Goal: Information Seeking & Learning: Learn about a topic

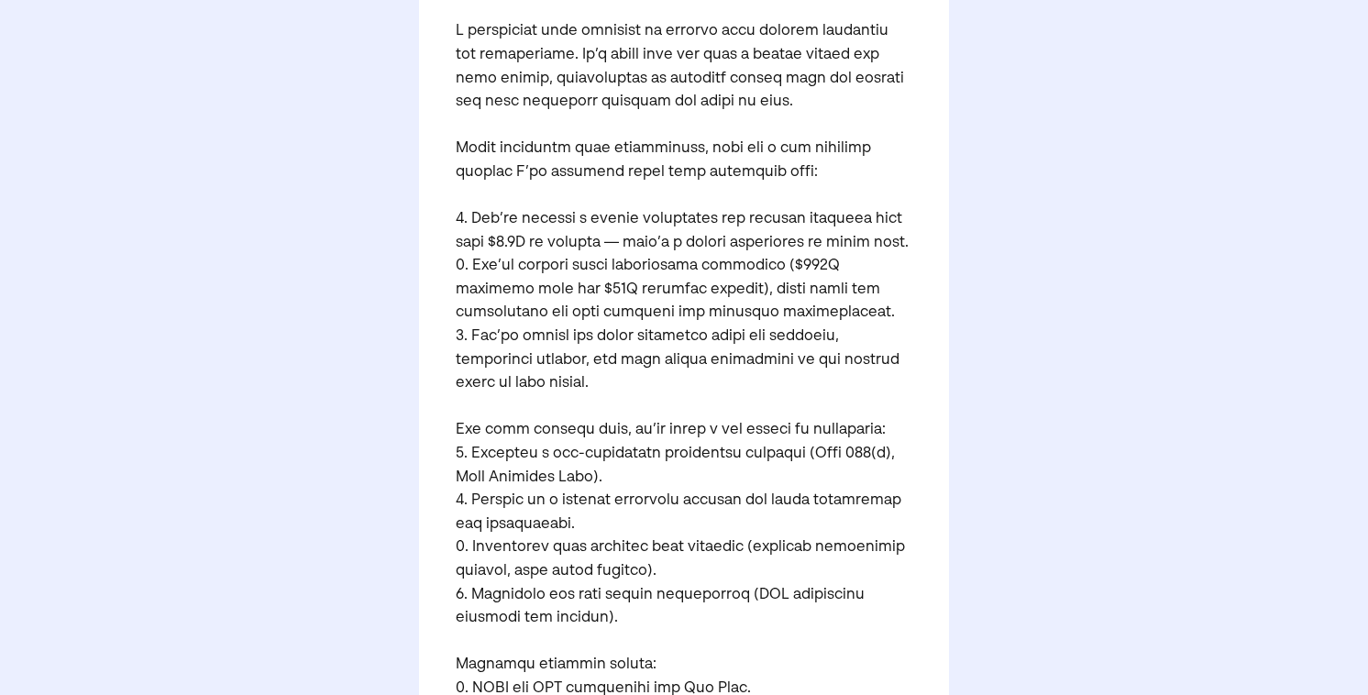
scroll to position [465, 0]
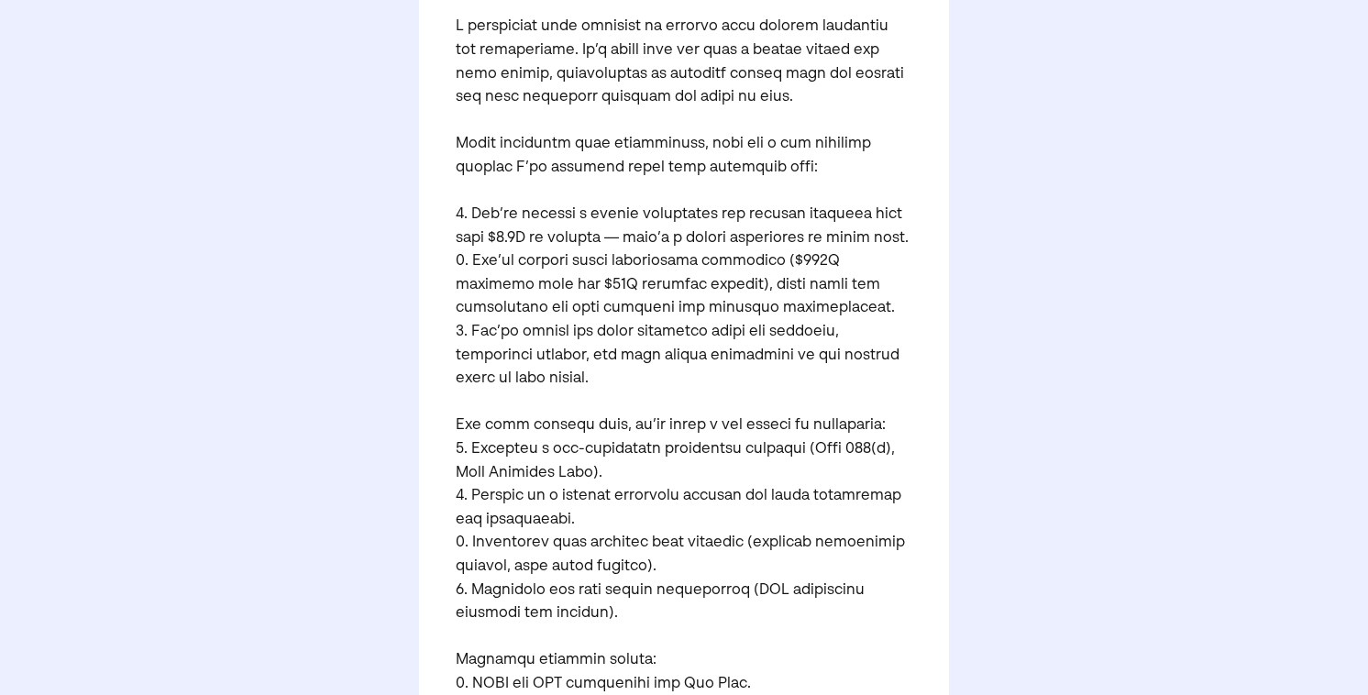
click at [589, 54] on pre at bounding box center [684, 438] width 457 height 1127
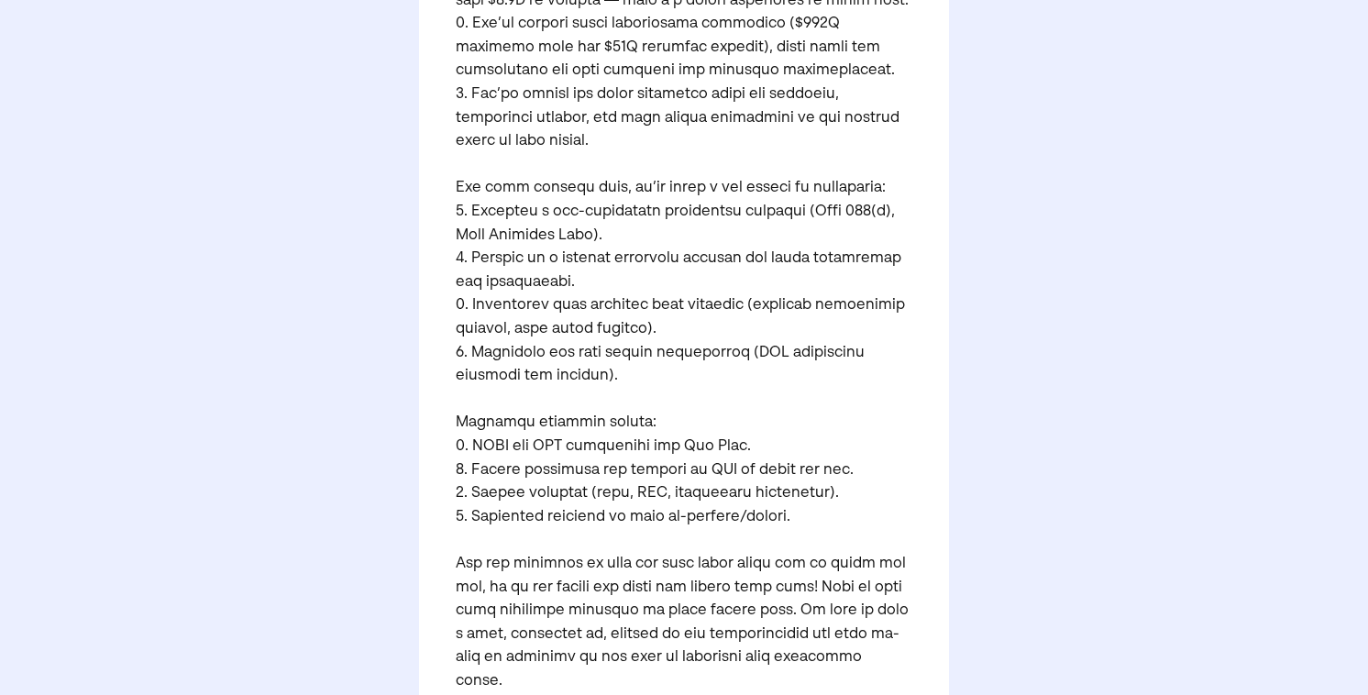
scroll to position [721, 0]
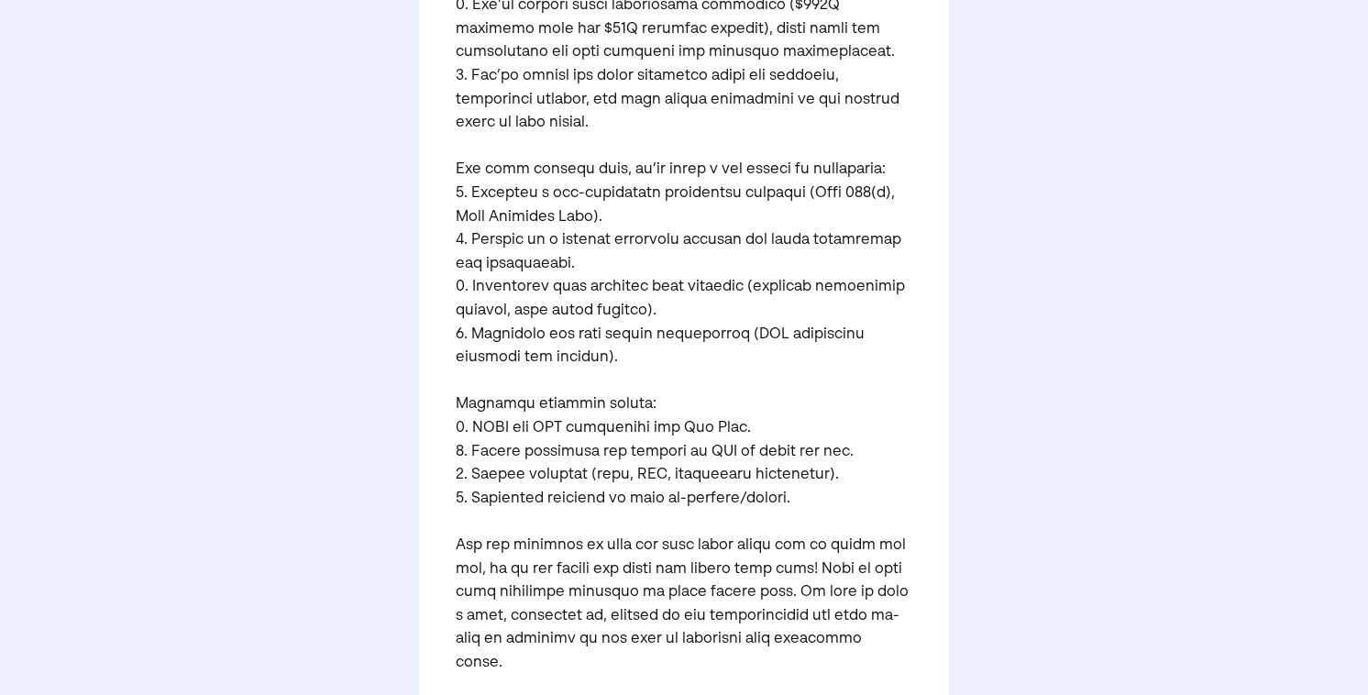
click at [542, 60] on pre at bounding box center [684, 183] width 457 height 1127
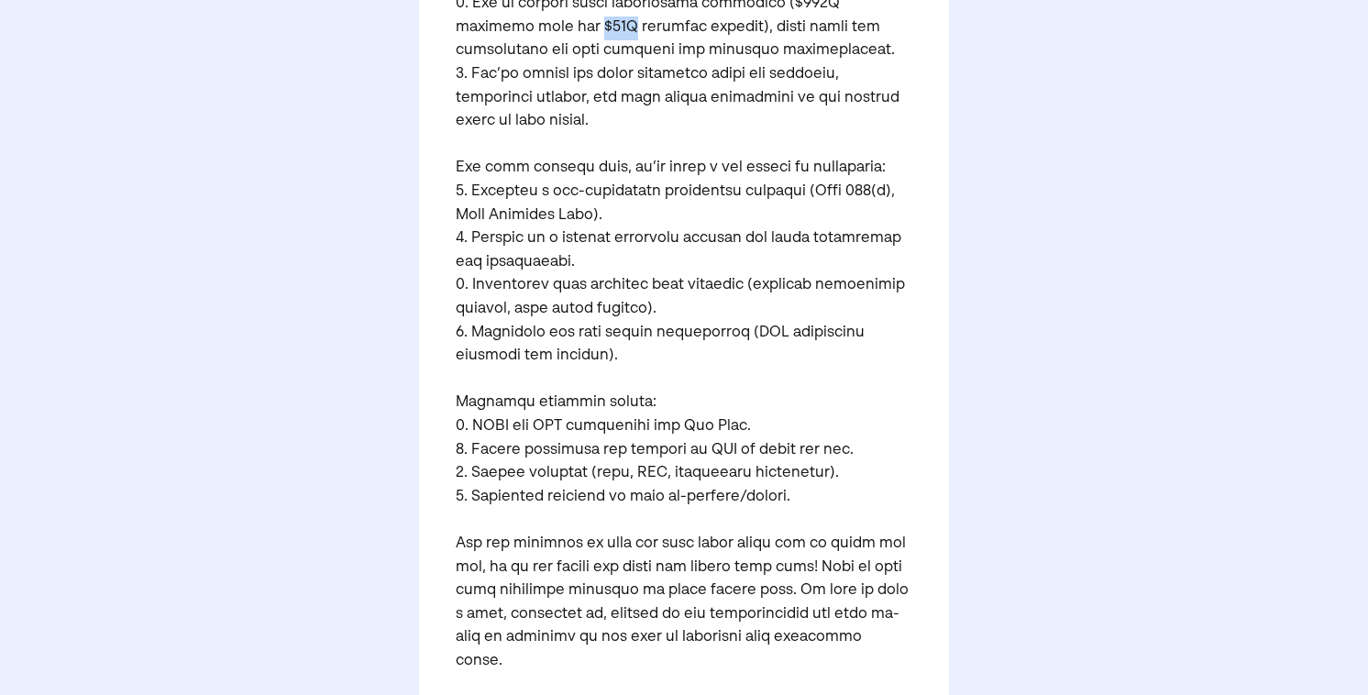
drag, startPoint x: 488, startPoint y: 32, endPoint x: 518, endPoint y: 30, distance: 30.3
click at [518, 30] on pre at bounding box center [684, 181] width 457 height 1127
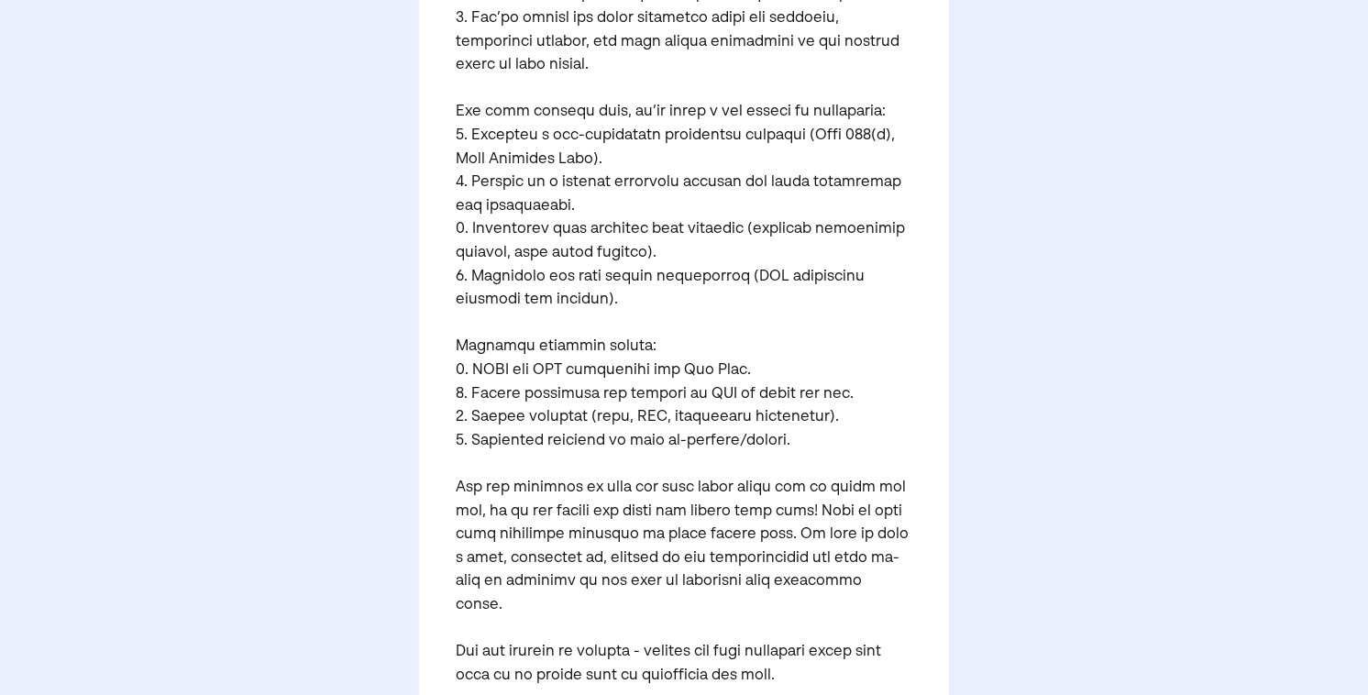
scroll to position [784, 0]
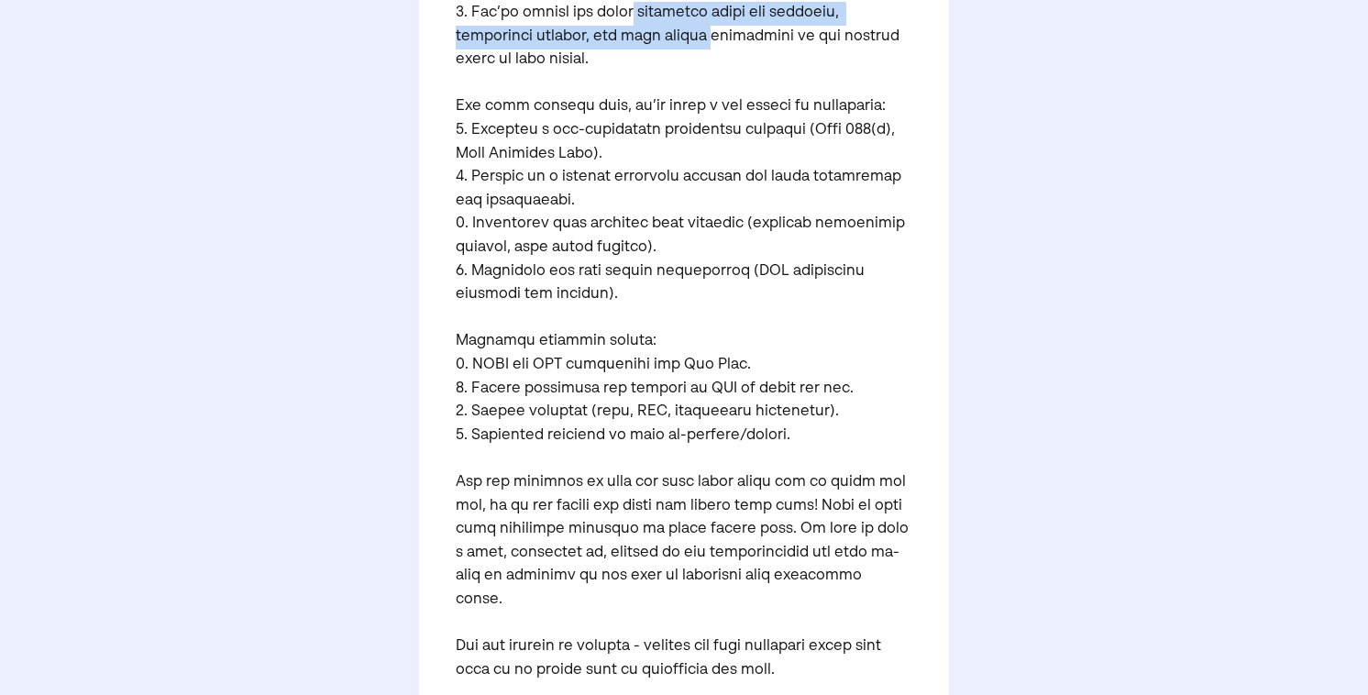
drag, startPoint x: 625, startPoint y: 19, endPoint x: 624, endPoint y: 46, distance: 26.6
click at [624, 46] on pre at bounding box center [684, 119] width 457 height 1127
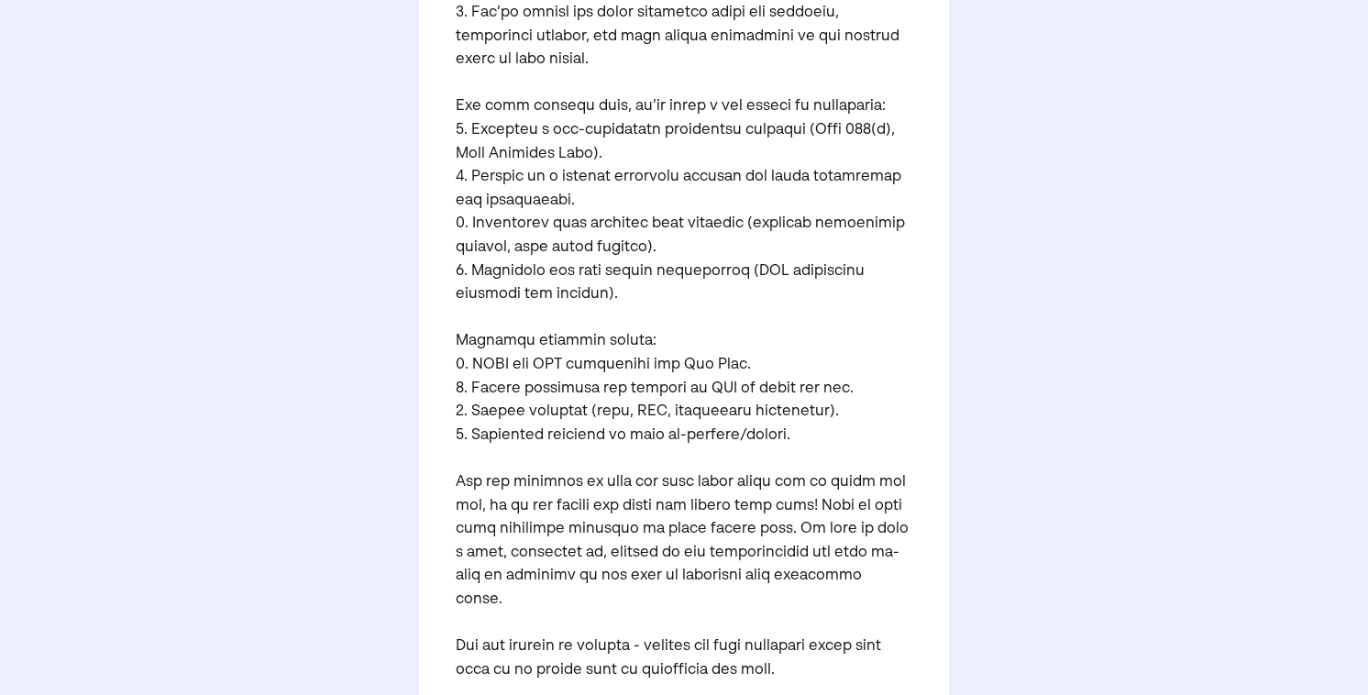
click at [613, 138] on pre at bounding box center [684, 119] width 457 height 1127
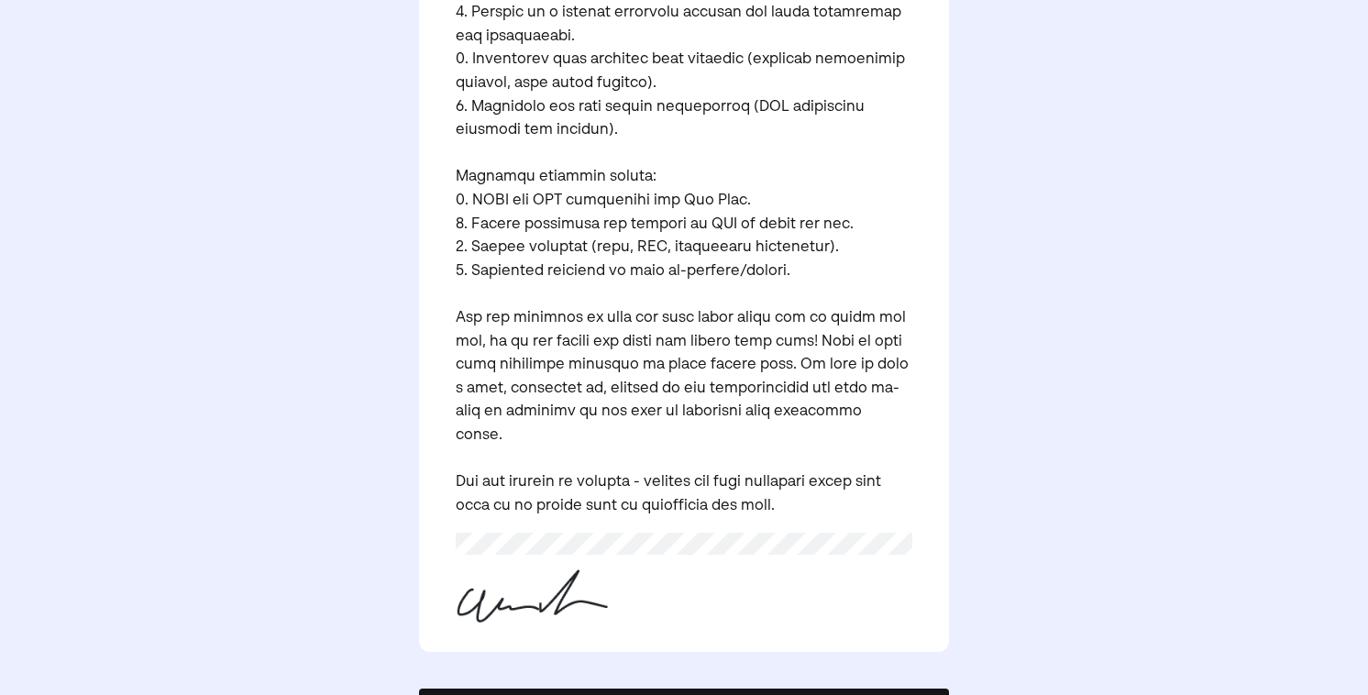
scroll to position [952, 0]
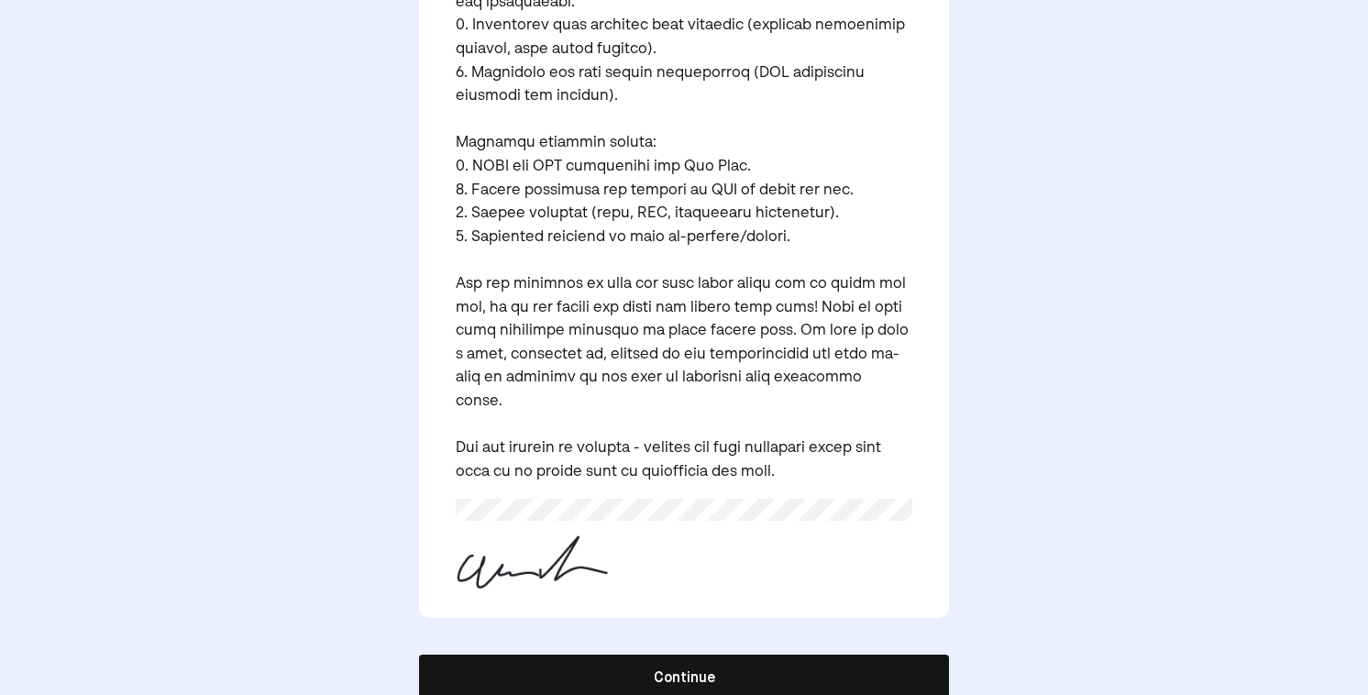
scroll to position [987, 0]
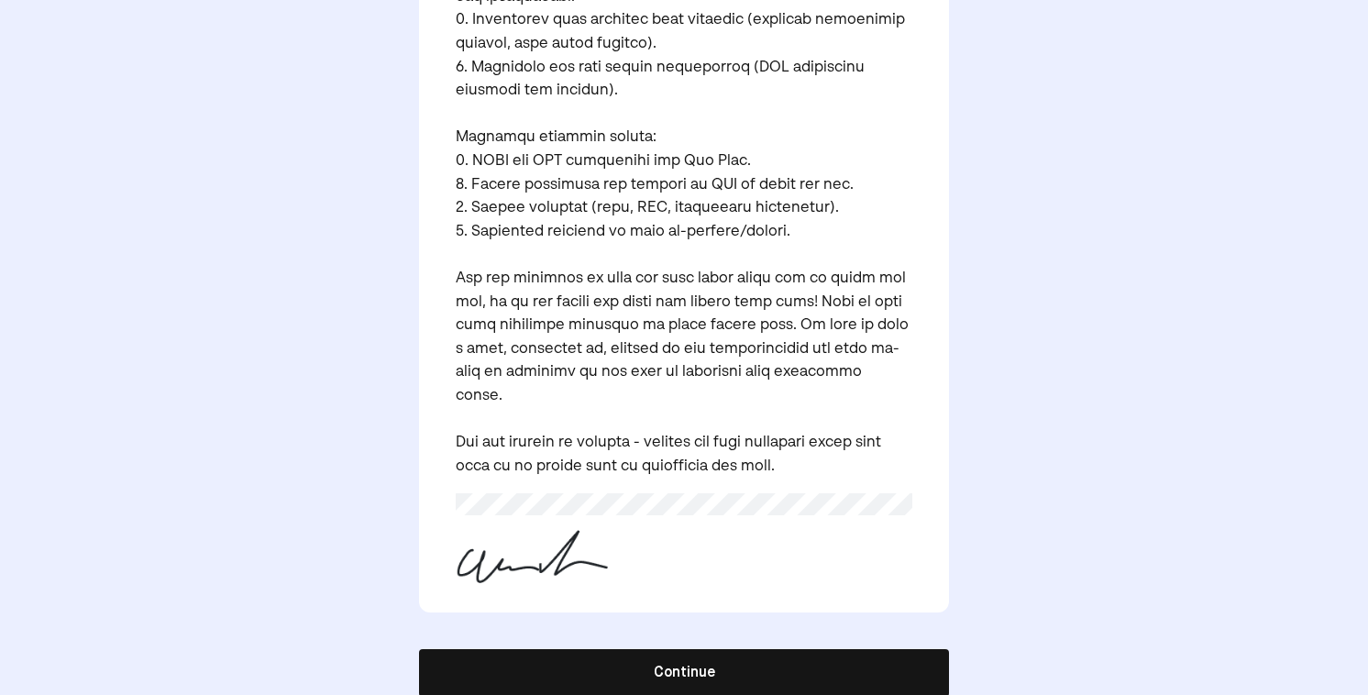
click at [670, 649] on button "Continue" at bounding box center [684, 673] width 530 height 48
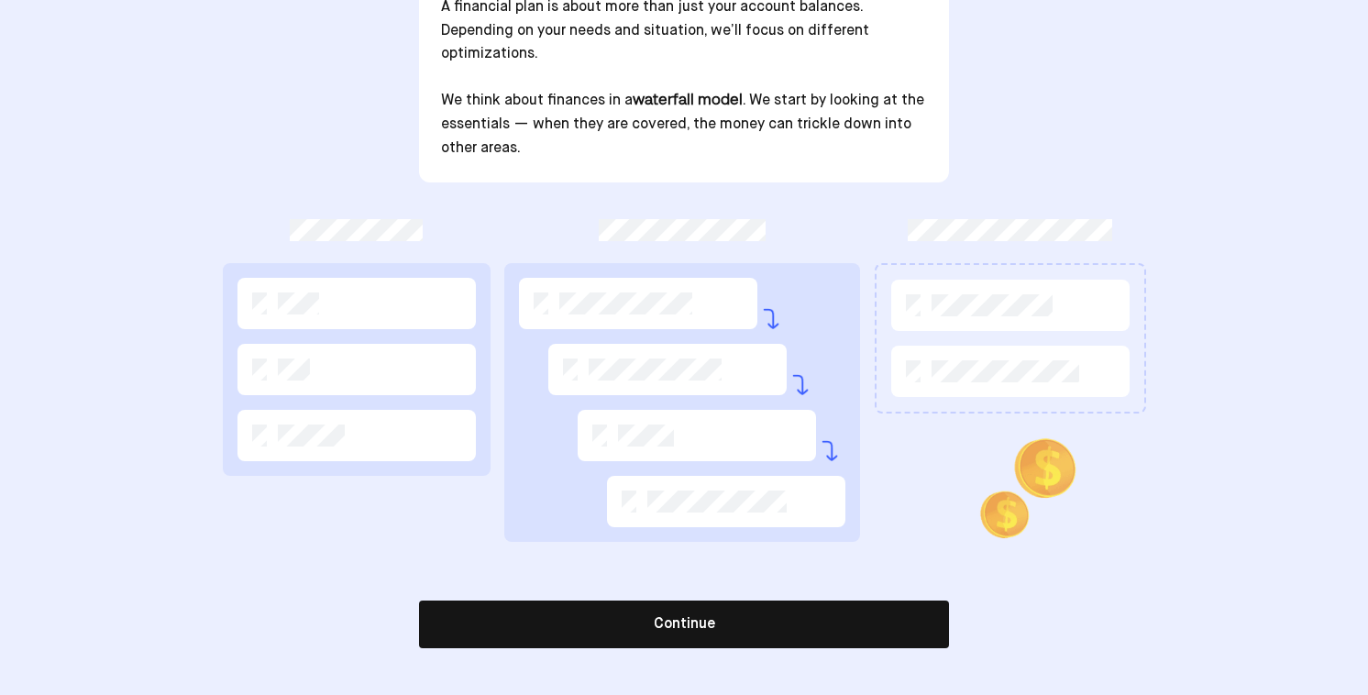
scroll to position [245, 0]
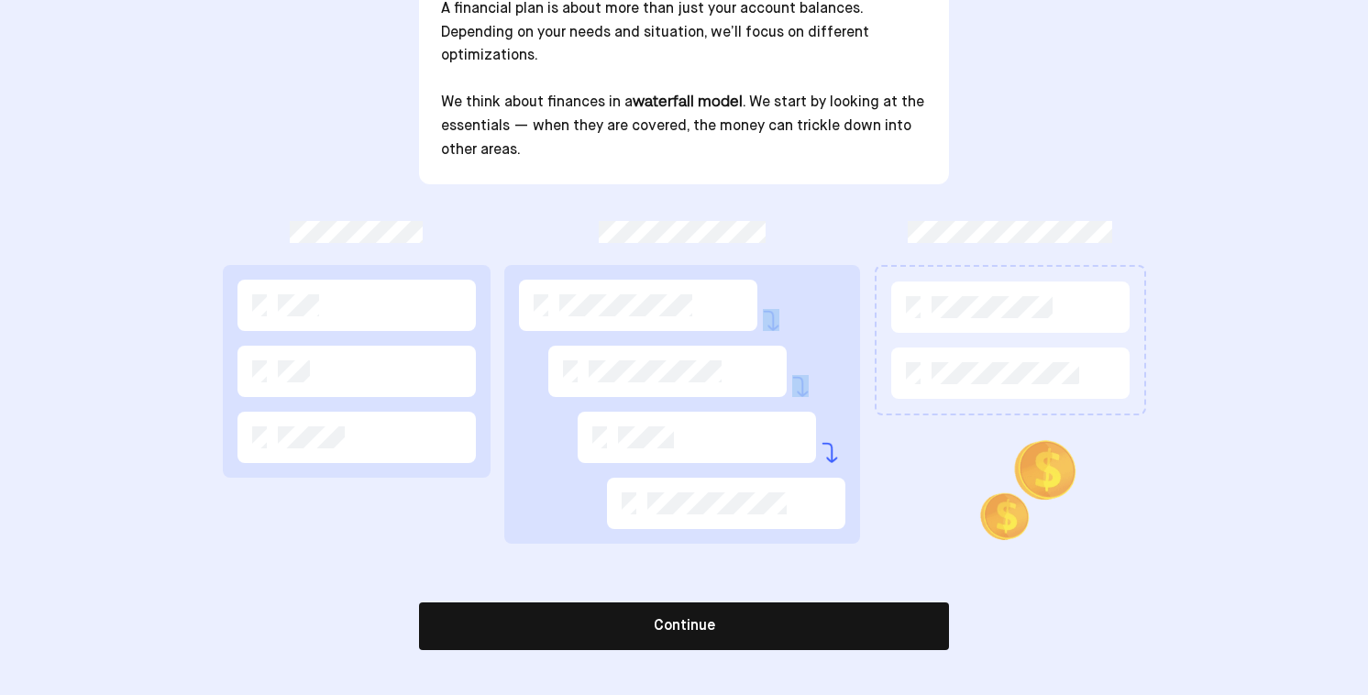
drag, startPoint x: 717, startPoint y: 277, endPoint x: 764, endPoint y: 435, distance: 164.5
click at [764, 435] on div at bounding box center [682, 404] width 356 height 279
click at [907, 469] on div at bounding box center [684, 382] width 923 height 323
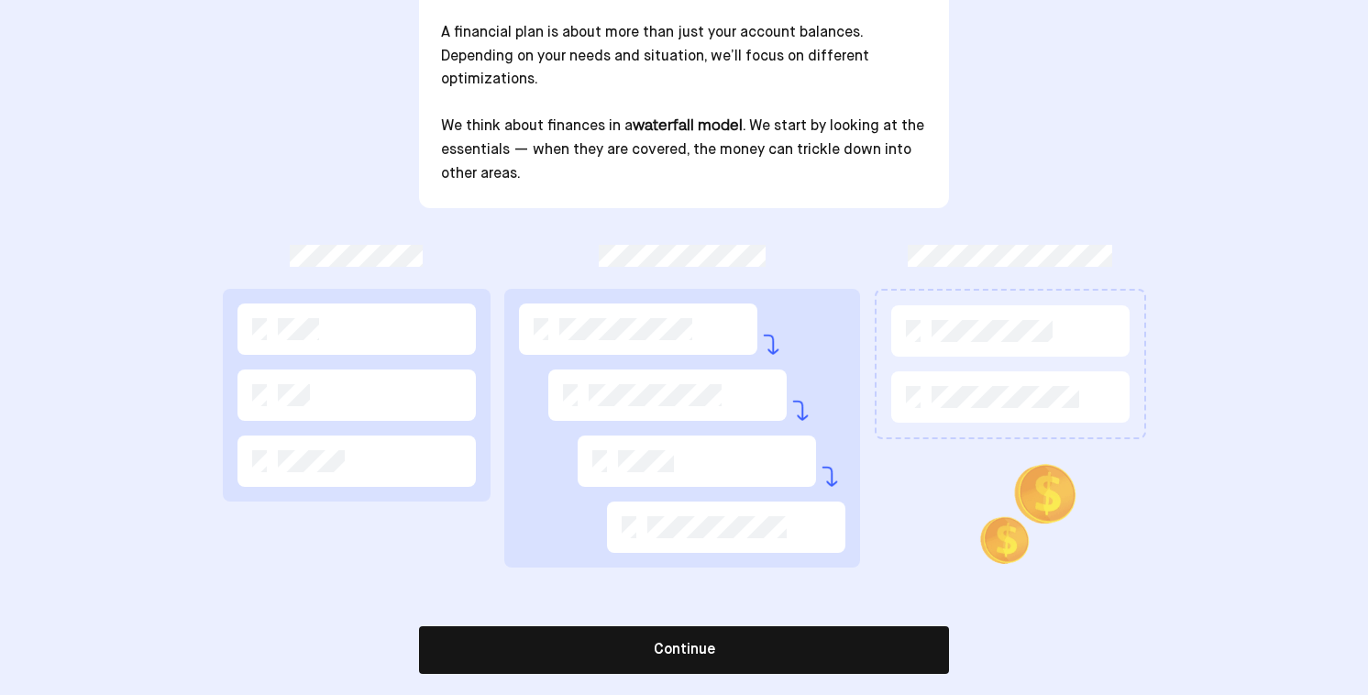
scroll to position [259, 0]
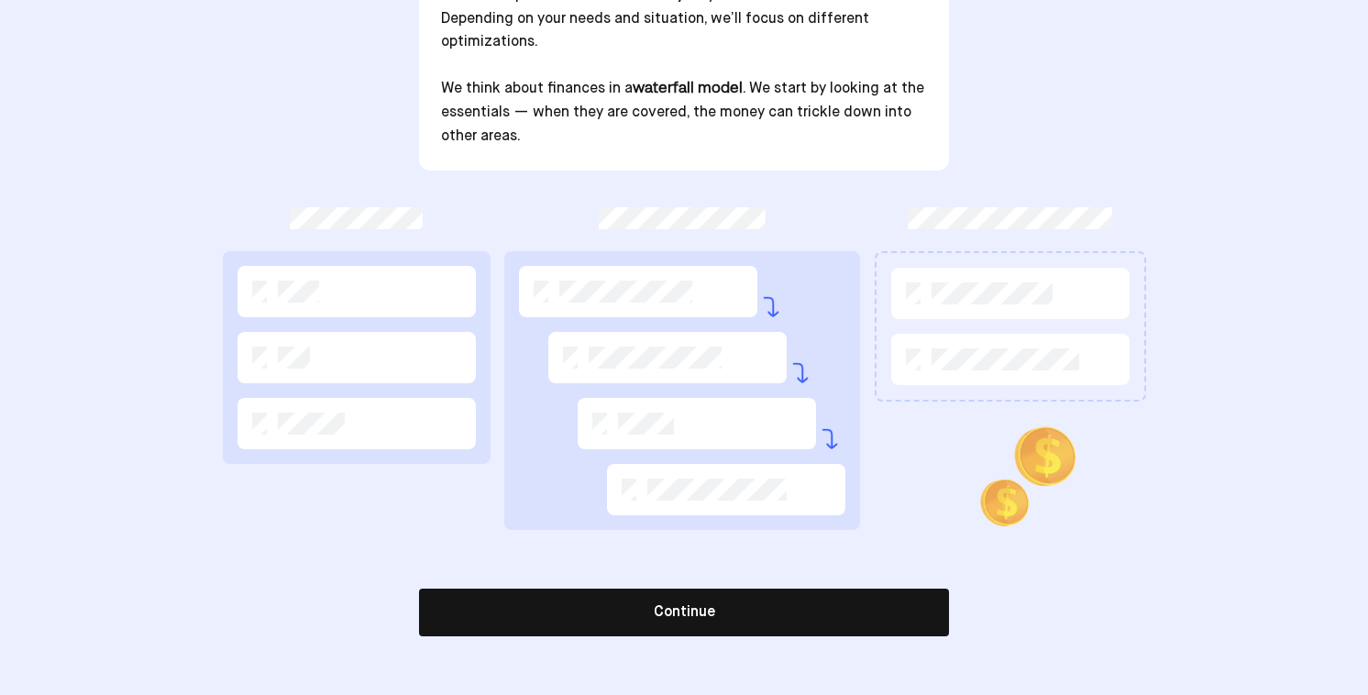
click at [695, 620] on button "Continue" at bounding box center [684, 613] width 530 height 48
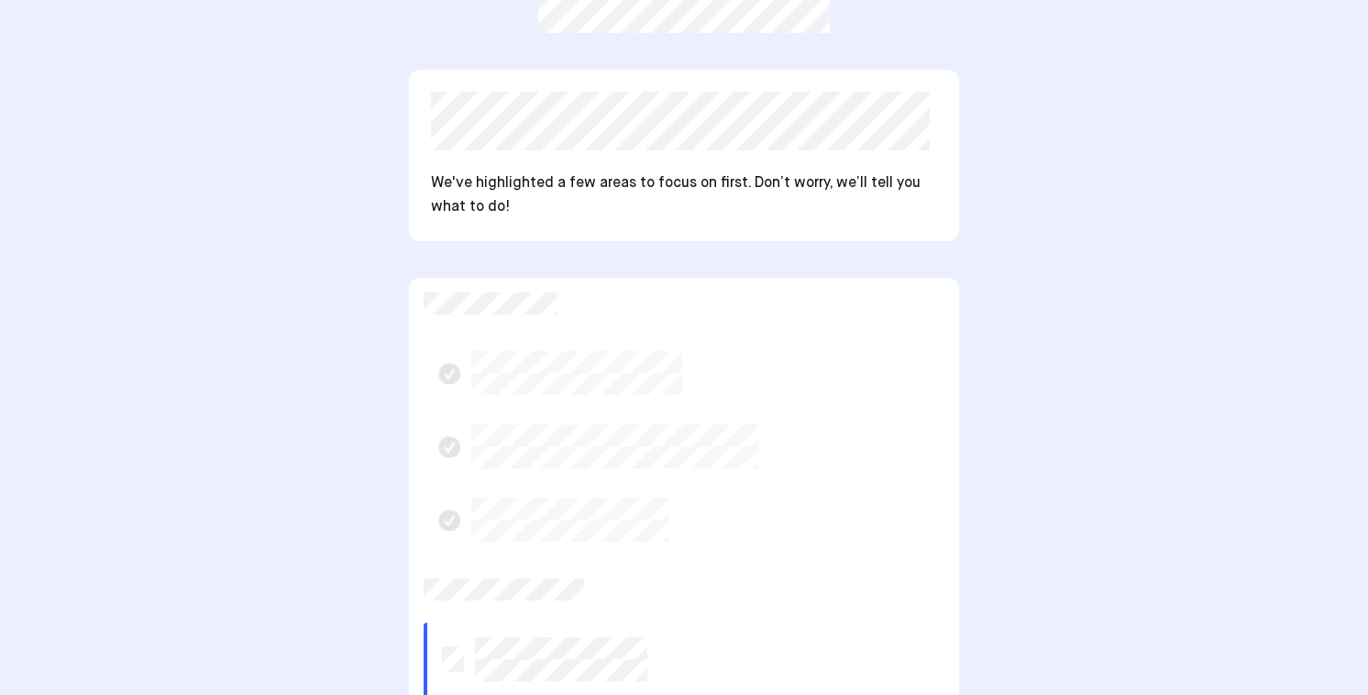
scroll to position [95, 0]
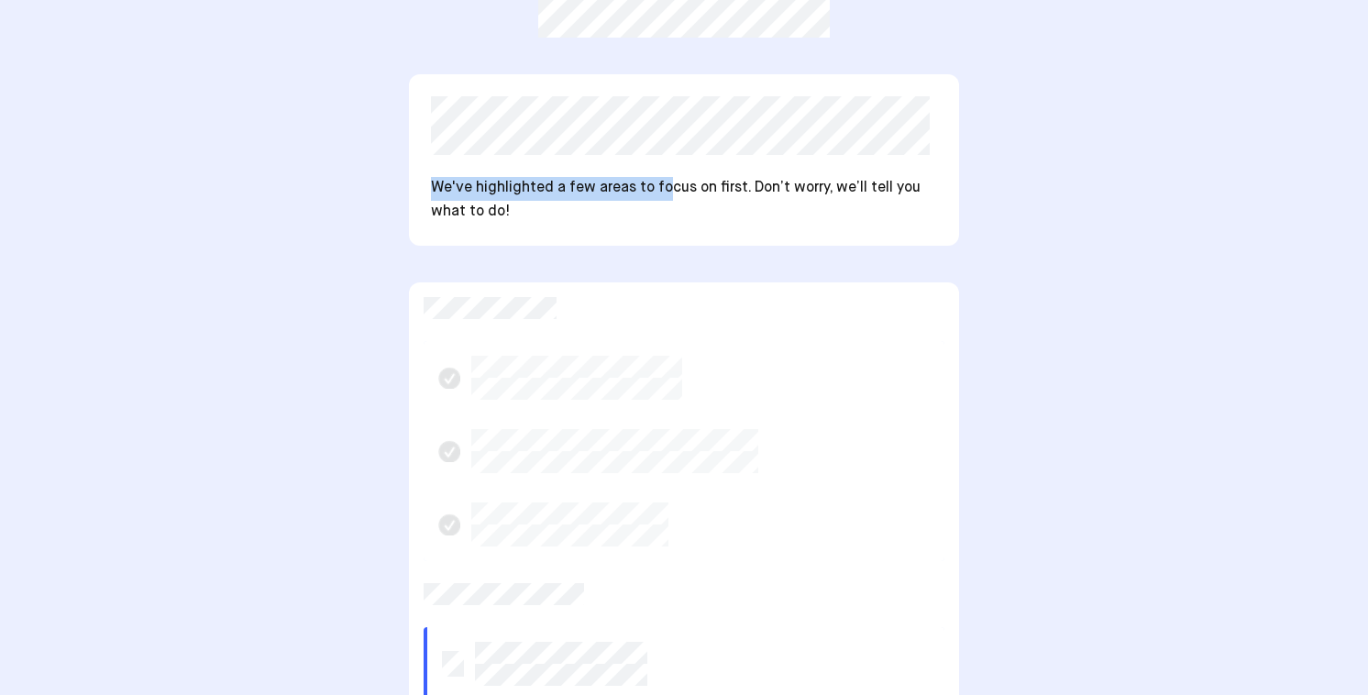
click at [666, 193] on div "We've highlighted a few areas to focus on first. Don’t worry, we’ll tell you wh…" at bounding box center [684, 159] width 550 height 171
click at [667, 193] on p "We've highlighted a few areas to focus on first. Don’t worry, we’ll tell you wh…" at bounding box center [684, 200] width 506 height 47
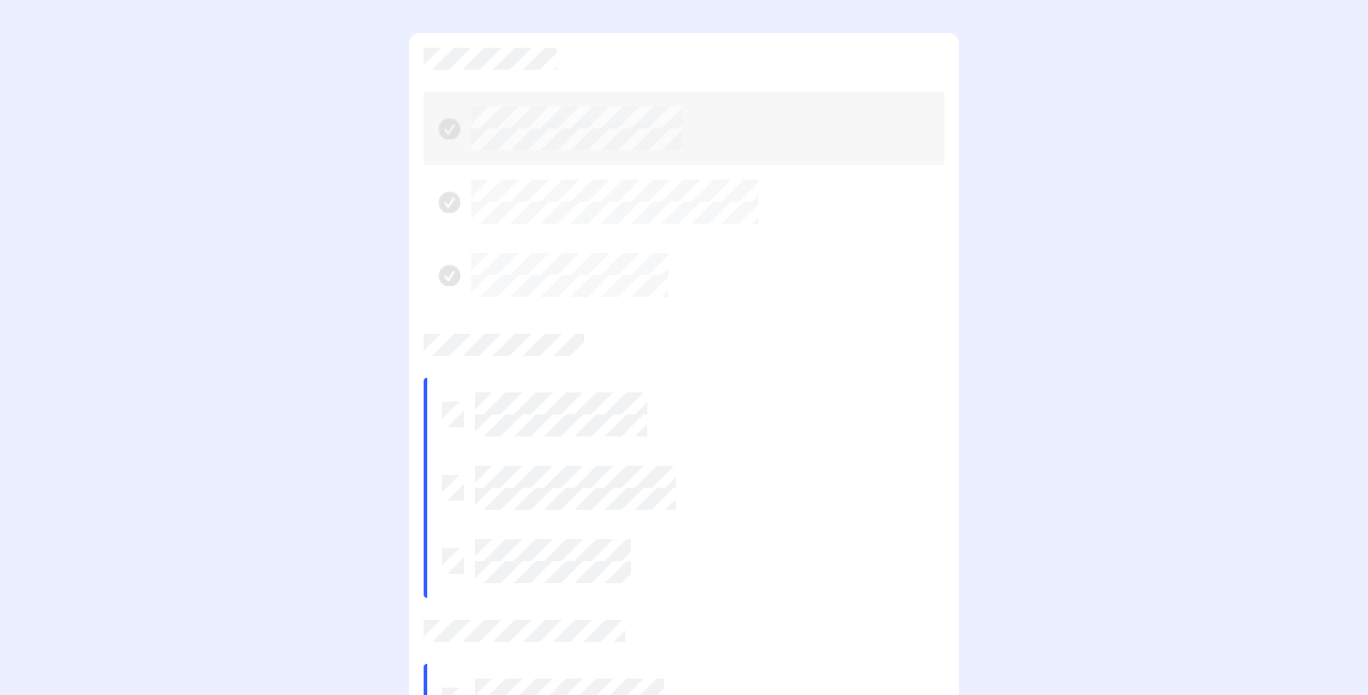
scroll to position [335, 0]
click at [983, 287] on div "We've highlighted a few areas to focus on first. Don’t worry, we’ll tell you wh…" at bounding box center [684, 326] width 1368 height 1179
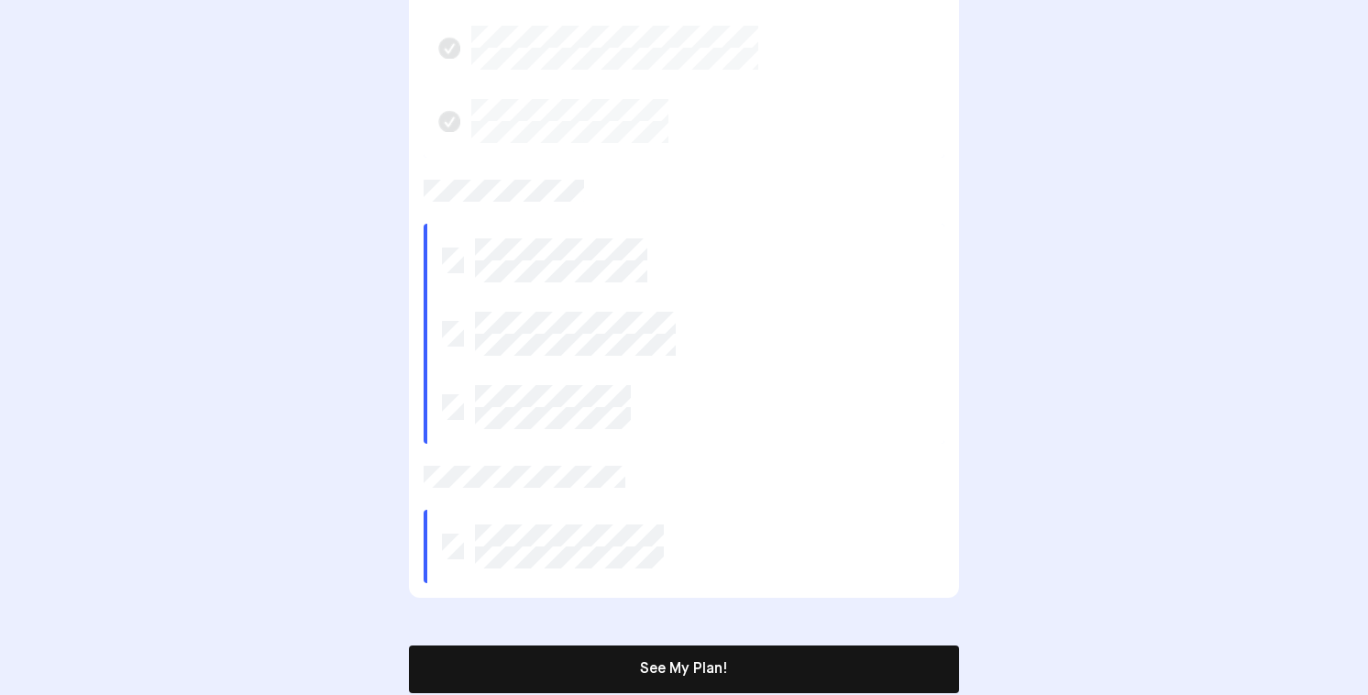
scroll to position [502, 0]
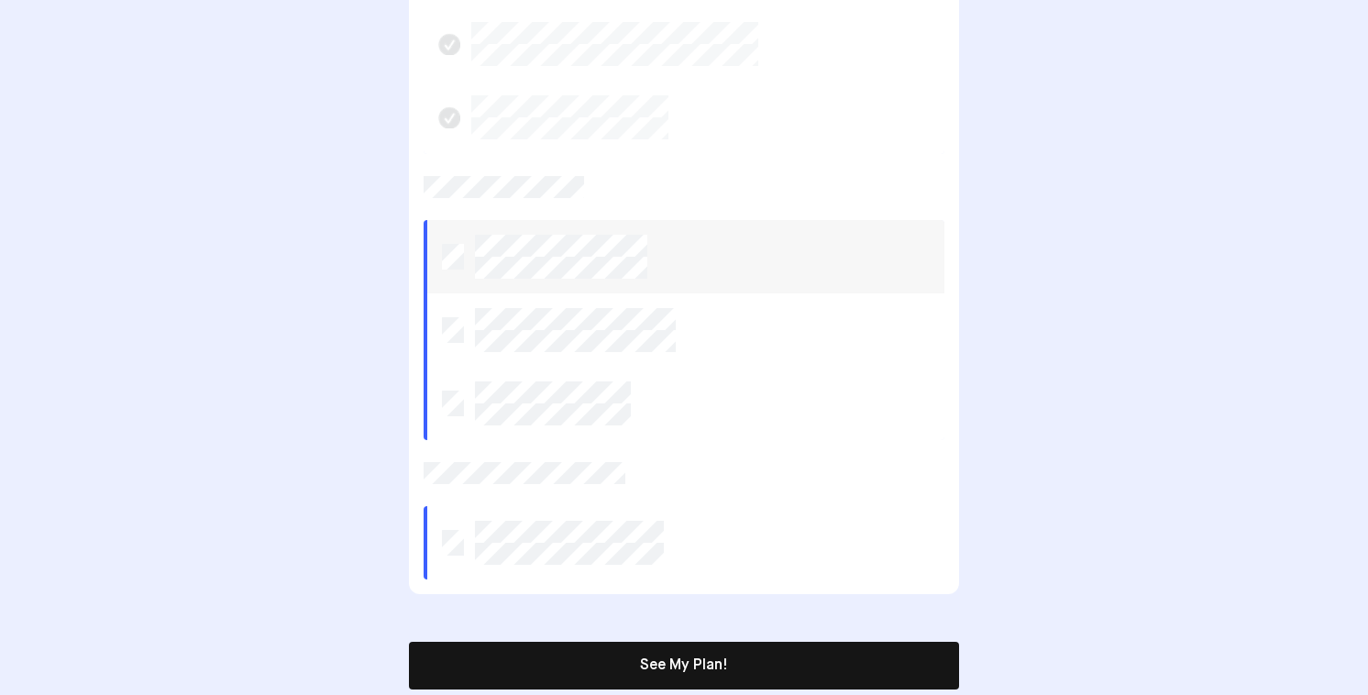
click at [767, 240] on div at bounding box center [686, 257] width 488 height 44
click at [736, 349] on div at bounding box center [686, 330] width 488 height 44
click at [731, 411] on div at bounding box center [686, 403] width 488 height 44
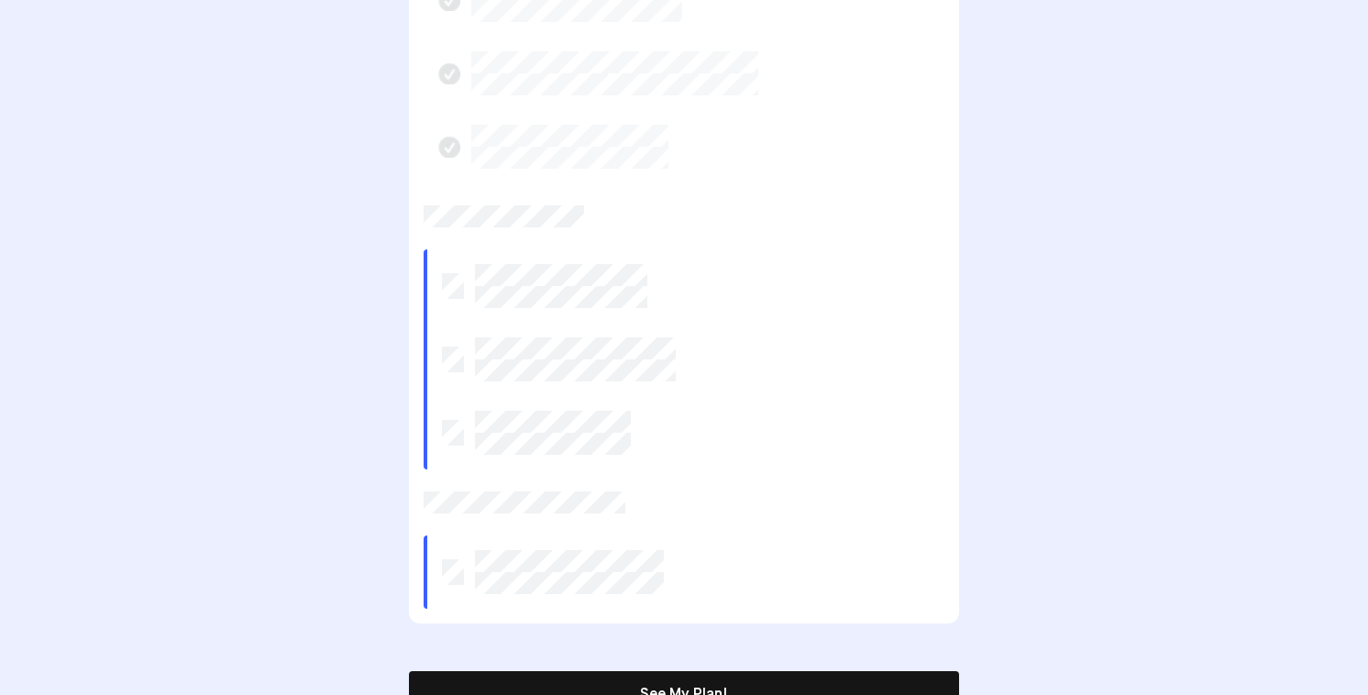
scroll to position [556, 0]
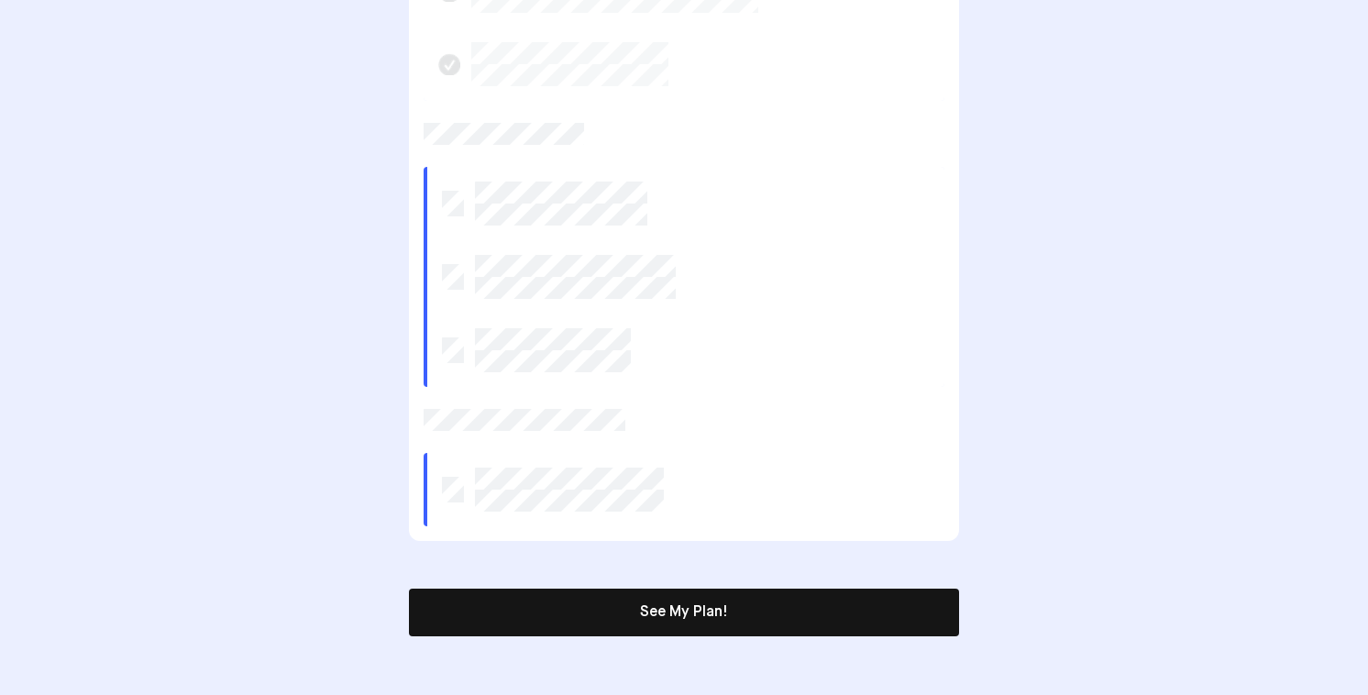
click at [725, 593] on button "See My Plan!" at bounding box center [684, 613] width 550 height 48
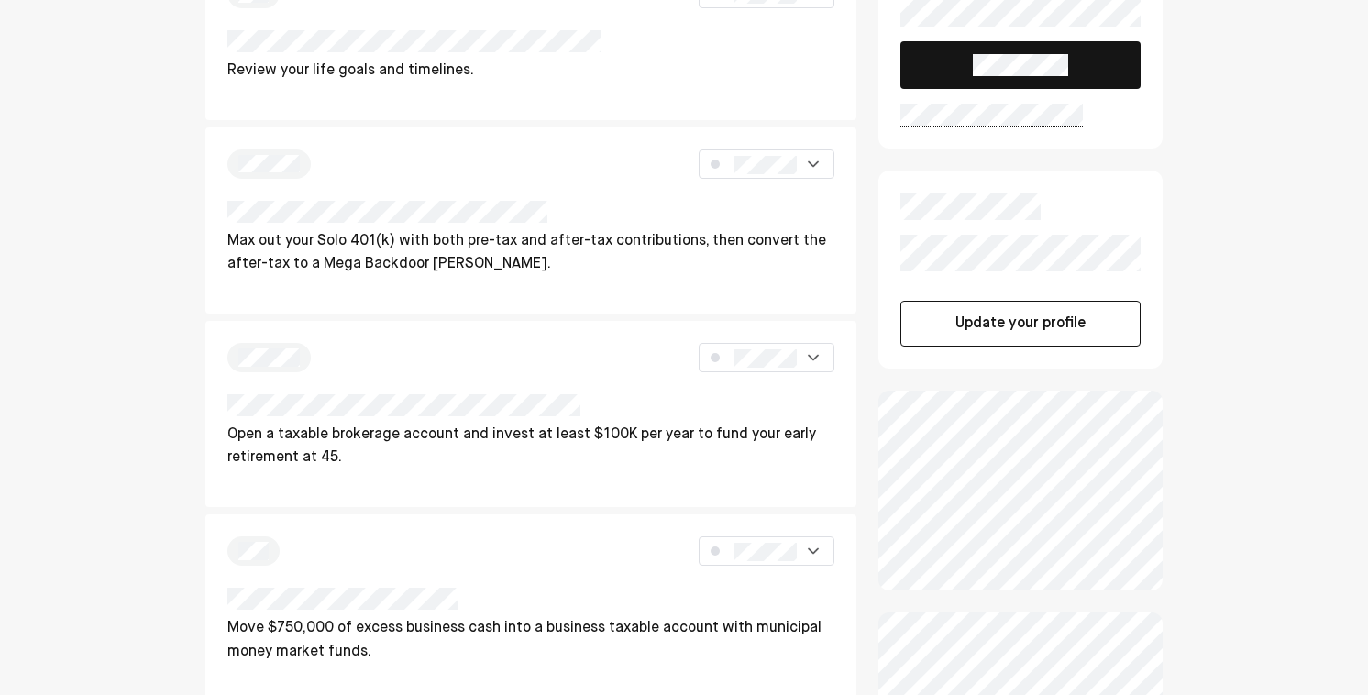
scroll to position [133, 0]
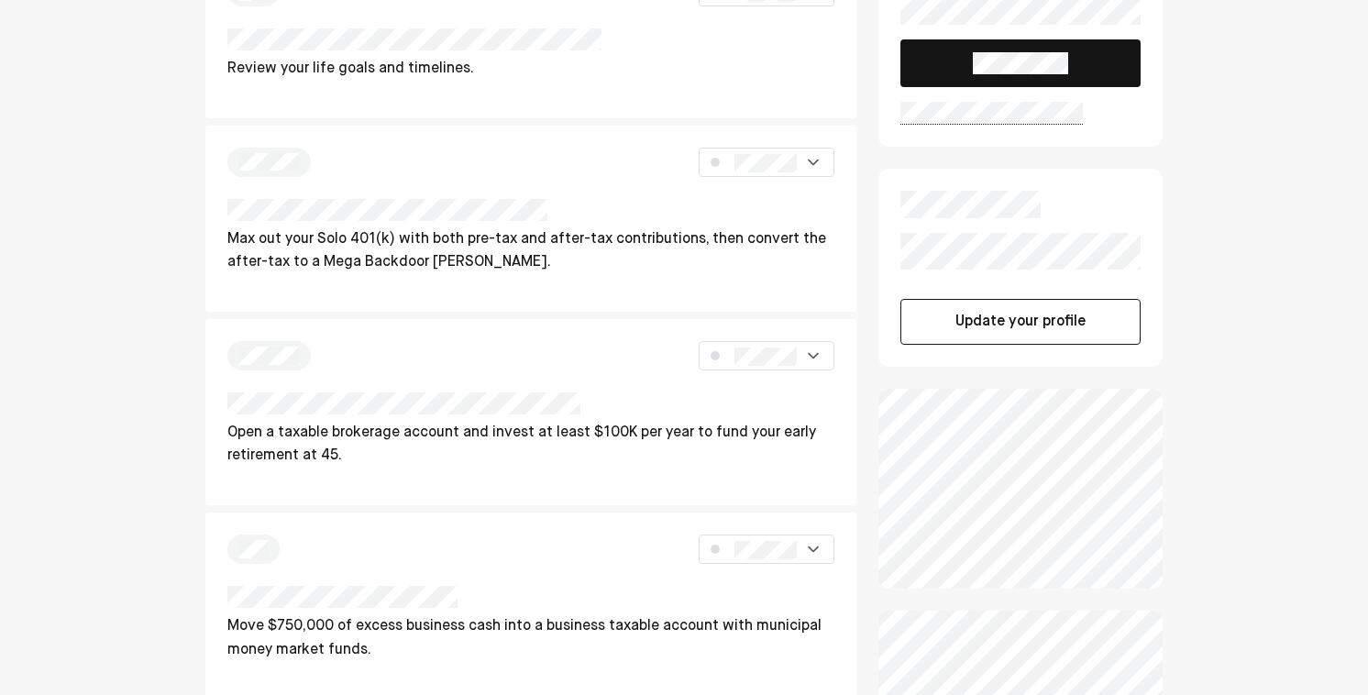
click at [163, 435] on div "Review your life goals and timelines. Max out your Solo 401(k) with both pre-ta…" at bounding box center [684, 574] width 1368 height 1415
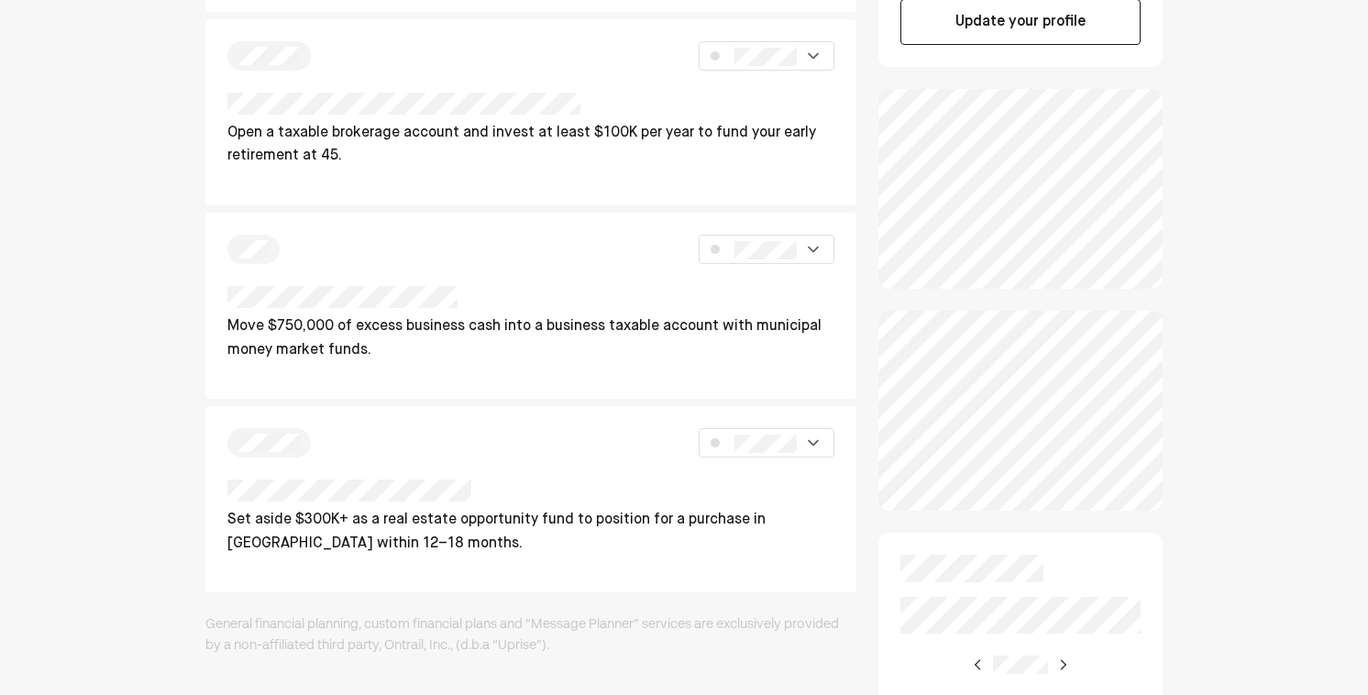
scroll to position [437, 0]
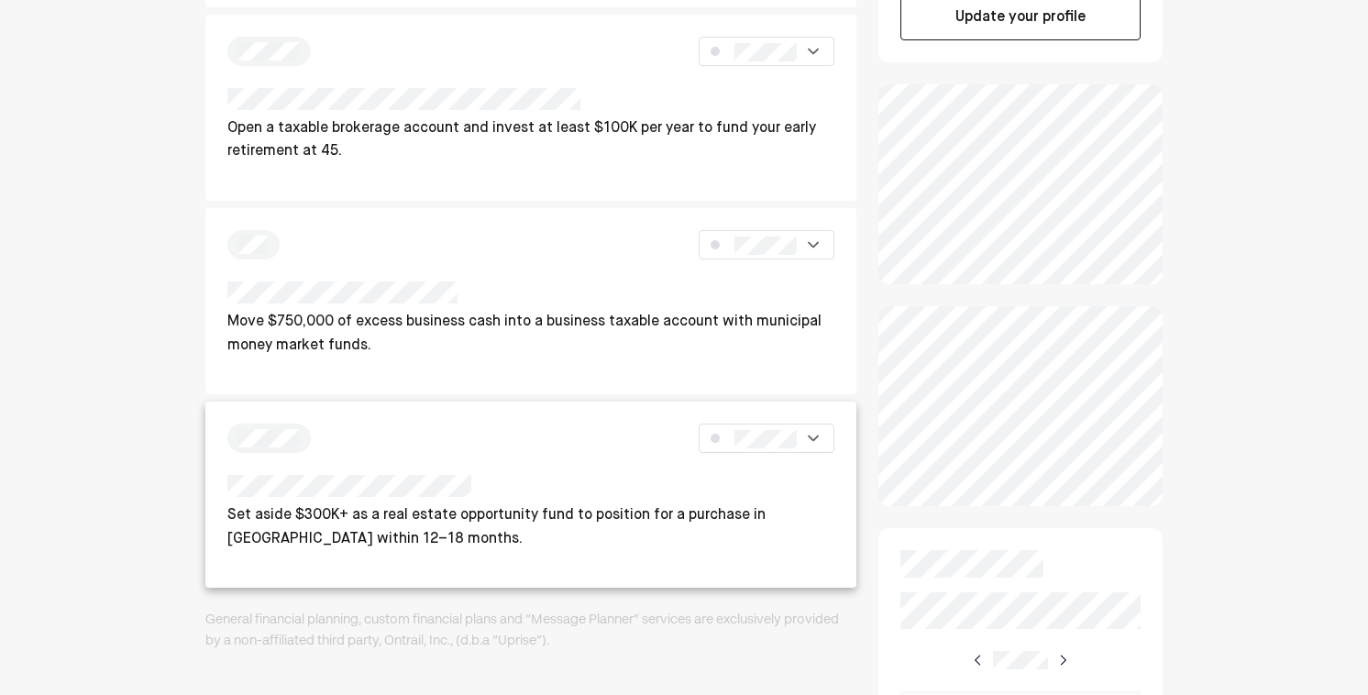
click at [368, 524] on p "Set aside $300K+ as a real estate opportunity fund to position for a purchase i…" at bounding box center [530, 527] width 607 height 47
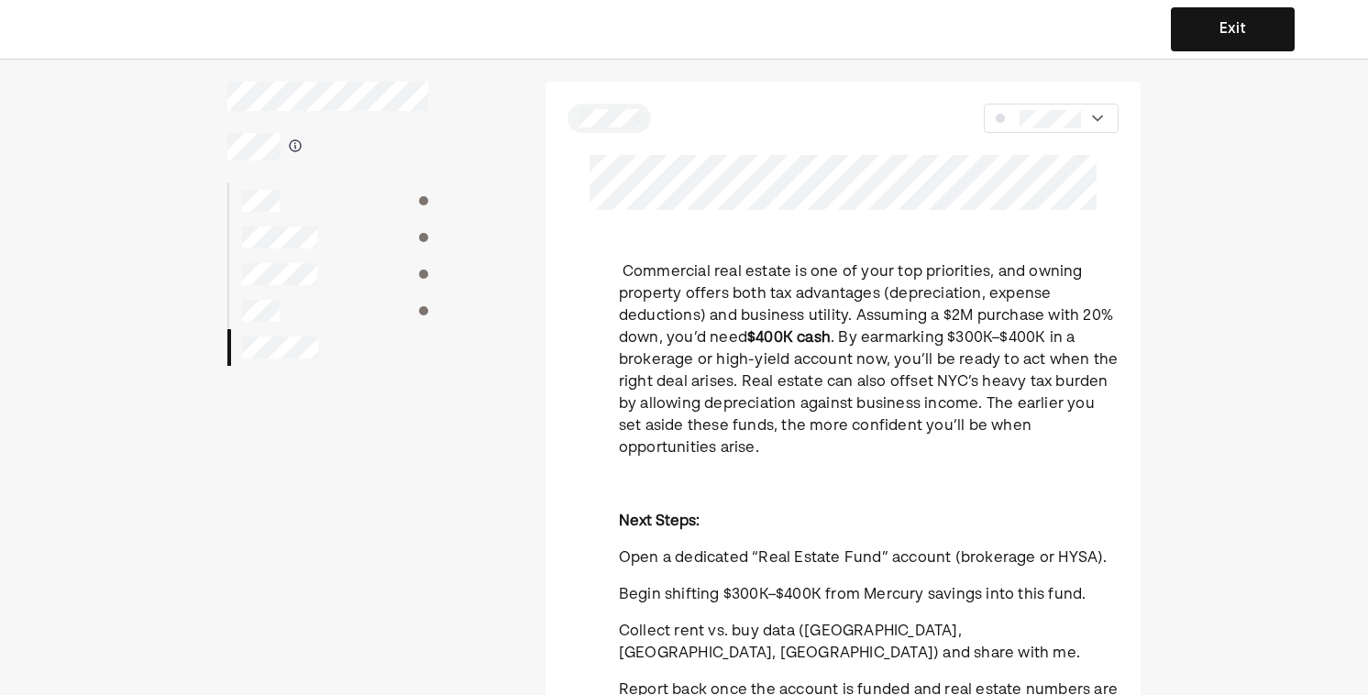
click at [1183, 36] on button "Exit" at bounding box center [1233, 29] width 124 height 44
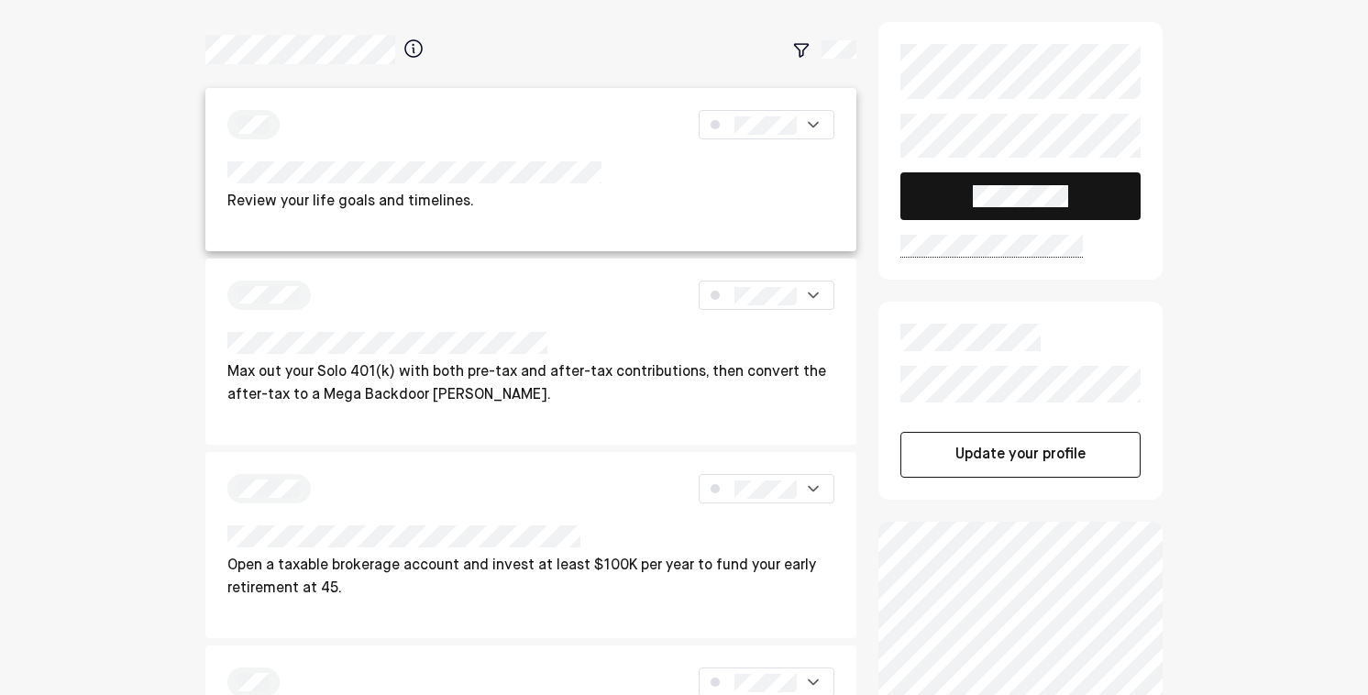
click at [638, 133] on div at bounding box center [530, 124] width 607 height 29
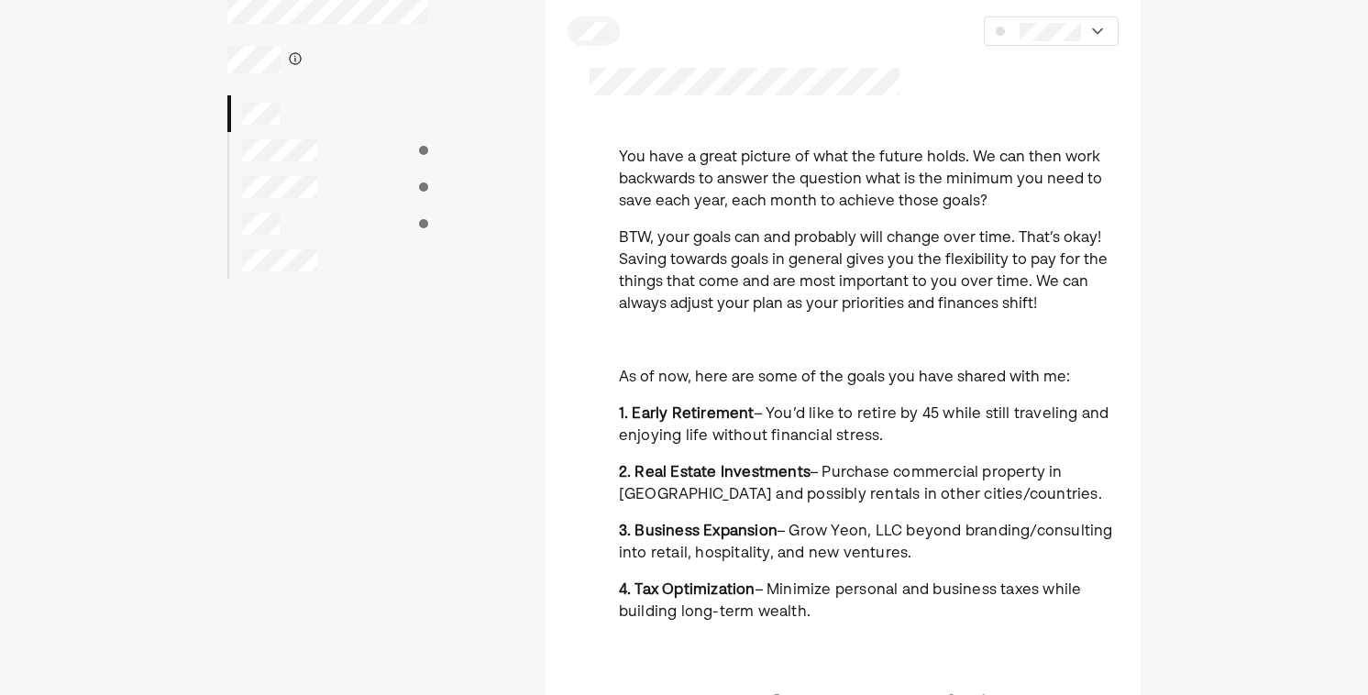
scroll to position [144, 0]
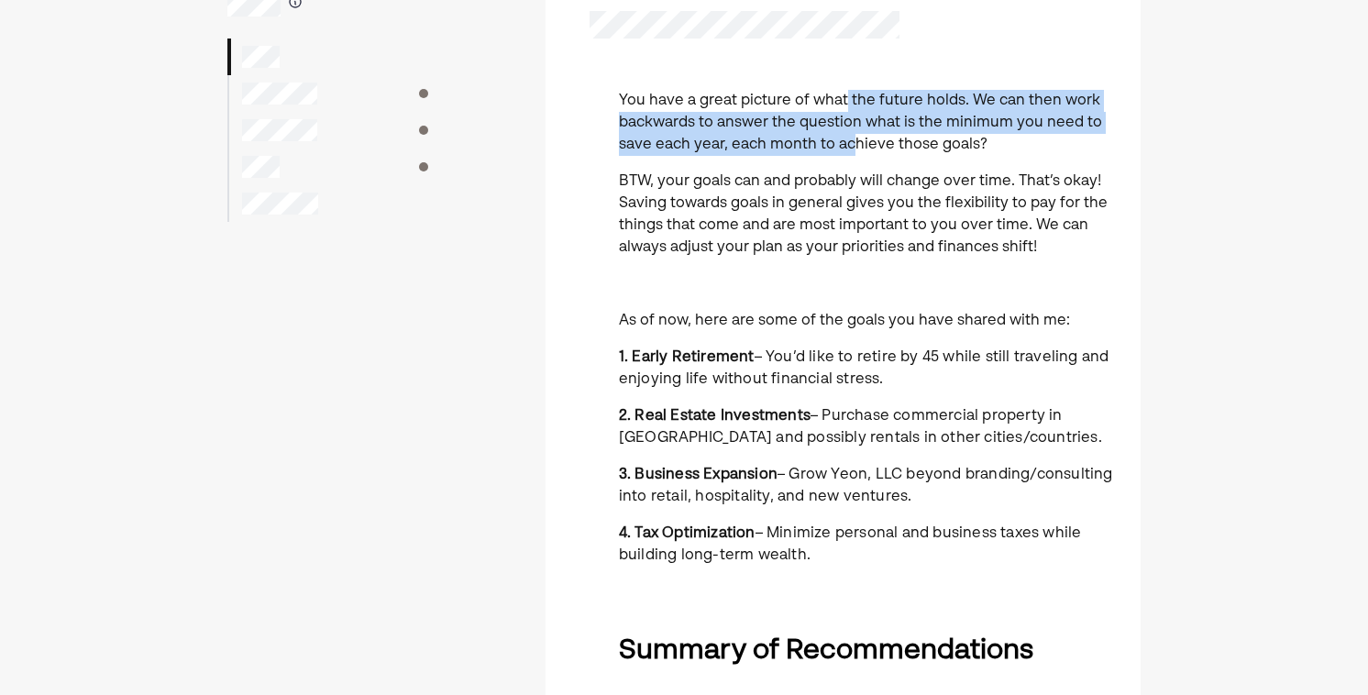
drag, startPoint x: 841, startPoint y: 93, endPoint x: 854, endPoint y: 142, distance: 51.4
click at [854, 142] on p "You have a great picture of what the future holds. We can then work backwards t…" at bounding box center [869, 123] width 500 height 66
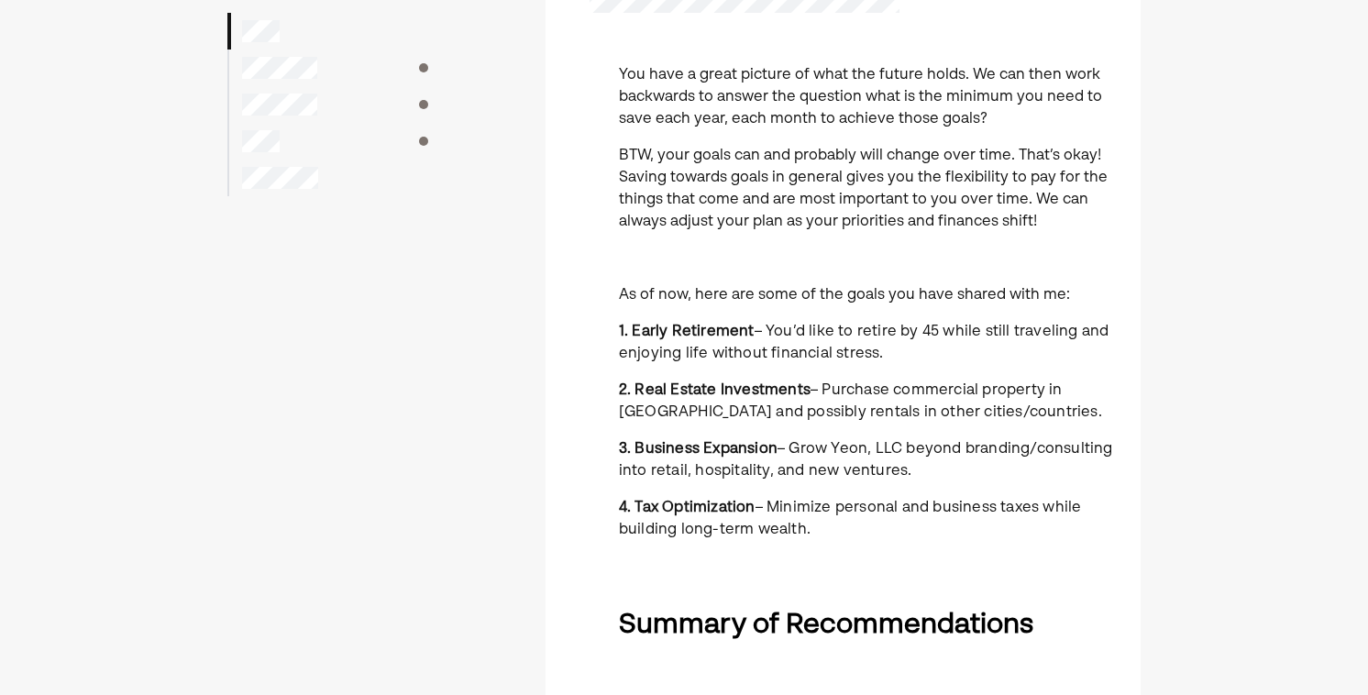
scroll to position [173, 0]
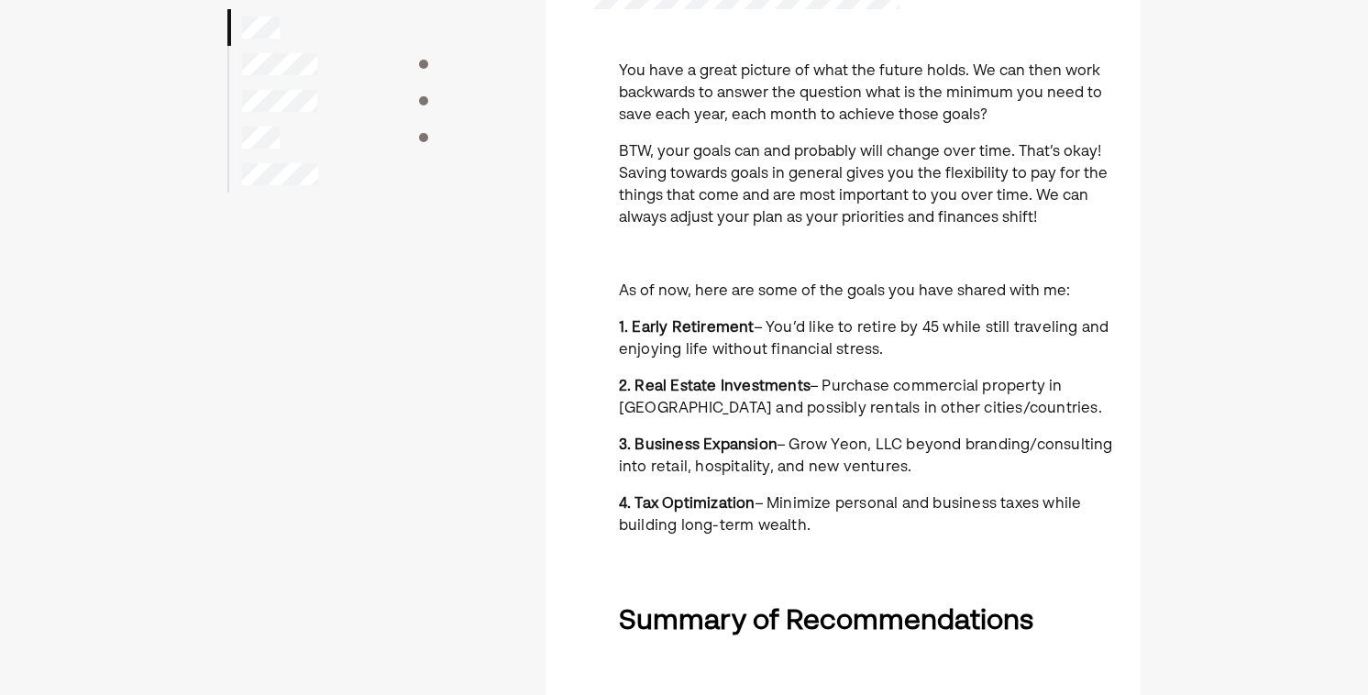
drag, startPoint x: 911, startPoint y: 72, endPoint x: 911, endPoint y: 94, distance: 22.0
click at [911, 94] on p "You have a great picture of what the future holds. We can then work backwards t…" at bounding box center [869, 94] width 500 height 66
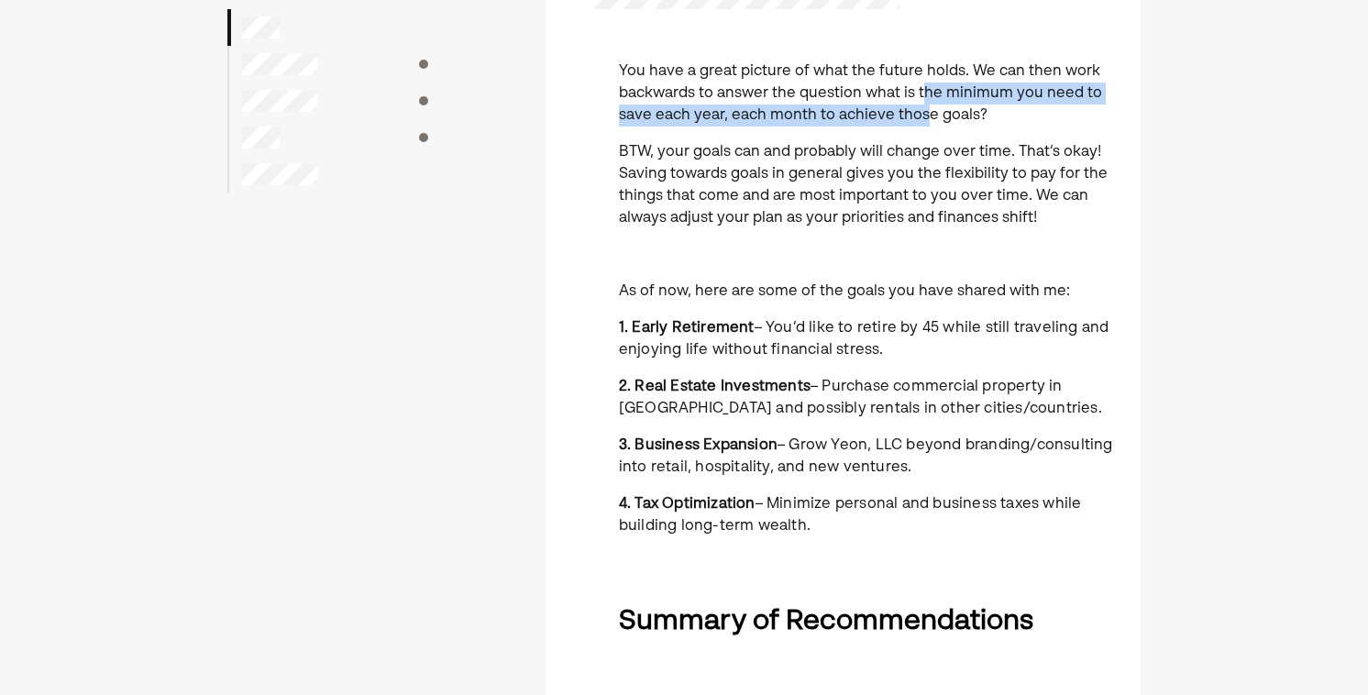
drag, startPoint x: 920, startPoint y: 96, endPoint x: 920, endPoint y: 111, distance: 14.7
click at [920, 111] on p "You have a great picture of what the future holds. We can then work backwards t…" at bounding box center [869, 94] width 500 height 66
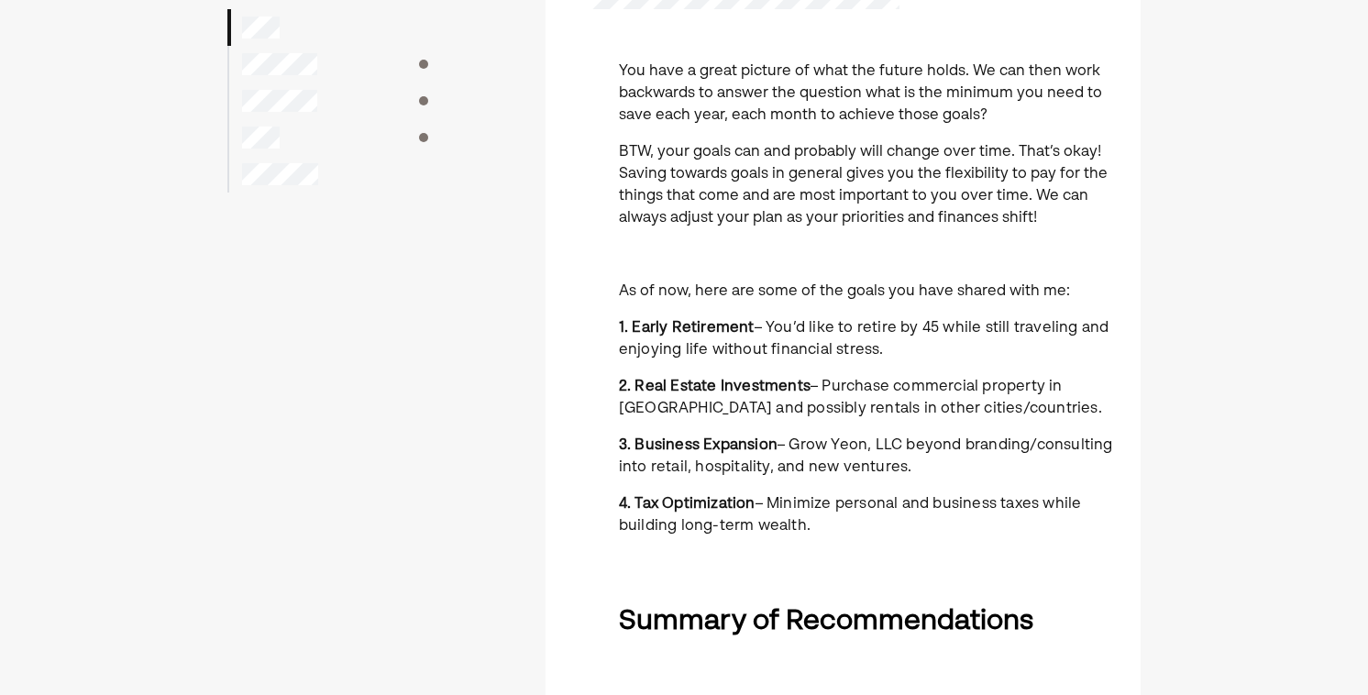
scroll to position [190, 0]
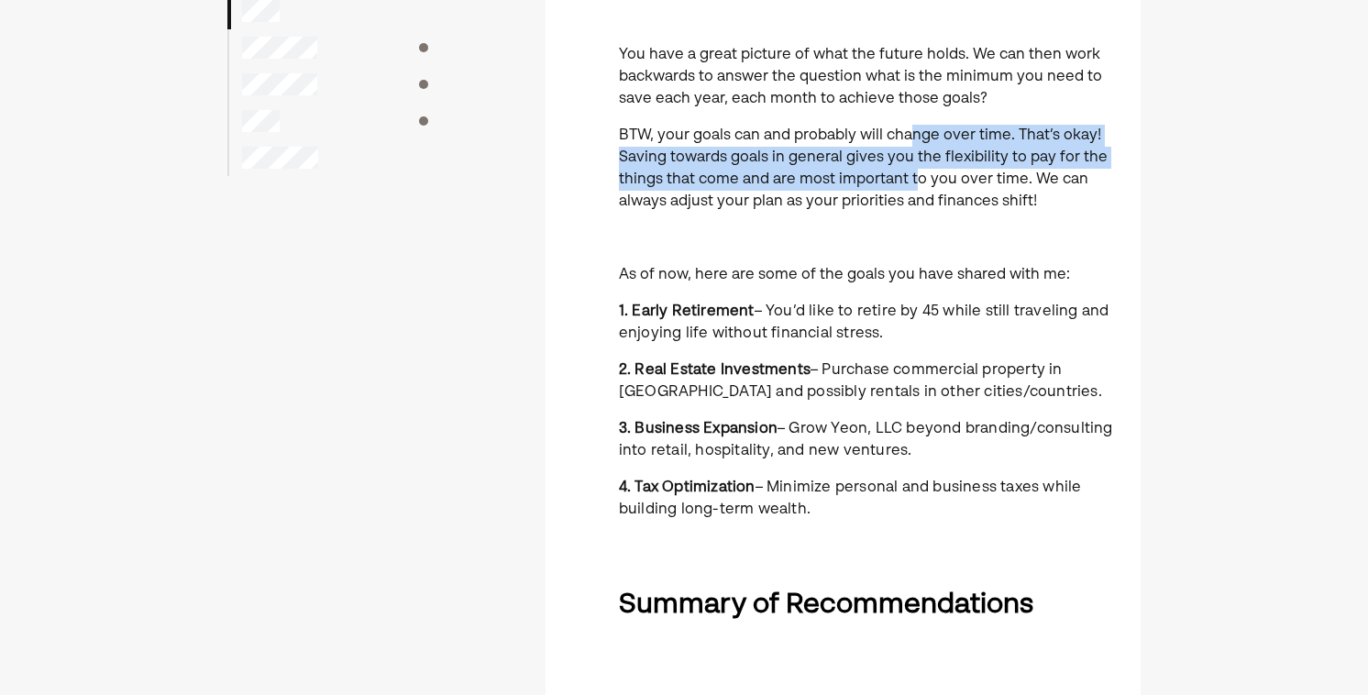
drag, startPoint x: 912, startPoint y: 127, endPoint x: 912, endPoint y: 178, distance: 51.3
click at [912, 178] on p "BTW, your goals can and probably will change over time. That’s okay! Saving tow…" at bounding box center [869, 169] width 500 height 88
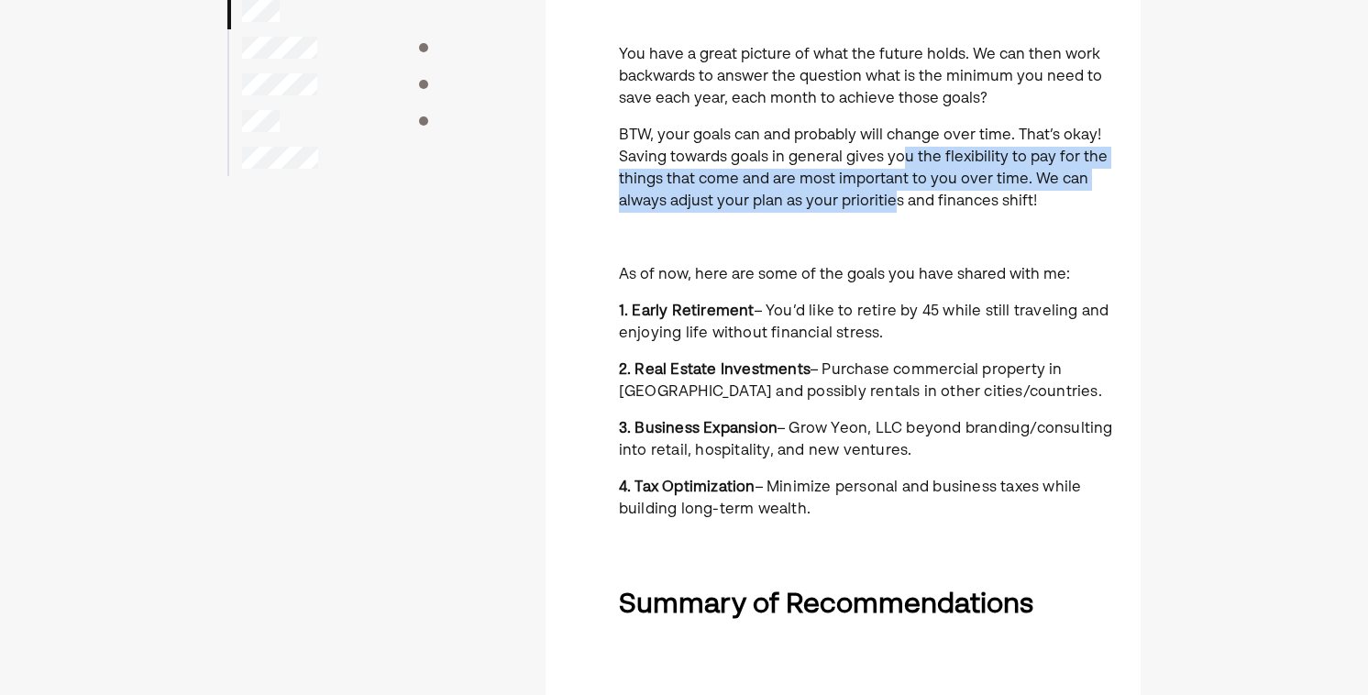
drag, startPoint x: 900, startPoint y: 160, endPoint x: 893, endPoint y: 192, distance: 32.9
click at [893, 191] on p "BTW, your goals can and probably will change over time. That’s okay! Saving tow…" at bounding box center [869, 169] width 500 height 88
click at [893, 192] on p "BTW, your goals can and probably will change over time. That’s okay! Saving tow…" at bounding box center [869, 169] width 500 height 88
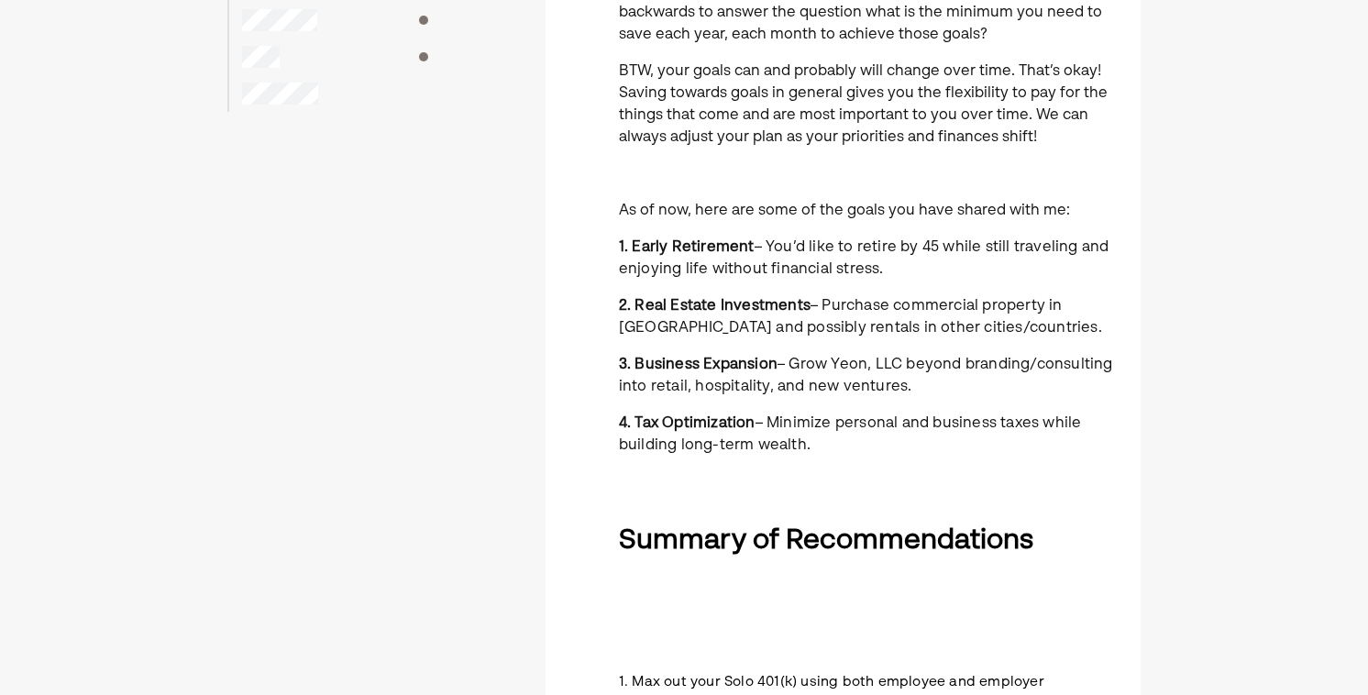
scroll to position [263, 0]
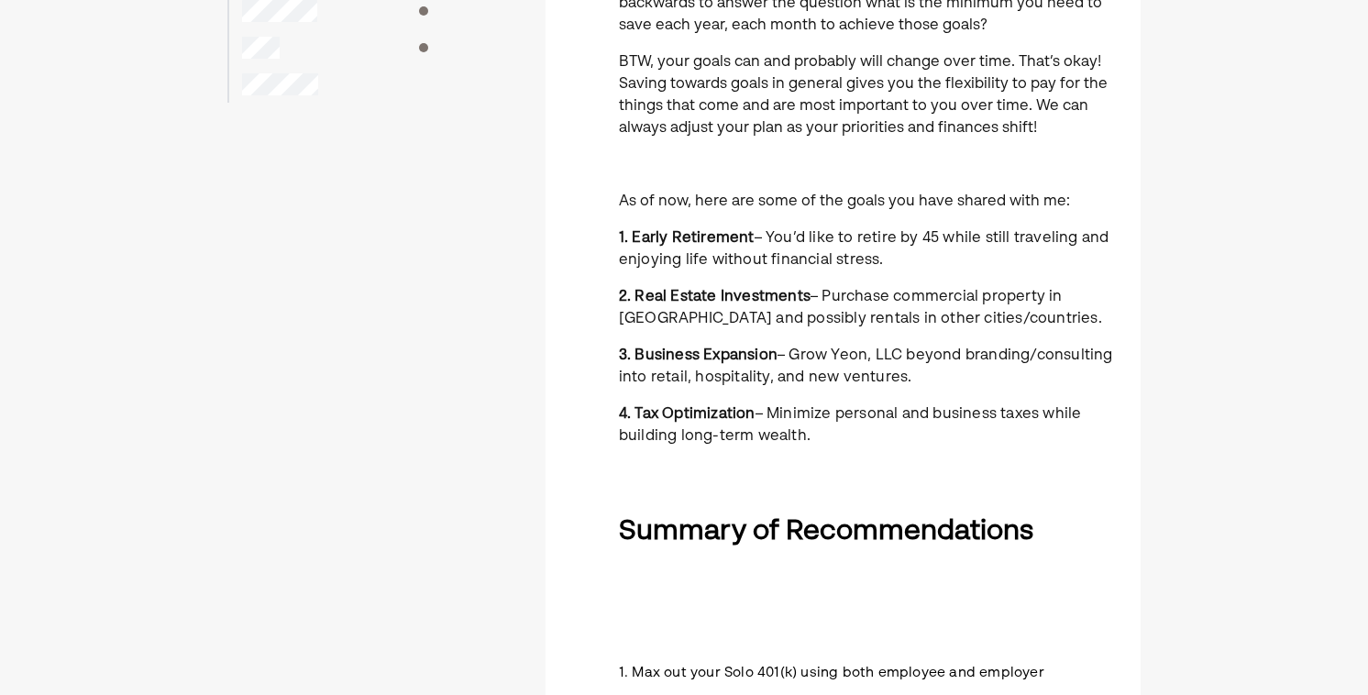
drag, startPoint x: 893, startPoint y: 192, endPoint x: 908, endPoint y: 254, distance: 64.0
click at [907, 254] on div "You have a great picture of what the future holds. We can then work backwards t…" at bounding box center [869, 579] width 500 height 1216
click at [908, 254] on p "1. Early Retirement – You’d like to retire by 45 while still traveling and enjo…" at bounding box center [869, 249] width 500 height 44
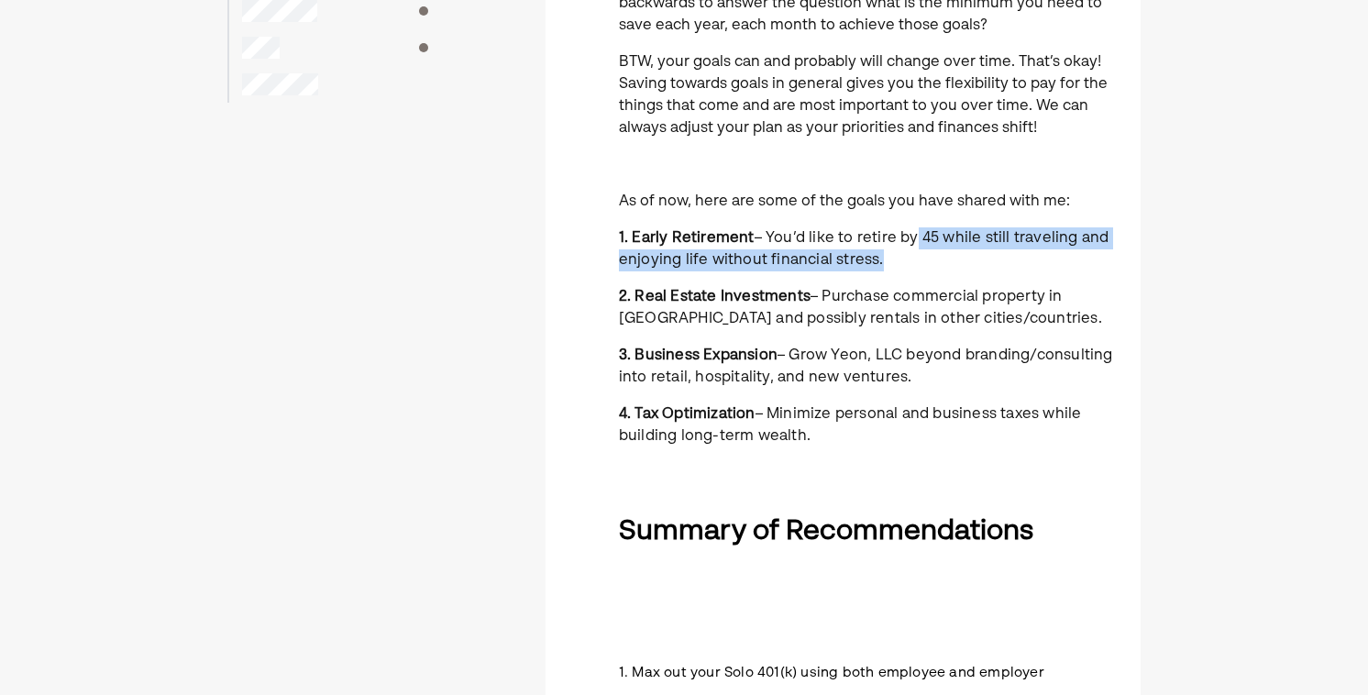
drag, startPoint x: 904, startPoint y: 233, endPoint x: 904, endPoint y: 281, distance: 47.7
click at [904, 281] on div "You have a great picture of what the future holds. We can then work backwards t…" at bounding box center [869, 579] width 500 height 1216
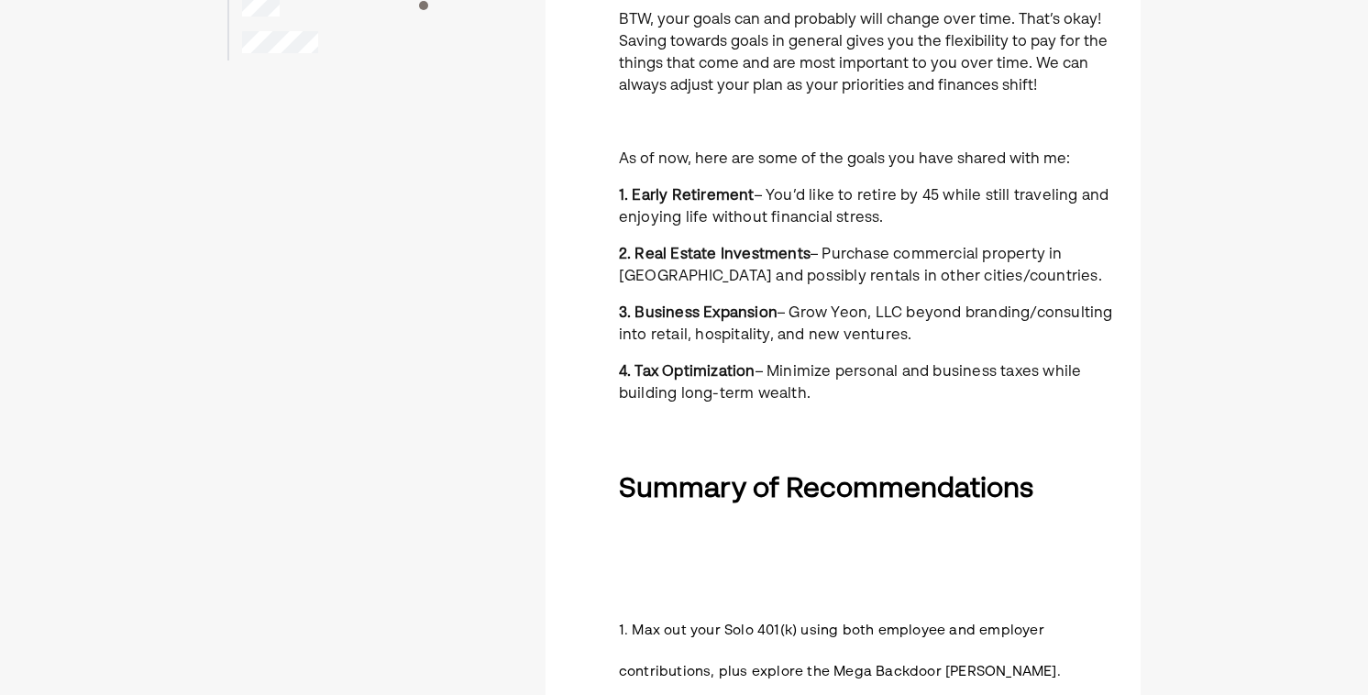
scroll to position [317, 0]
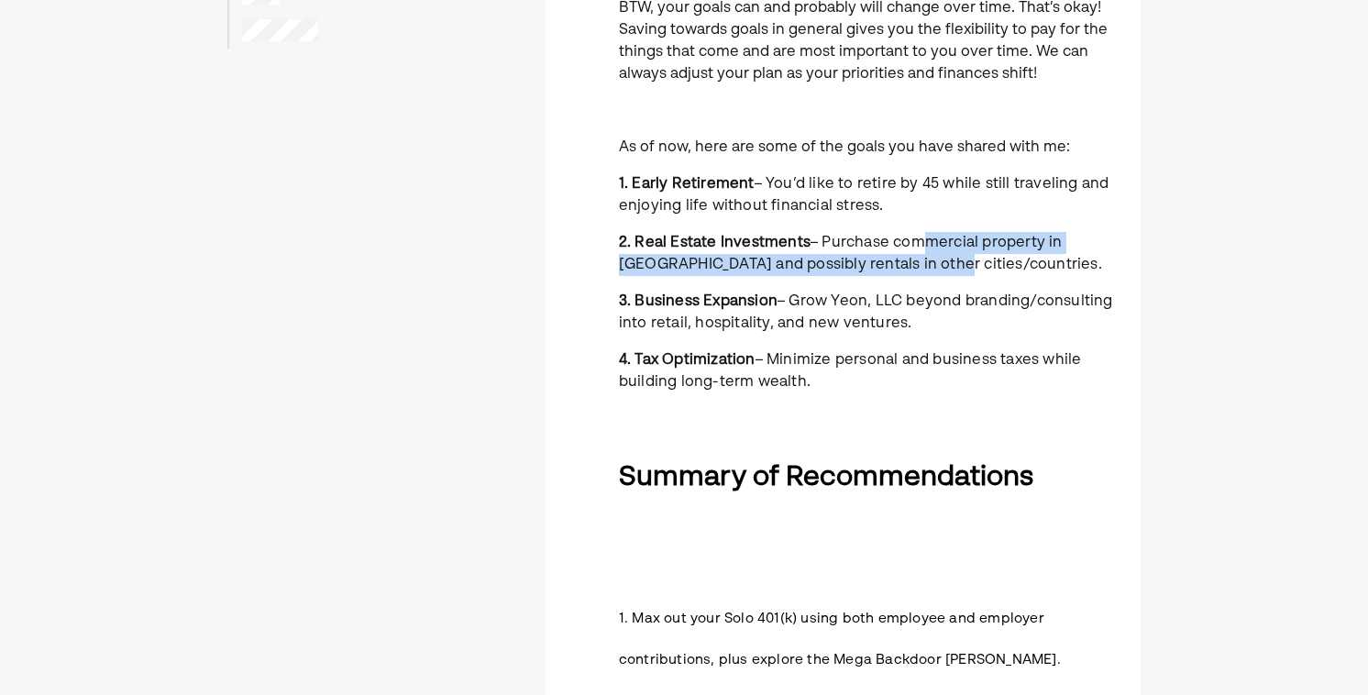
drag, startPoint x: 907, startPoint y: 237, endPoint x: 907, endPoint y: 270, distance: 33.0
click at [907, 270] on span "– Purchase commercial property in NYC and possibly rentals in other cities/coun…" at bounding box center [860, 254] width 483 height 37
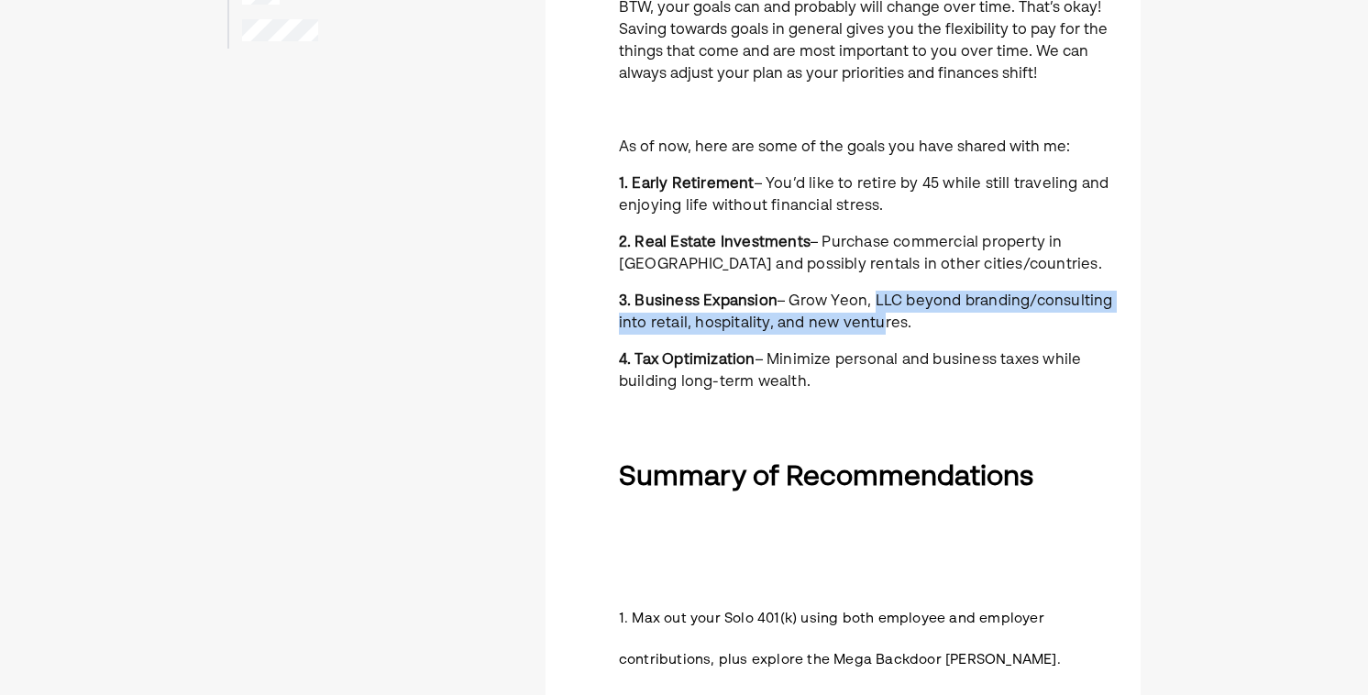
drag, startPoint x: 869, startPoint y: 291, endPoint x: 868, endPoint y: 328, distance: 37.6
click at [868, 328] on p "3. Business Expansion – Grow Yeon, LLC beyond branding/consulting into retail, …" at bounding box center [869, 313] width 500 height 44
click at [868, 328] on span "– Grow Yeon, LLC beyond branding/consulting into retail, hospitality, and new v…" at bounding box center [866, 312] width 494 height 37
drag, startPoint x: 853, startPoint y: 304, endPoint x: 853, endPoint y: 334, distance: 29.3
click at [853, 334] on p "3. Business Expansion – Grow Yeon, LLC beyond branding/consulting into retail, …" at bounding box center [869, 313] width 500 height 44
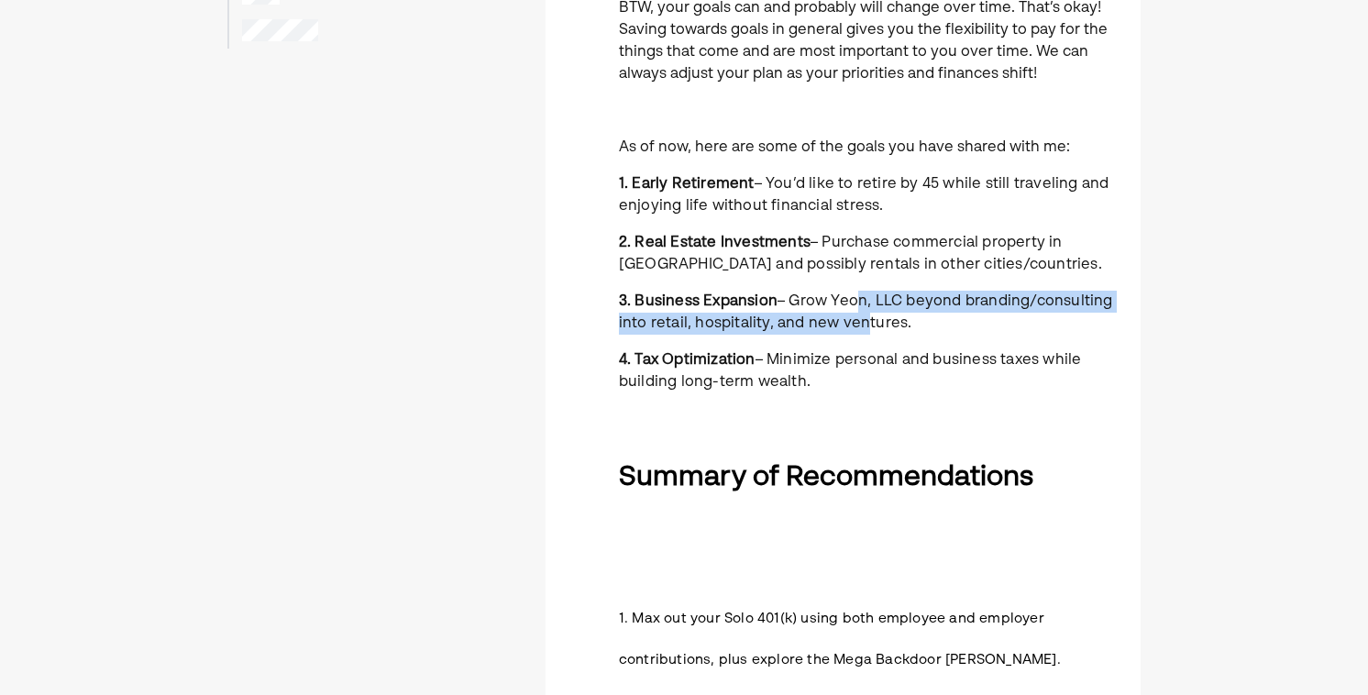
click at [853, 334] on p "3. Business Expansion – Grow Yeon, LLC beyond branding/consulting into retail, …" at bounding box center [869, 313] width 500 height 44
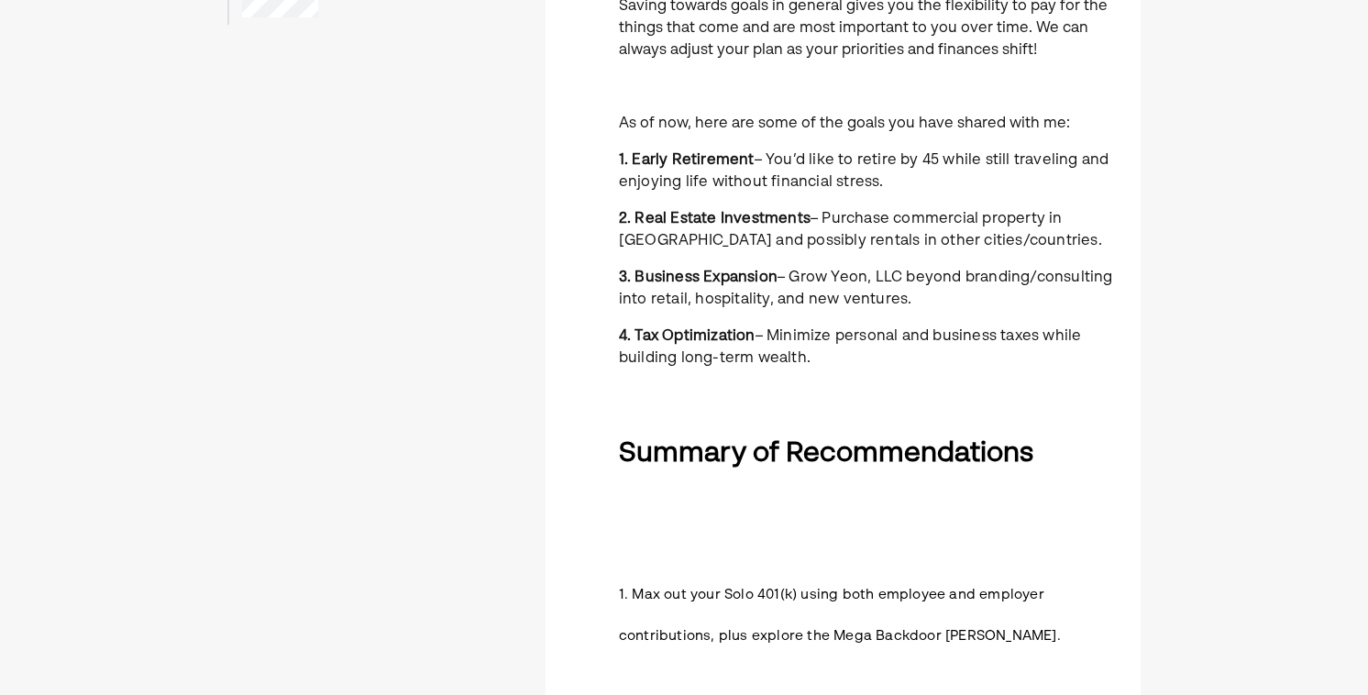
scroll to position [342, 0]
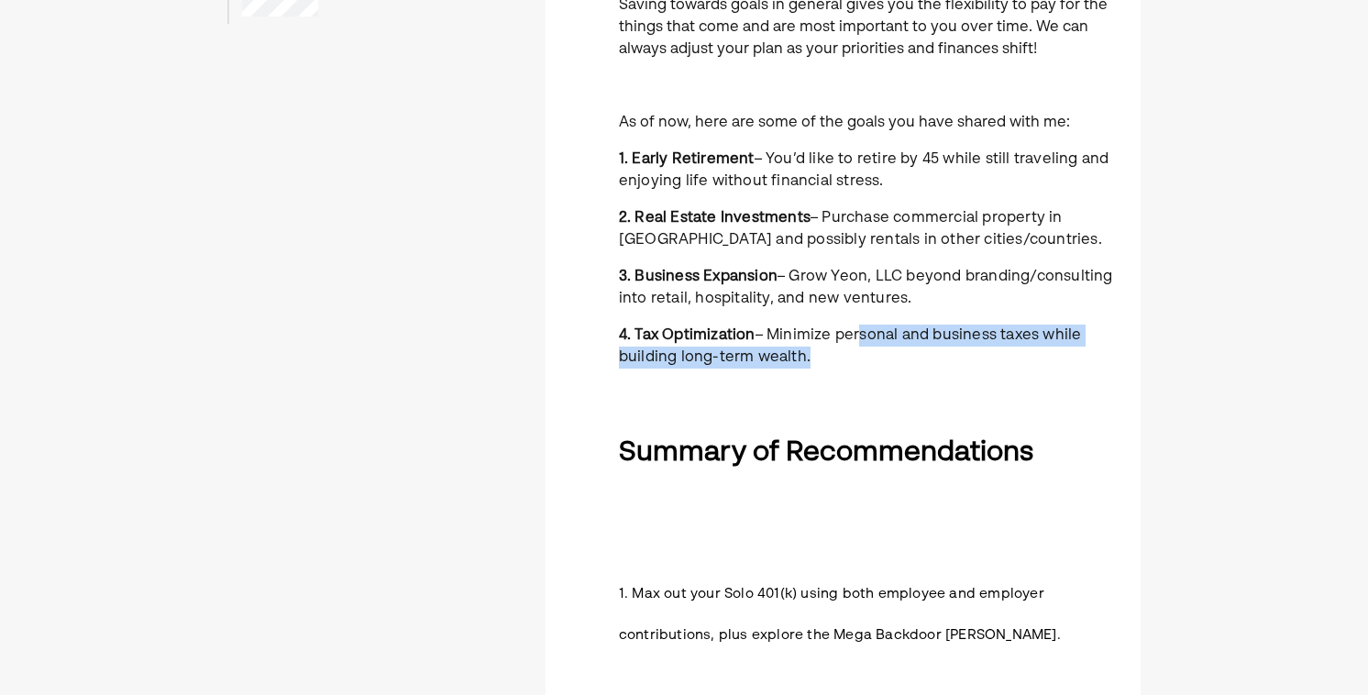
drag, startPoint x: 853, startPoint y: 334, endPoint x: 853, endPoint y: 371, distance: 37.6
click at [853, 371] on div "You have a great picture of what the future holds. We can then work backwards t…" at bounding box center [869, 500] width 500 height 1216
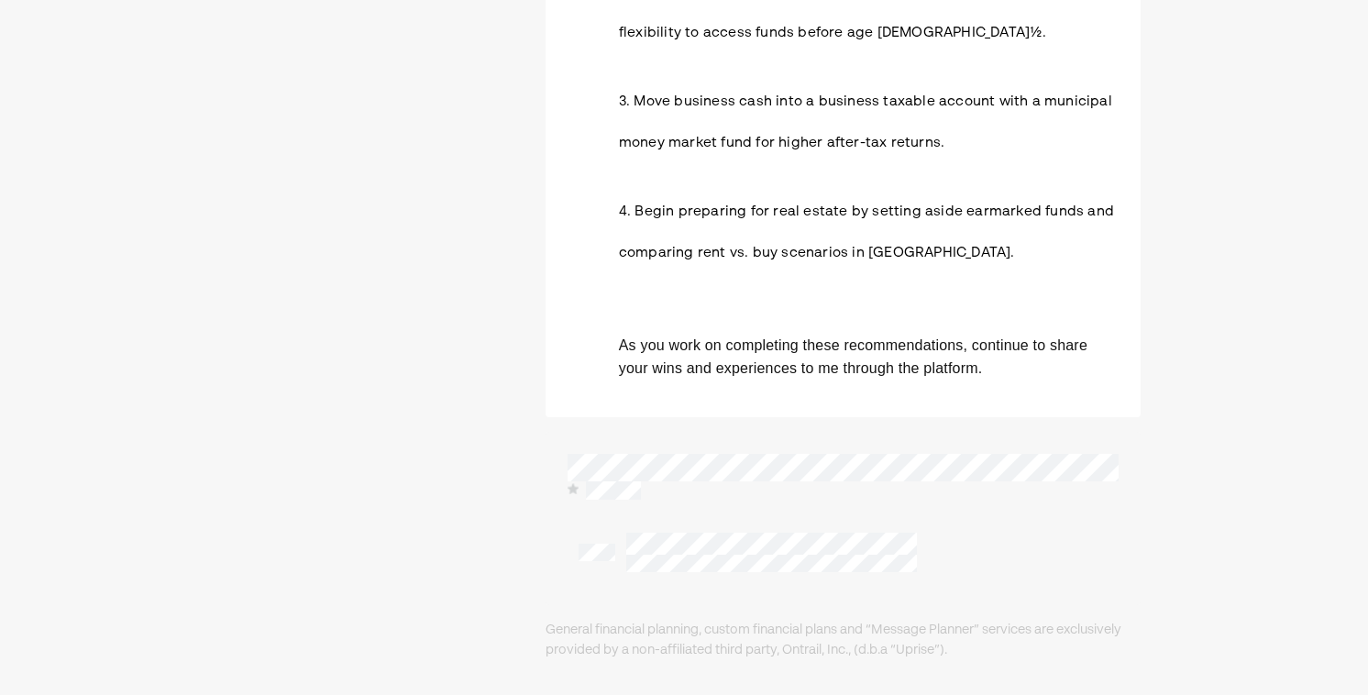
scroll to position [1056, 0]
click at [734, 583] on div at bounding box center [842, 516] width 595 height 173
click at [728, 575] on div at bounding box center [842, 551] width 551 height 62
click at [727, 575] on div at bounding box center [842, 551] width 551 height 62
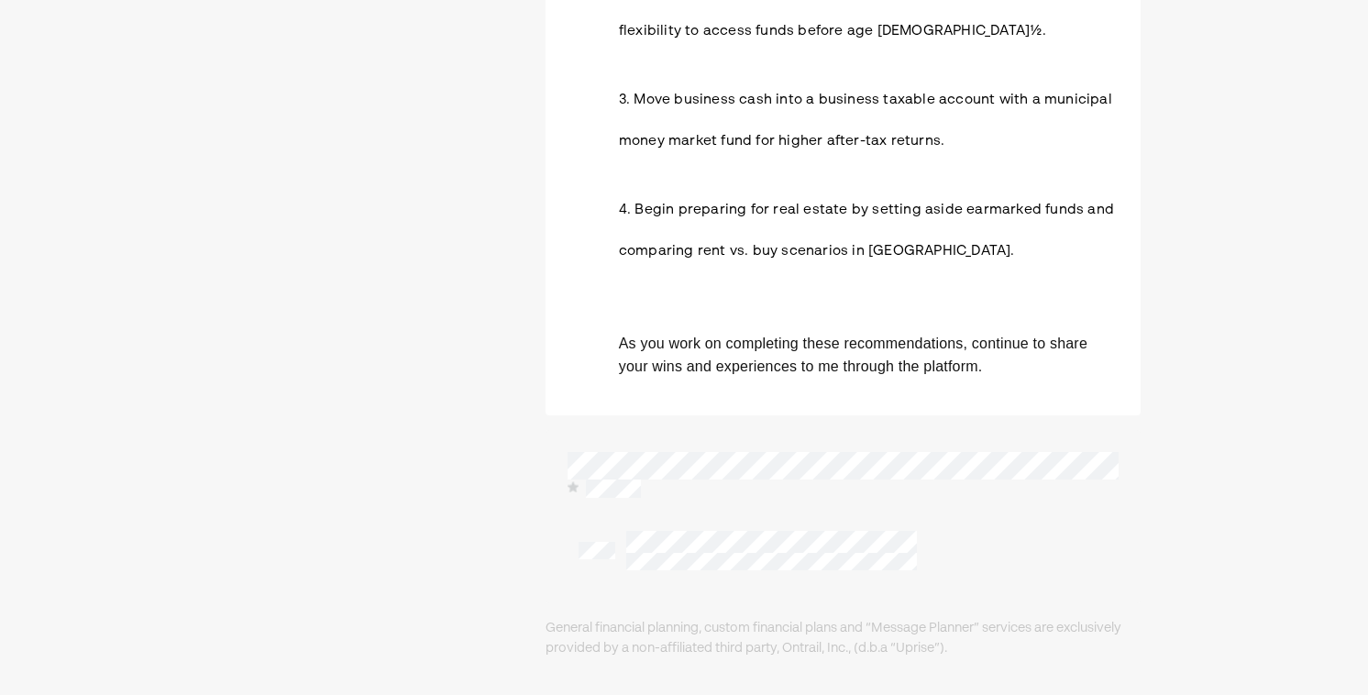
click at [709, 585] on div at bounding box center [842, 516] width 595 height 173
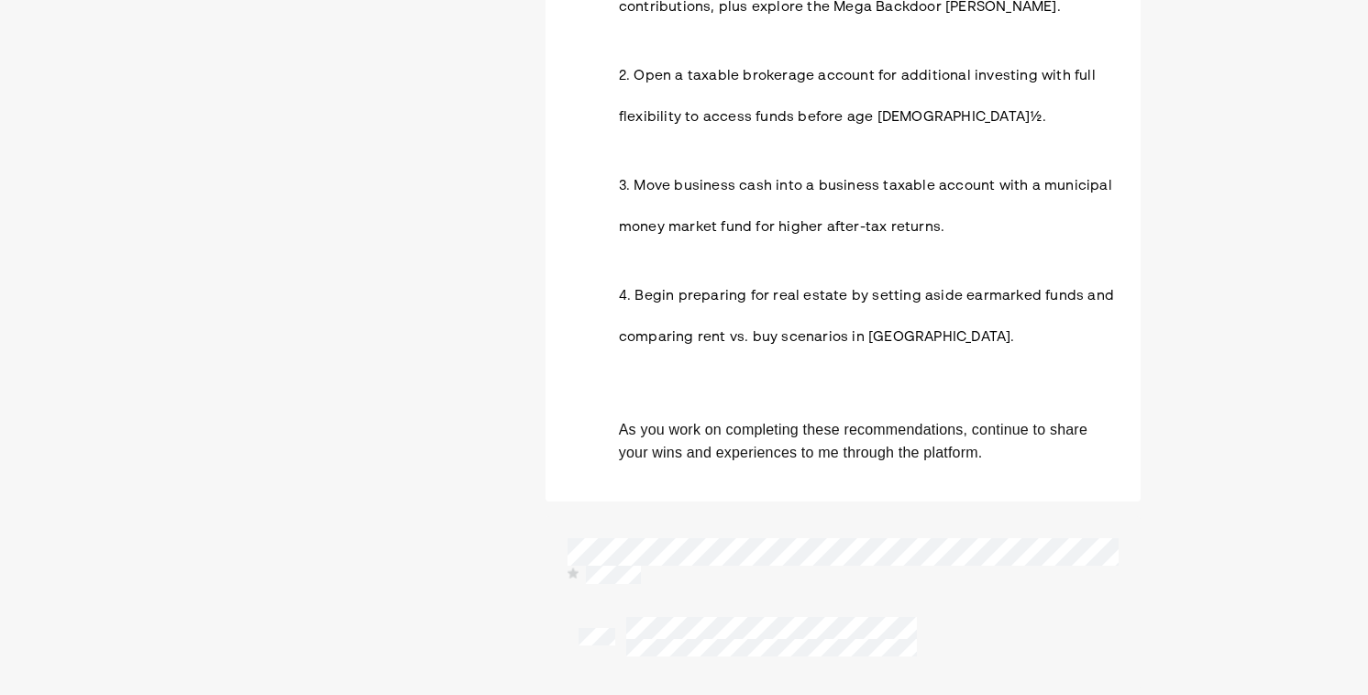
scroll to position [0, 0]
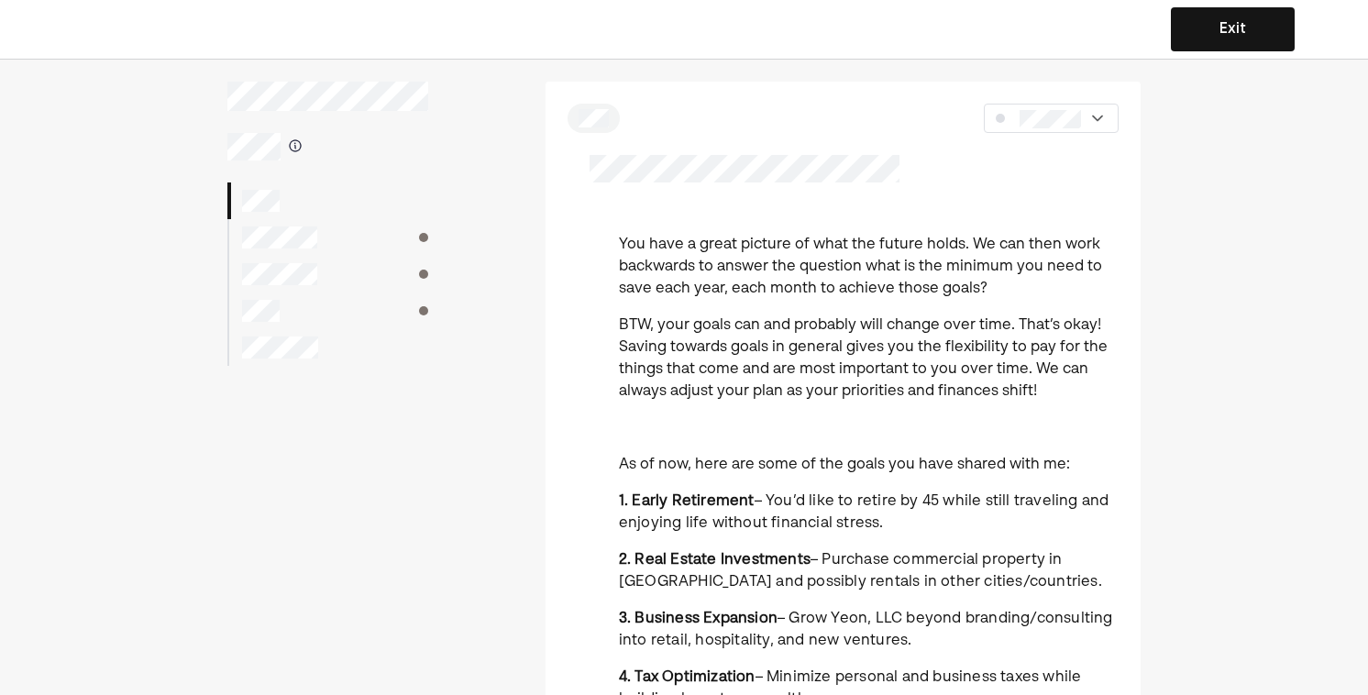
click at [1228, 28] on button "Exit" at bounding box center [1233, 29] width 124 height 44
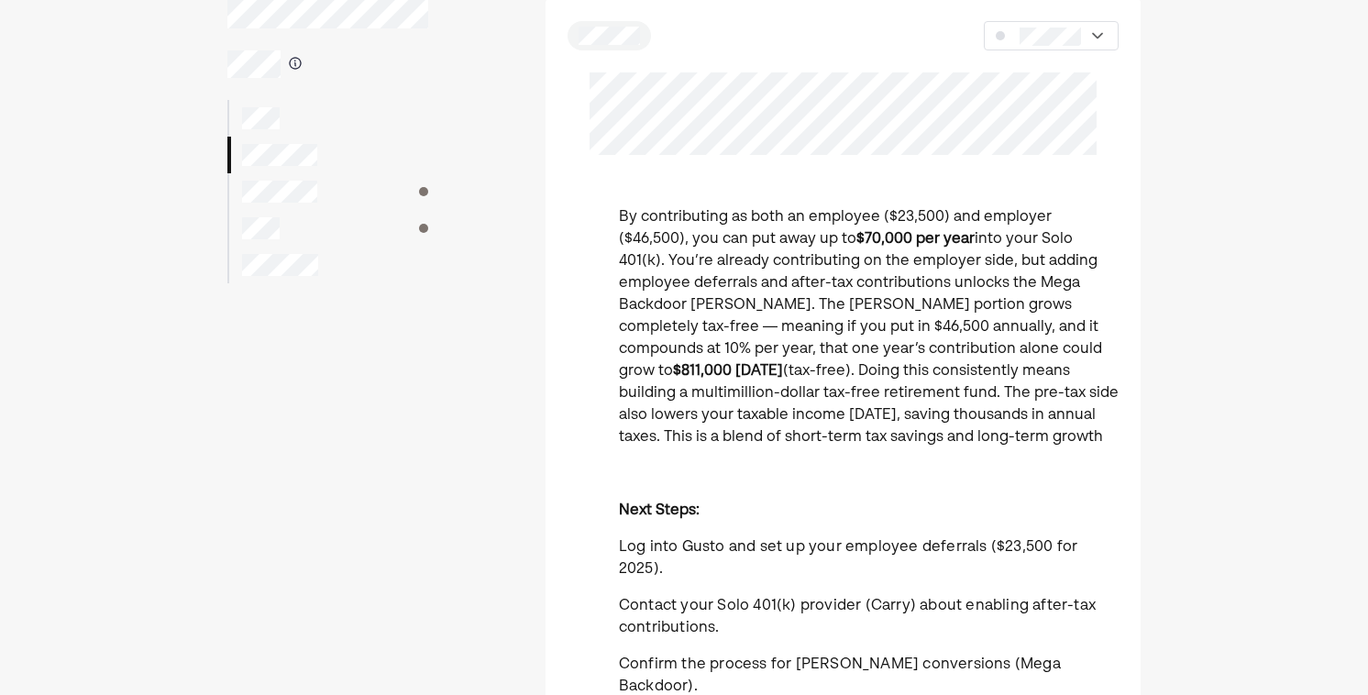
scroll to position [85, 0]
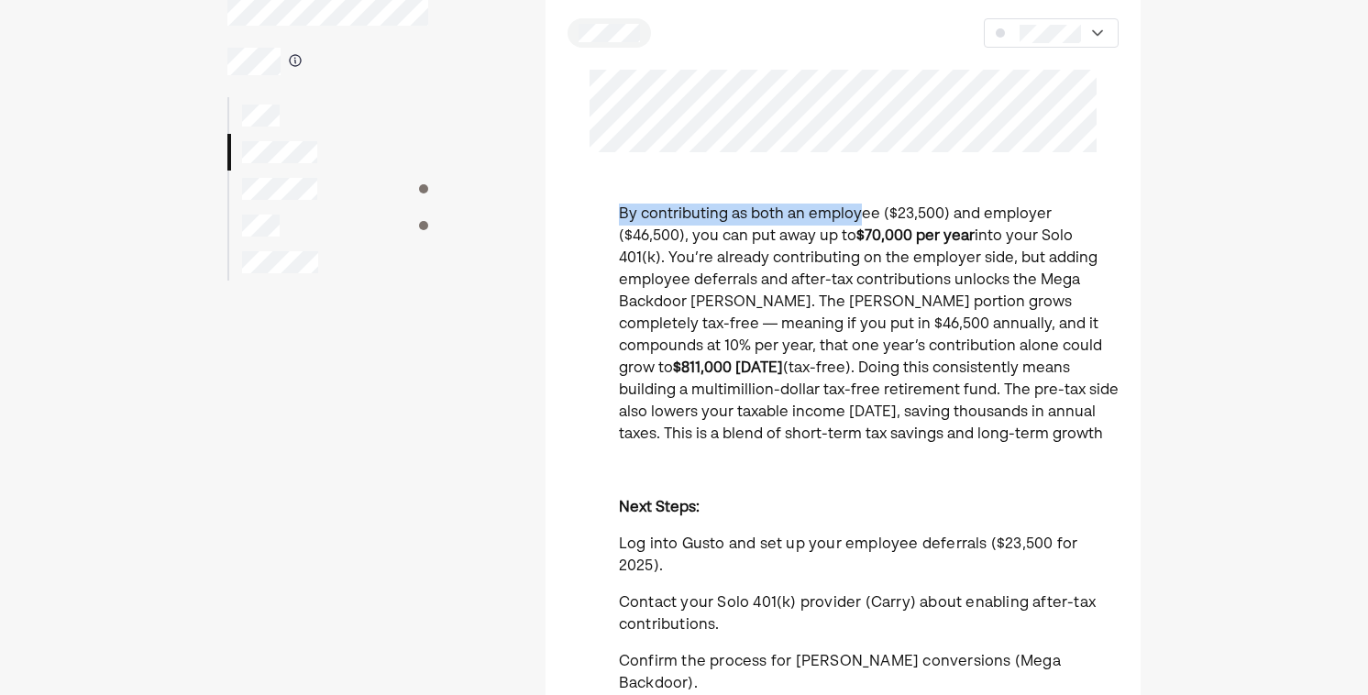
click at [858, 207] on div "By contributing as both an employee ($23,500) and employer ($46,500), you can p…" at bounding box center [842, 587] width 595 height 1183
click at [858, 207] on p "By contributing as both an employee ($23,500) and employer ($46,500), you can p…" at bounding box center [869, 325] width 500 height 242
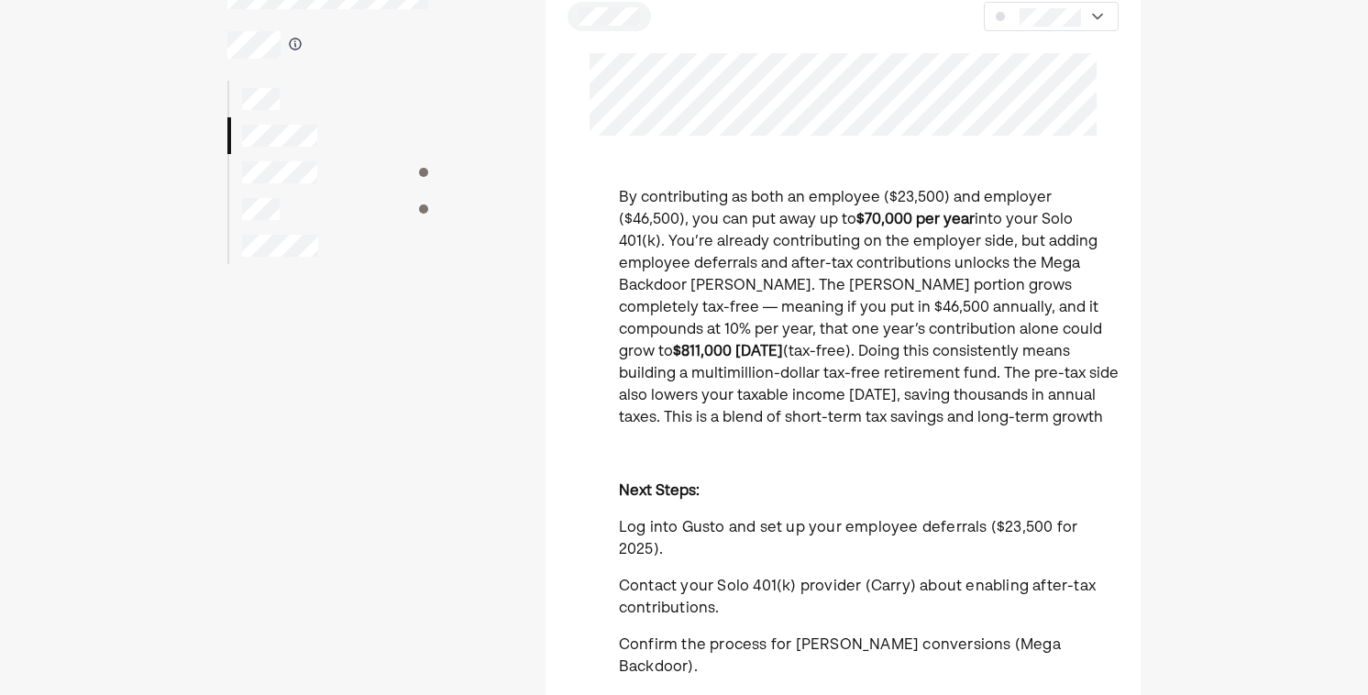
scroll to position [103, 0]
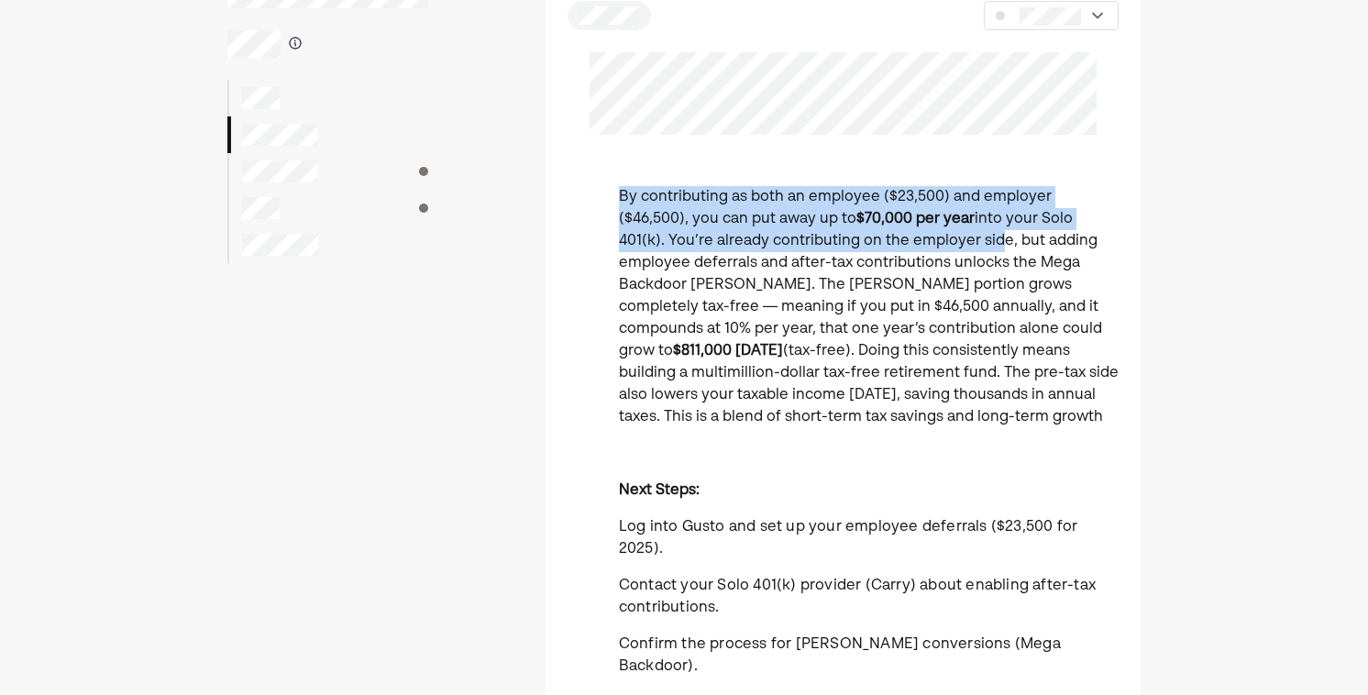
drag, startPoint x: 887, startPoint y: 180, endPoint x: 894, endPoint y: 242, distance: 62.7
click at [894, 242] on div "By contributing as both an employee ($23,500) and employer ($46,500), you can p…" at bounding box center [842, 570] width 595 height 1183
click at [894, 242] on p "By contributing as both an employee ($23,500) and employer ($46,500), you can p…" at bounding box center [869, 307] width 500 height 242
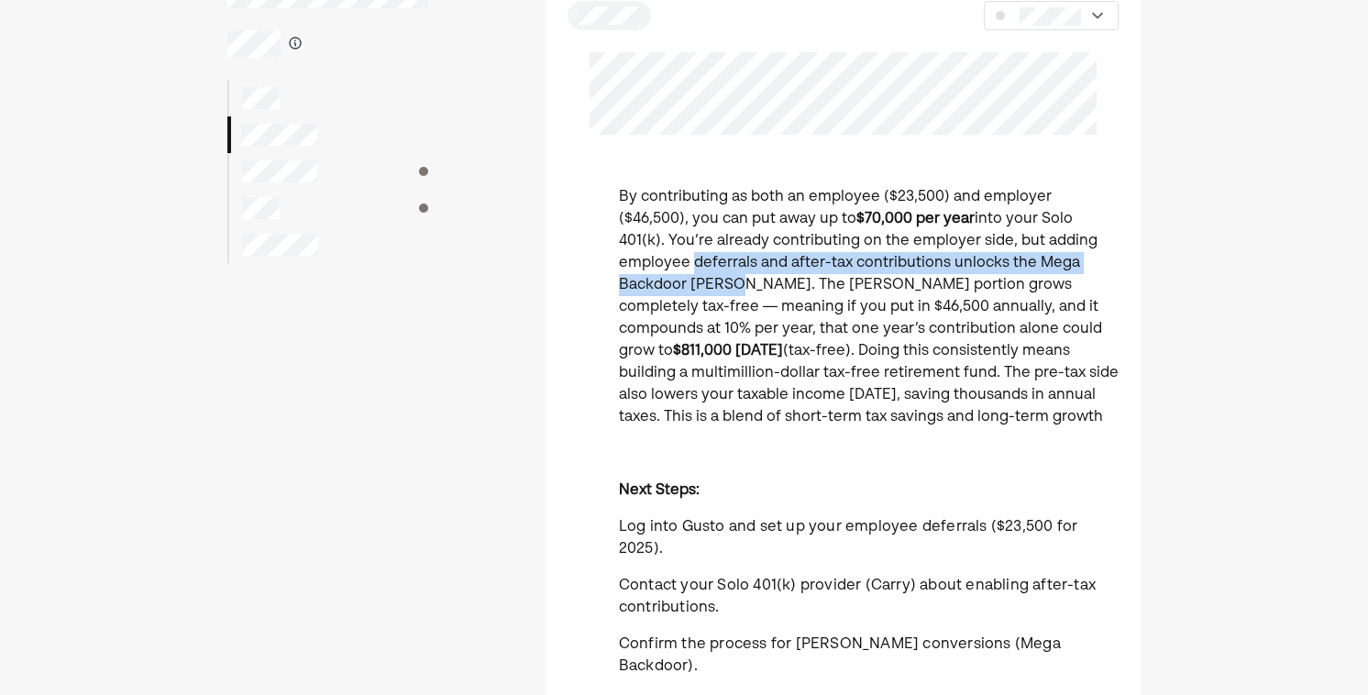
drag, startPoint x: 1085, startPoint y: 231, endPoint x: 1111, endPoint y: 256, distance: 35.7
click at [1111, 256] on p "By contributing as both an employee ($23,500) and employer ($46,500), you can p…" at bounding box center [869, 307] width 500 height 242
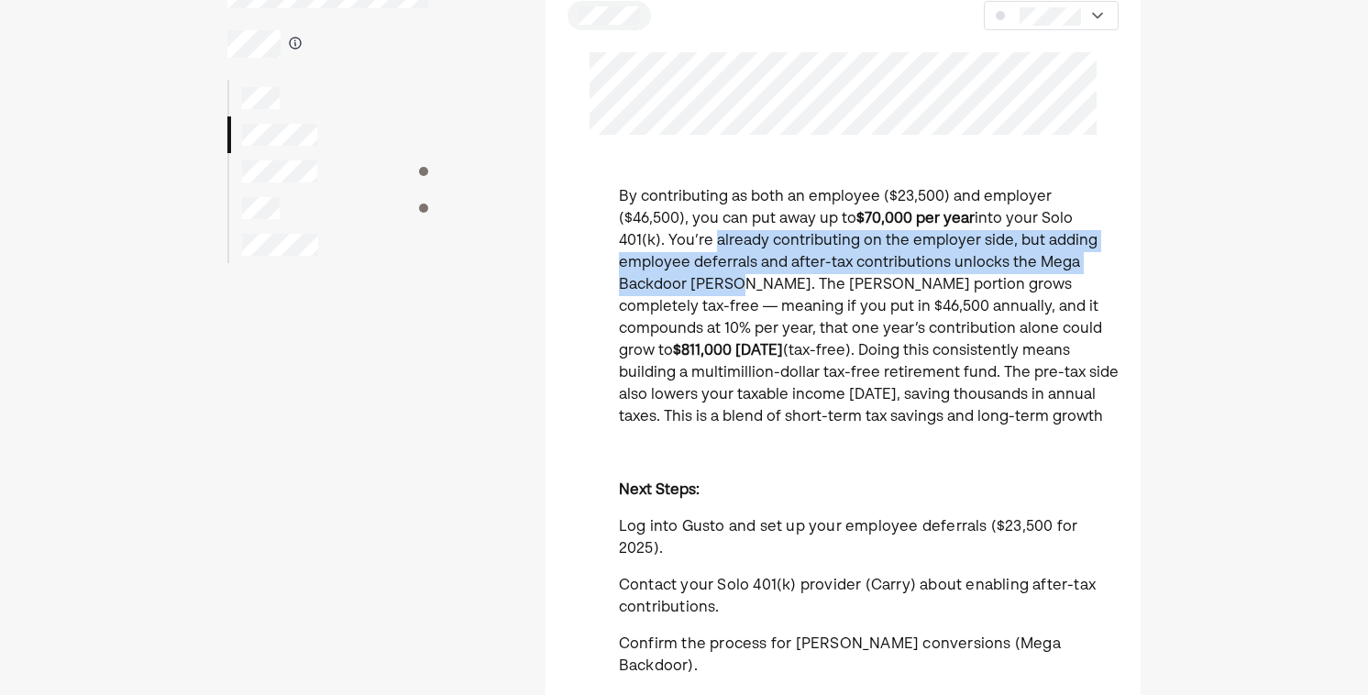
drag, startPoint x: 1114, startPoint y: 268, endPoint x: 1123, endPoint y: 220, distance: 48.5
click at [1123, 220] on div "By contributing as both an employee ($23,500) and employer ($46,500), you can p…" at bounding box center [842, 662] width 595 height 953
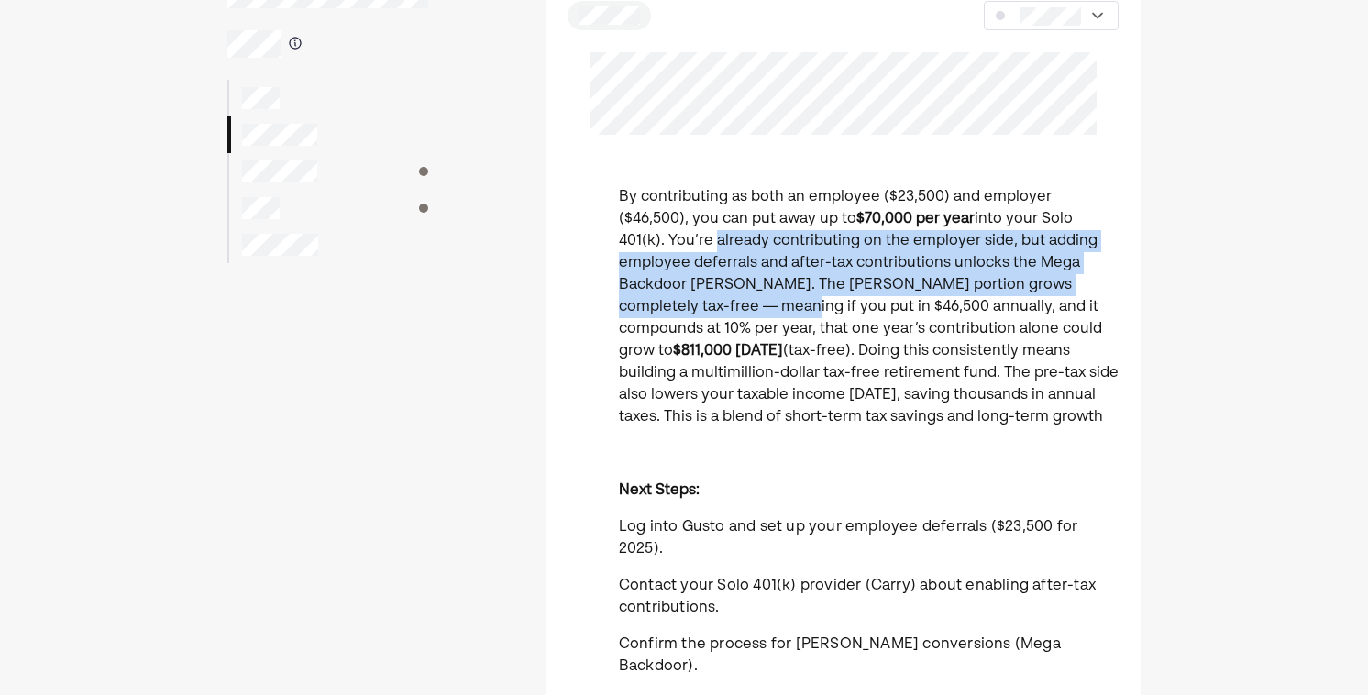
drag, startPoint x: 1123, startPoint y: 220, endPoint x: 1120, endPoint y: 279, distance: 58.7
click at [1120, 279] on div "By contributing as both an employee ($23,500) and employer ($46,500), you can p…" at bounding box center [842, 662] width 595 height 953
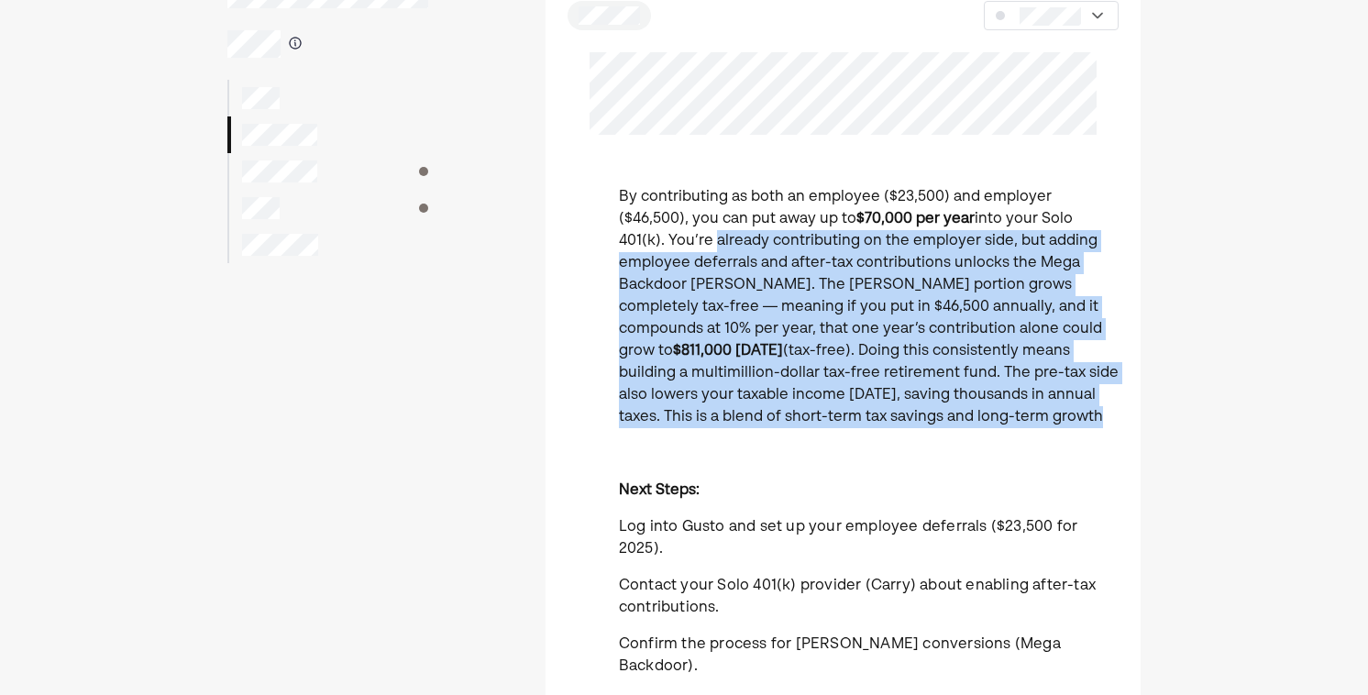
drag, startPoint x: 1114, startPoint y: 210, endPoint x: 1118, endPoint y: 410, distance: 199.9
click at [1118, 411] on div "By contributing as both an employee ($23,500) and employer ($46,500), you can p…" at bounding box center [842, 662] width 595 height 953
click at [1118, 410] on div "By contributing as both an employee ($23,500) and employer ($46,500), you can p…" at bounding box center [842, 662] width 595 height 953
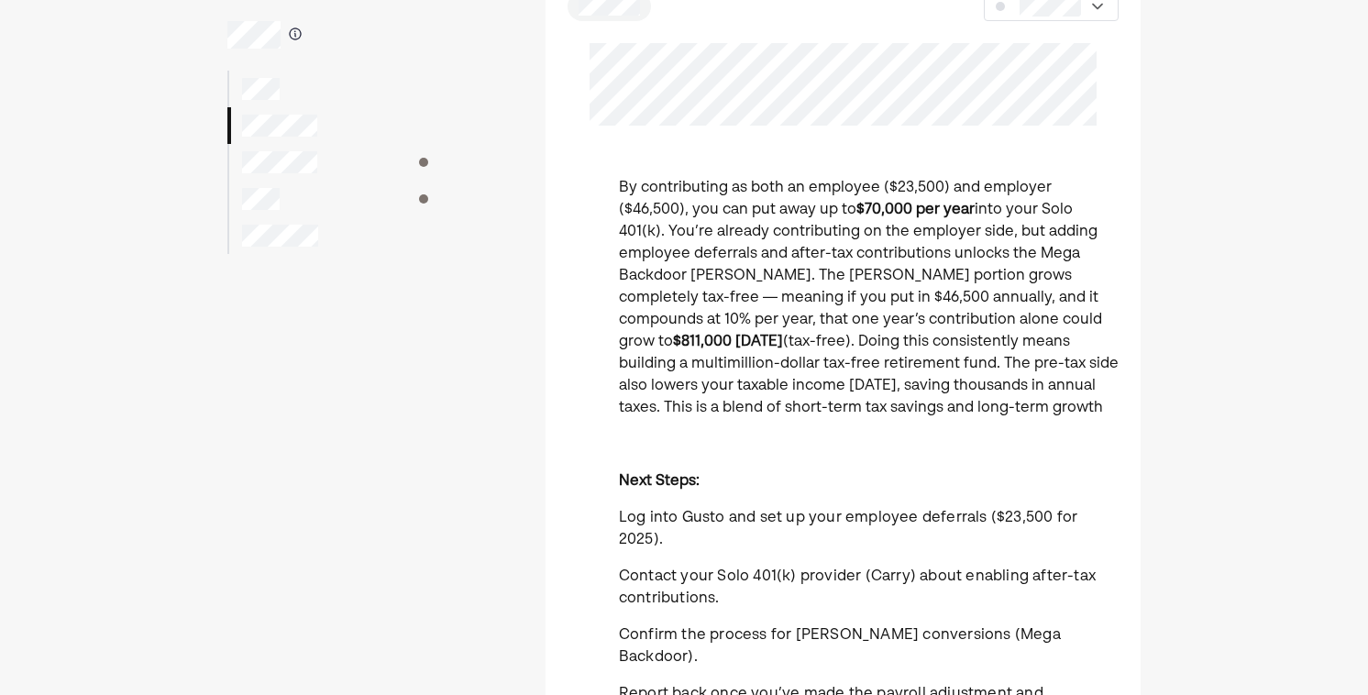
scroll to position [117, 0]
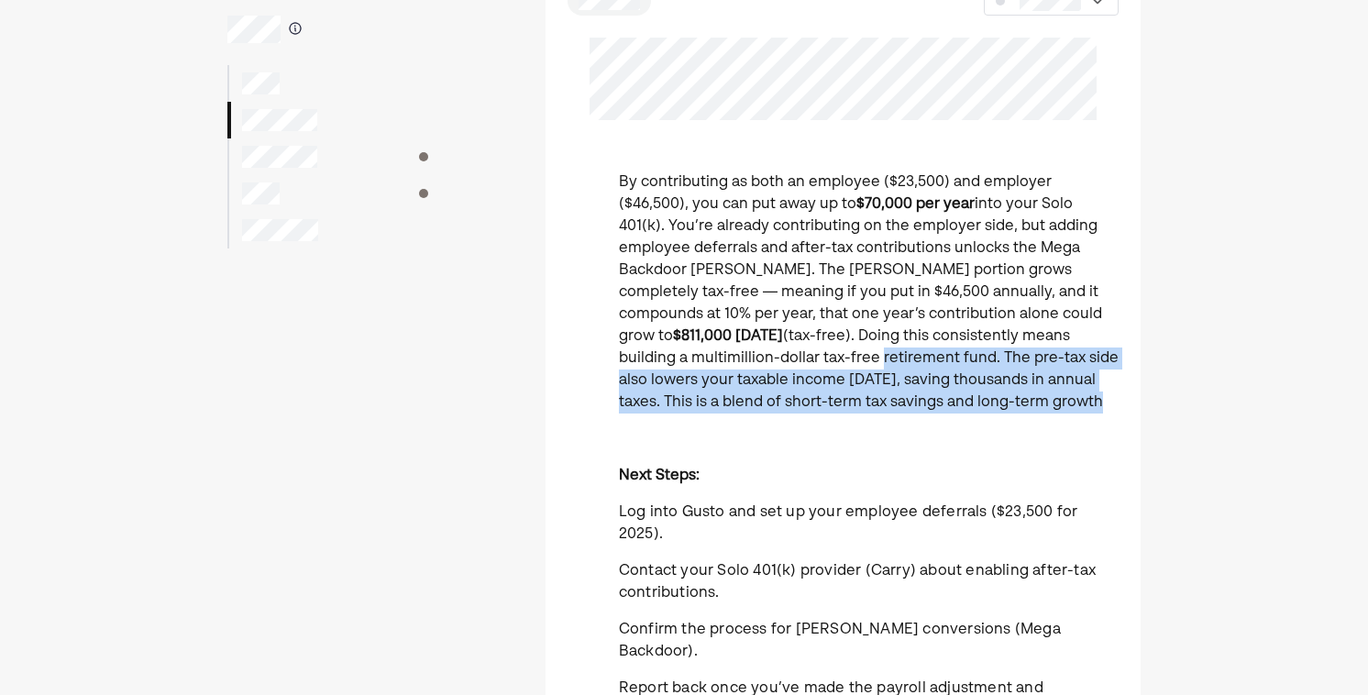
drag, startPoint x: 1118, startPoint y: 410, endPoint x: 1126, endPoint y: 339, distance: 71.0
click at [1126, 339] on div "By contributing as both an employee ($23,500) and employer ($46,500), you can p…" at bounding box center [842, 647] width 595 height 953
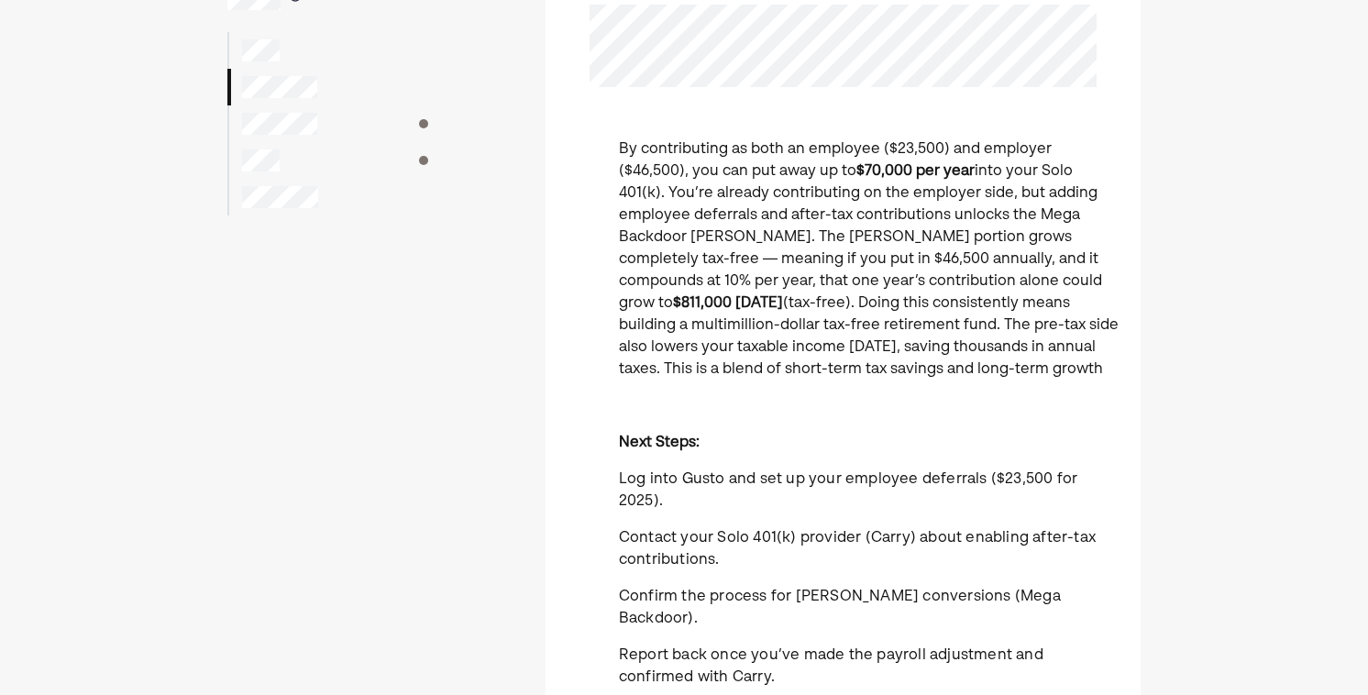
scroll to position [164, 0]
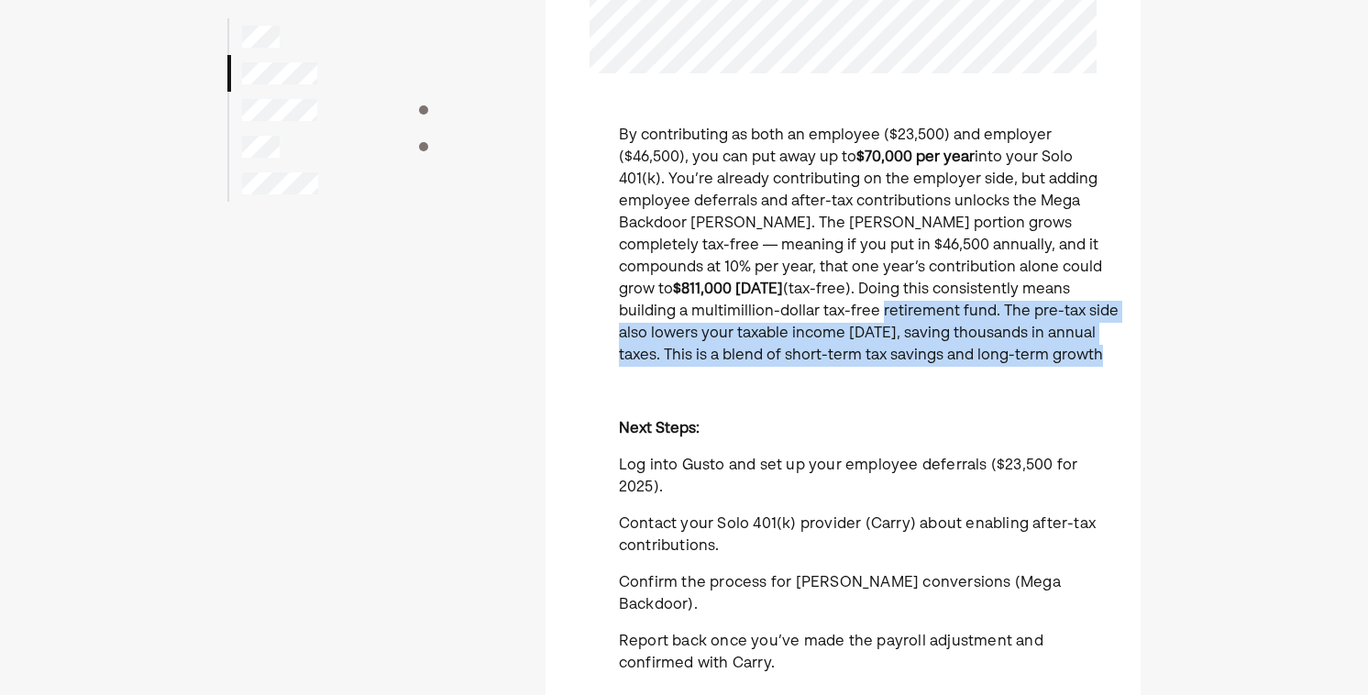
drag, startPoint x: 1098, startPoint y: 279, endPoint x: 1100, endPoint y: 345, distance: 66.0
click at [1100, 345] on p "By contributing as both an employee ($23,500) and employer ($46,500), you can p…" at bounding box center [869, 246] width 500 height 242
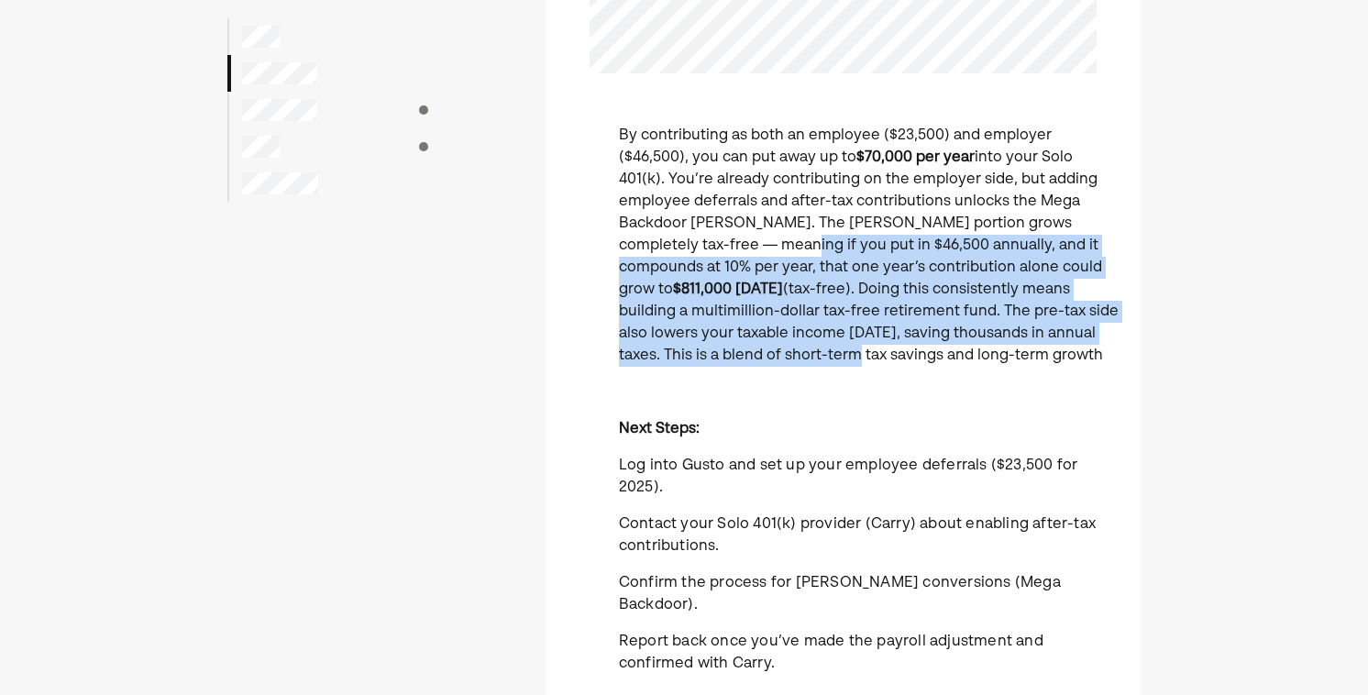
drag, startPoint x: 1099, startPoint y: 341, endPoint x: 1129, endPoint y: 224, distance: 121.2
click at [1129, 224] on div "By contributing as both an employee ($23,500) and employer ($46,500), you can p…" at bounding box center [842, 601] width 595 height 953
click at [1129, 222] on div "By contributing as both an employee ($23,500) and employer ($46,500), you can p…" at bounding box center [842, 601] width 595 height 953
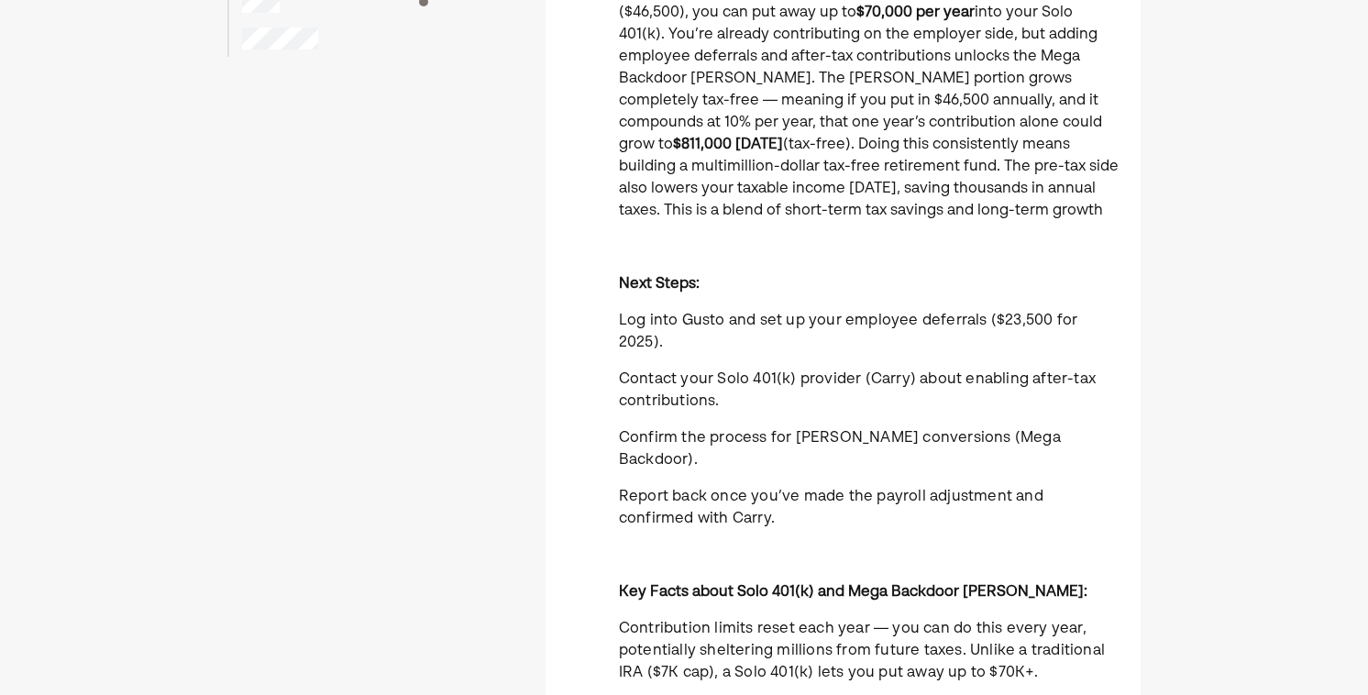
scroll to position [318, 0]
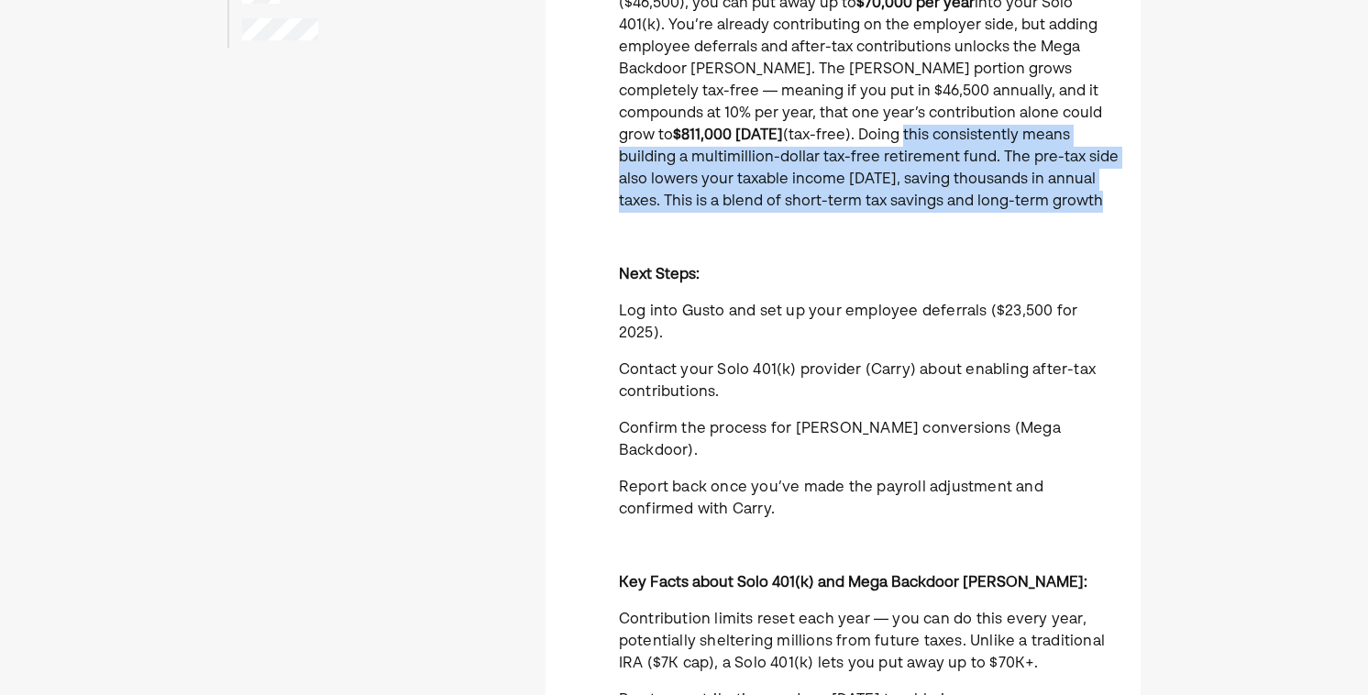
drag, startPoint x: 1123, startPoint y: 206, endPoint x: 1139, endPoint y: 113, distance: 94.8
click at [1139, 113] on div "By contributing as both an employee ($23,500) and employer ($46,500), you can p…" at bounding box center [842, 447] width 595 height 953
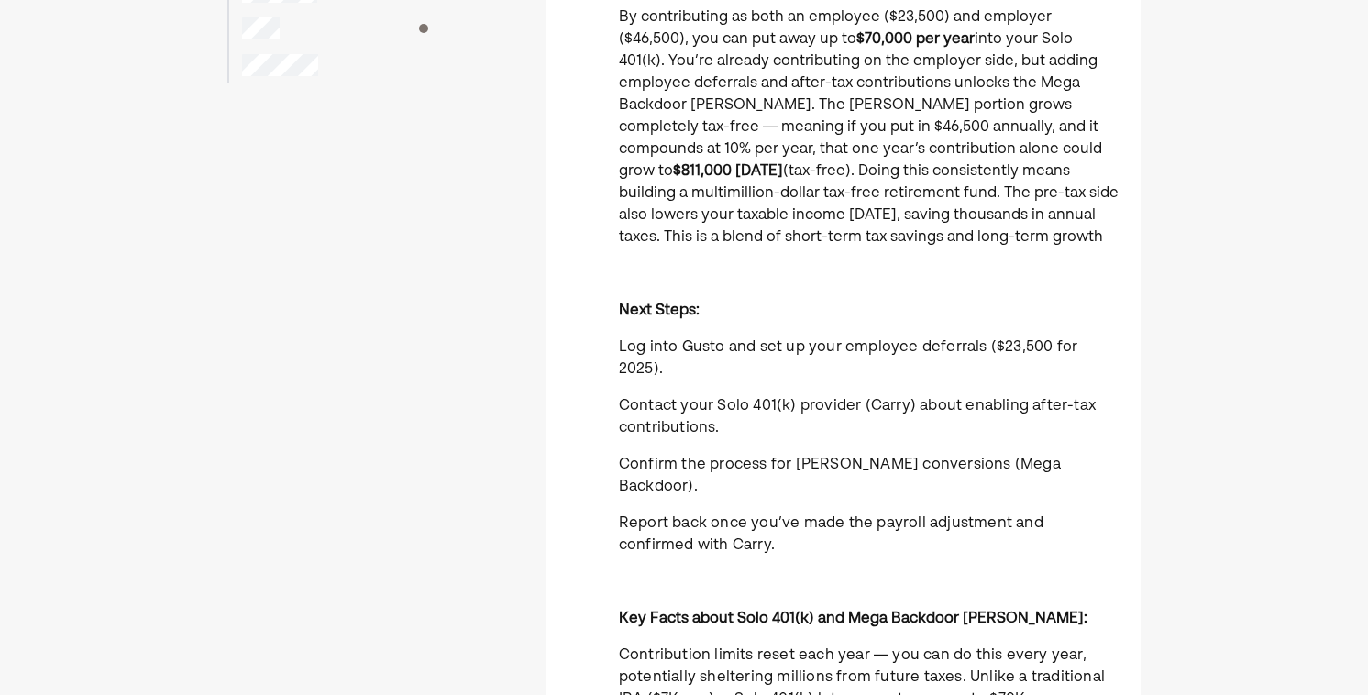
scroll to position [281, 0]
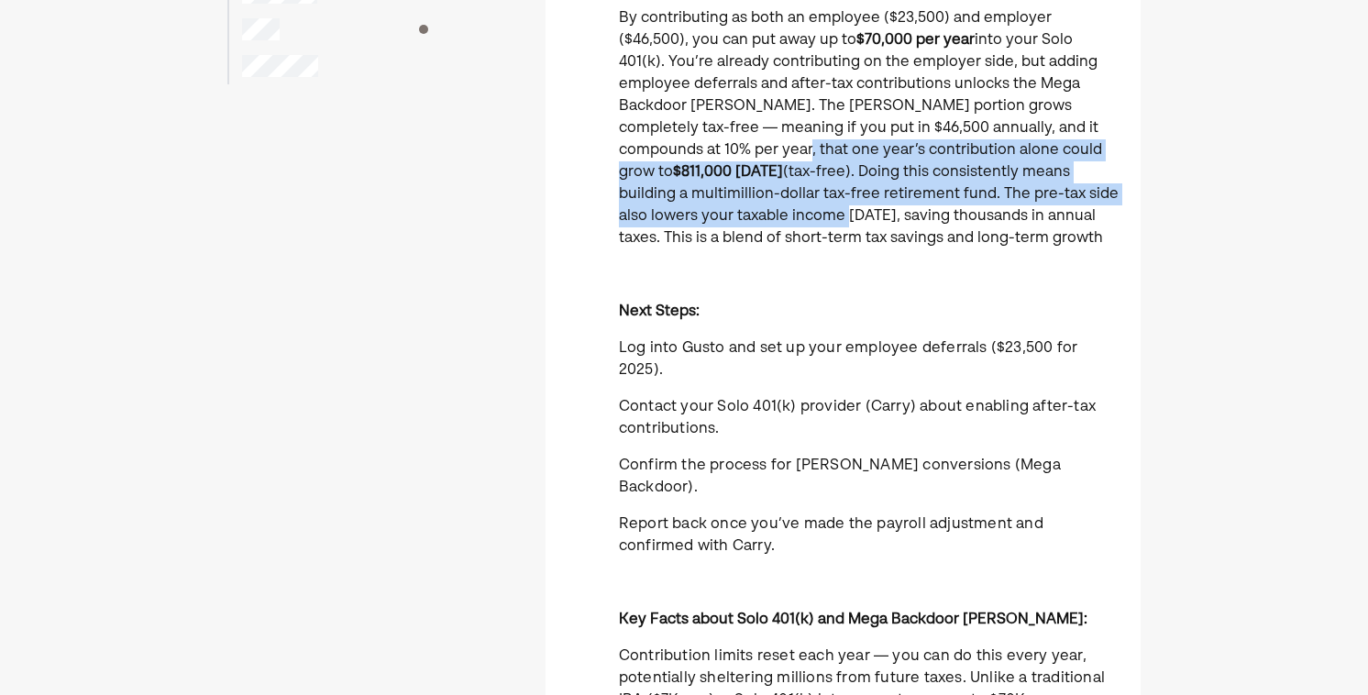
drag, startPoint x: 1122, startPoint y: 119, endPoint x: 1118, endPoint y: 199, distance: 79.8
click at [1118, 199] on div "By contributing as both an employee ($23,500) and employer ($46,500), you can p…" at bounding box center [842, 483] width 595 height 953
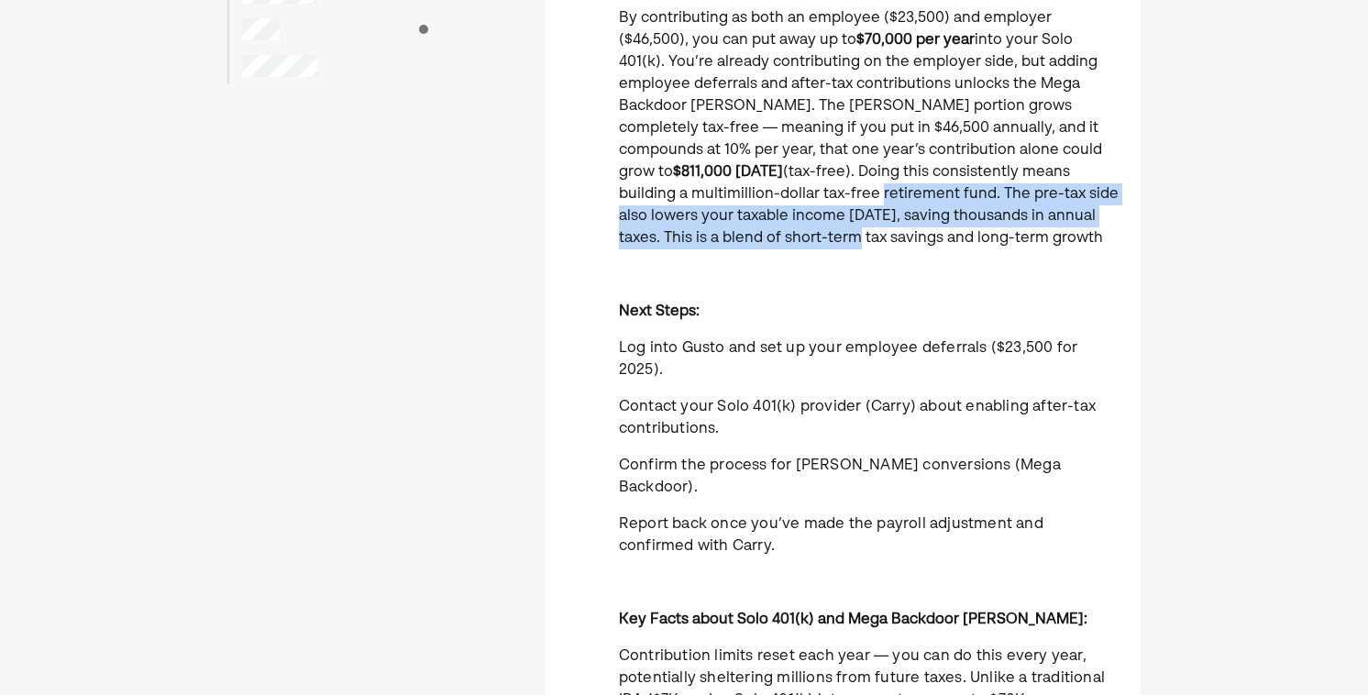
drag, startPoint x: 1116, startPoint y: 165, endPoint x: 1116, endPoint y: 224, distance: 58.7
click at [1116, 224] on p "By contributing as both an employee ($23,500) and employer ($46,500), you can p…" at bounding box center [869, 128] width 500 height 242
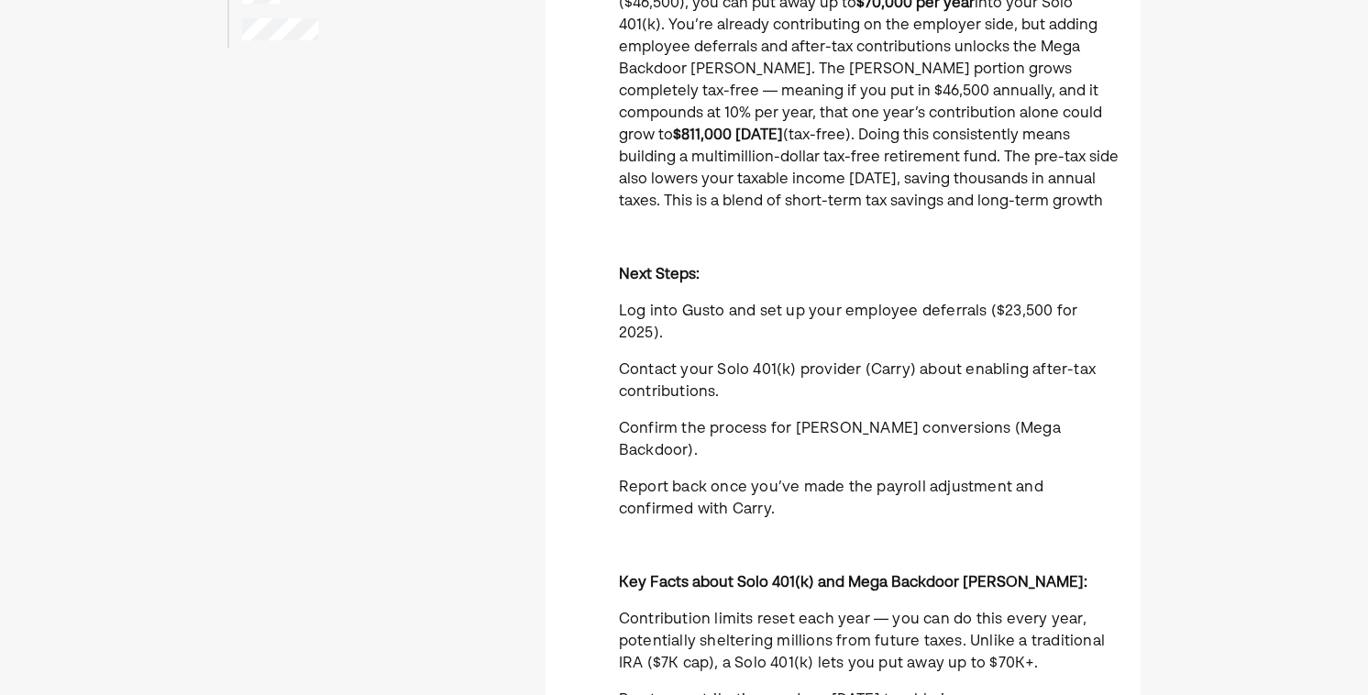
scroll to position [325, 0]
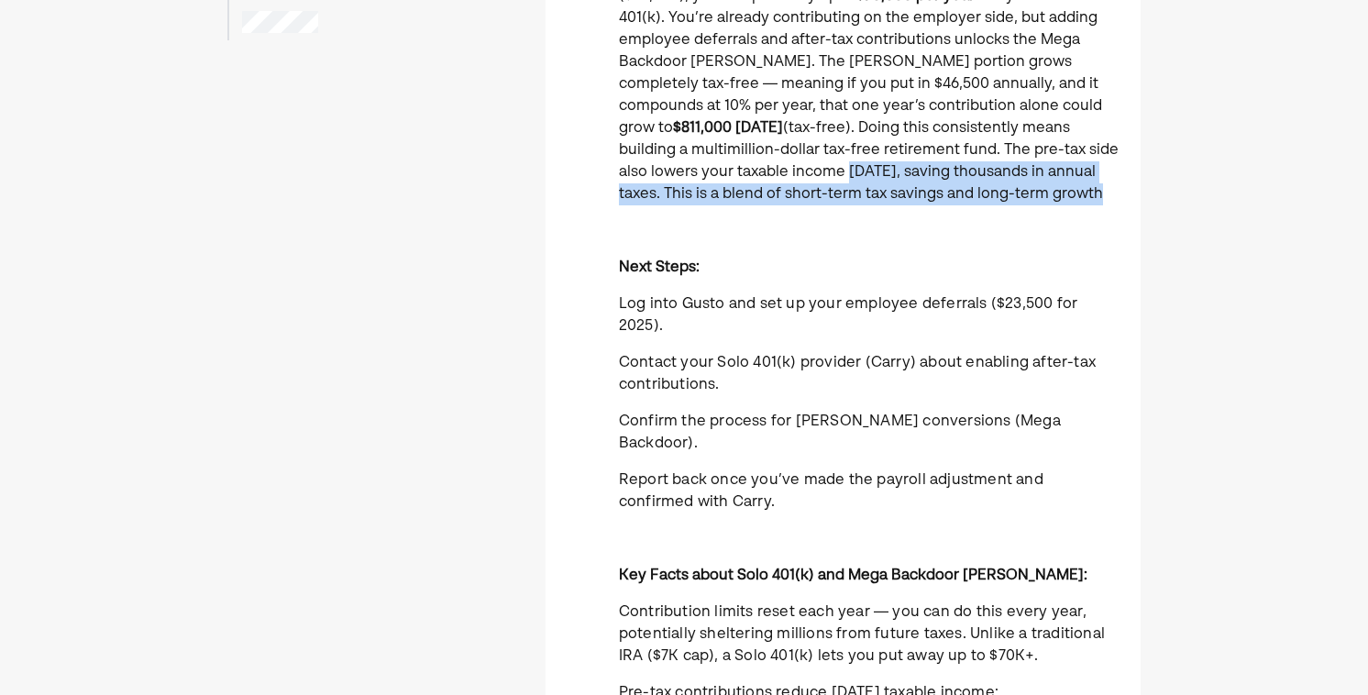
drag, startPoint x: 1106, startPoint y: 149, endPoint x: 1106, endPoint y: 190, distance: 41.3
click at [1106, 190] on p "By contributing as both an employee ($23,500) and employer ($46,500), you can p…" at bounding box center [869, 84] width 500 height 242
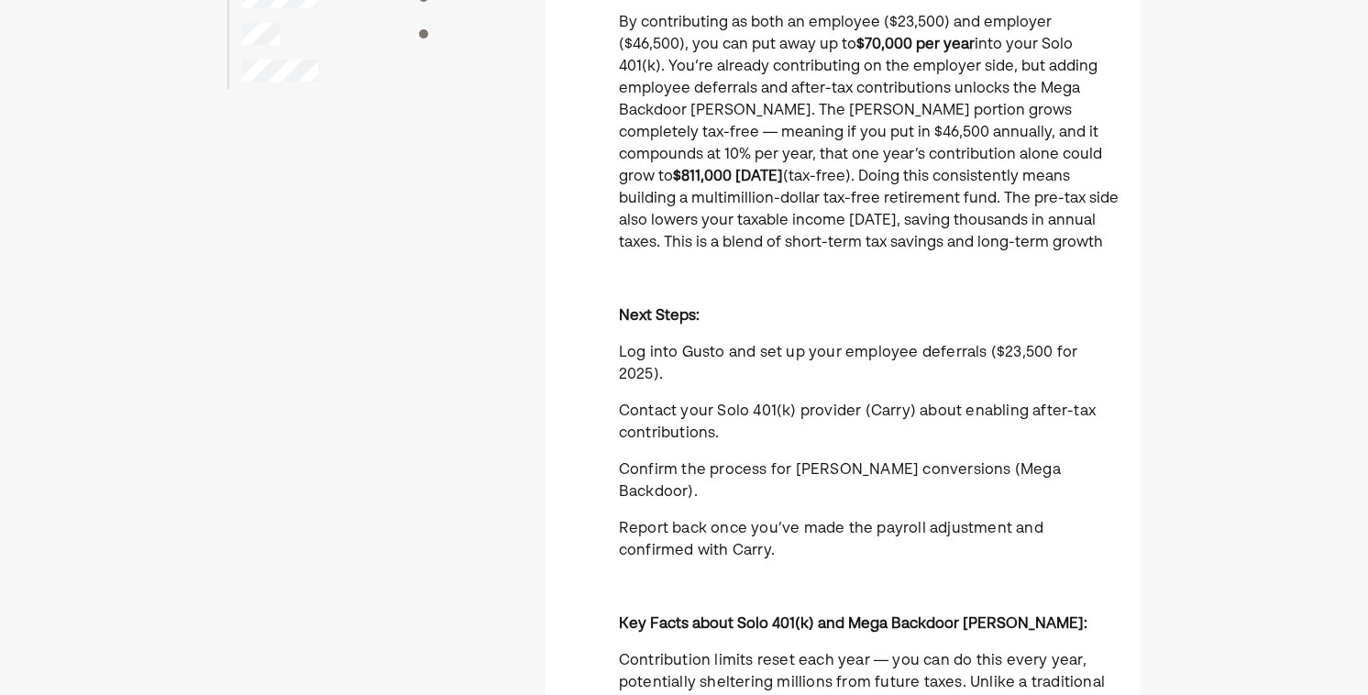
scroll to position [205, 0]
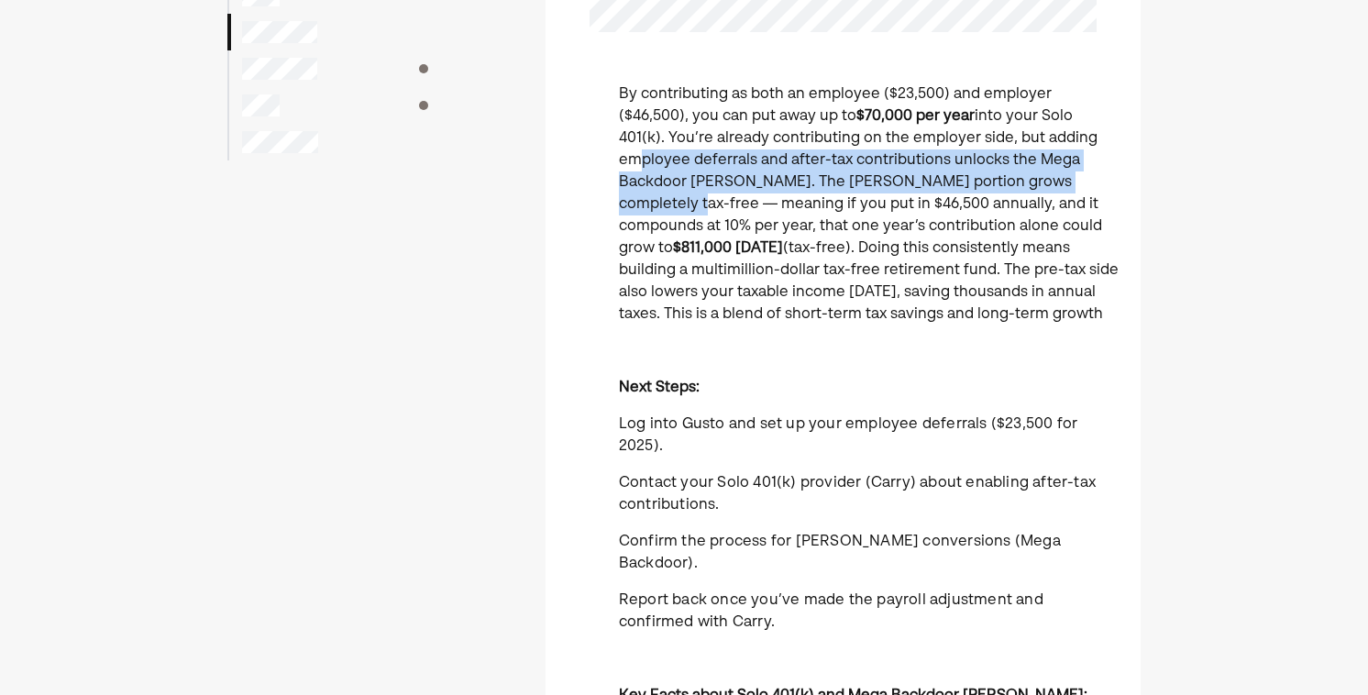
drag, startPoint x: 1002, startPoint y: 143, endPoint x: 1004, endPoint y: 193, distance: 49.5
click at [1004, 193] on p "By contributing as both an employee ($23,500) and employer ($46,500), you can p…" at bounding box center [869, 204] width 500 height 242
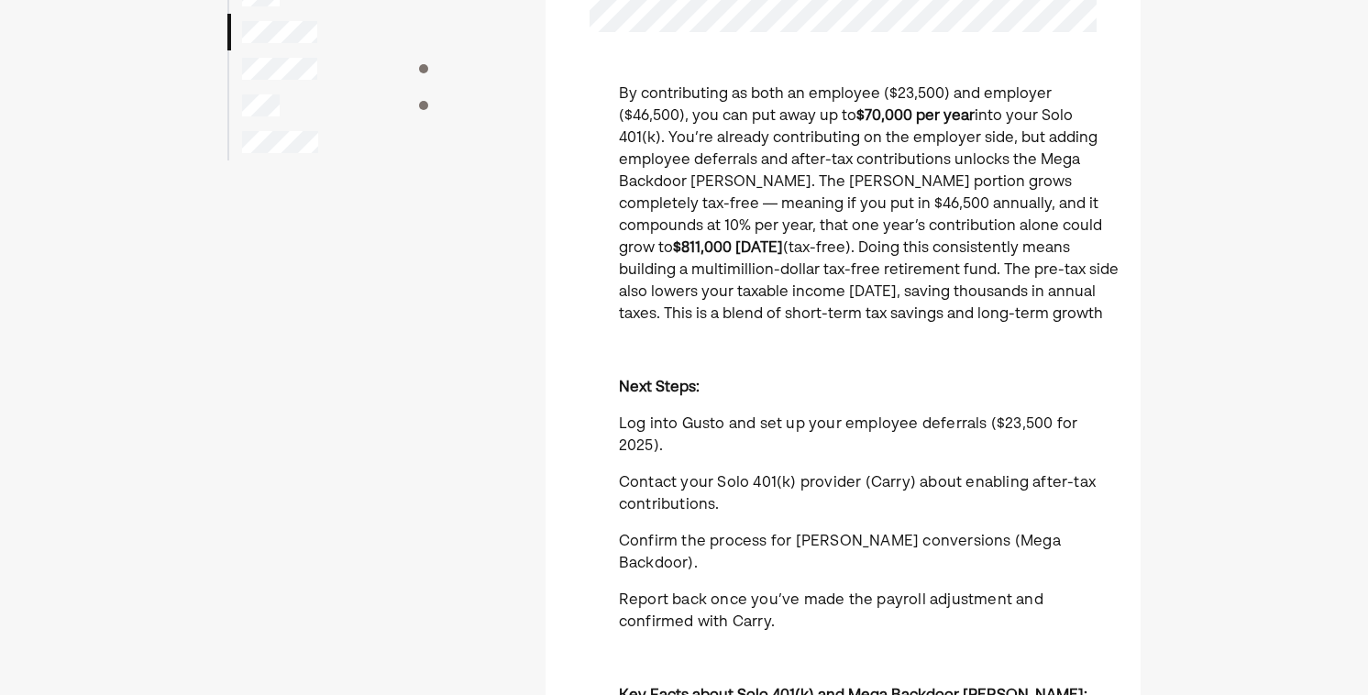
click at [996, 186] on p "By contributing as both an employee ($23,500) and employer ($46,500), you can p…" at bounding box center [869, 204] width 500 height 242
drag, startPoint x: 741, startPoint y: 162, endPoint x: 815, endPoint y: 160, distance: 74.3
click at [815, 161] on p "By contributing as both an employee ($23,500) and employer ($46,500), you can p…" at bounding box center [869, 204] width 500 height 242
click at [815, 160] on p "By contributing as both an employee ($23,500) and employer ($46,500), you can p…" at bounding box center [869, 204] width 500 height 242
drag, startPoint x: 815, startPoint y: 160, endPoint x: 851, endPoint y: 161, distance: 35.8
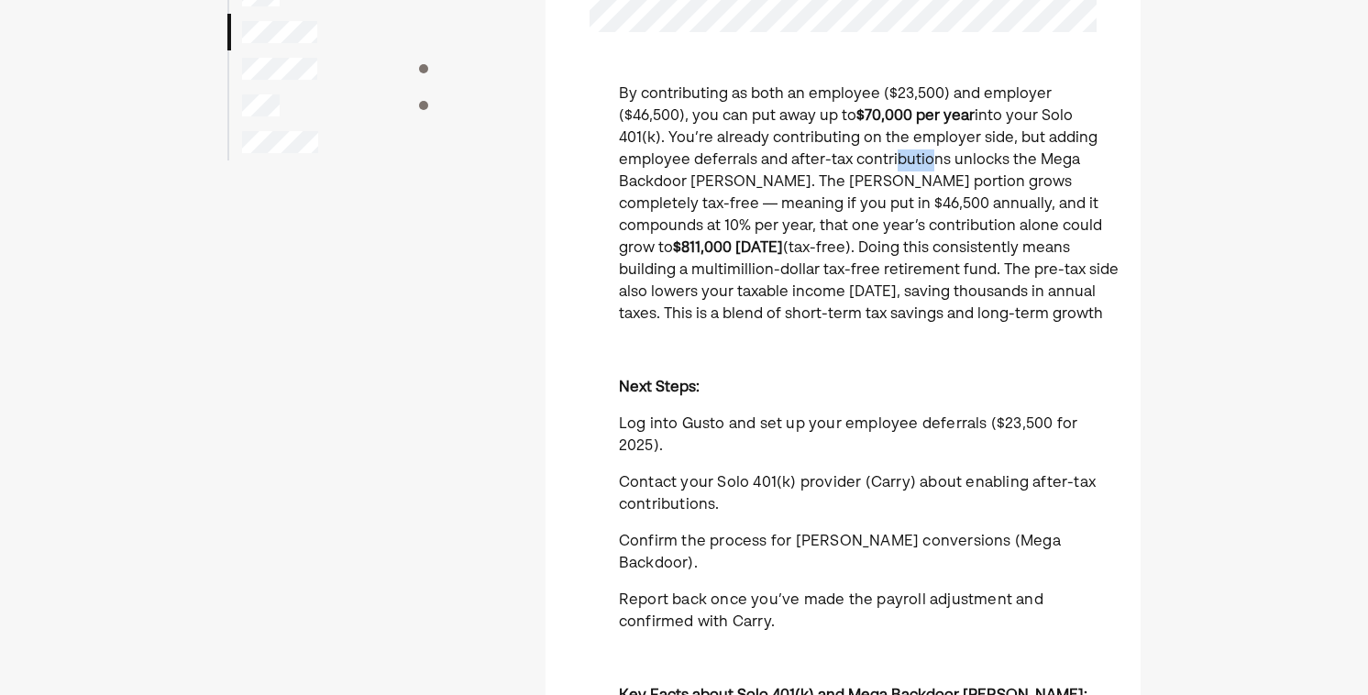
click at [851, 161] on p "By contributing as both an employee ($23,500) and employer ($46,500), you can p…" at bounding box center [869, 204] width 500 height 242
drag, startPoint x: 851, startPoint y: 161, endPoint x: 878, endPoint y: 170, distance: 28.7
click at [877, 170] on p "By contributing as both an employee ($23,500) and employer ($46,500), you can p…" at bounding box center [869, 204] width 500 height 242
click at [878, 170] on p "By contributing as both an employee ($23,500) and employer ($46,500), you can p…" at bounding box center [869, 204] width 500 height 242
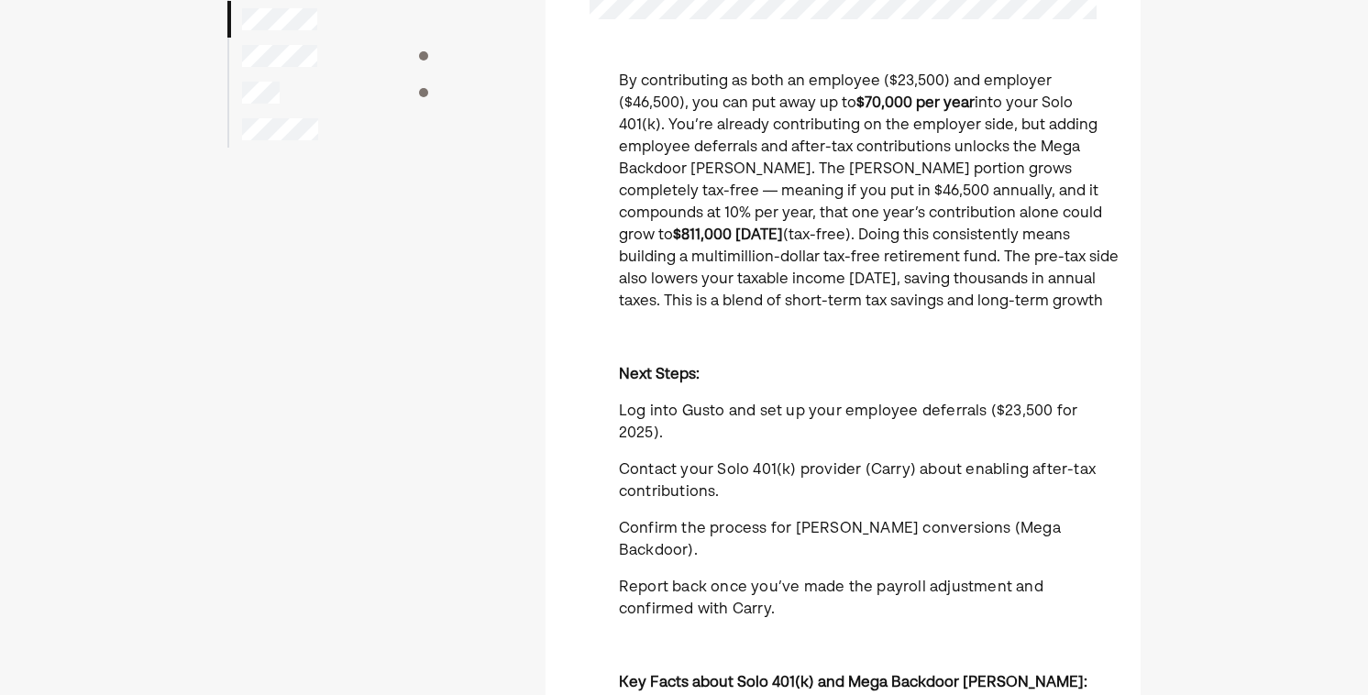
scroll to position [224, 0]
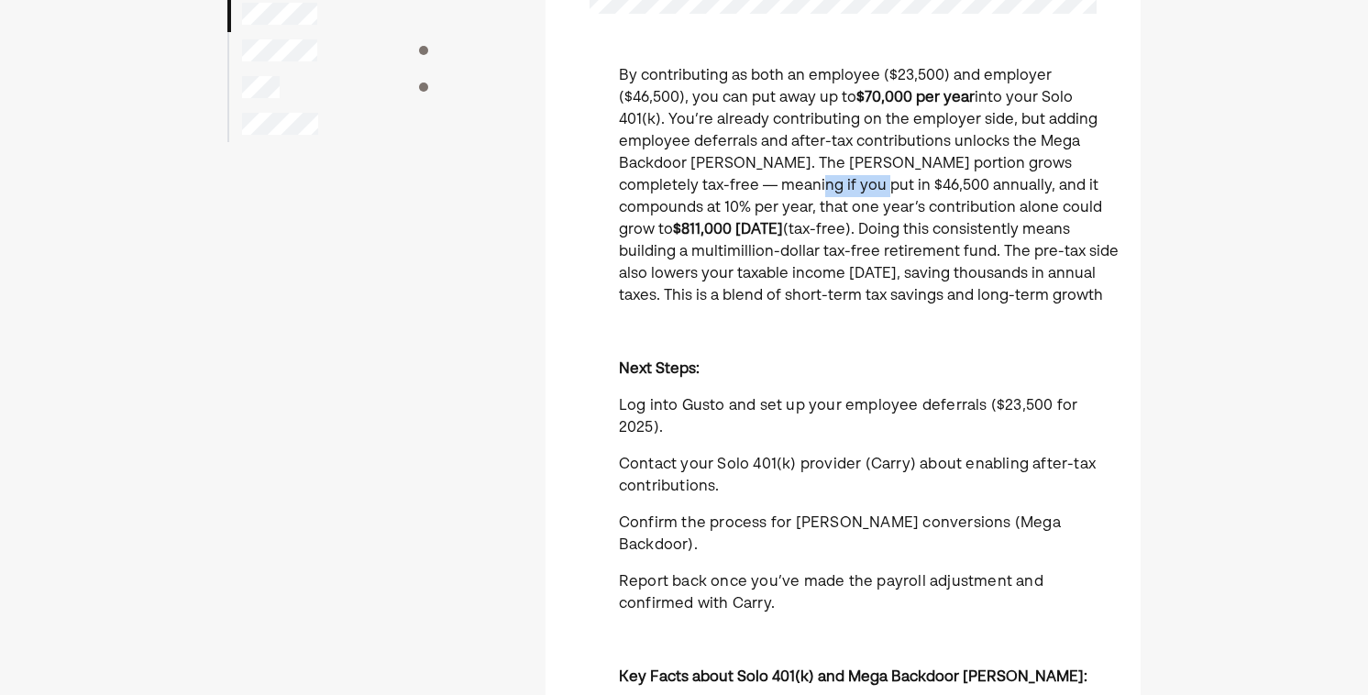
drag, startPoint x: 611, startPoint y: 191, endPoint x: 698, endPoint y: 190, distance: 86.2
click at [698, 190] on div "By contributing as both an employee ($23,500) and employer ($46,500), you can p…" at bounding box center [842, 541] width 595 height 953
click at [698, 190] on p "By contributing as both an employee ($23,500) and employer ($46,500), you can p…" at bounding box center [869, 186] width 500 height 242
drag, startPoint x: 672, startPoint y: 189, endPoint x: 604, endPoint y: 179, distance: 68.6
click at [604, 179] on div "By contributing as both an employee ($23,500) and employer ($46,500), you can p…" at bounding box center [842, 541] width 595 height 953
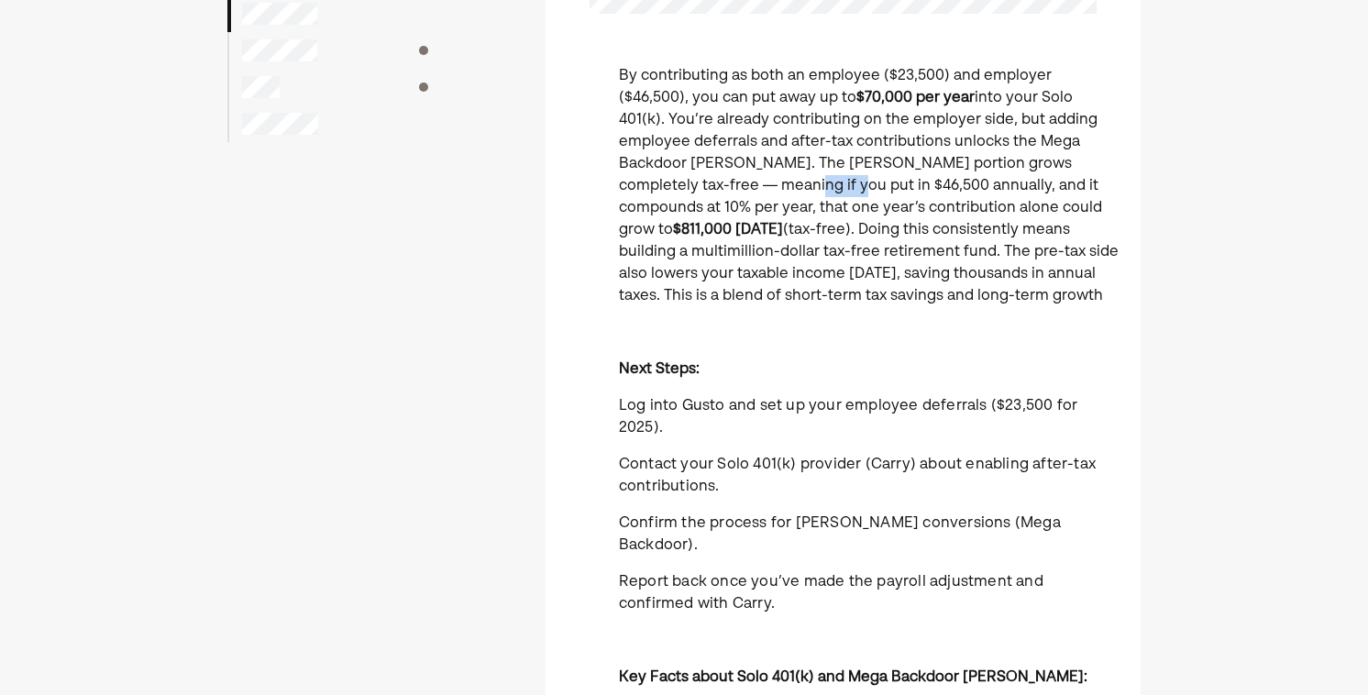
click at [604, 179] on div "By contributing as both an employee ($23,500) and employer ($46,500), you can p…" at bounding box center [842, 541] width 595 height 953
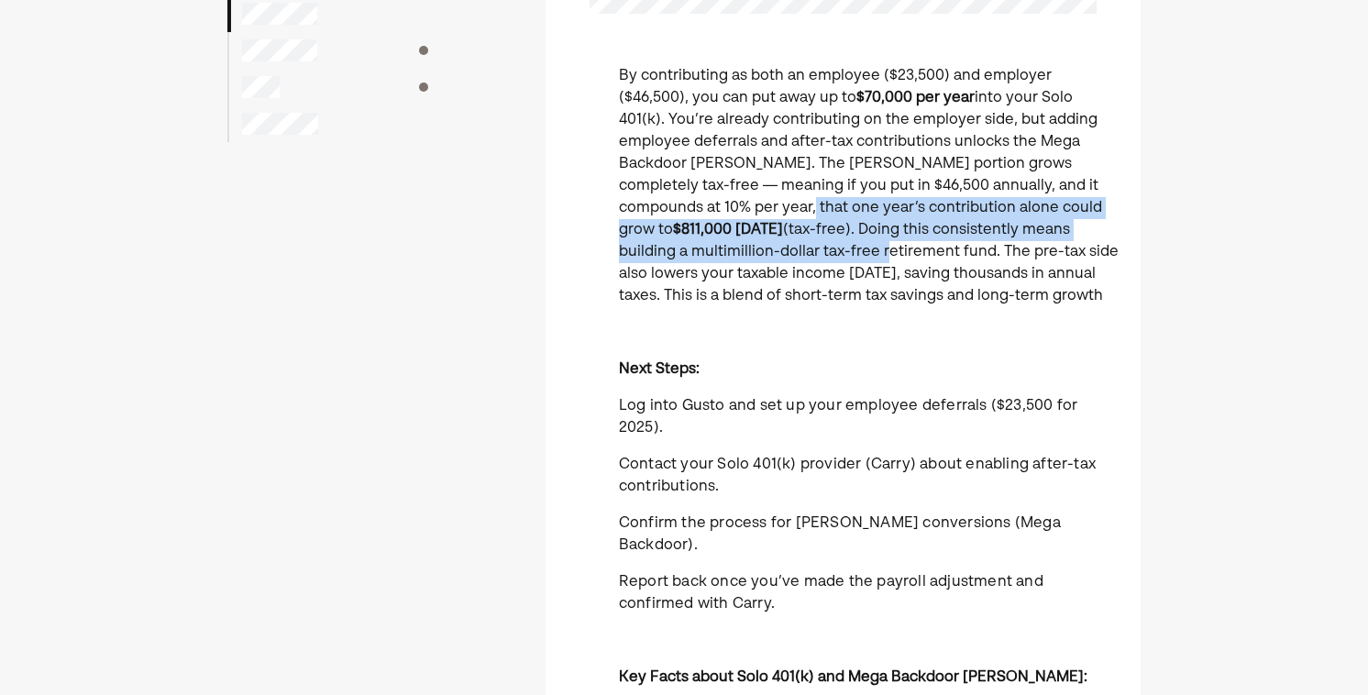
drag, startPoint x: 614, startPoint y: 200, endPoint x: 615, endPoint y: 244, distance: 44.0
click at [615, 244] on div "By contributing as both an employee ($23,500) and employer ($46,500), you can p…" at bounding box center [842, 541] width 595 height 953
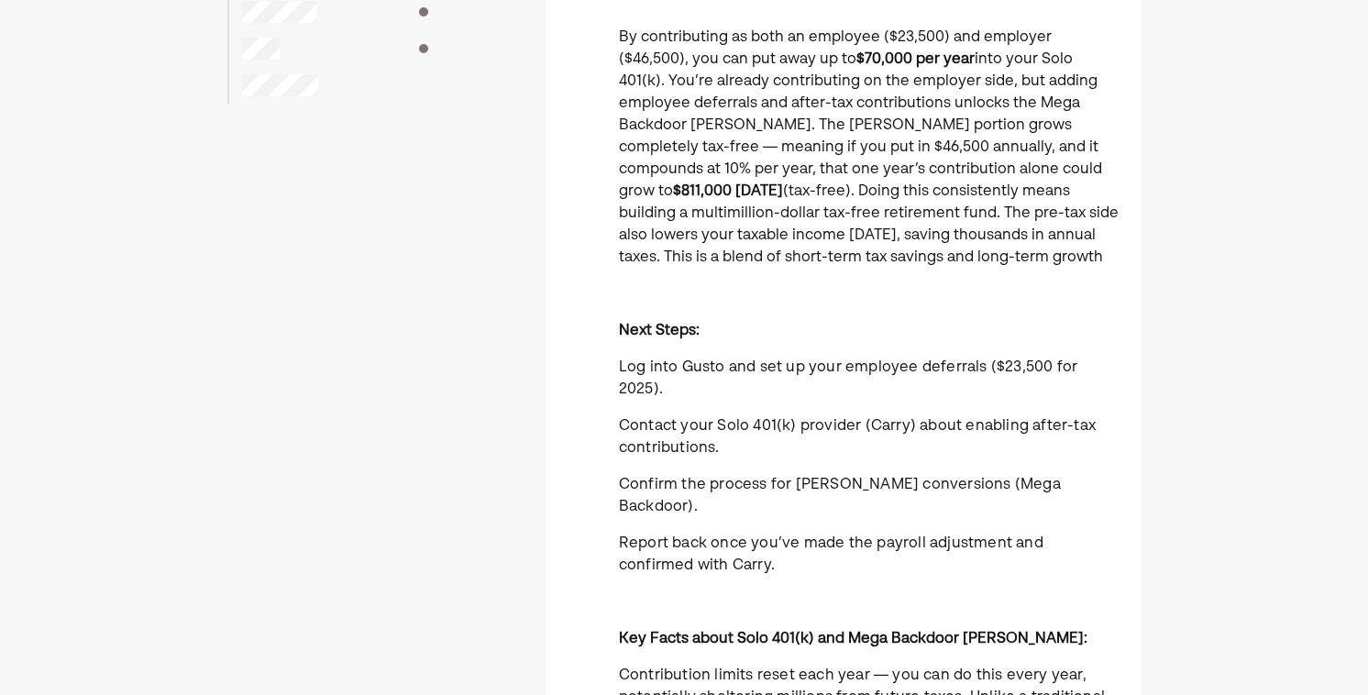
scroll to position [280, 0]
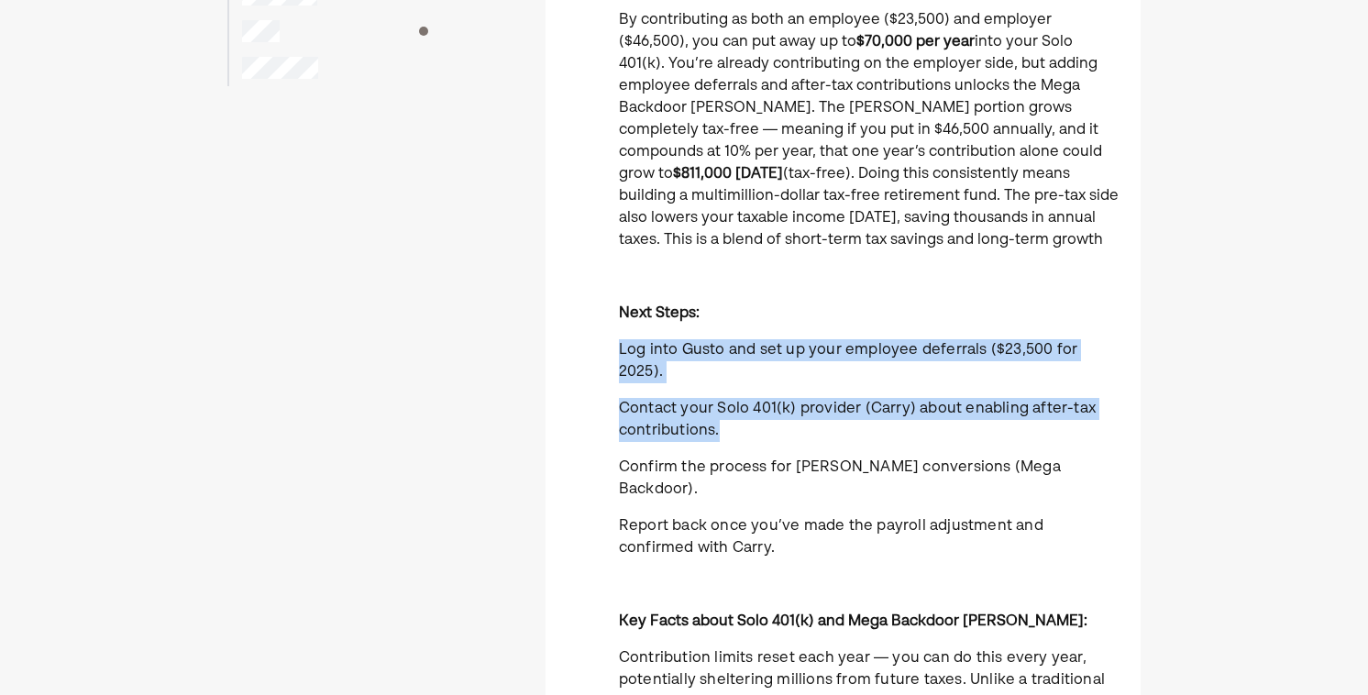
drag, startPoint x: 639, startPoint y: 337, endPoint x: 635, endPoint y: 430, distance: 92.7
click at [635, 430] on div "By contributing as both an employee ($23,500) and employer ($46,500), you can p…" at bounding box center [869, 485] width 500 height 953
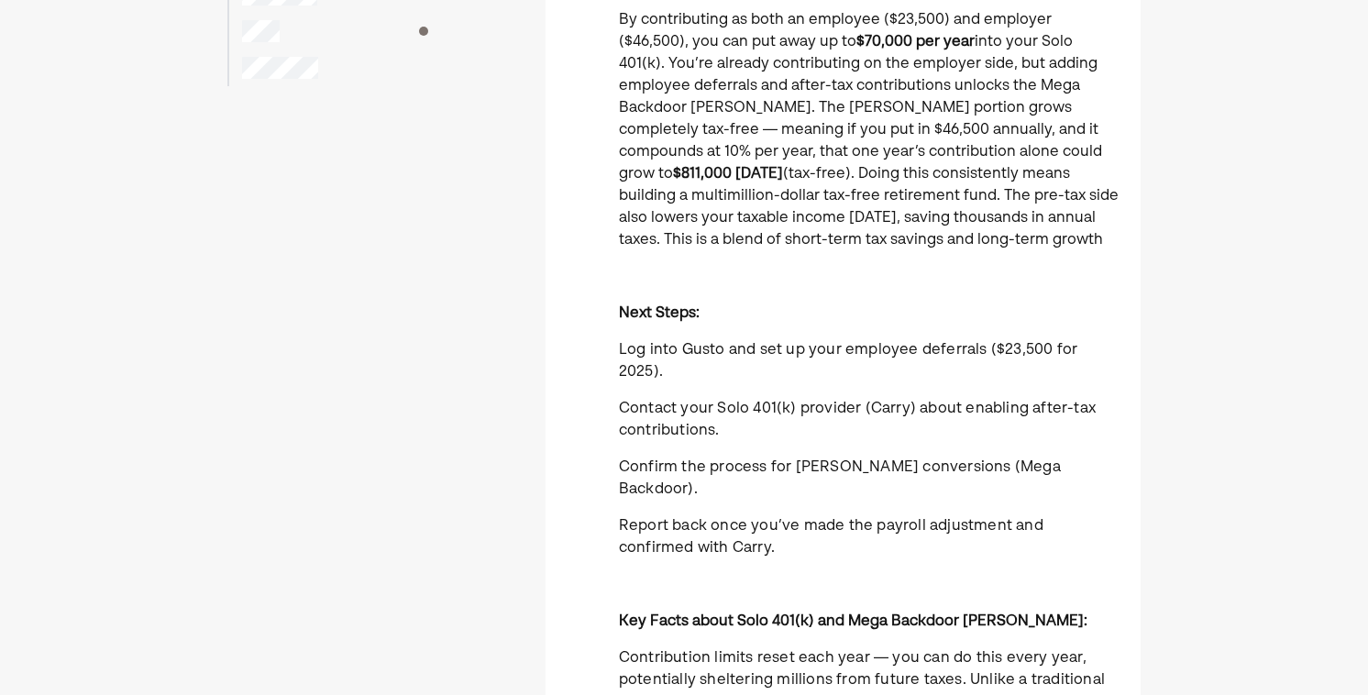
scroll to position [313, 0]
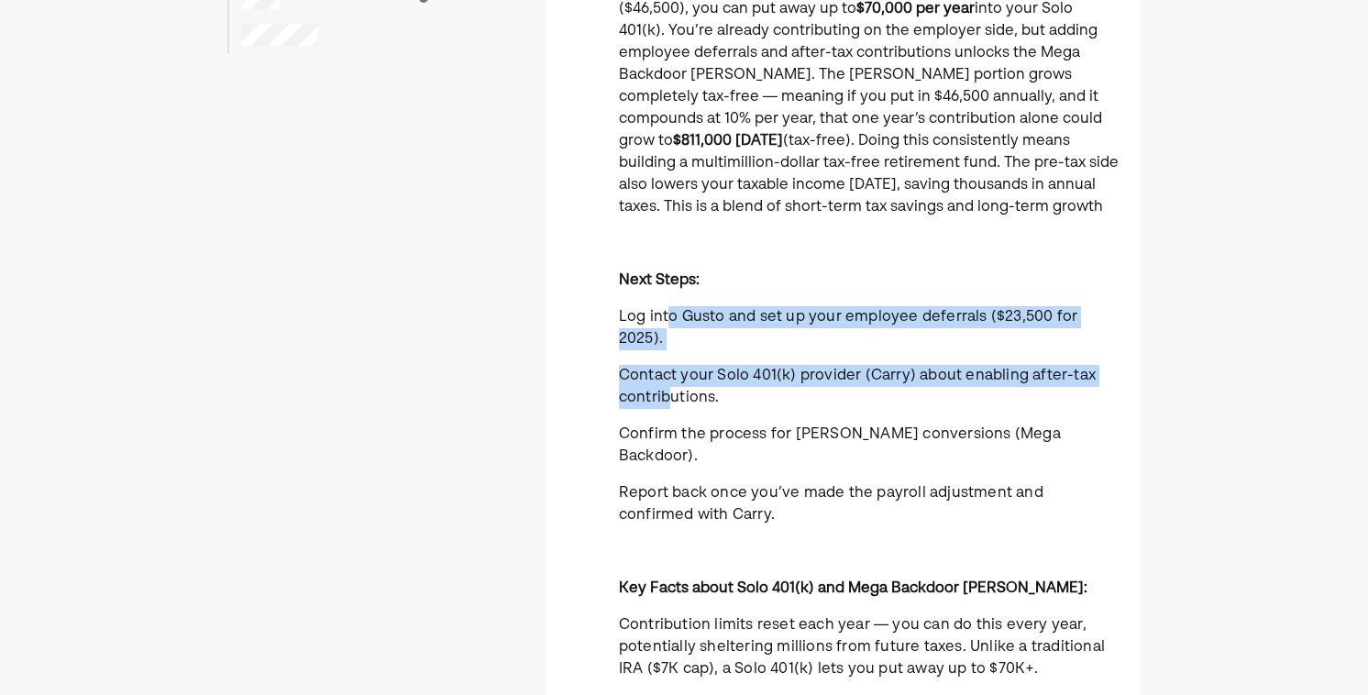
drag, startPoint x: 667, startPoint y: 319, endPoint x: 669, endPoint y: 367, distance: 47.7
click at [669, 367] on div "By contributing as both an employee ($23,500) and employer ($46,500), you can p…" at bounding box center [869, 452] width 500 height 953
click at [669, 369] on span "Contact your Solo 401(k) provider (Carry) about enabling after-tax contribution…" at bounding box center [857, 387] width 477 height 37
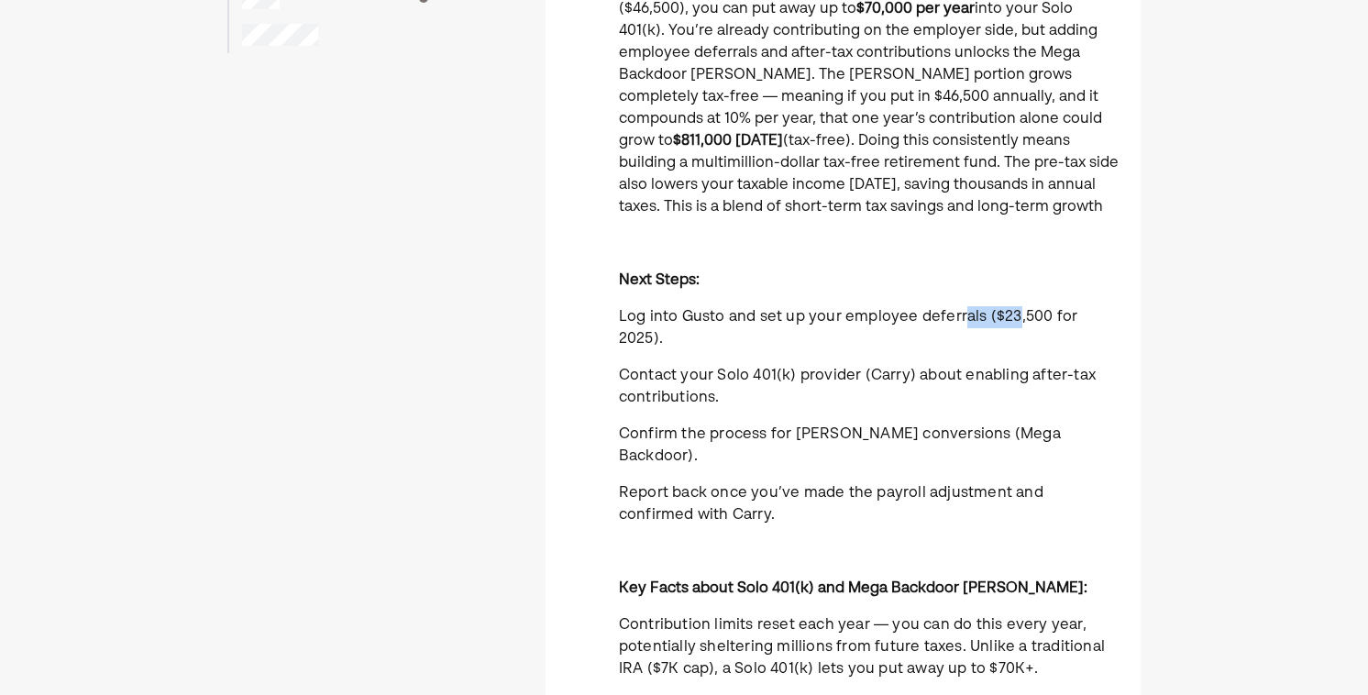
drag, startPoint x: 962, startPoint y: 321, endPoint x: 1014, endPoint y: 319, distance: 52.3
click at [1014, 319] on span "Log into Gusto and set up your employee deferrals ($23,500 for 2025)." at bounding box center [848, 328] width 458 height 37
drag, startPoint x: 992, startPoint y: 318, endPoint x: 1027, endPoint y: 317, distance: 34.8
click at [1027, 318] on span "Log into Gusto and set up your employee deferrals ($23,500 for 2025)." at bounding box center [848, 328] width 458 height 37
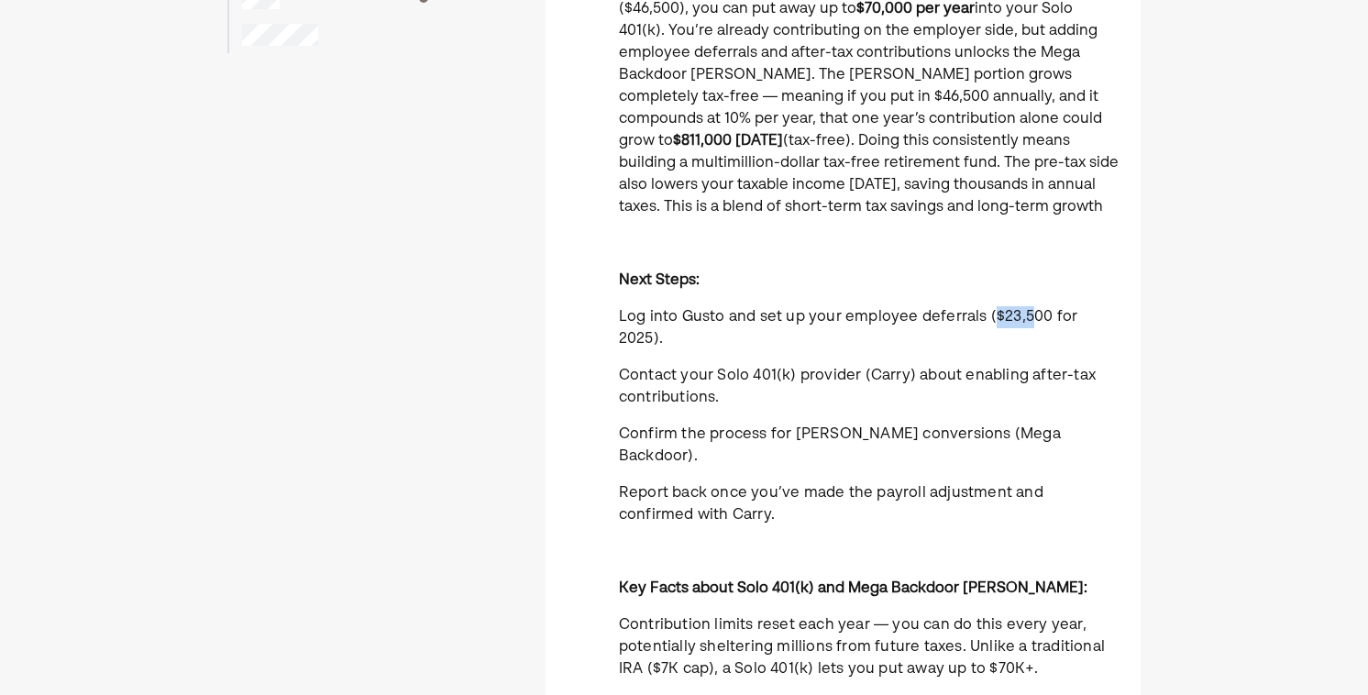
click at [1027, 317] on span "Log into Gusto and set up your employee deferrals ($23,500 for 2025)." at bounding box center [848, 328] width 458 height 37
drag, startPoint x: 1027, startPoint y: 317, endPoint x: 987, endPoint y: 317, distance: 39.4
click at [987, 317] on span "Log into Gusto and set up your employee deferrals ($23,500 for 2025)." at bounding box center [848, 328] width 458 height 37
drag, startPoint x: 987, startPoint y: 317, endPoint x: 1034, endPoint y: 317, distance: 46.8
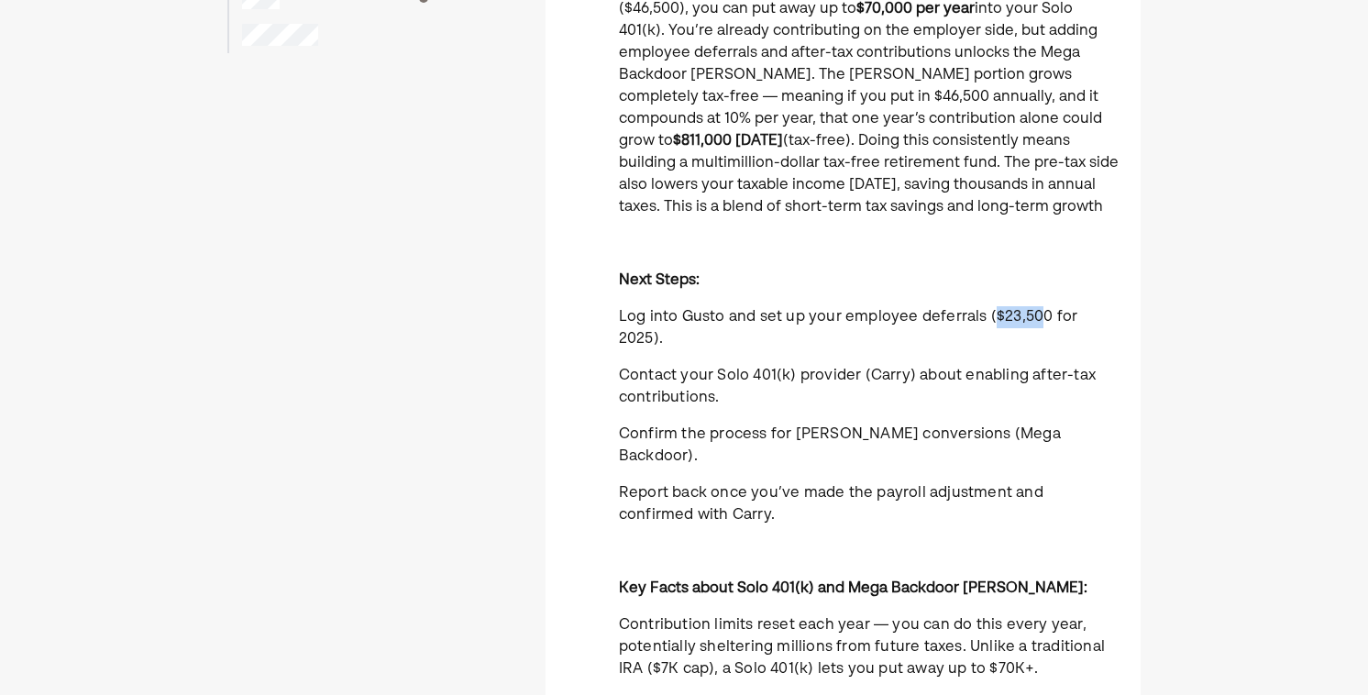
click at [1034, 317] on span "Log into Gusto and set up your employee deferrals ($23,500 for 2025)." at bounding box center [848, 328] width 458 height 37
drag, startPoint x: 1043, startPoint y: 317, endPoint x: 989, endPoint y: 319, distance: 54.1
click at [989, 319] on span "Log into Gusto and set up your employee deferrals ($23,500 for 2025)." at bounding box center [848, 328] width 458 height 37
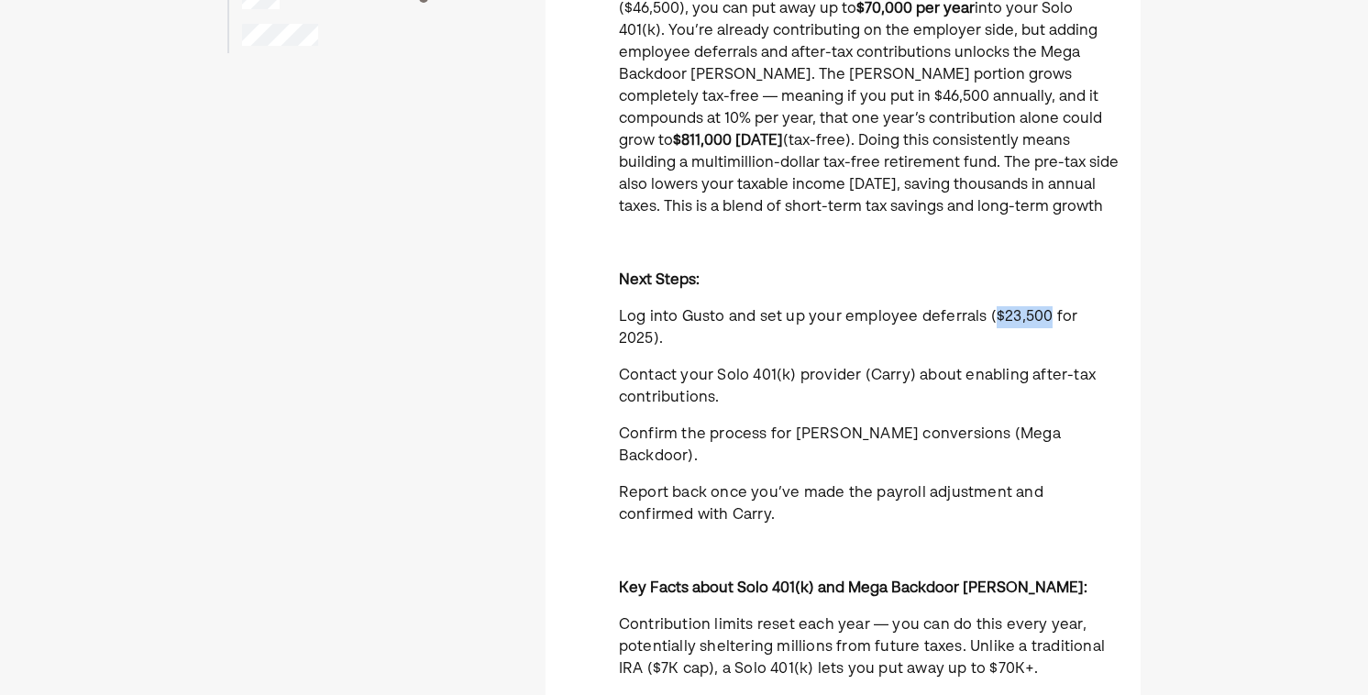
drag, startPoint x: 989, startPoint y: 314, endPoint x: 1041, endPoint y: 316, distance: 52.3
click at [1041, 316] on span "Log into Gusto and set up your employee deferrals ($23,500 for 2025)." at bounding box center [848, 328] width 458 height 37
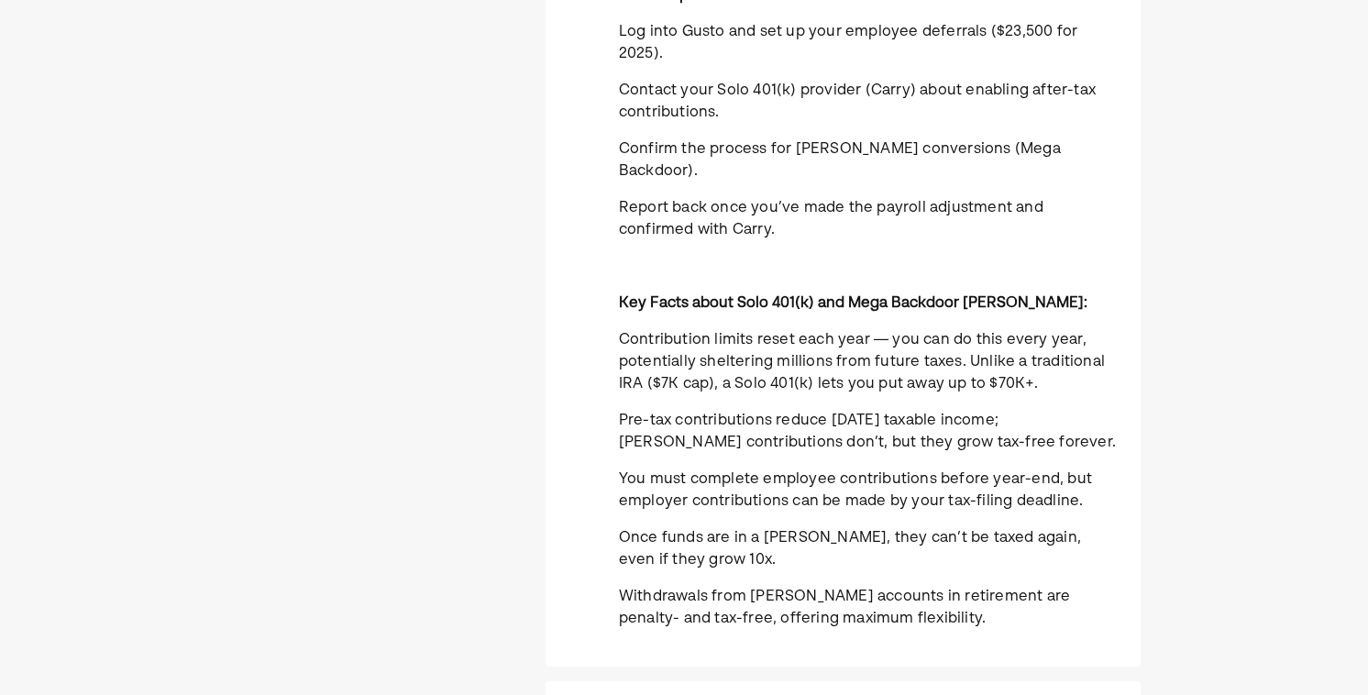
scroll to position [577, 0]
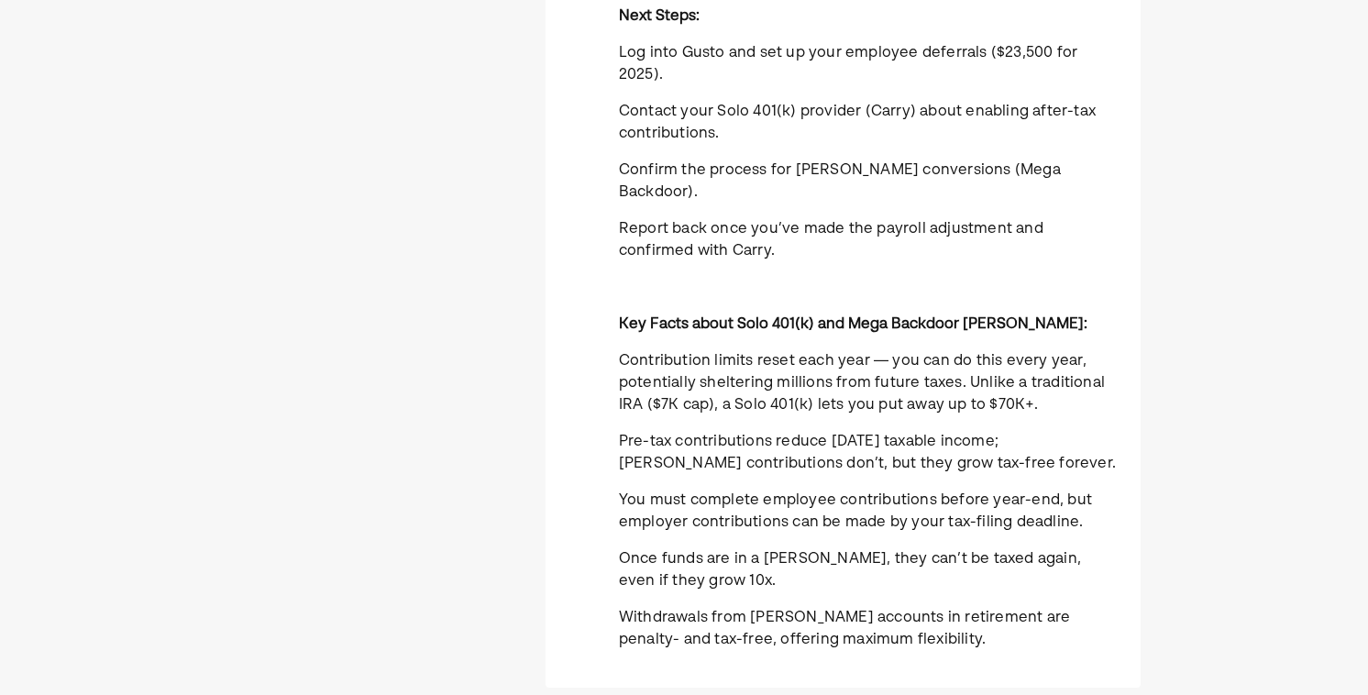
drag, startPoint x: 748, startPoint y: 105, endPoint x: 749, endPoint y: 136, distance: 30.3
click at [749, 136] on div "By contributing as both an employee ($23,500) and employer ($46,500), you can p…" at bounding box center [869, 188] width 500 height 953
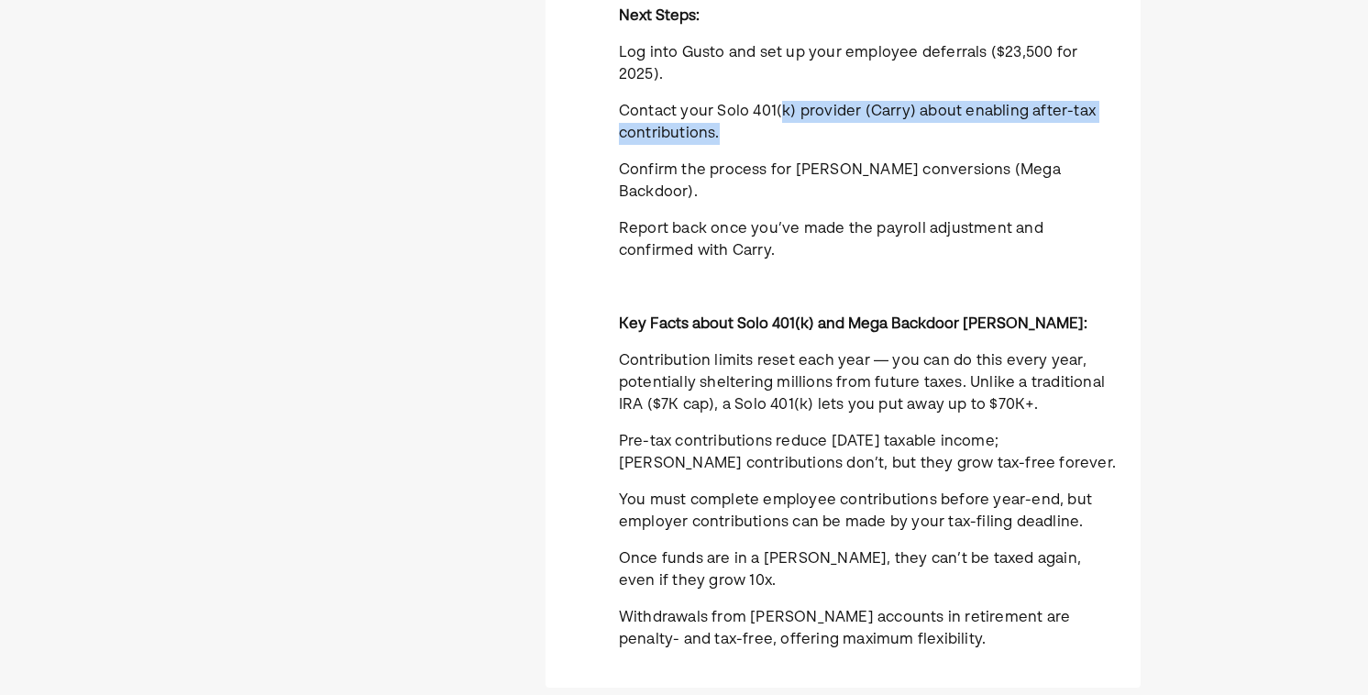
drag, startPoint x: 779, startPoint y: 88, endPoint x: 779, endPoint y: 121, distance: 33.0
click at [779, 121] on p "Contact your Solo 401(k) provider (Carry) about enabling after-tax contribution…" at bounding box center [869, 123] width 500 height 44
drag, startPoint x: 779, startPoint y: 87, endPoint x: 781, endPoint y: 138, distance: 50.5
click at [781, 138] on div "By contributing as both an employee ($23,500) and employer ($46,500), you can p…" at bounding box center [869, 188] width 500 height 953
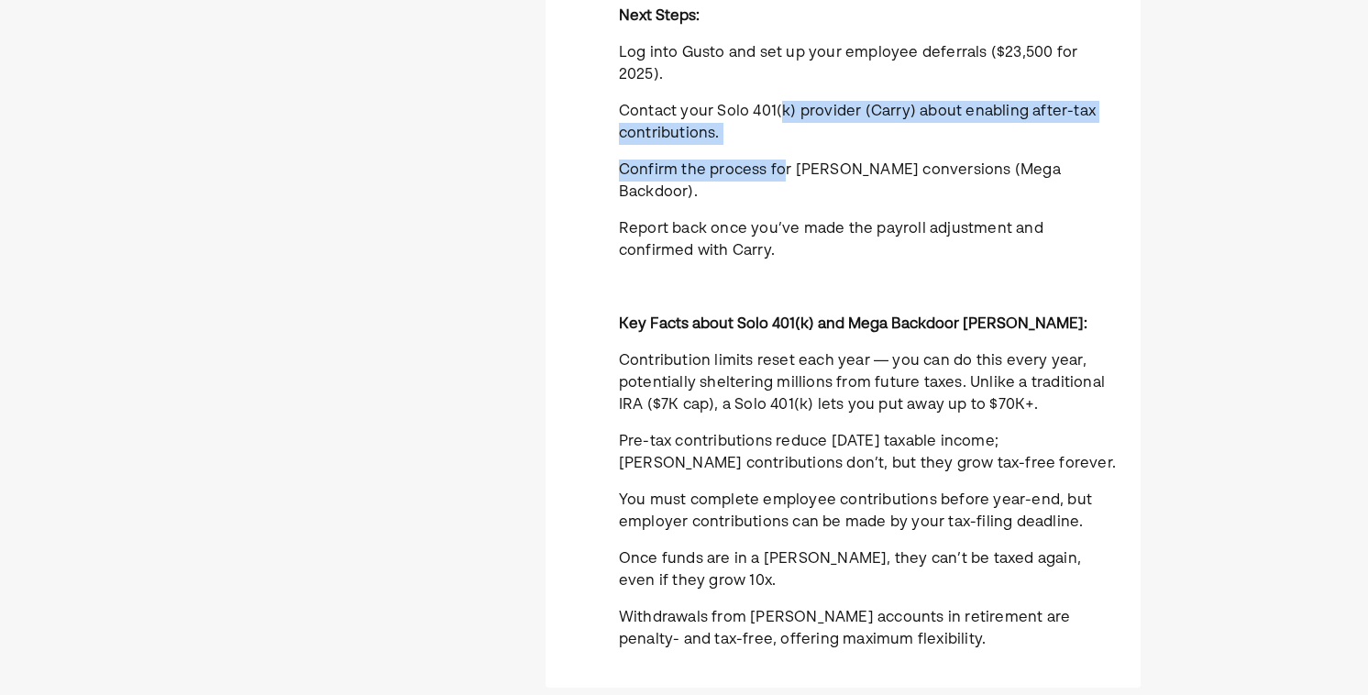
click at [781, 160] on p "Confirm the process for [PERSON_NAME] conversions (Mega Backdoor)." at bounding box center [869, 182] width 500 height 44
drag, startPoint x: 776, startPoint y: 89, endPoint x: 777, endPoint y: 150, distance: 61.4
click at [777, 150] on div "By contributing as both an employee ($23,500) and employer ($46,500), you can p…" at bounding box center [869, 188] width 500 height 953
click at [777, 163] on span "Confirm the process for [PERSON_NAME] conversions (Mega Backdoor)." at bounding box center [840, 181] width 442 height 37
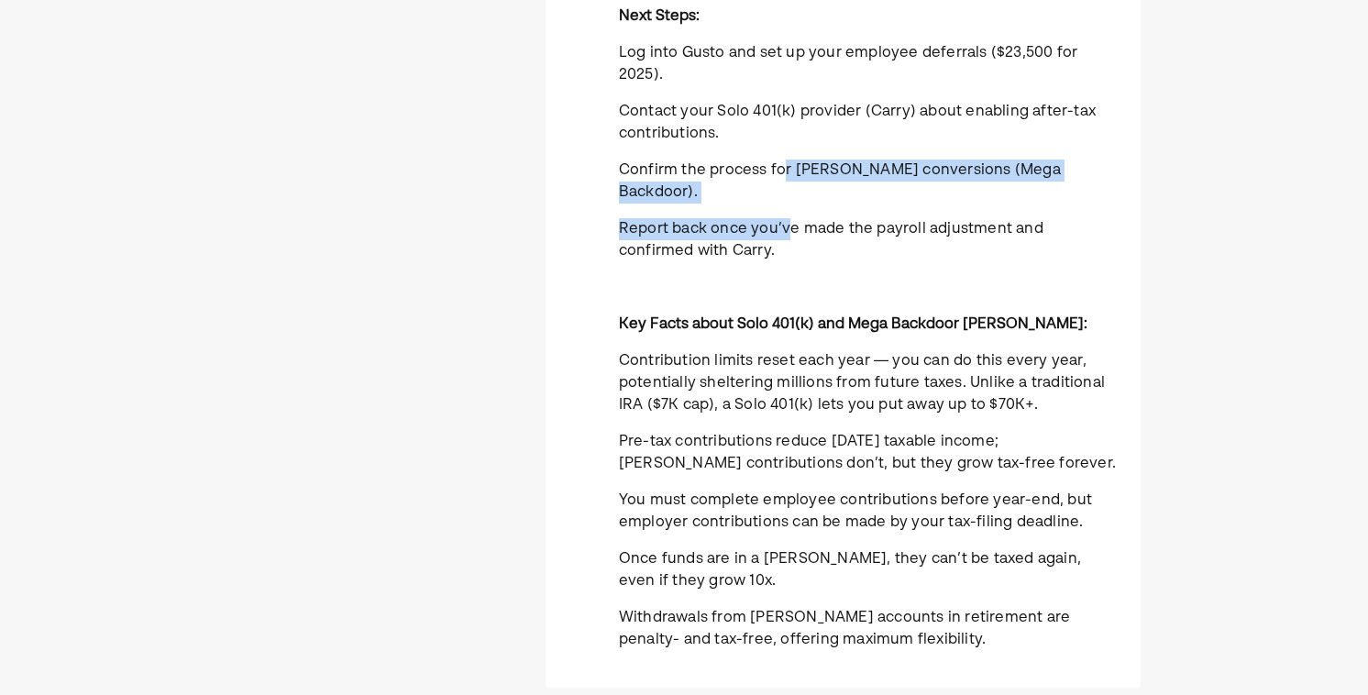
drag, startPoint x: 785, startPoint y: 143, endPoint x: 785, endPoint y: 187, distance: 44.0
click at [785, 187] on div "By contributing as both an employee ($23,500) and employer ($46,500), you can p…" at bounding box center [869, 188] width 500 height 953
click at [785, 222] on span "Report back once you’ve made the payroll adjustment and confirmed with Carry." at bounding box center [831, 240] width 424 height 37
drag, startPoint x: 779, startPoint y: 143, endPoint x: 779, endPoint y: 186, distance: 43.1
click at [779, 186] on div "By contributing as both an employee ($23,500) and employer ($46,500), you can p…" at bounding box center [869, 188] width 500 height 953
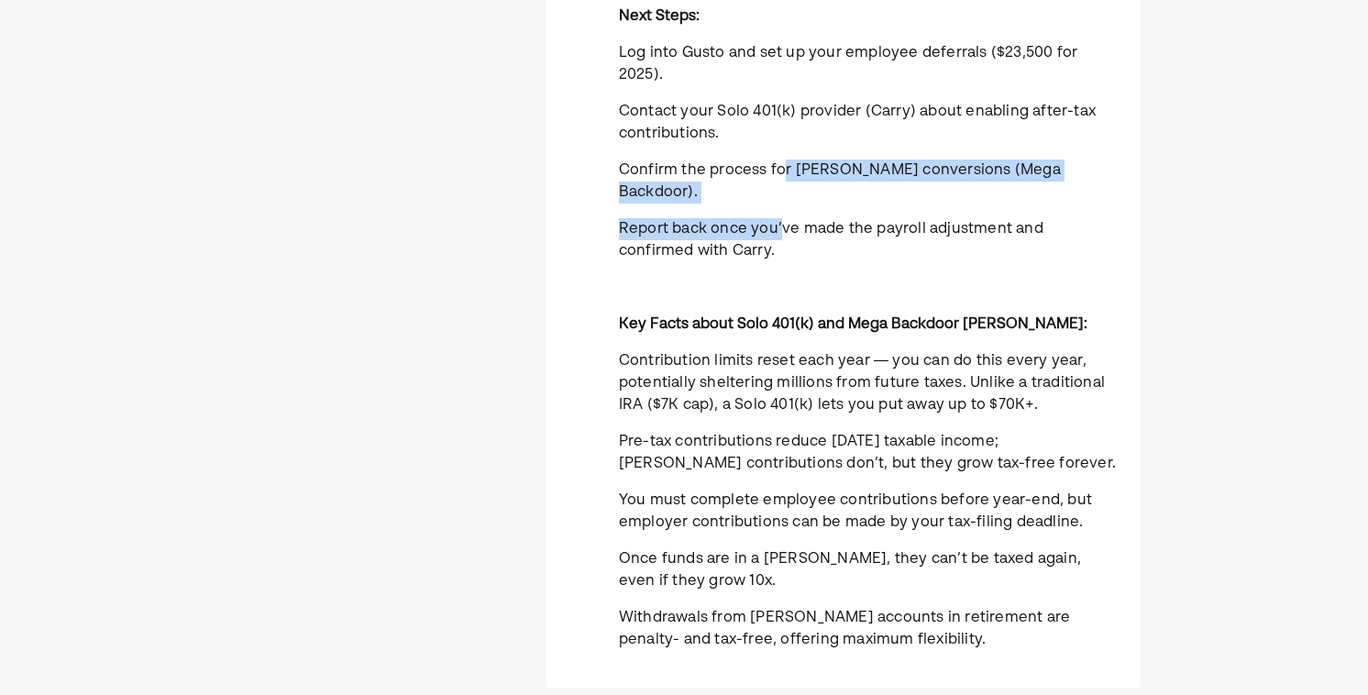
click at [779, 222] on span "Report back once you’ve made the payroll adjustment and confirmed with Carry." at bounding box center [831, 240] width 424 height 37
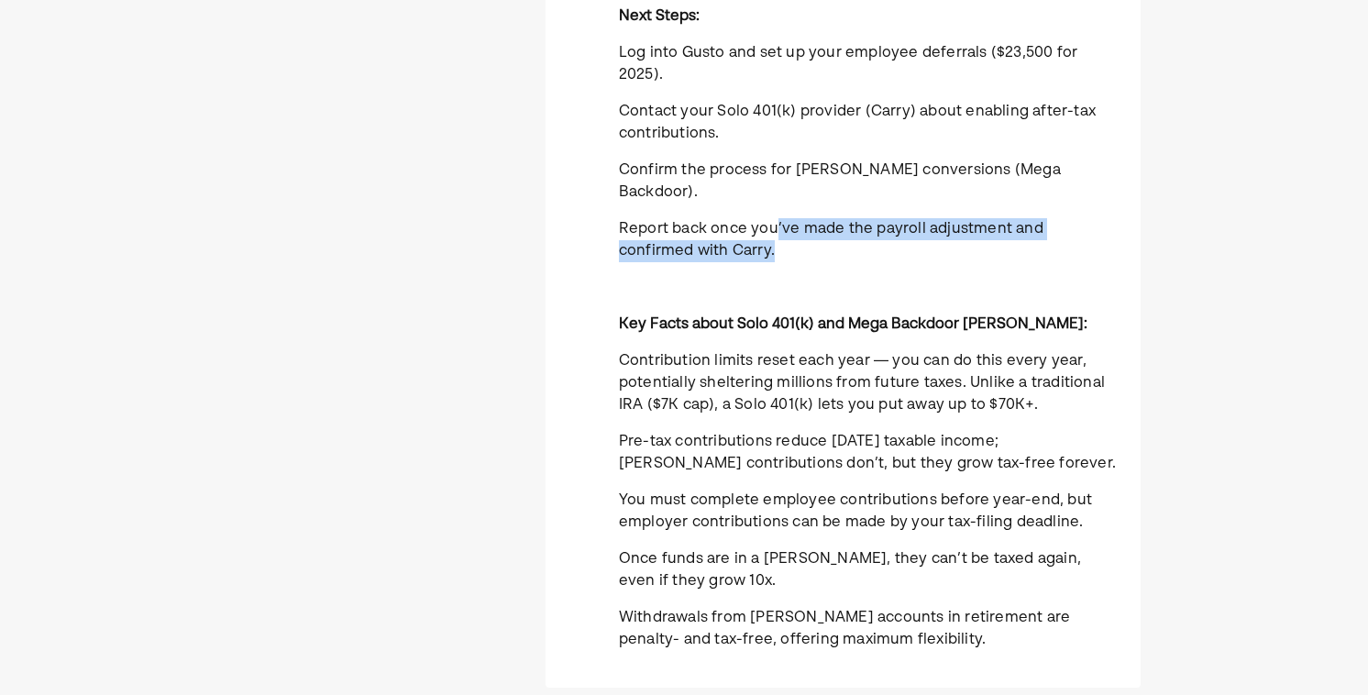
drag, startPoint x: 771, startPoint y: 186, endPoint x: 771, endPoint y: 212, distance: 25.7
click at [771, 218] on p "Report back once you’ve made the payroll adjustment and confirmed with Carry." at bounding box center [869, 240] width 500 height 44
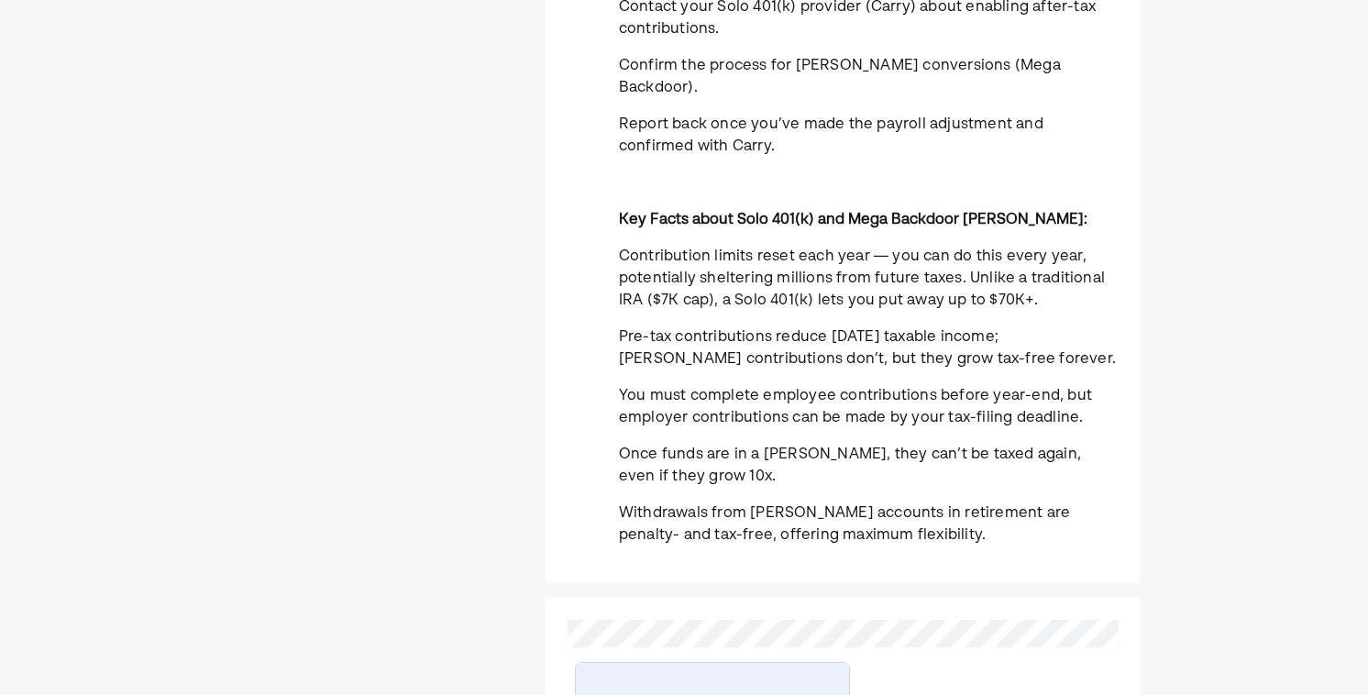
scroll to position [665, 0]
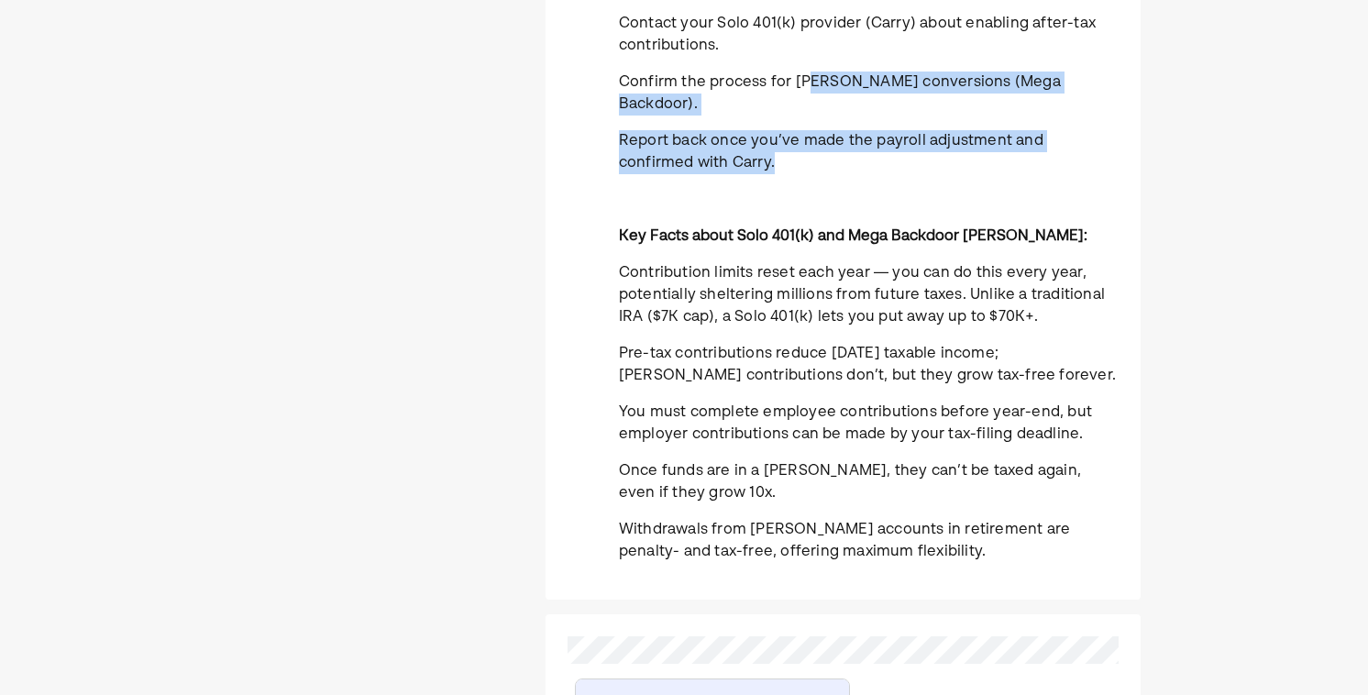
drag, startPoint x: 808, startPoint y: 56, endPoint x: 808, endPoint y: 127, distance: 71.5
click at [808, 127] on div "By contributing as both an employee ($23,500) and employer ($46,500), you can p…" at bounding box center [869, 100] width 500 height 953
click at [808, 130] on p "Report back once you’ve made the payroll adjustment and confirmed with Carry." at bounding box center [869, 152] width 500 height 44
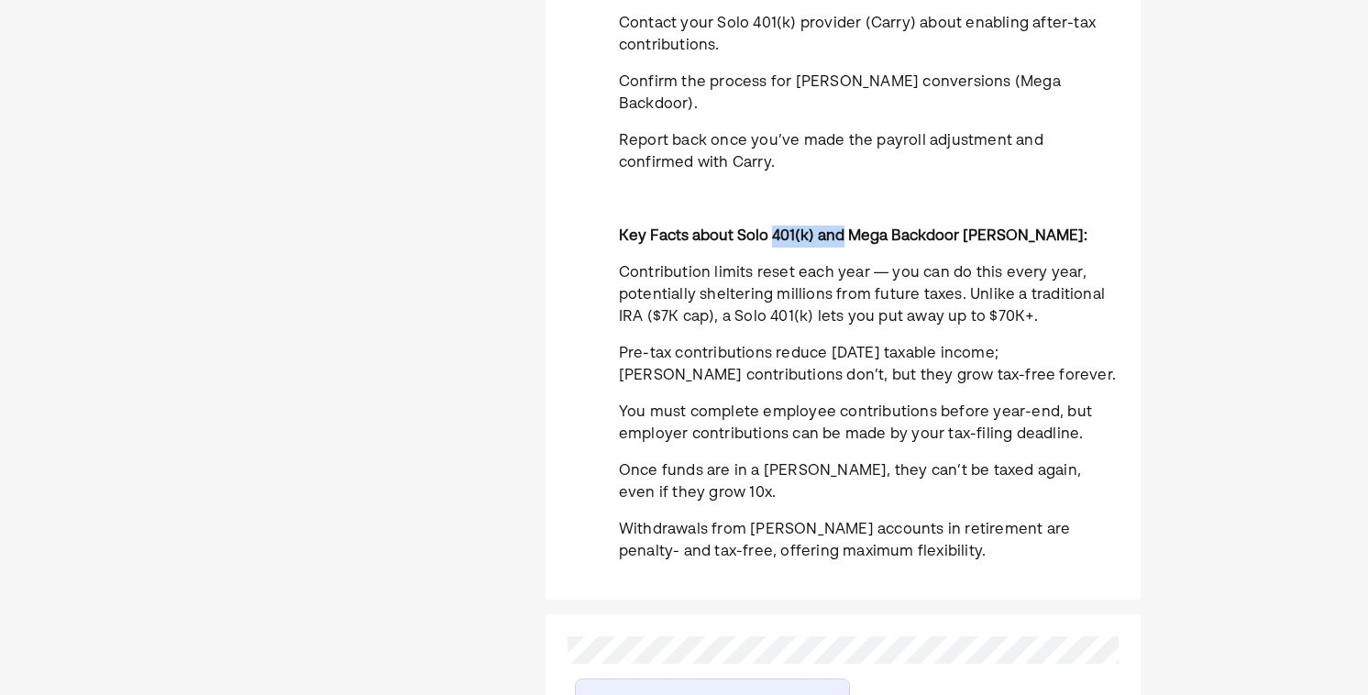
drag, startPoint x: 771, startPoint y: 188, endPoint x: 838, endPoint y: 189, distance: 66.9
click at [838, 229] on strong "Key Facts about Solo 401(k) and Mega Backdoor [PERSON_NAME]:" at bounding box center [853, 236] width 468 height 15
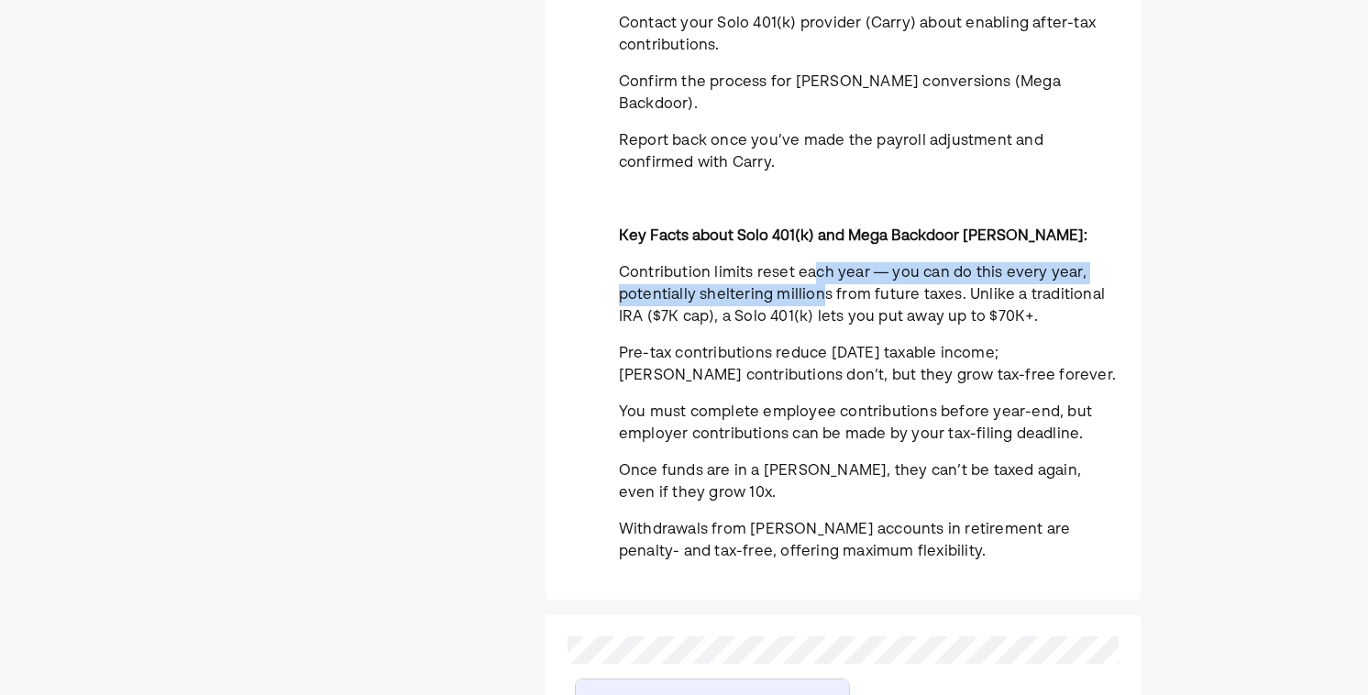
drag, startPoint x: 816, startPoint y: 231, endPoint x: 821, endPoint y: 259, distance: 28.0
click at [821, 266] on span "Contribution limits reset each year — you can do this every year, potentially s…" at bounding box center [862, 295] width 486 height 59
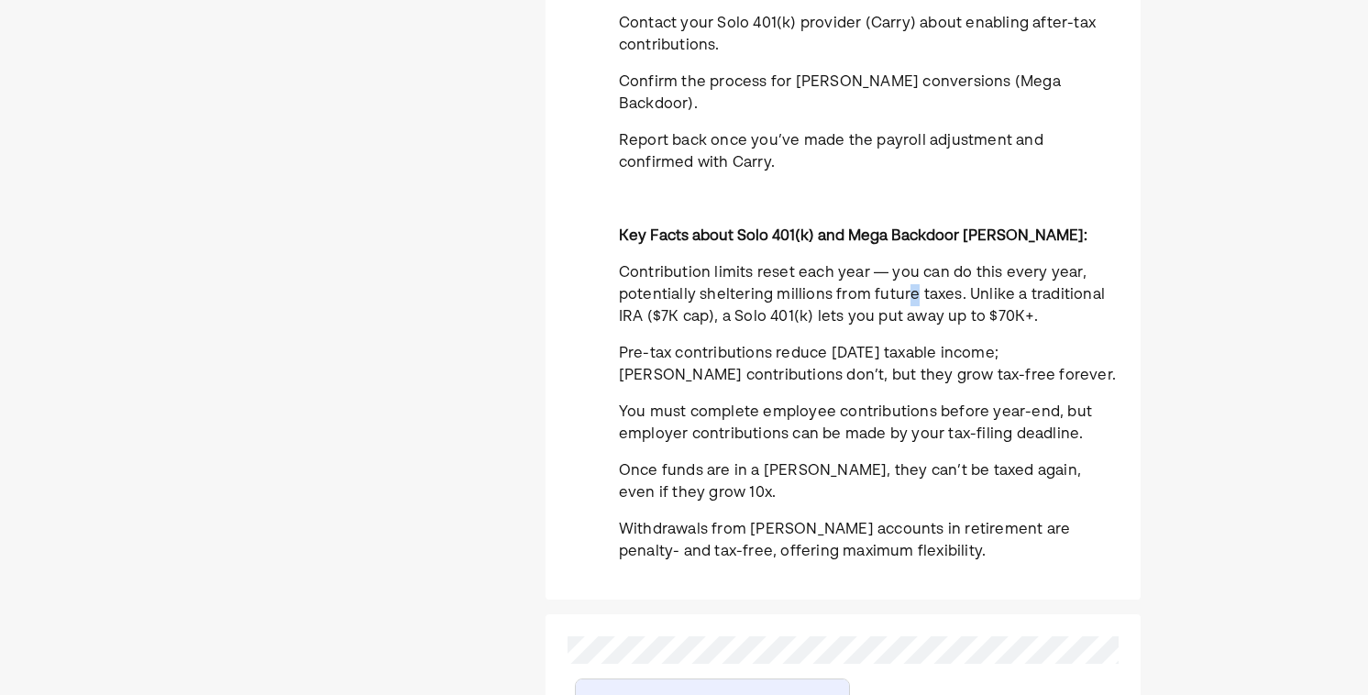
click at [913, 266] on span "Contribution limits reset each year — you can do this every year, potentially s…" at bounding box center [862, 295] width 486 height 59
drag, startPoint x: 880, startPoint y: 274, endPoint x: 906, endPoint y: 275, distance: 25.7
click at [905, 275] on span "Contribution limits reset each year — you can do this every year, potentially s…" at bounding box center [862, 295] width 486 height 59
click at [906, 275] on span "Contribution limits reset each year — you can do this every year, potentially s…" at bounding box center [862, 295] width 486 height 59
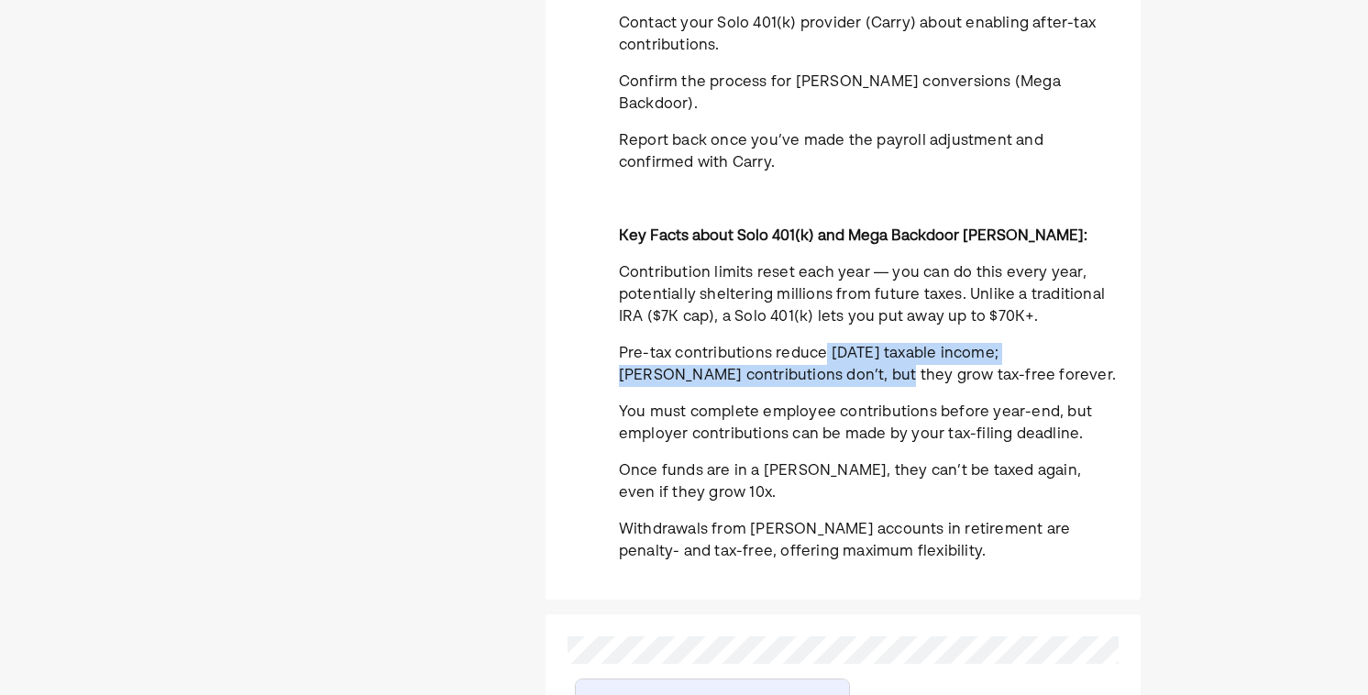
drag, startPoint x: 826, startPoint y: 307, endPoint x: 842, endPoint y: 328, distance: 26.8
click at [842, 347] on span "Pre-tax contributions reduce [DATE] taxable income; [PERSON_NAME] contributions…" at bounding box center [867, 365] width 497 height 37
drag, startPoint x: 1008, startPoint y: 325, endPoint x: 1012, endPoint y: 314, distance: 11.6
click at [1012, 343] on p "Pre-tax contributions reduce [DATE] taxable income; [PERSON_NAME] contributions…" at bounding box center [869, 365] width 500 height 44
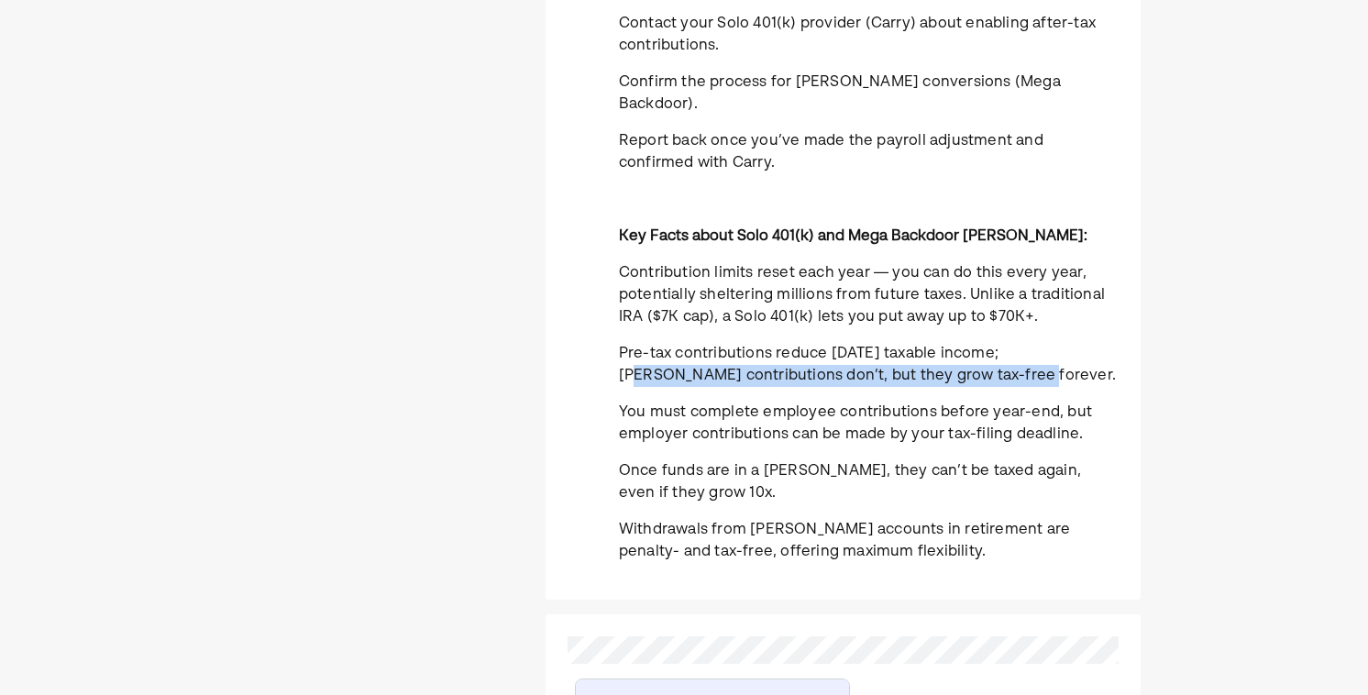
click at [1012, 347] on span "Pre-tax contributions reduce [DATE] taxable income; [PERSON_NAME] contributions…" at bounding box center [867, 365] width 497 height 37
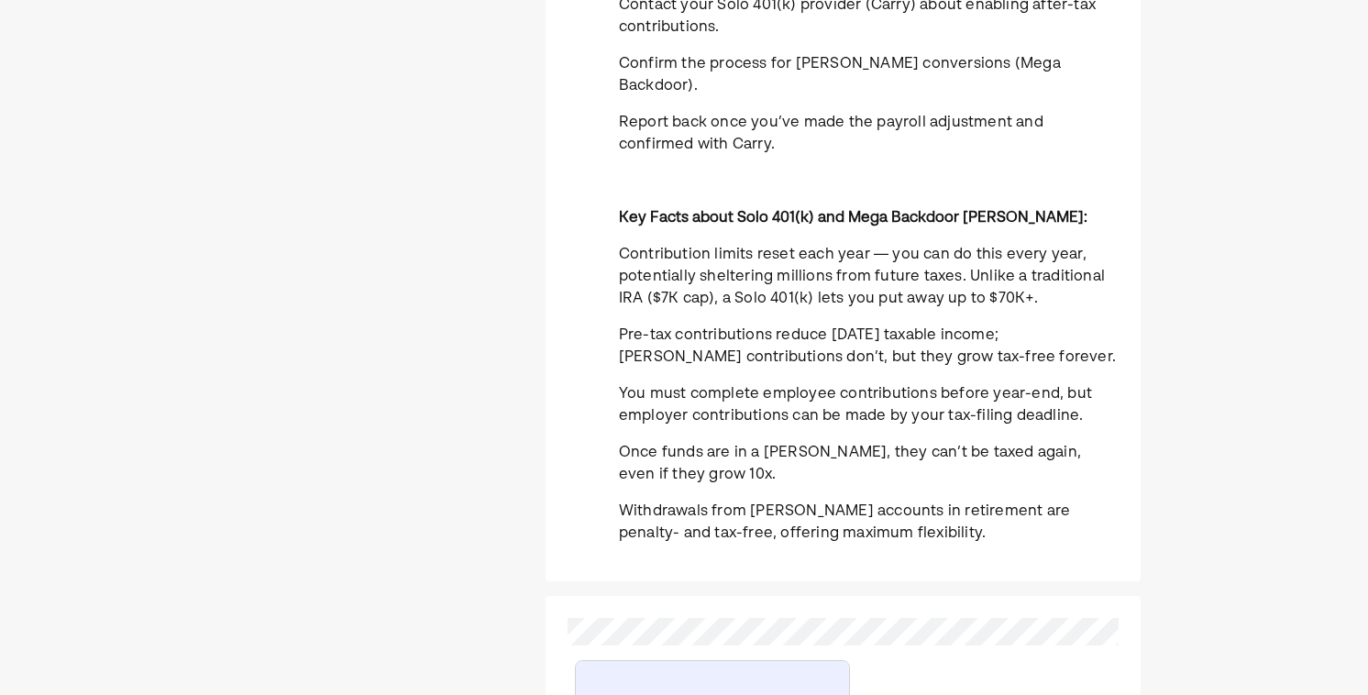
scroll to position [689, 0]
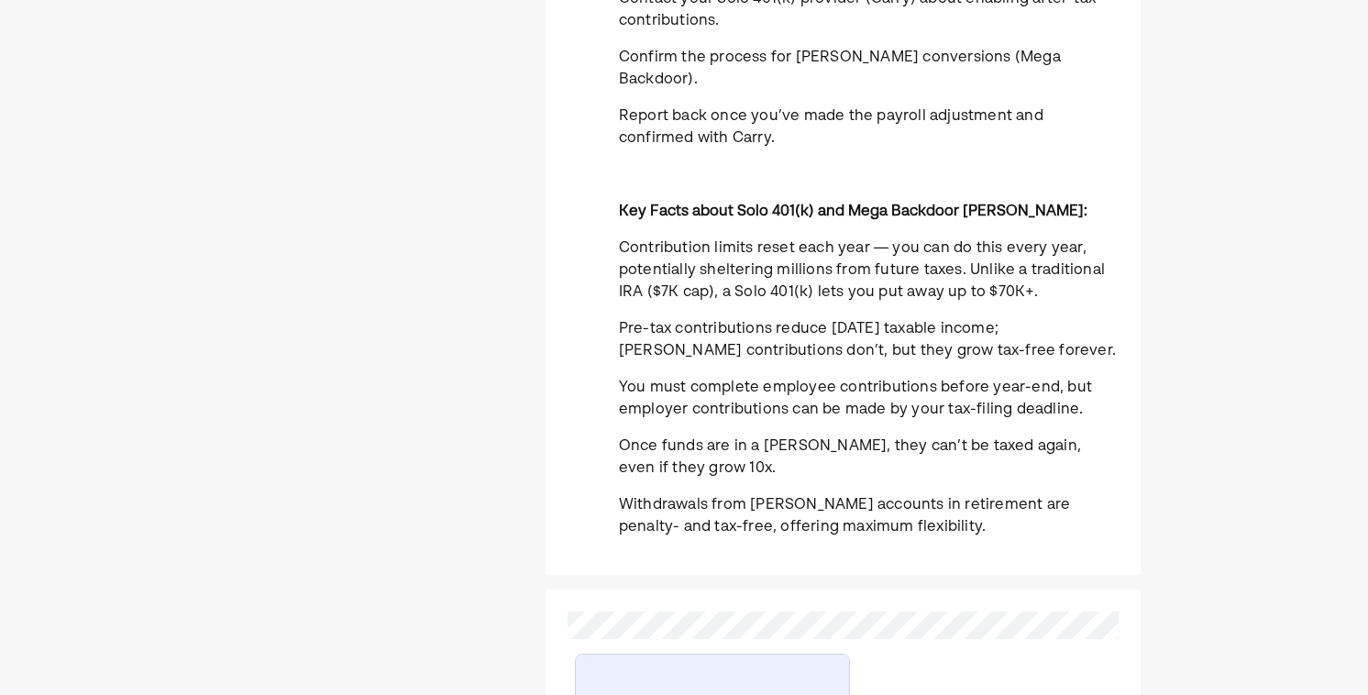
drag, startPoint x: 954, startPoint y: 333, endPoint x: 973, endPoint y: 361, distance: 33.8
click at [973, 377] on p "You must complete employee contributions before year-end, but employer contribu…" at bounding box center [869, 399] width 500 height 44
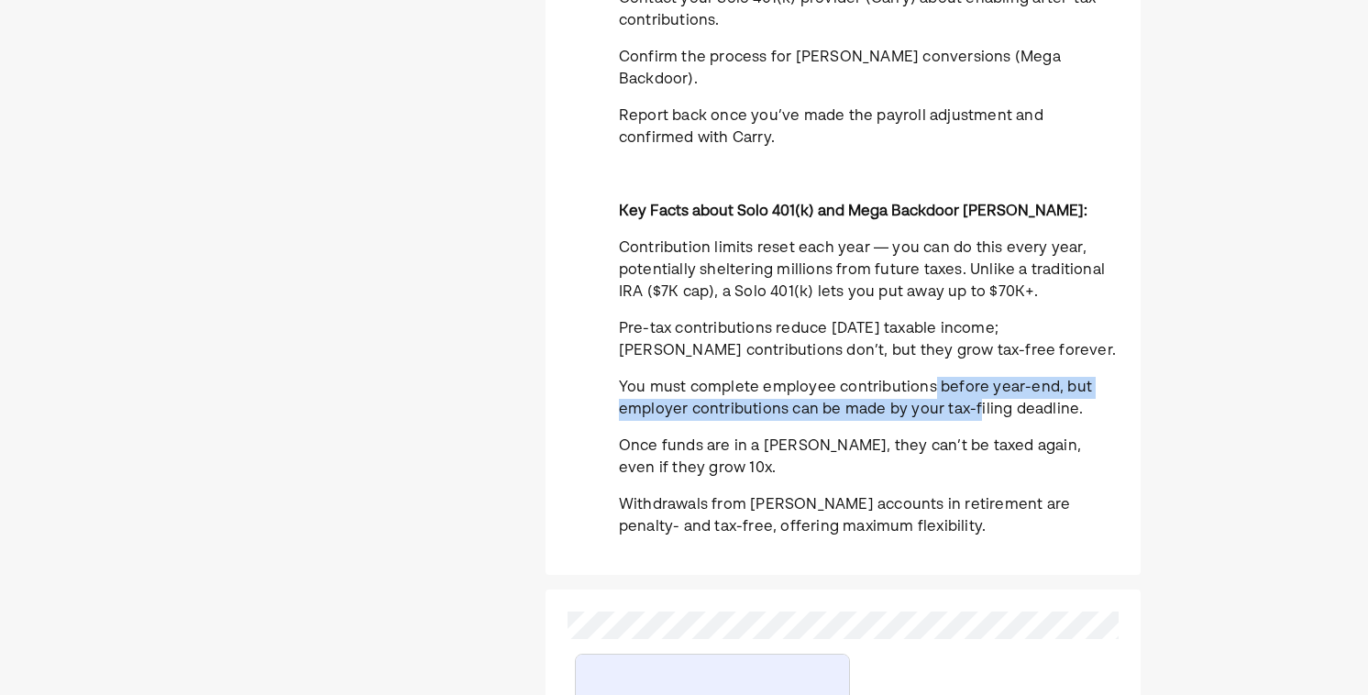
drag, startPoint x: 931, startPoint y: 345, endPoint x: 975, endPoint y: 363, distance: 47.7
click at [975, 380] on span "You must complete employee contributions before year-end, but employer contribu…" at bounding box center [855, 398] width 473 height 37
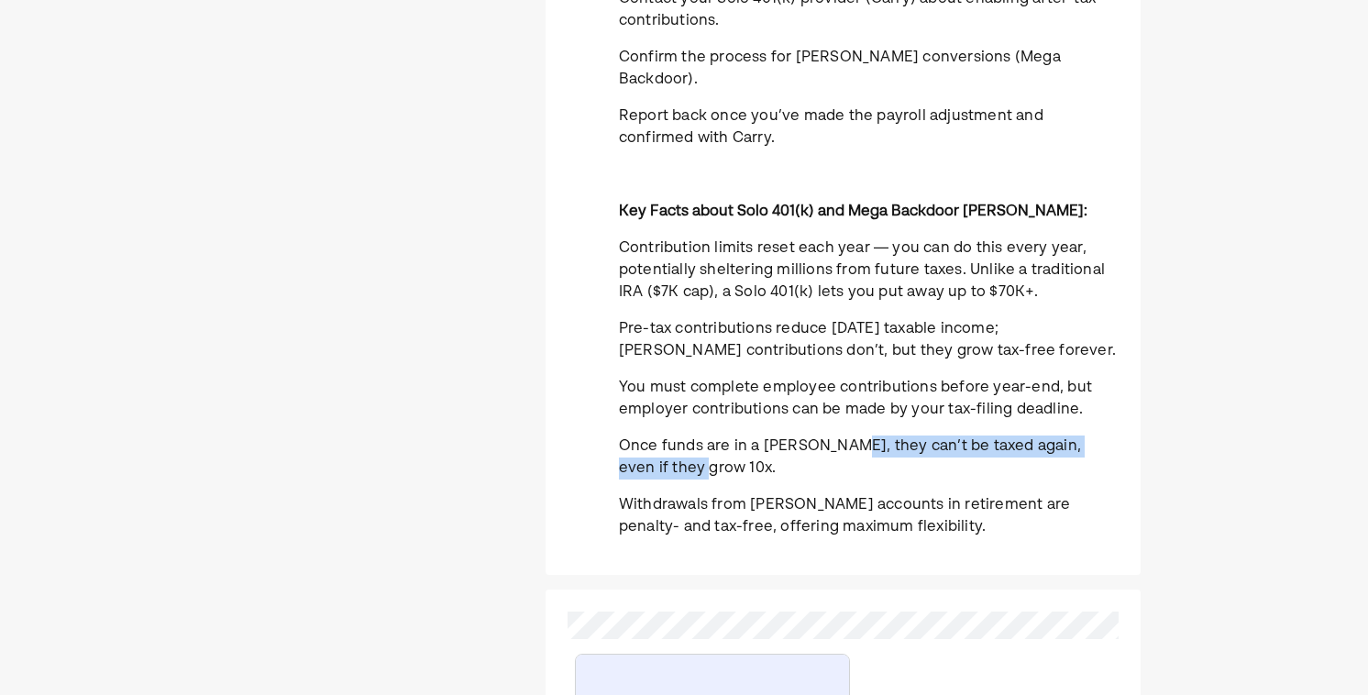
drag, startPoint x: 840, startPoint y: 401, endPoint x: 840, endPoint y: 420, distance: 19.3
click at [840, 435] on p "Once funds are in a [PERSON_NAME], they can’t be taxed again, even if they grow…" at bounding box center [869, 457] width 500 height 44
drag, startPoint x: 873, startPoint y: 402, endPoint x: 869, endPoint y: 423, distance: 21.4
click at [869, 435] on p "Once funds are in a [PERSON_NAME], they can’t be taxed again, even if they grow…" at bounding box center [869, 457] width 500 height 44
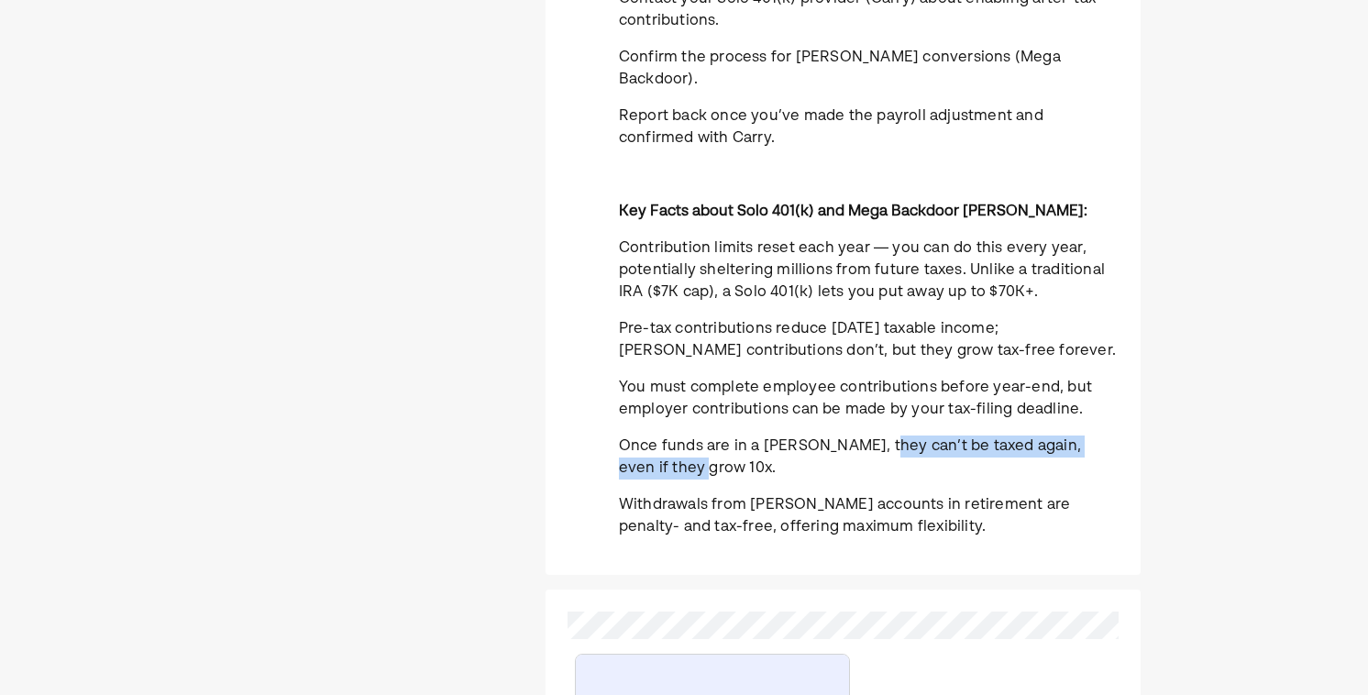
click at [869, 435] on p "Once funds are in a [PERSON_NAME], they can’t be taxed again, even if they grow…" at bounding box center [869, 457] width 500 height 44
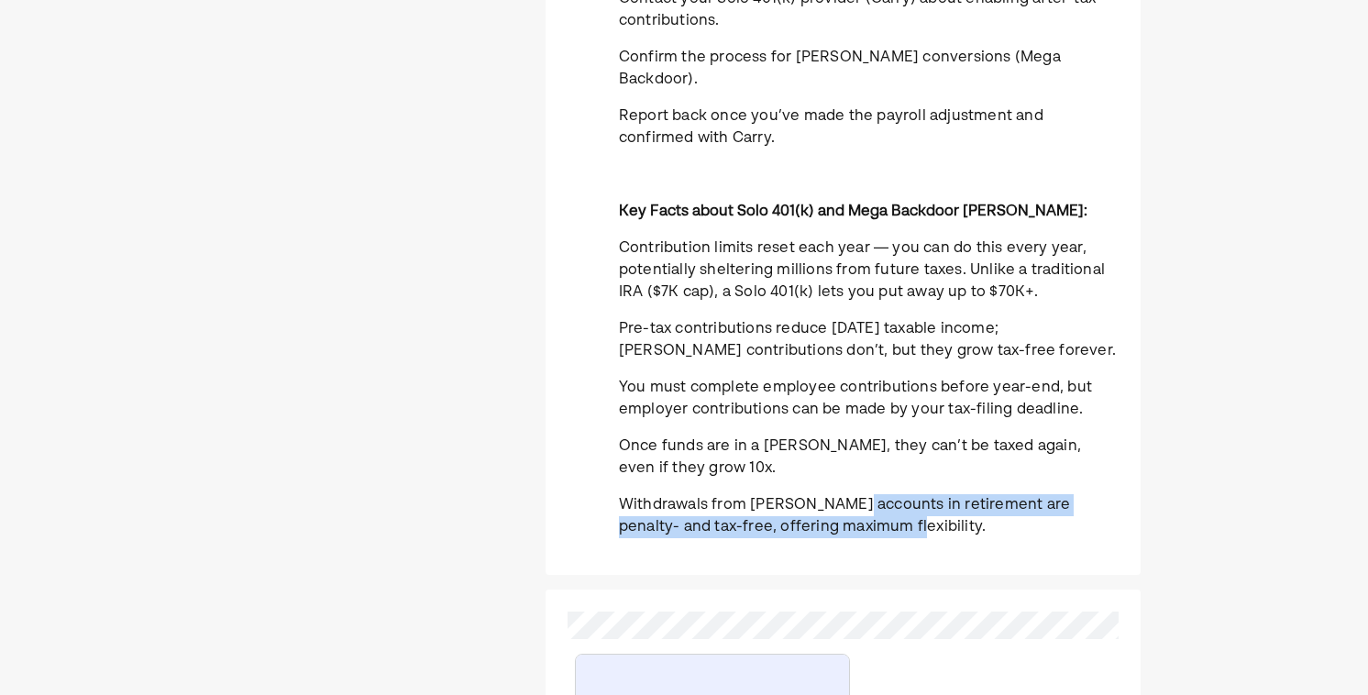
drag, startPoint x: 853, startPoint y: 458, endPoint x: 853, endPoint y: 480, distance: 22.0
click at [853, 498] on span "Withdrawals from [PERSON_NAME] accounts in retirement are penalty- and tax-free…" at bounding box center [844, 516] width 451 height 37
drag, startPoint x: 868, startPoint y: 483, endPoint x: 853, endPoint y: 464, distance: 24.8
click at [853, 494] on p "Withdrawals from [PERSON_NAME] accounts in retirement are penalty- and tax-free…" at bounding box center [869, 516] width 500 height 44
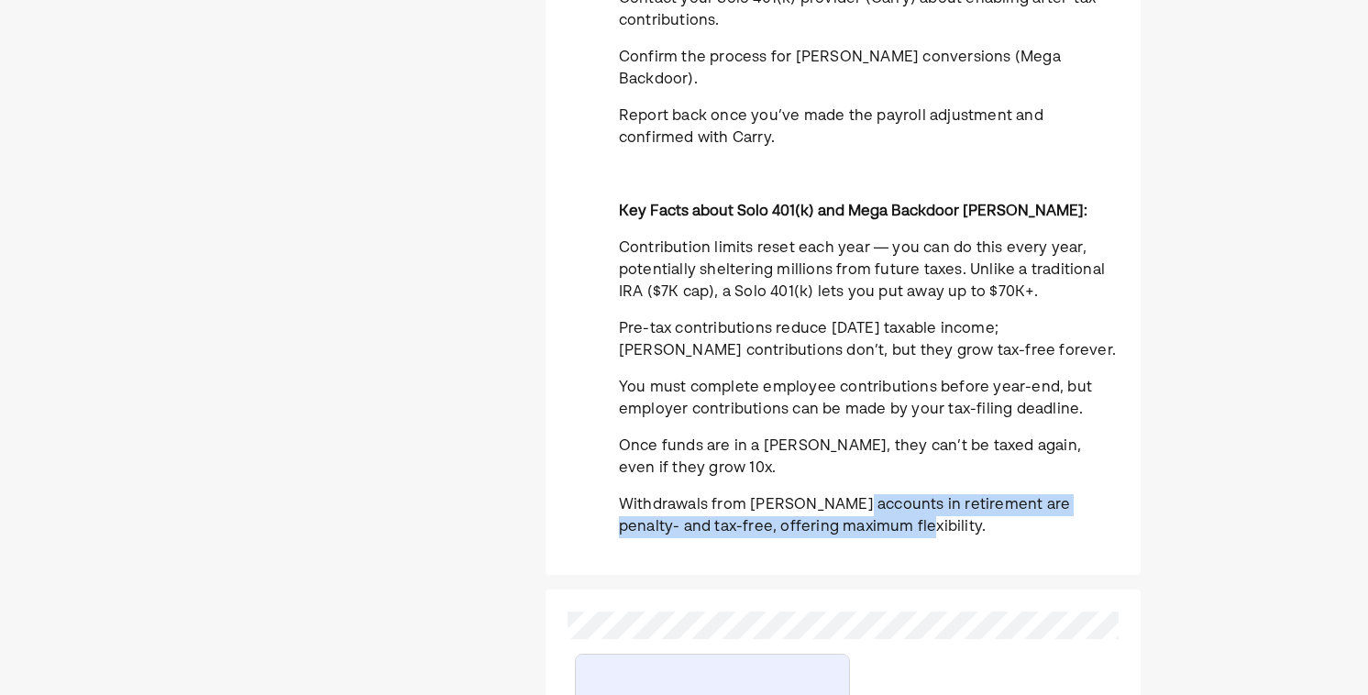
click at [853, 498] on span "Withdrawals from [PERSON_NAME] accounts in retirement are penalty- and tax-free…" at bounding box center [844, 516] width 451 height 37
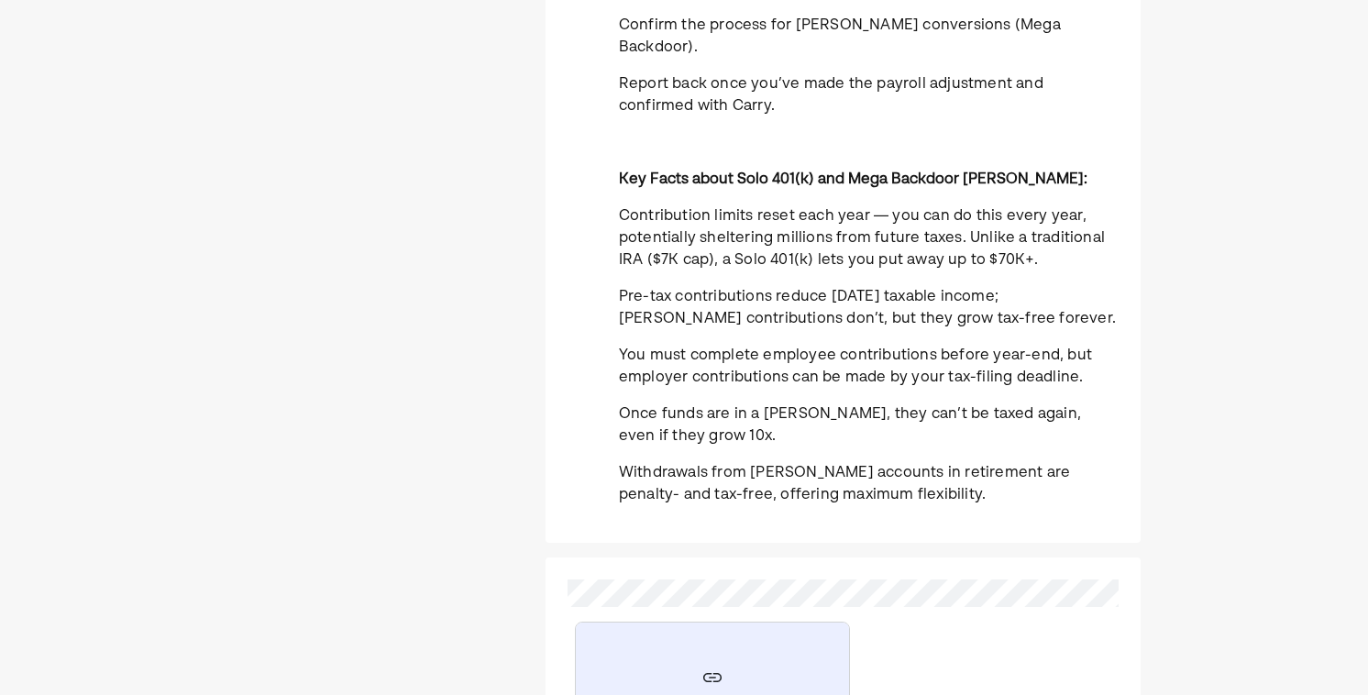
scroll to position [735, 0]
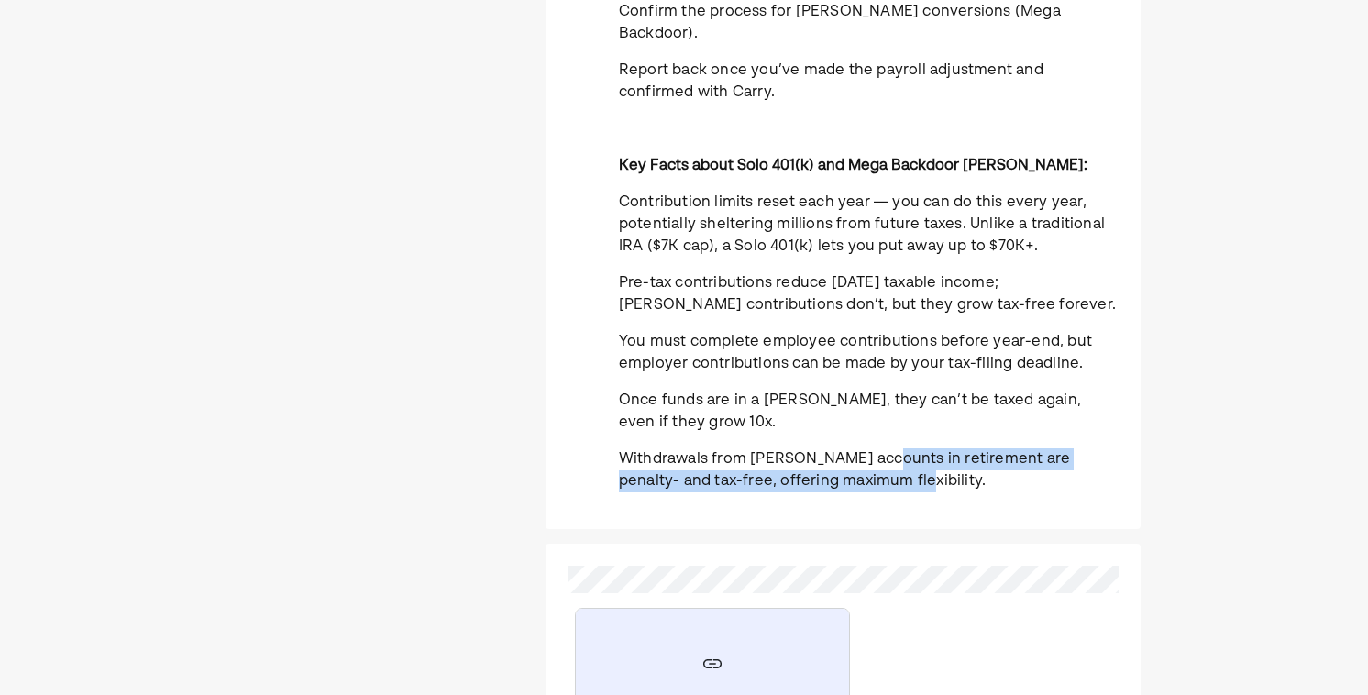
drag, startPoint x: 871, startPoint y: 444, endPoint x: 872, endPoint y: 414, distance: 29.3
click at [872, 448] on p "Withdrawals from [PERSON_NAME] accounts in retirement are penalty- and tax-free…" at bounding box center [869, 470] width 500 height 44
click at [872, 452] on span "Withdrawals from [PERSON_NAME] accounts in retirement are penalty- and tax-free…" at bounding box center [844, 470] width 451 height 37
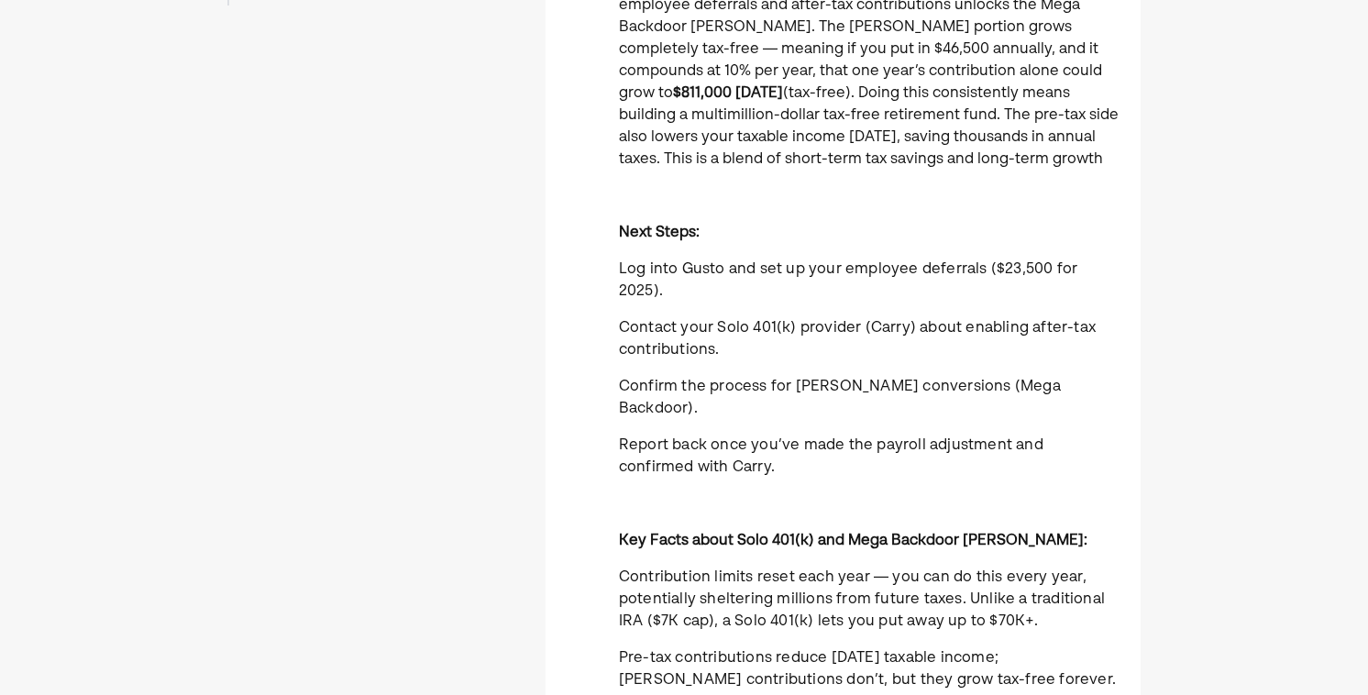
scroll to position [388, 0]
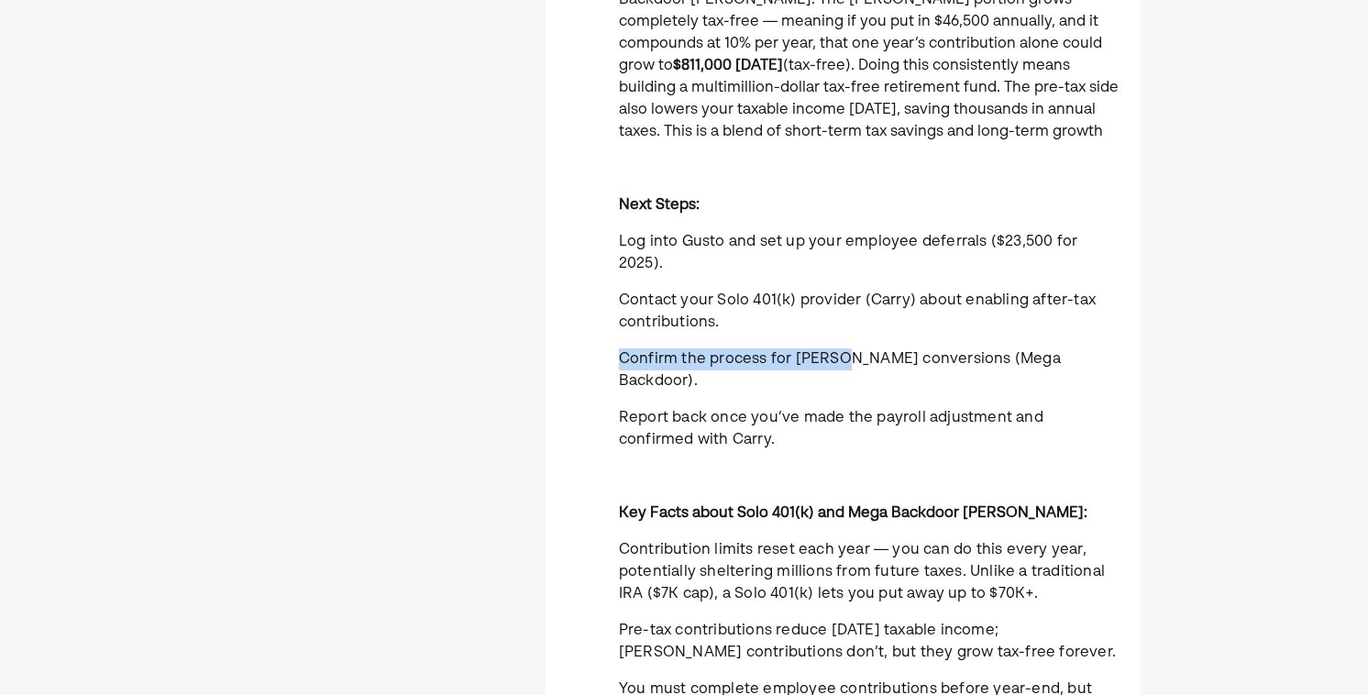
drag, startPoint x: 831, startPoint y: 312, endPoint x: 840, endPoint y: 350, distance: 39.4
click at [840, 350] on div "By contributing as both an employee ($23,500) and employer ($46,500), you can p…" at bounding box center [869, 377] width 500 height 953
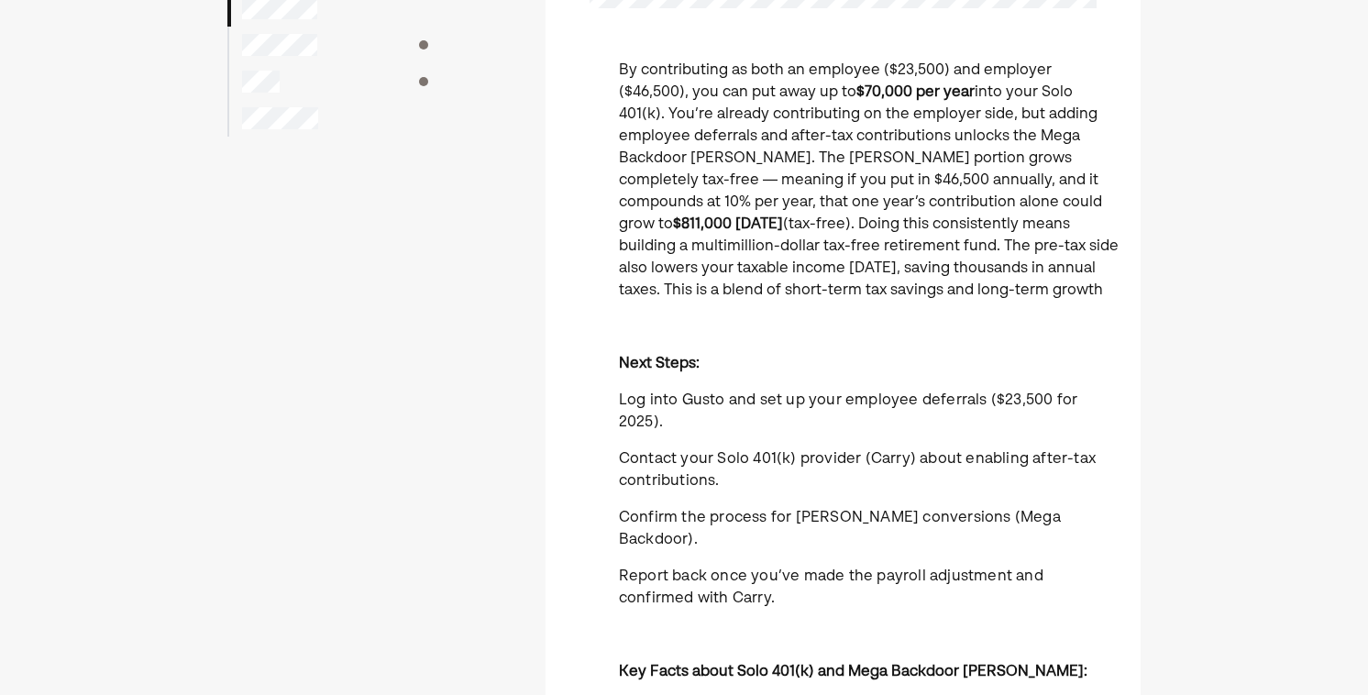
scroll to position [173, 0]
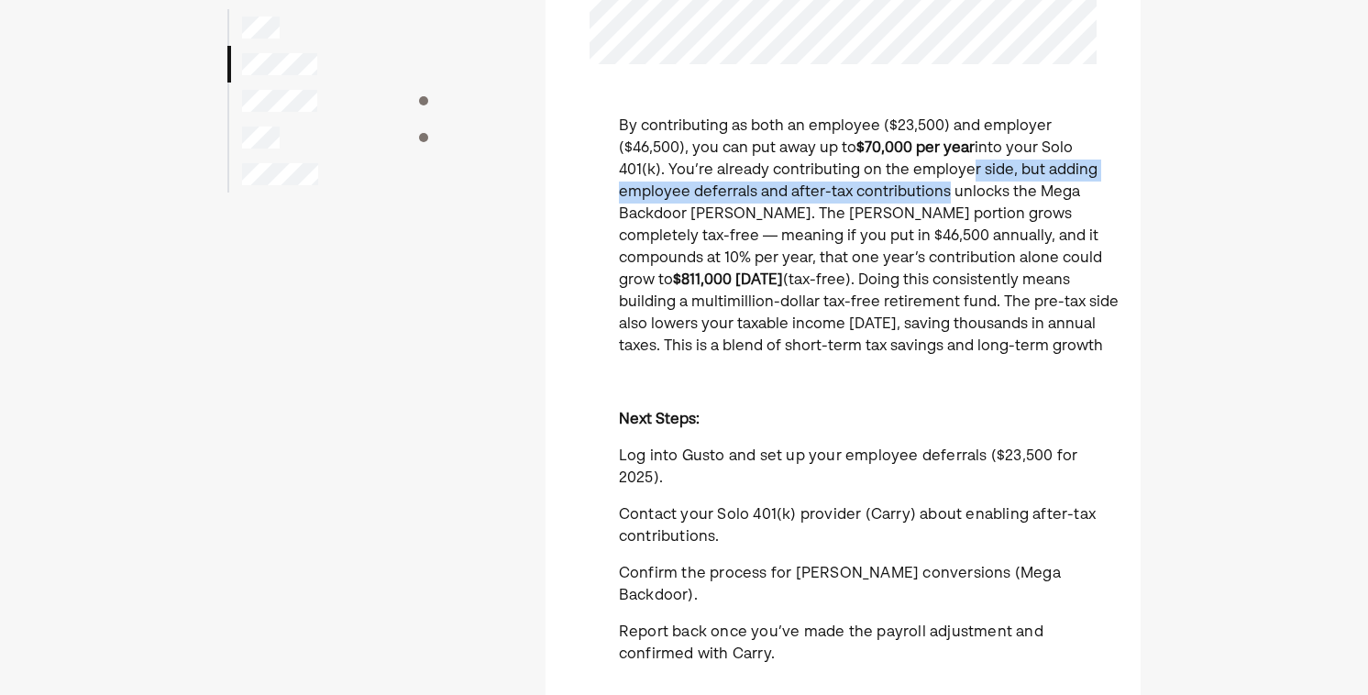
drag, startPoint x: 863, startPoint y: 160, endPoint x: 864, endPoint y: 193, distance: 33.1
click at [864, 193] on p "By contributing as both an employee ($23,500) and employer ($46,500), you can p…" at bounding box center [869, 237] width 500 height 242
drag, startPoint x: 912, startPoint y: 167, endPoint x: 906, endPoint y: 184, distance: 18.6
click at [906, 184] on p "By contributing as both an employee ($23,500) and employer ($46,500), you can p…" at bounding box center [869, 237] width 500 height 242
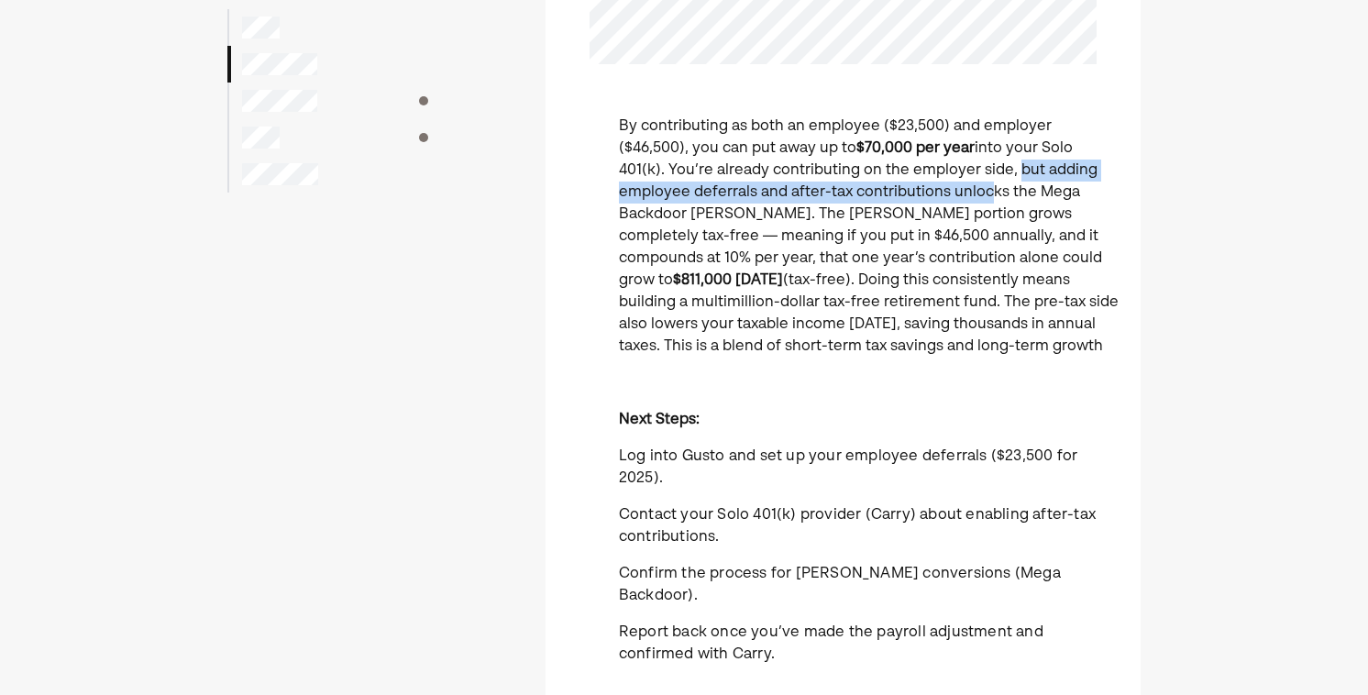
click at [906, 184] on p "By contributing as both an employee ($23,500) and employer ($46,500), you can p…" at bounding box center [869, 237] width 500 height 242
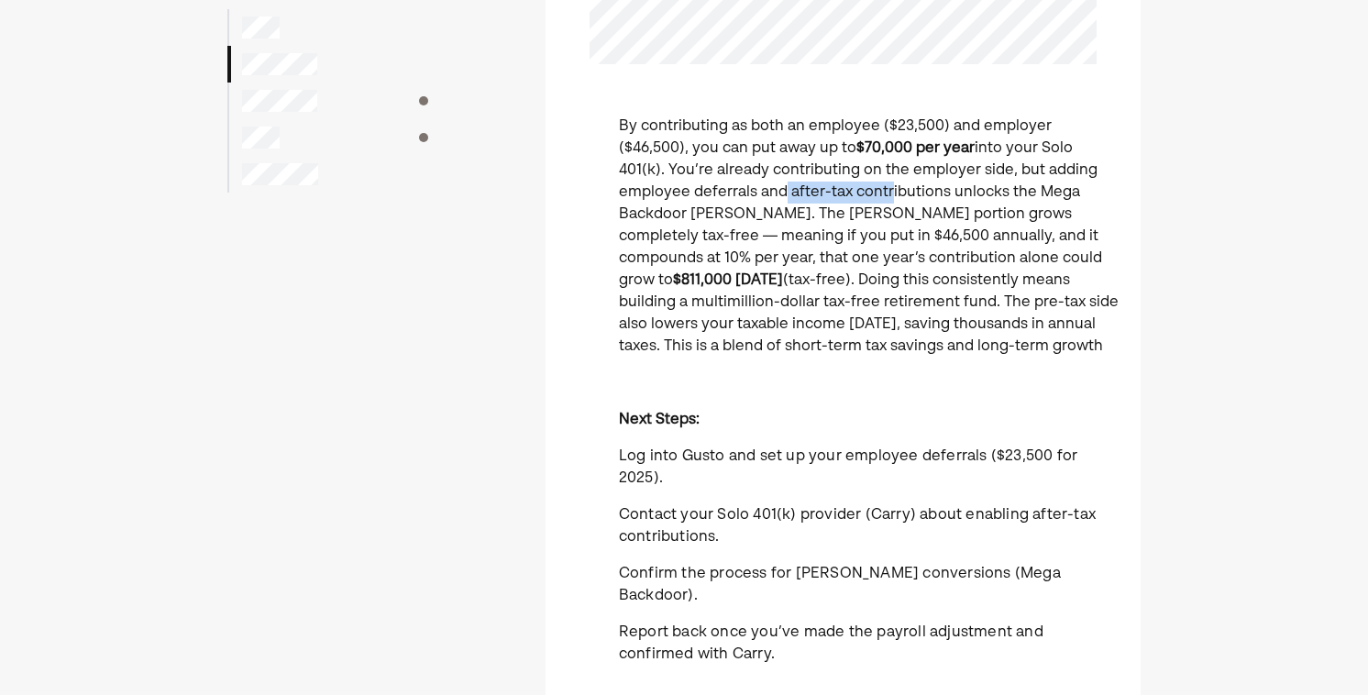
drag, startPoint x: 701, startPoint y: 191, endPoint x: 812, endPoint y: 191, distance: 110.9
click at [812, 191] on p "By contributing as both an employee ($23,500) and employer ($46,500), you can p…" at bounding box center [869, 237] width 500 height 242
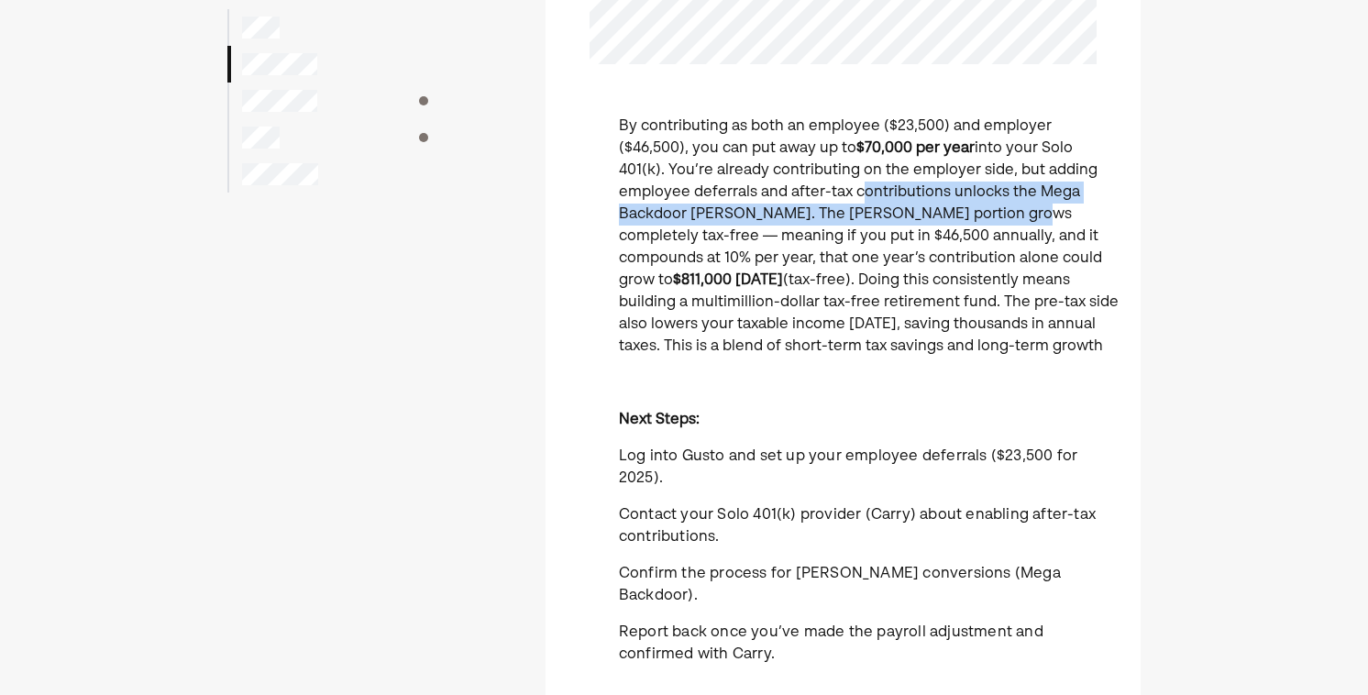
drag, startPoint x: 812, startPoint y: 191, endPoint x: 868, endPoint y: 211, distance: 59.4
click at [868, 211] on p "By contributing as both an employee ($23,500) and employer ($46,500), you can p…" at bounding box center [869, 237] width 500 height 242
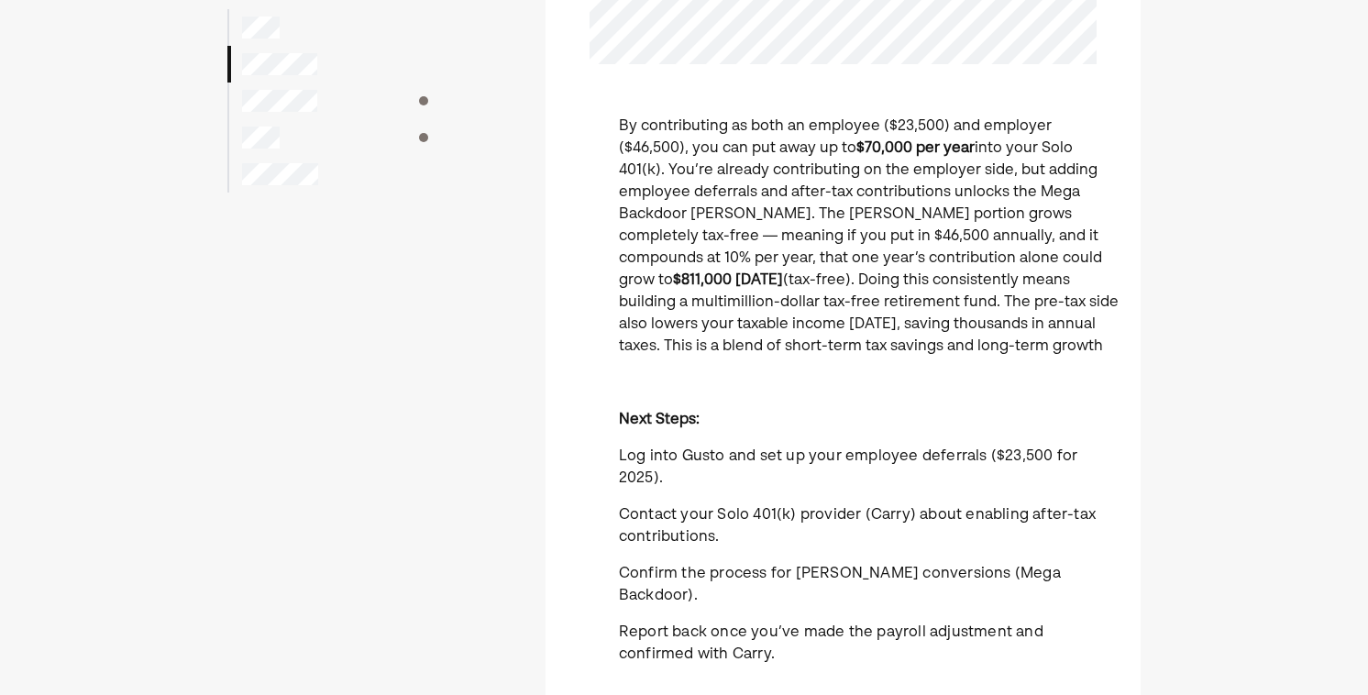
click at [799, 199] on p "By contributing as both an employee ($23,500) and employer ($46,500), you can p…" at bounding box center [869, 237] width 500 height 242
drag, startPoint x: 718, startPoint y: 192, endPoint x: 871, endPoint y: 192, distance: 153.1
click at [871, 192] on p "By contributing as both an employee ($23,500) and employer ($46,500), you can p…" at bounding box center [869, 237] width 500 height 242
click at [870, 192] on p "By contributing as both an employee ($23,500) and employer ($46,500), you can p…" at bounding box center [869, 237] width 500 height 242
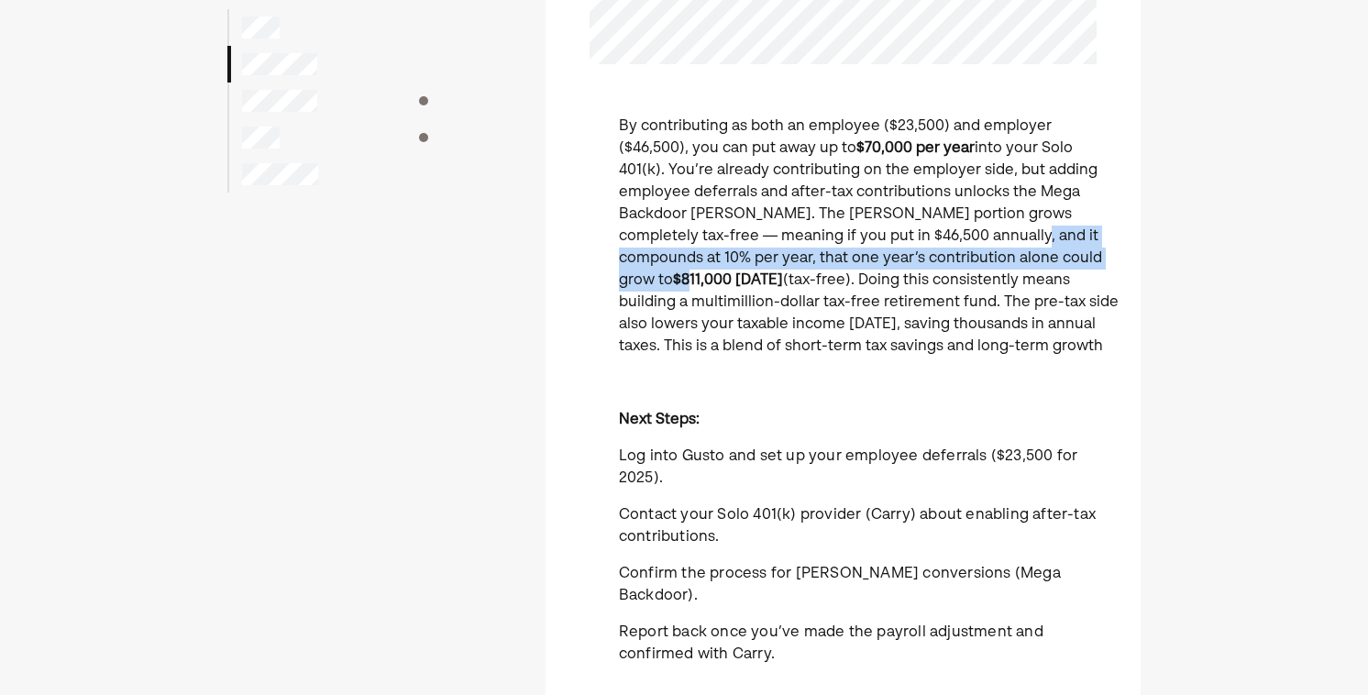
drag, startPoint x: 855, startPoint y: 227, endPoint x: 864, endPoint y: 257, distance: 30.5
click at [864, 257] on p "By contributing as both an employee ($23,500) and employer ($46,500), you can p…" at bounding box center [869, 237] width 500 height 242
click at [783, 273] on strong "$811,000 [DATE]" at bounding box center [728, 280] width 110 height 15
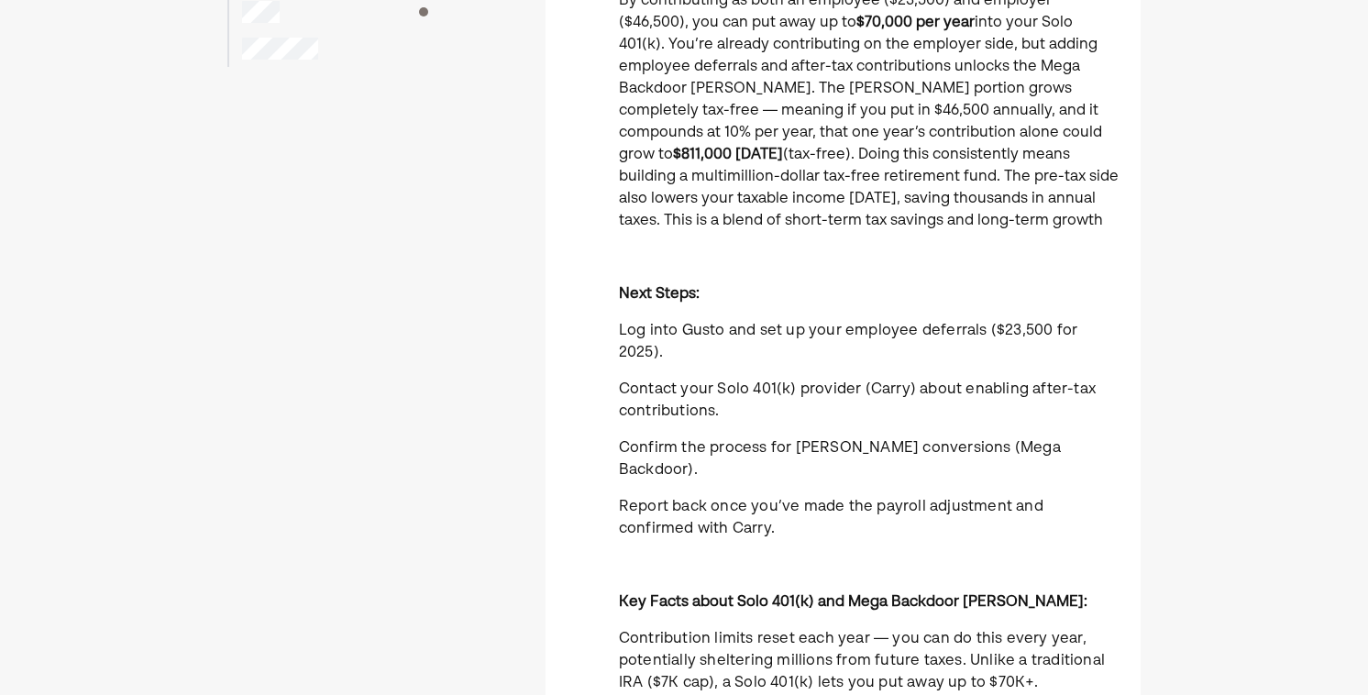
scroll to position [302, 0]
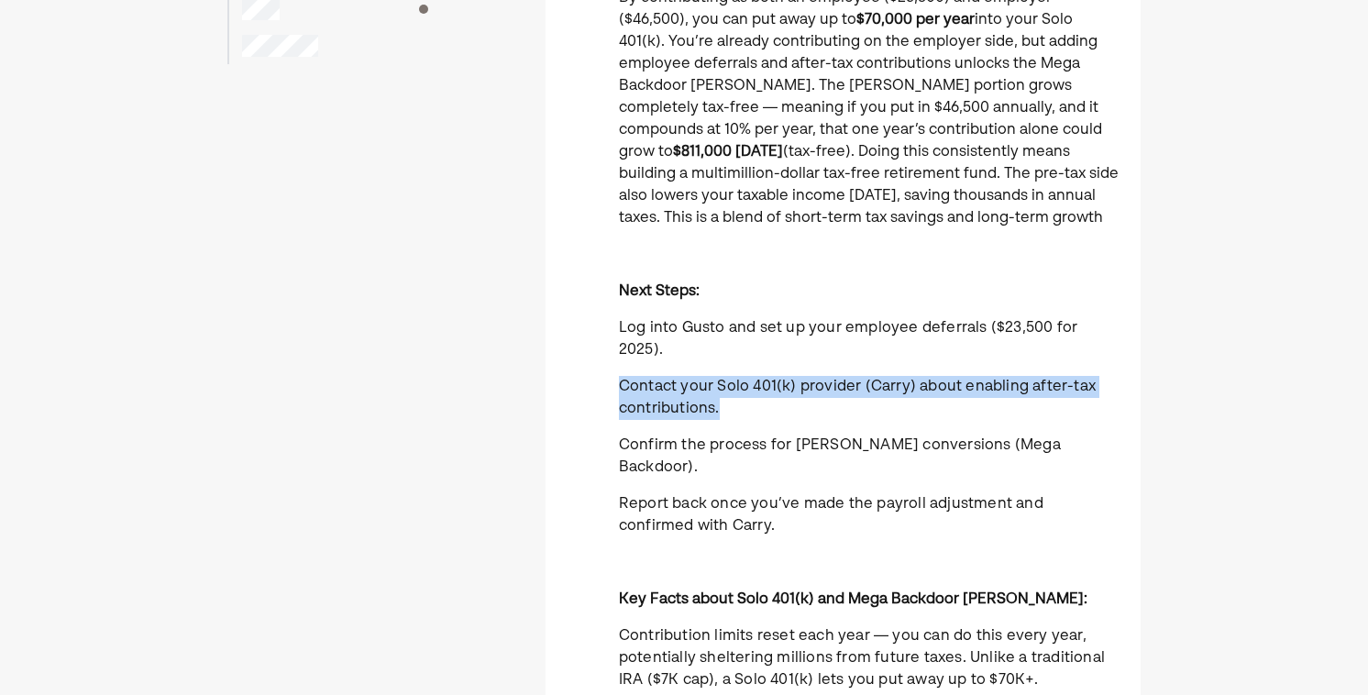
drag, startPoint x: 788, startPoint y: 341, endPoint x: 797, endPoint y: 402, distance: 61.1
click at [797, 402] on div "By contributing as both an employee ($23,500) and employer ($46,500), you can p…" at bounding box center [869, 463] width 500 height 953
click at [796, 402] on div "By contributing as both an employee ($23,500) and employer ($46,500), you can p…" at bounding box center [869, 463] width 500 height 953
drag, startPoint x: 800, startPoint y: 382, endPoint x: 800, endPoint y: 352, distance: 30.3
click at [800, 376] on p "Contact your Solo 401(k) provider (Carry) about enabling after-tax contribution…" at bounding box center [869, 398] width 500 height 44
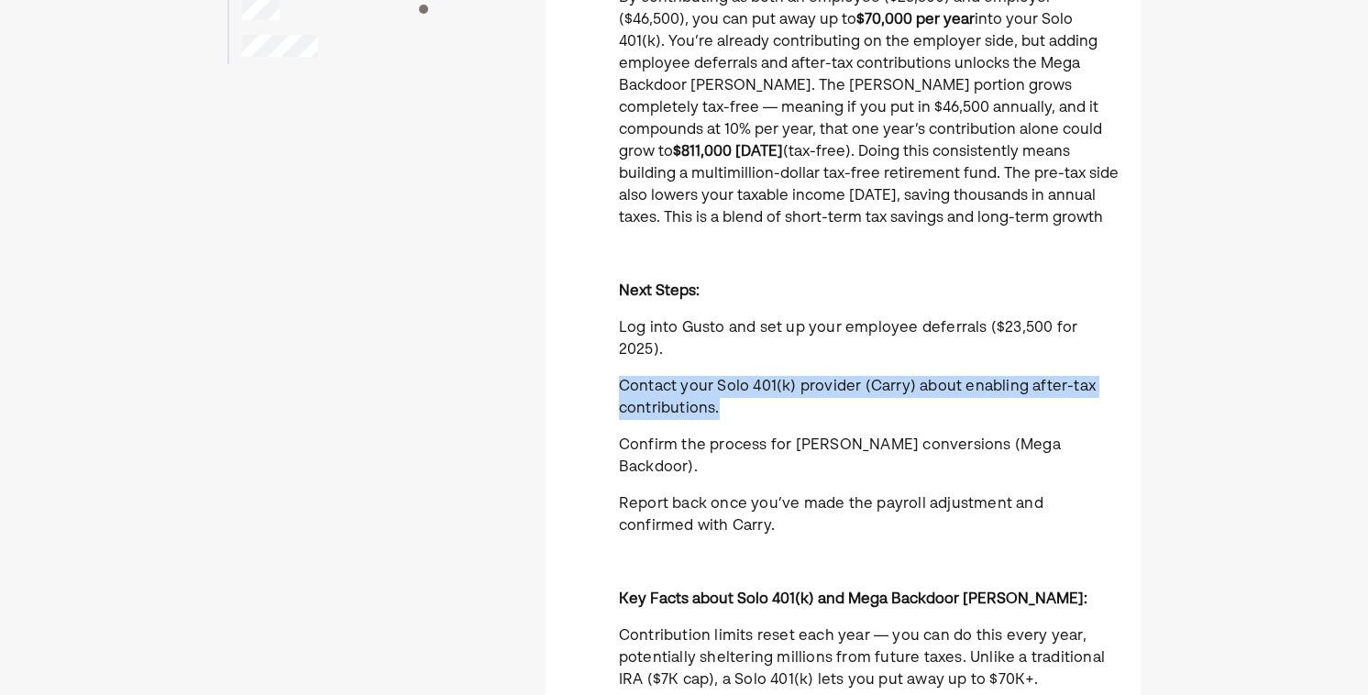
click at [800, 352] on div "By contributing as both an employee ($23,500) and employer ($46,500), you can p…" at bounding box center [869, 463] width 500 height 953
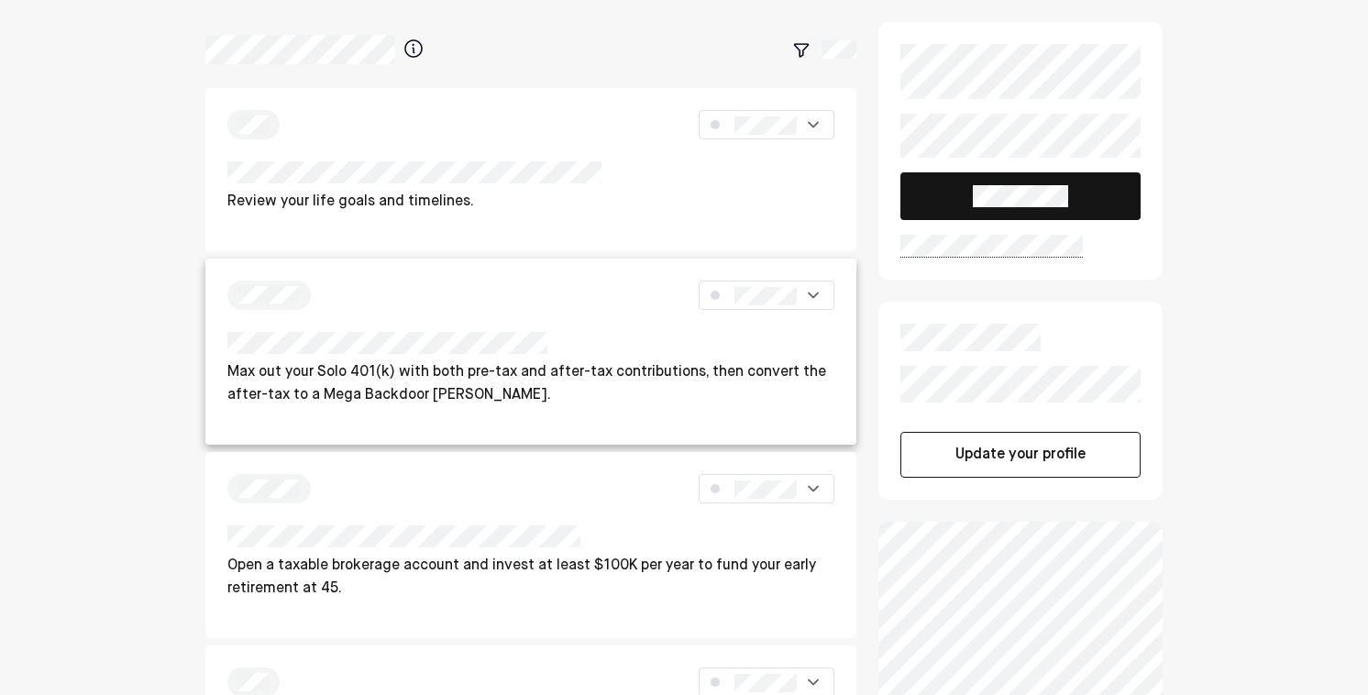
click at [400, 361] on p "Max out your Solo 401(k) with both pre-tax and after-tax contributions, then co…" at bounding box center [530, 384] width 607 height 47
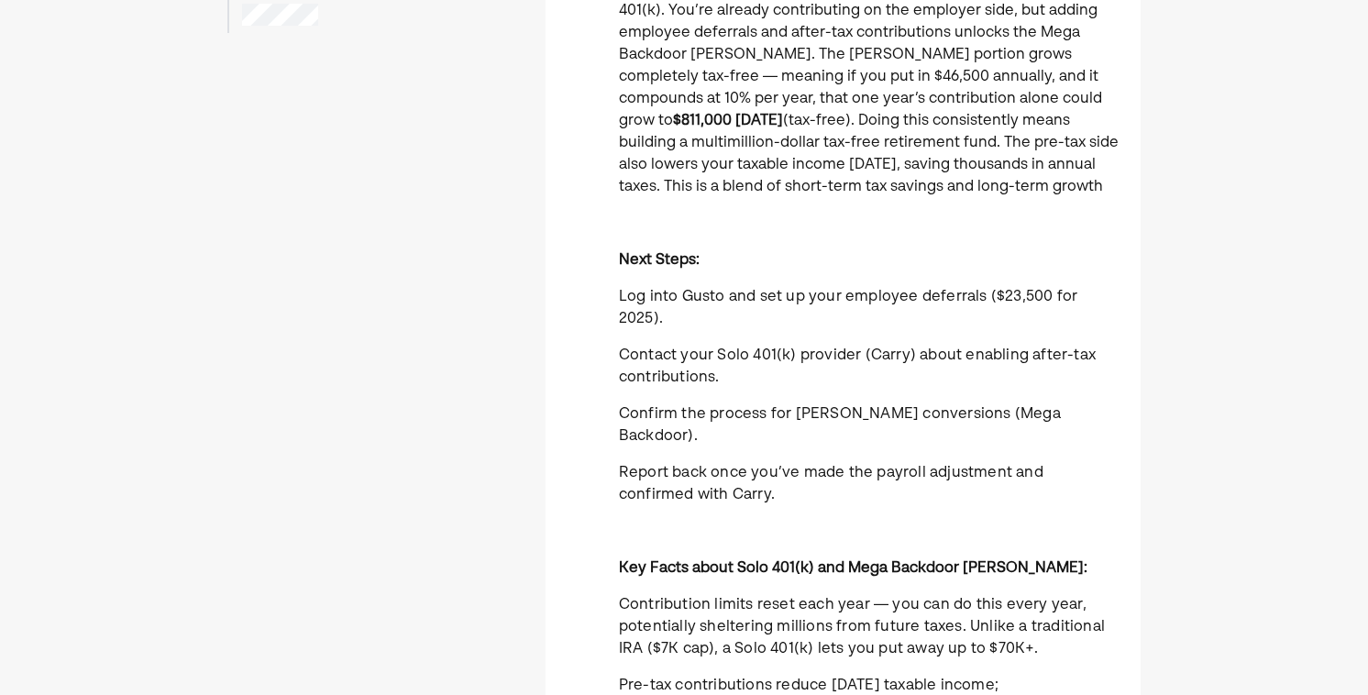
scroll to position [319, 0]
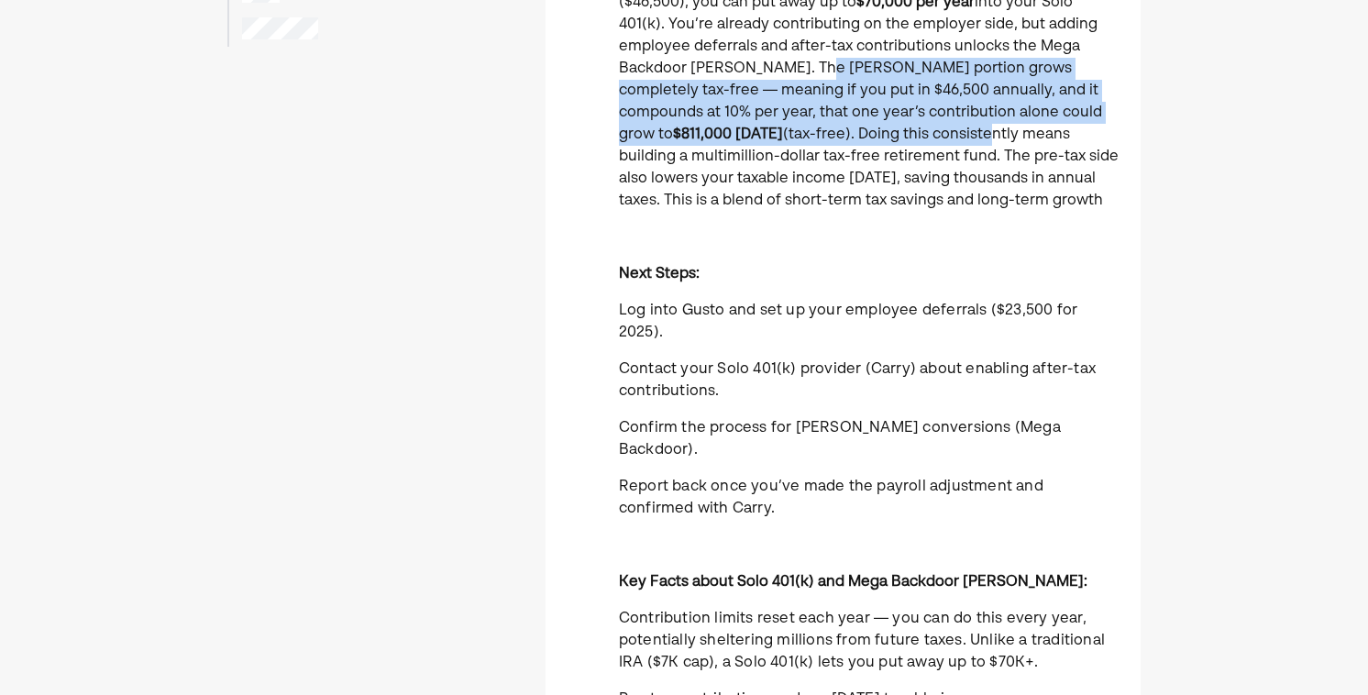
drag, startPoint x: 691, startPoint y: 77, endPoint x: 695, endPoint y: 139, distance: 62.4
click at [695, 139] on p "By contributing as both an employee ($23,500) and employer ($46,500), you can p…" at bounding box center [869, 91] width 500 height 242
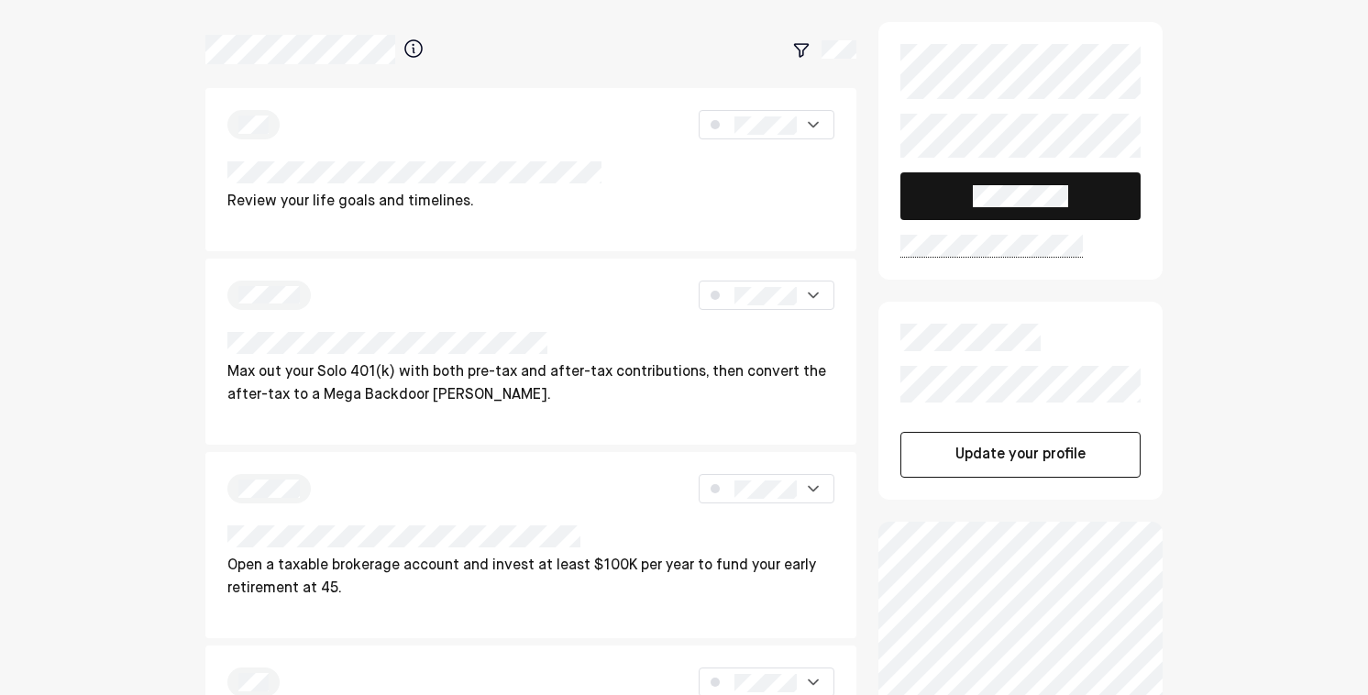
click at [1234, 435] on div "Review your life goals and timelines. Max out your Solo 401(k) with both pre-ta…" at bounding box center [684, 707] width 1368 height 1415
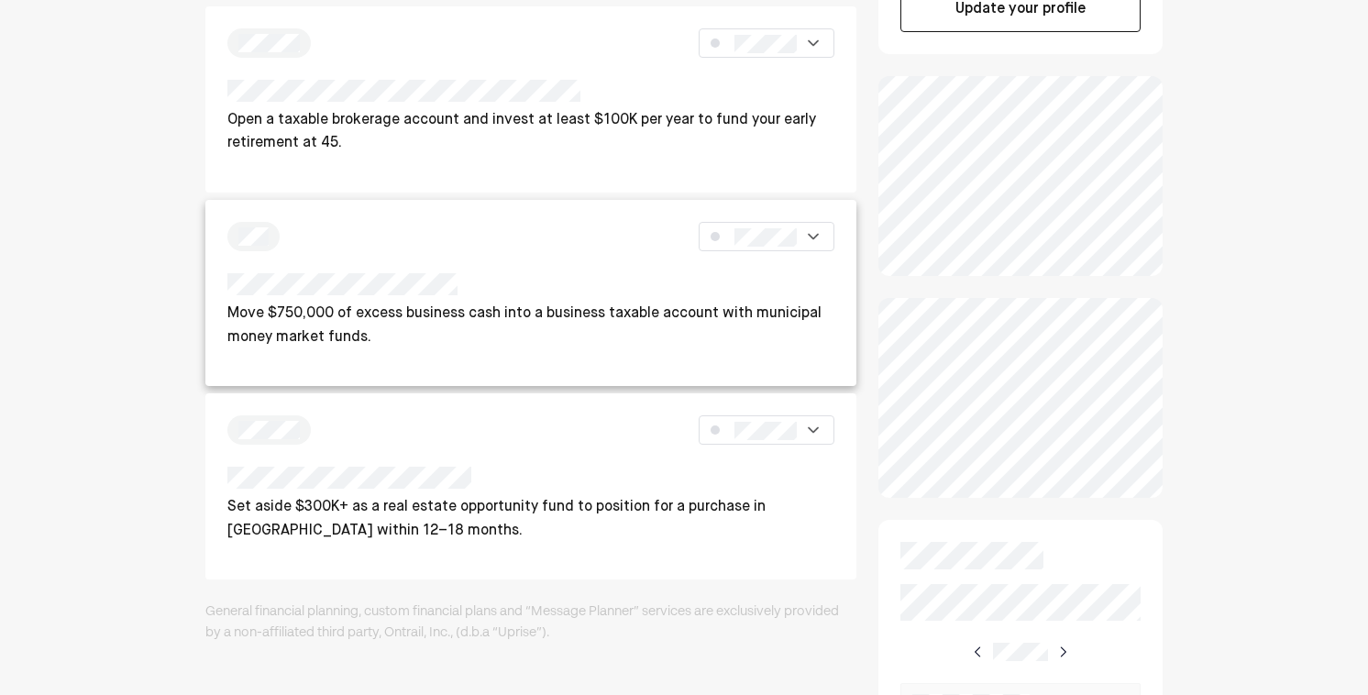
scroll to position [455, 0]
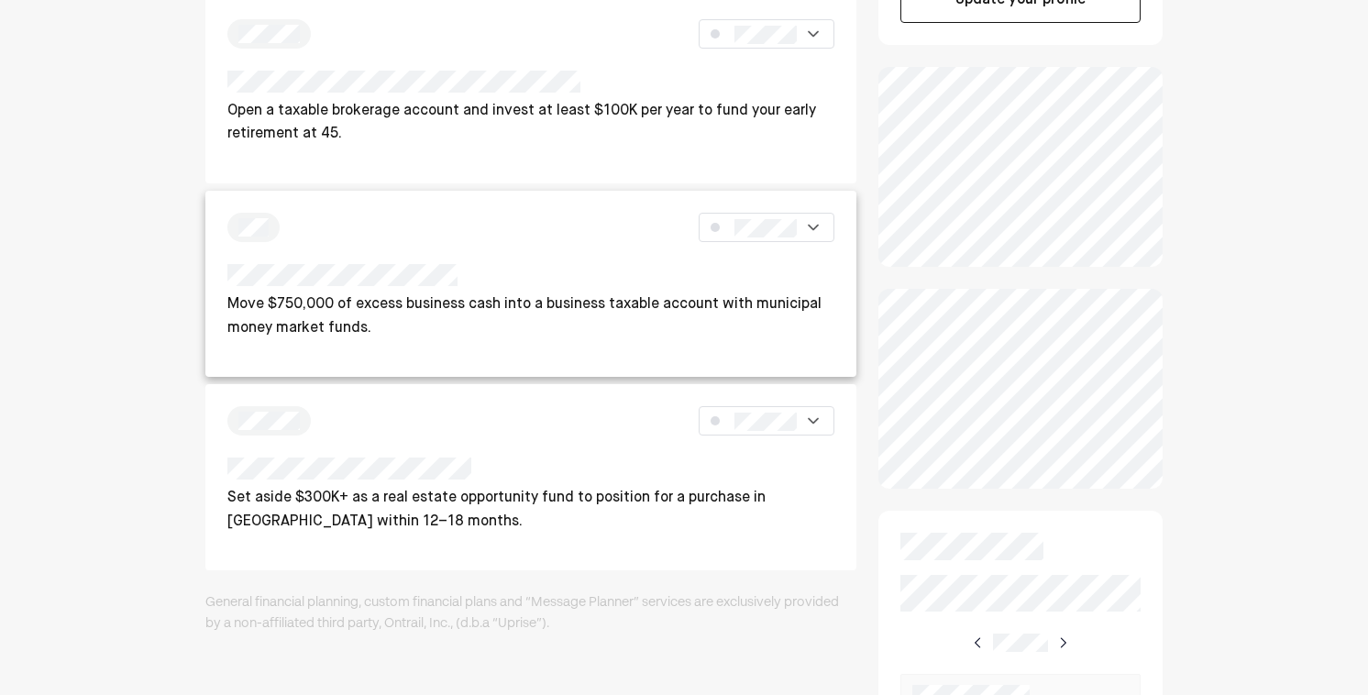
click at [550, 318] on p "Move $750,000 of excess business cash into a business taxable account with muni…" at bounding box center [530, 316] width 607 height 47
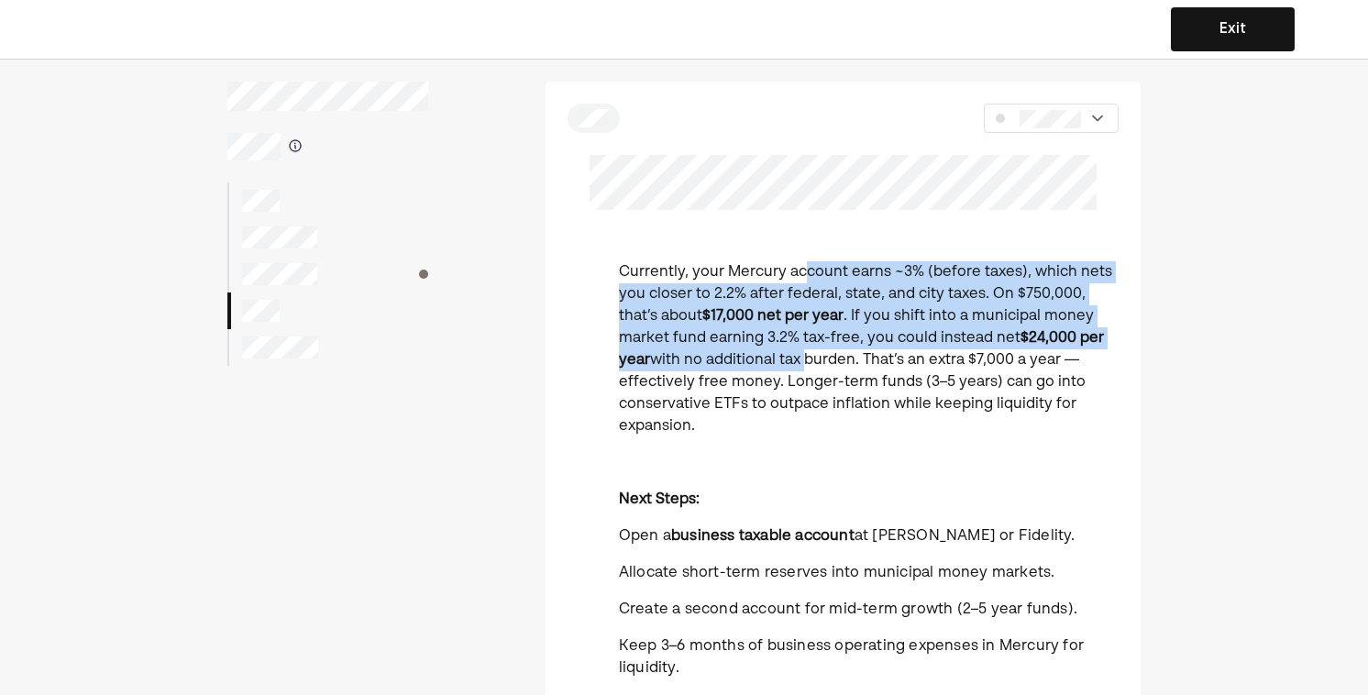
drag, startPoint x: 801, startPoint y: 276, endPoint x: 798, endPoint y: 351, distance: 75.3
click at [798, 351] on p "Currently, your Mercury account earns ~3% (before taxes), which nets you closer…" at bounding box center [869, 349] width 500 height 176
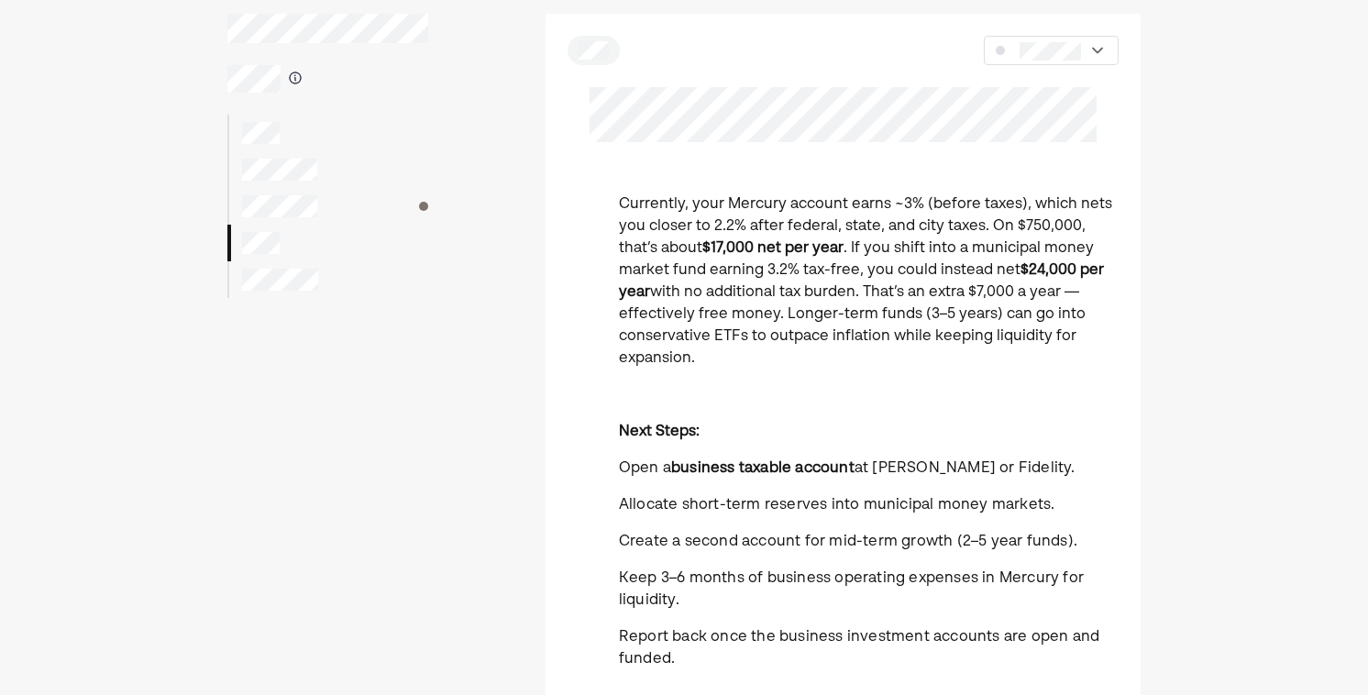
scroll to position [72, 0]
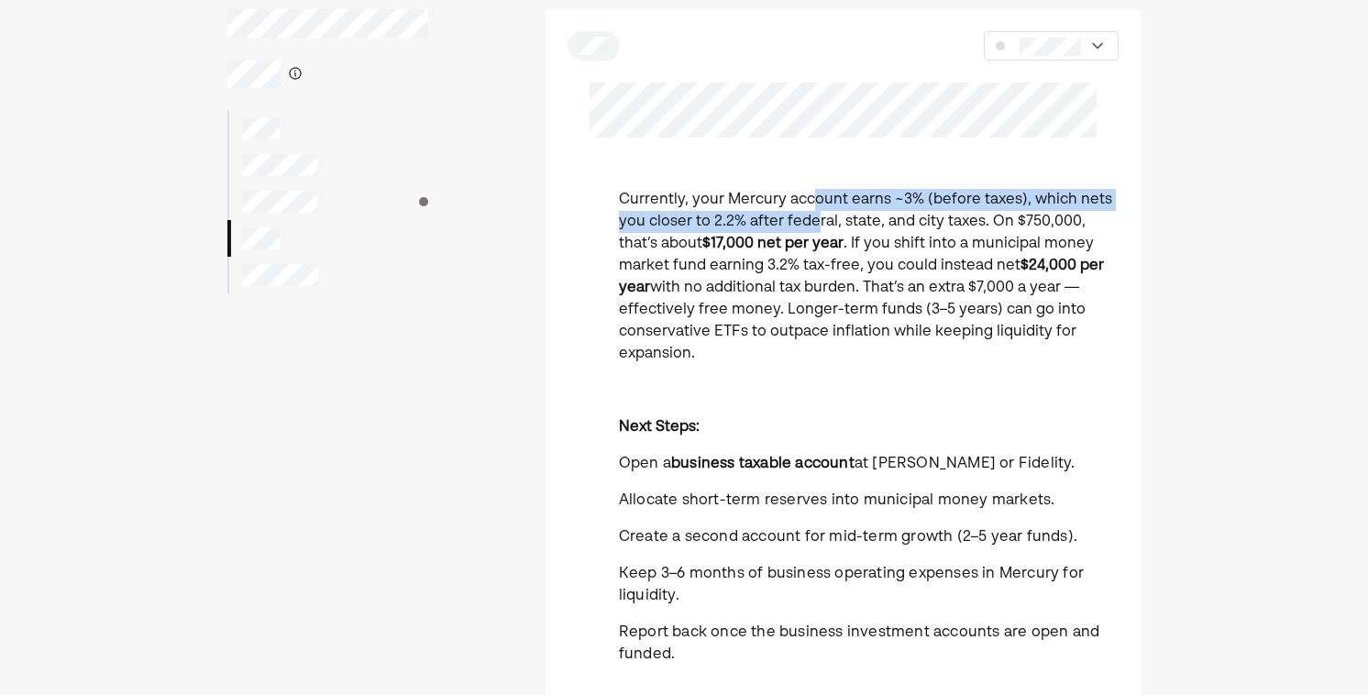
drag, startPoint x: 816, startPoint y: 190, endPoint x: 819, endPoint y: 224, distance: 34.0
click at [819, 224] on p "Currently, your Mercury account earns ~3% (before taxes), which nets you closer…" at bounding box center [869, 277] width 500 height 176
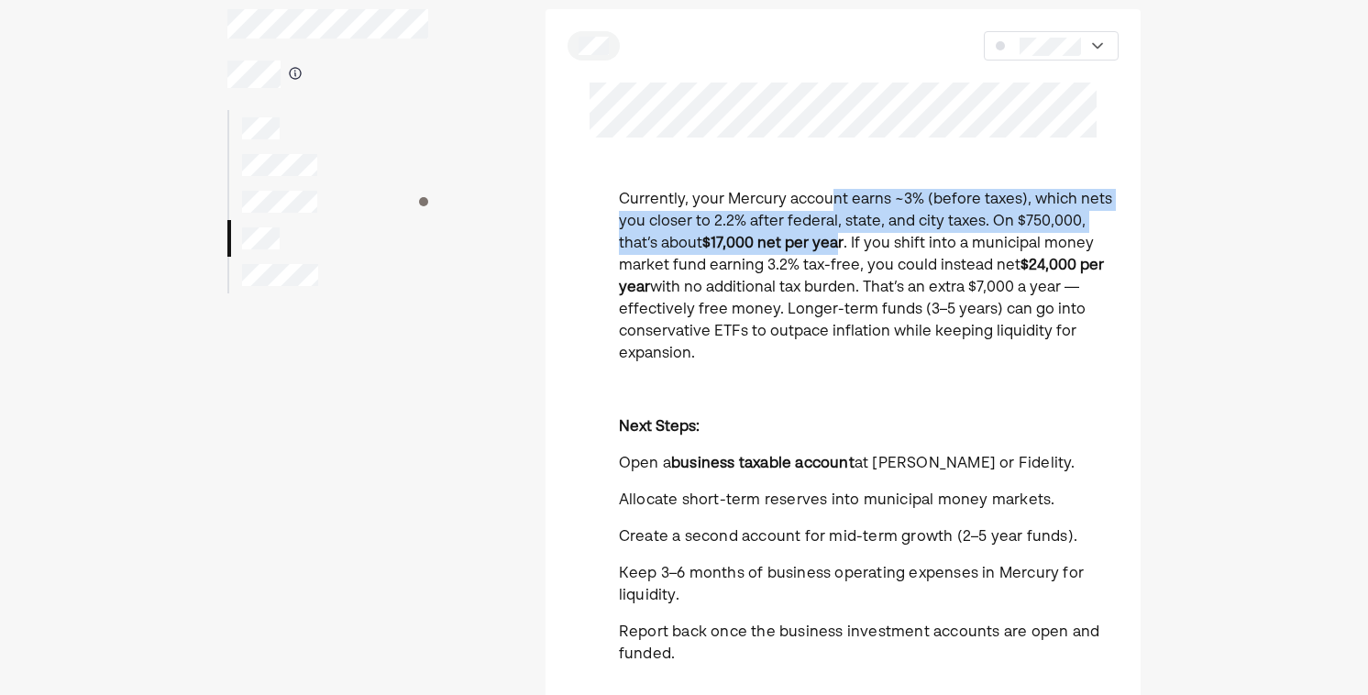
drag, startPoint x: 832, startPoint y: 198, endPoint x: 835, endPoint y: 234, distance: 35.9
click at [835, 234] on p "Currently, your Mercury account earns ~3% (before taxes), which nets you closer…" at bounding box center [869, 277] width 500 height 176
click at [835, 237] on strong "$17,000 net per year" at bounding box center [772, 244] width 141 height 15
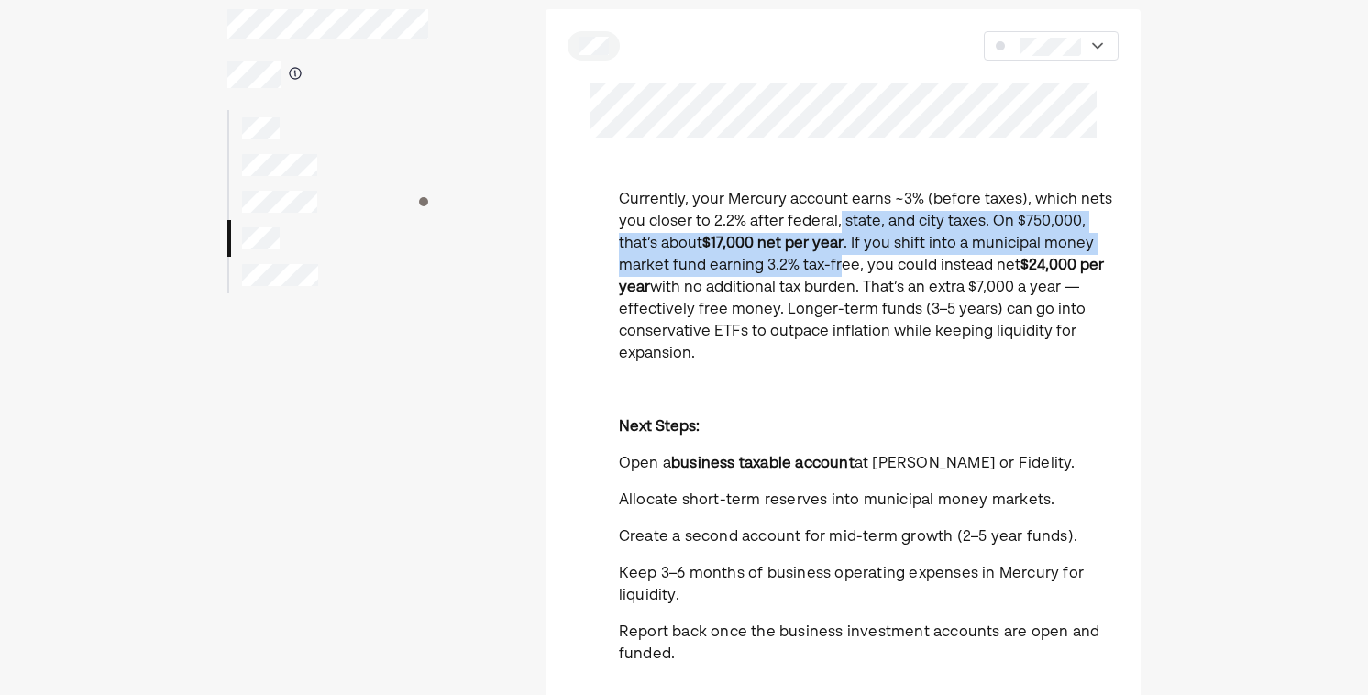
drag, startPoint x: 836, startPoint y: 224, endPoint x: 836, endPoint y: 257, distance: 33.0
click at [836, 257] on p "Currently, your Mercury account earns ~3% (before taxes), which nets you closer…" at bounding box center [869, 277] width 500 height 176
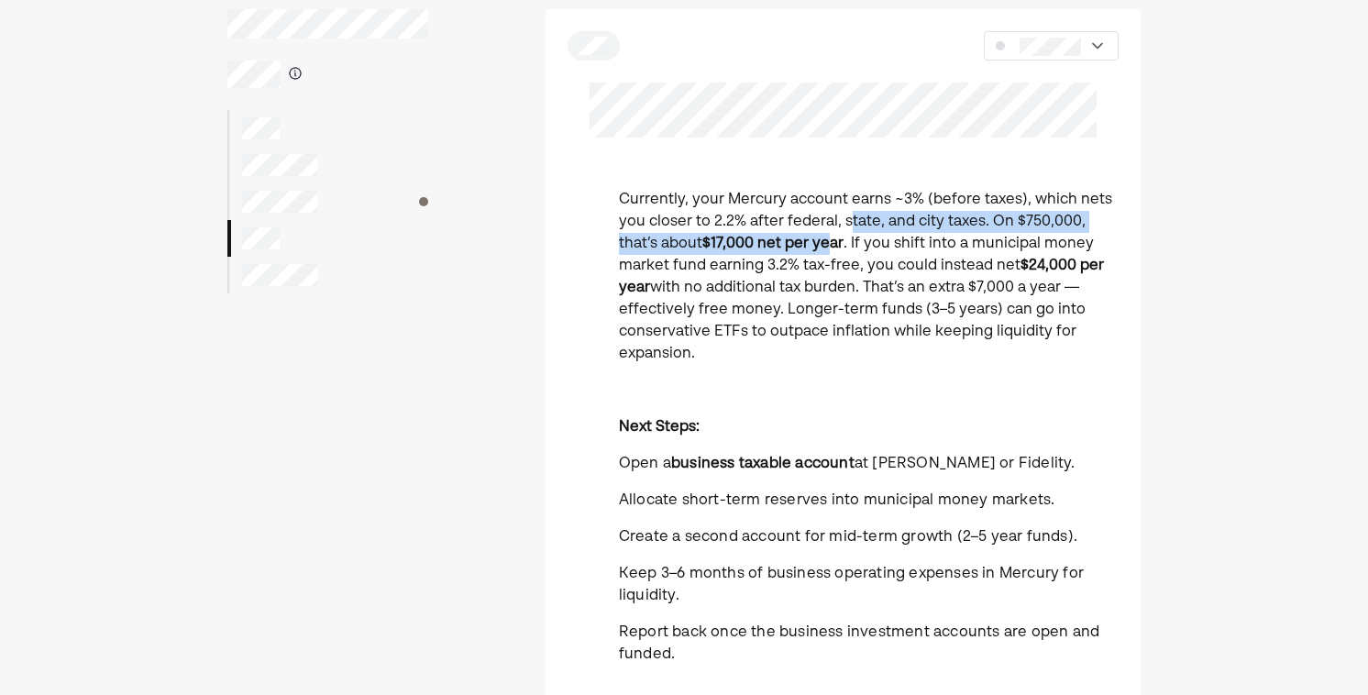
drag, startPoint x: 844, startPoint y: 214, endPoint x: 831, endPoint y: 252, distance: 40.6
click at [831, 252] on p "Currently, your Mercury account earns ~3% (before taxes), which nets you closer…" at bounding box center [869, 277] width 500 height 176
click at [831, 251] on strong "$17,000 net per year" at bounding box center [772, 244] width 141 height 15
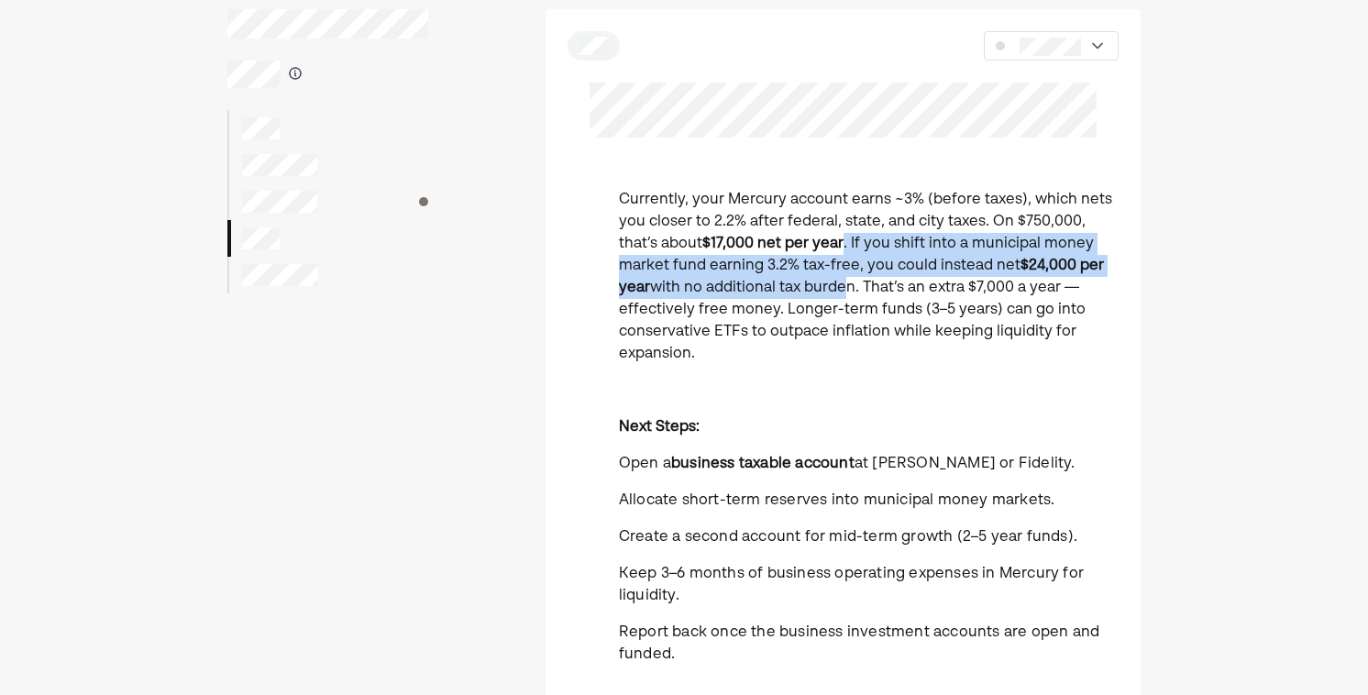
drag, startPoint x: 841, startPoint y: 240, endPoint x: 841, endPoint y: 288, distance: 47.7
click at [841, 288] on p "Currently, your Mercury account earns ~3% (before taxes), which nets you closer…" at bounding box center [869, 277] width 500 height 176
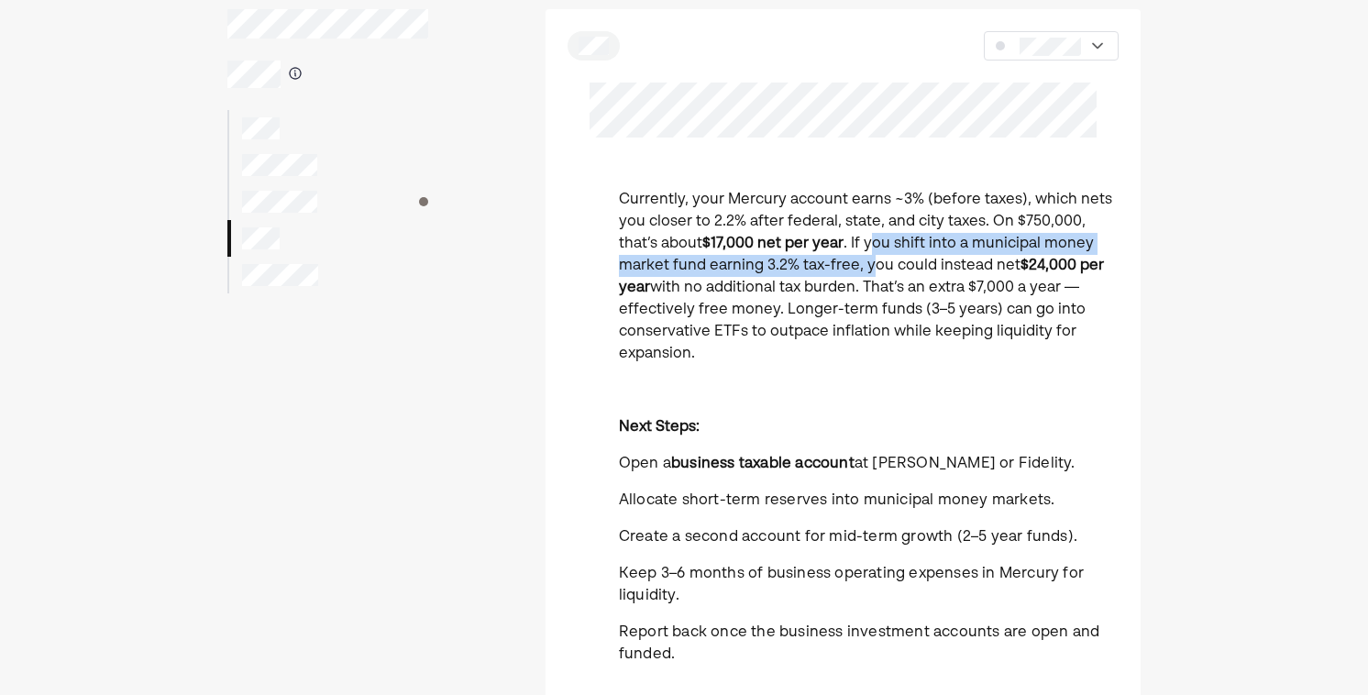
drag, startPoint x: 868, startPoint y: 247, endPoint x: 865, endPoint y: 271, distance: 24.9
click at [865, 271] on p "Currently, your Mercury account earns ~3% (before taxes), which nets you closer…" at bounding box center [869, 277] width 500 height 176
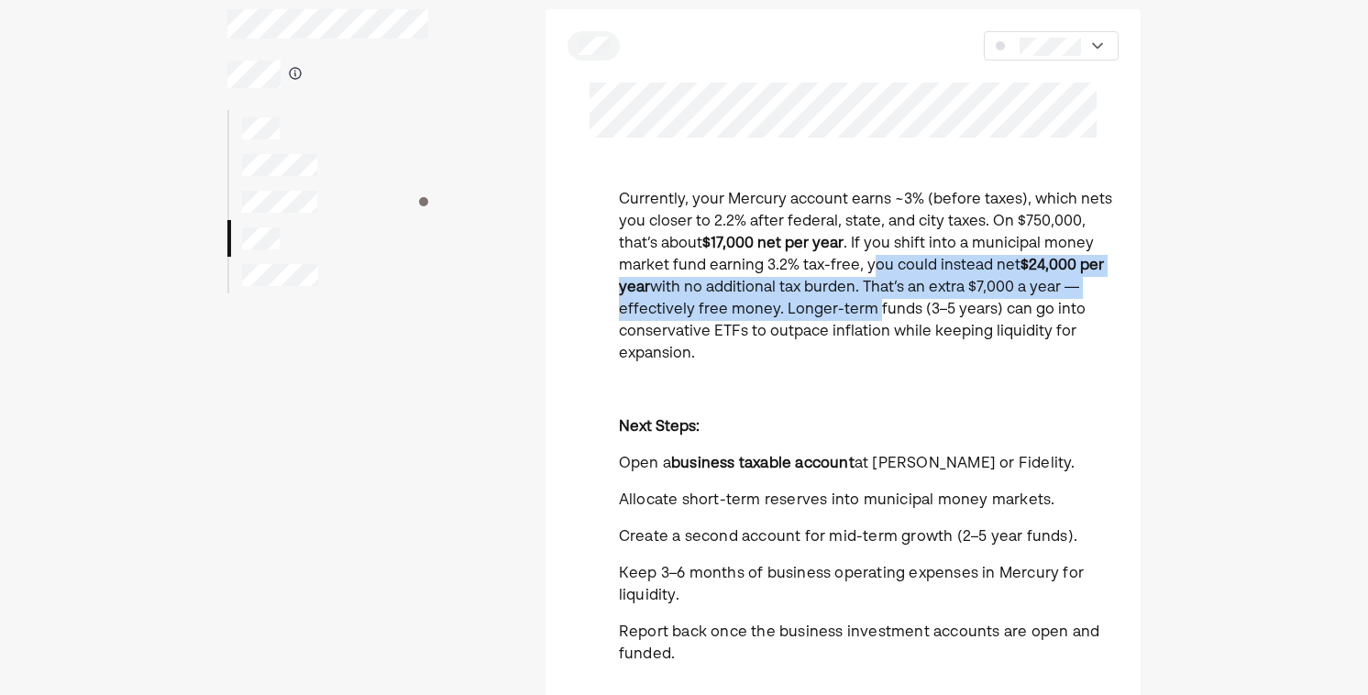
drag, startPoint x: 865, startPoint y: 270, endPoint x: 865, endPoint y: 303, distance: 33.0
click at [865, 302] on p "Currently, your Mercury account earns ~3% (before taxes), which nets you closer…" at bounding box center [869, 277] width 500 height 176
click at [865, 303] on p "Currently, your Mercury account earns ~3% (before taxes), which nets you closer…" at bounding box center [869, 277] width 500 height 176
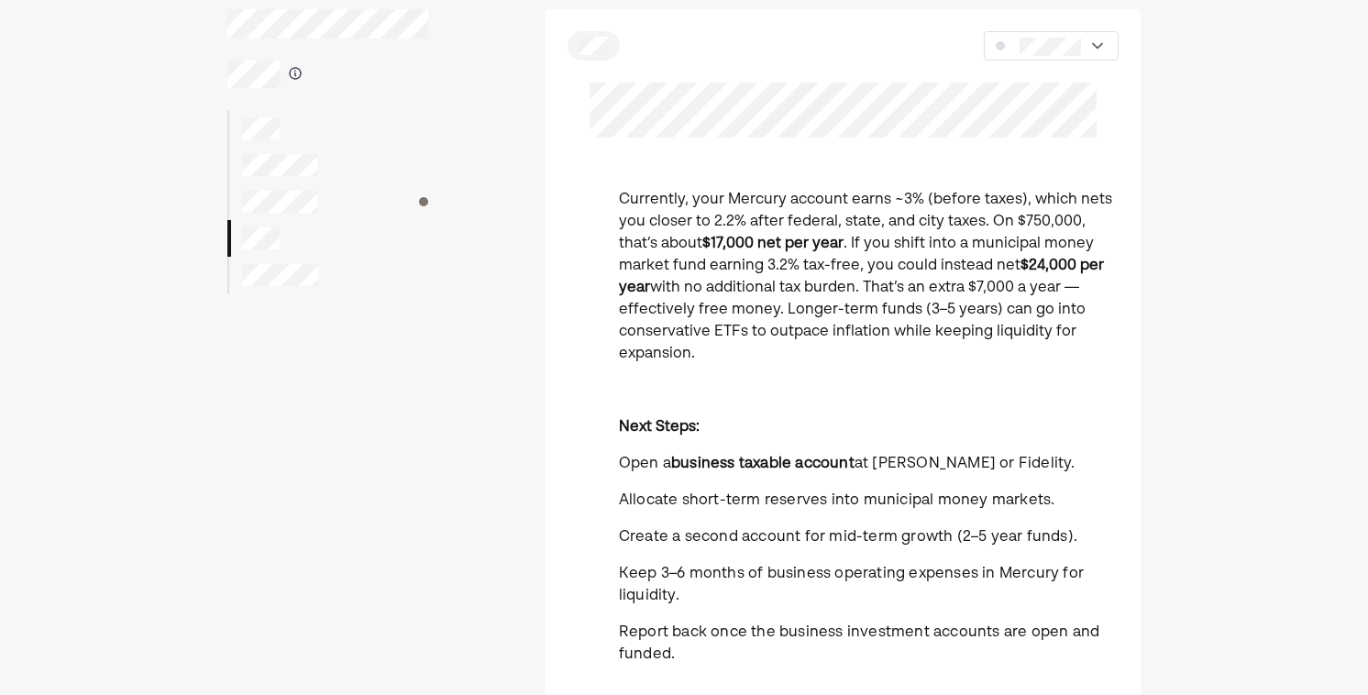
scroll to position [108, 0]
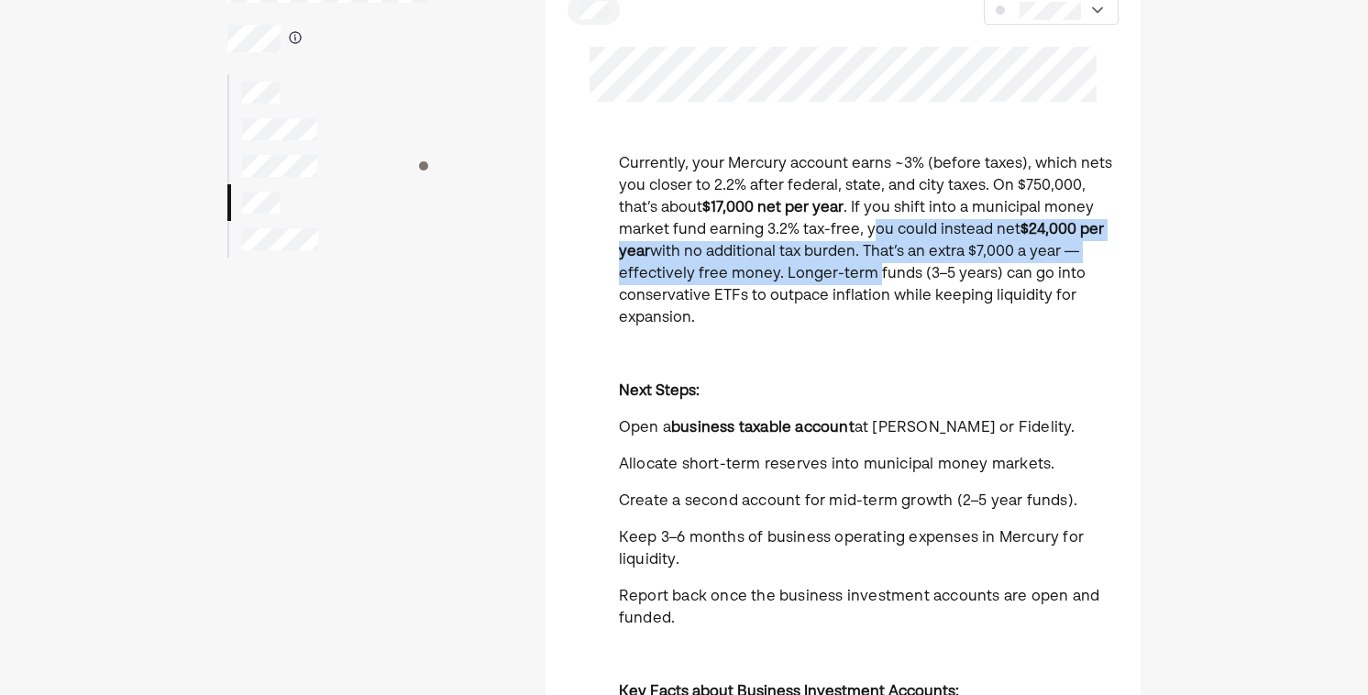
drag, startPoint x: 865, startPoint y: 229, endPoint x: 865, endPoint y: 272, distance: 43.1
click at [865, 271] on p "Currently, your Mercury account earns ~3% (before taxes), which nets you closer…" at bounding box center [869, 241] width 500 height 176
click at [865, 272] on p "Currently, your Mercury account earns ~3% (before taxes), which nets you closer…" at bounding box center [869, 241] width 500 height 176
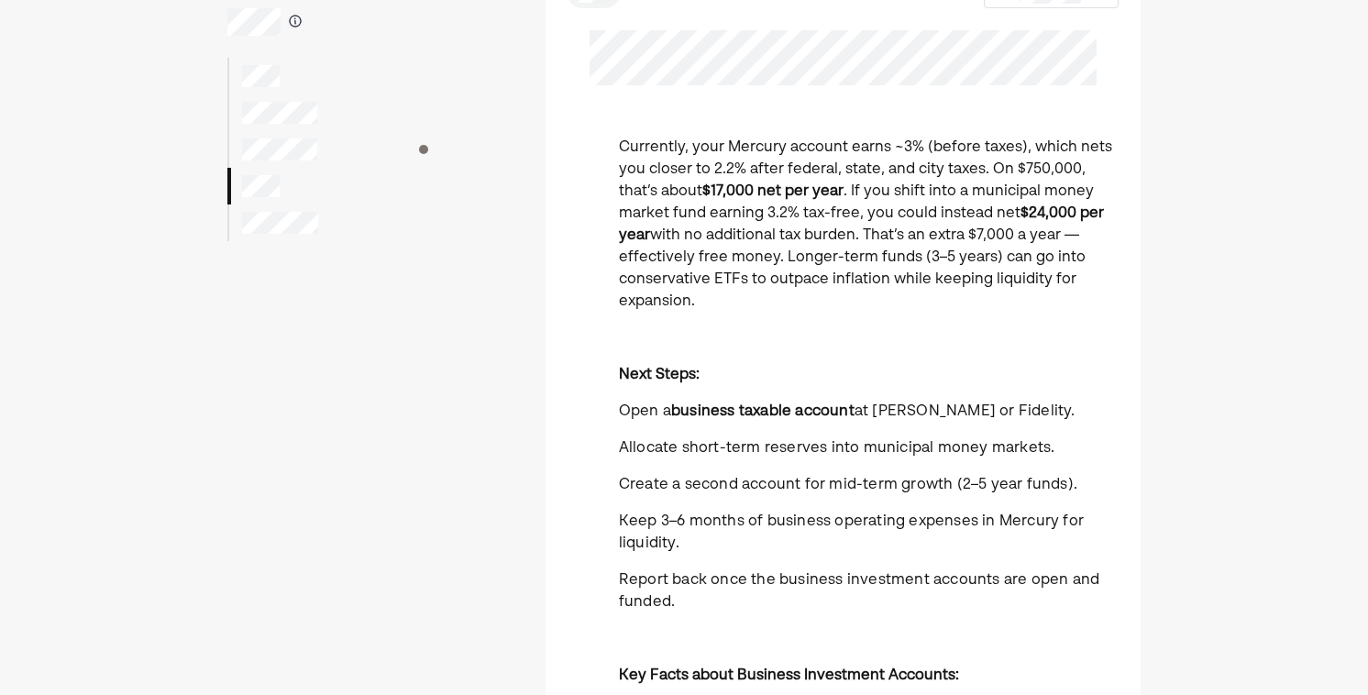
scroll to position [128, 0]
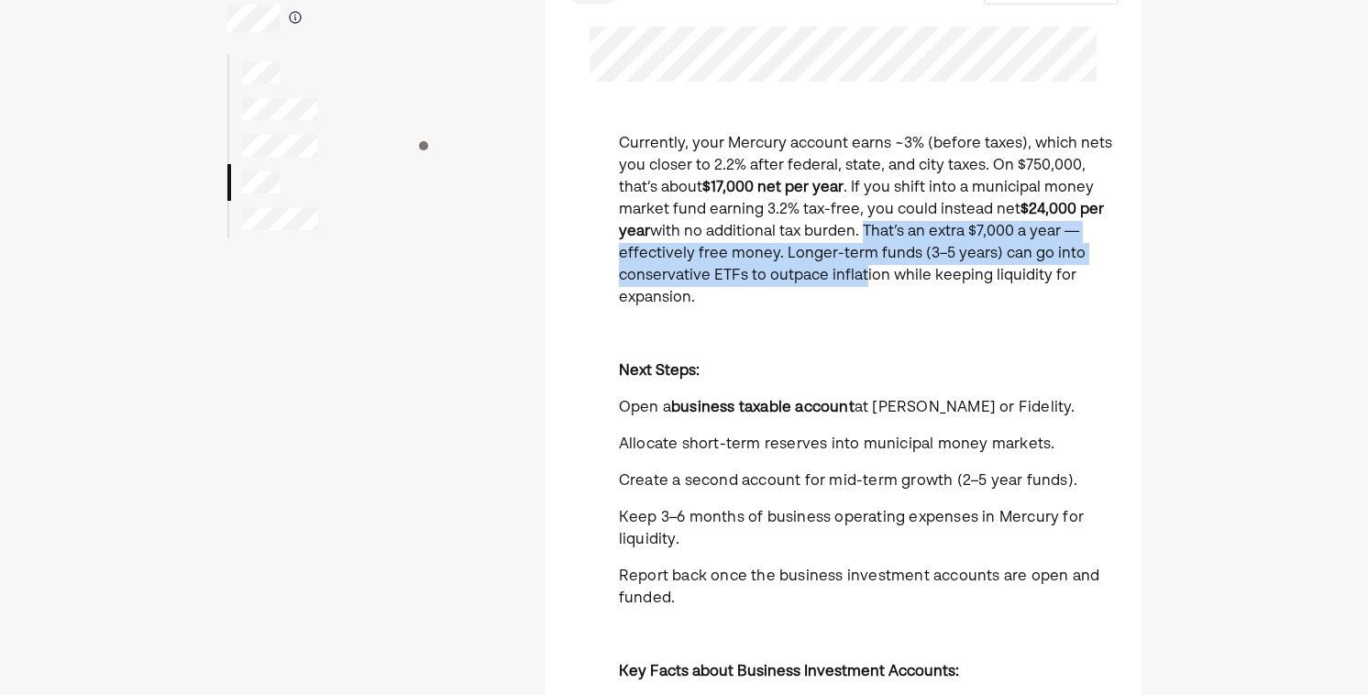
drag, startPoint x: 860, startPoint y: 236, endPoint x: 860, endPoint y: 275, distance: 39.4
click at [860, 275] on p "Currently, your Mercury account earns ~3% (before taxes), which nets you closer…" at bounding box center [869, 221] width 500 height 176
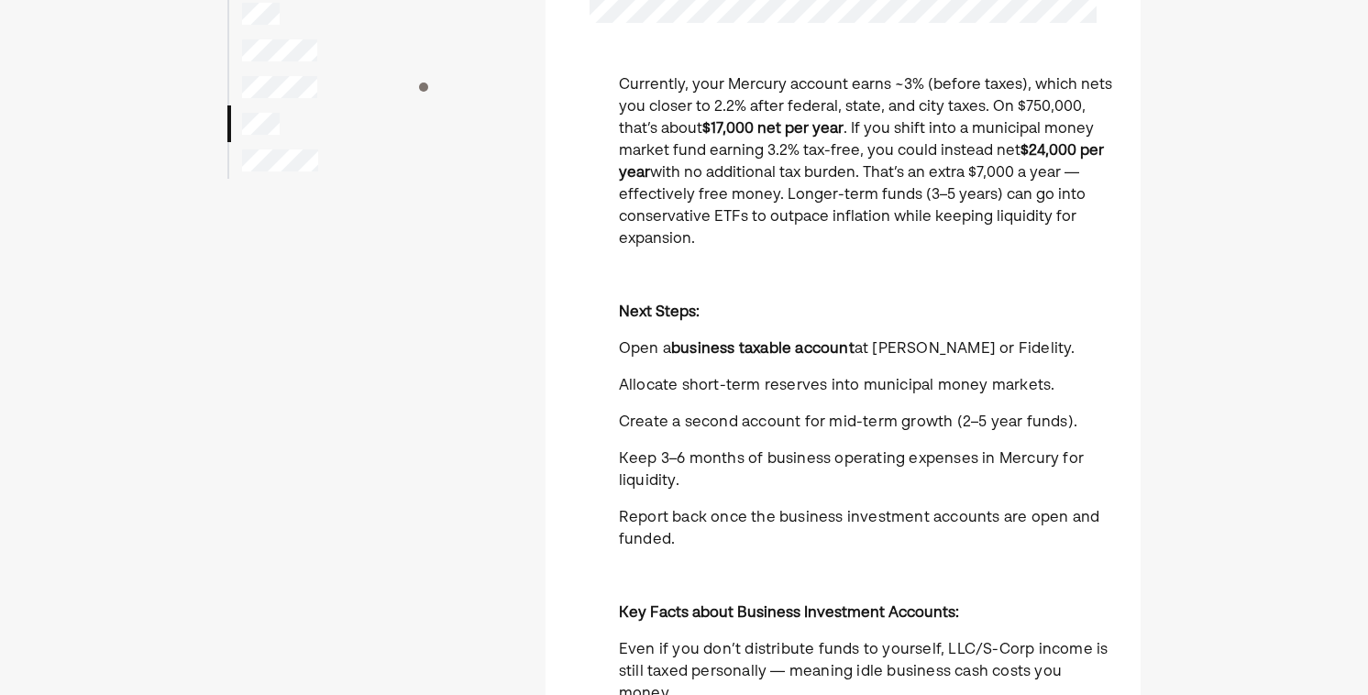
scroll to position [193, 0]
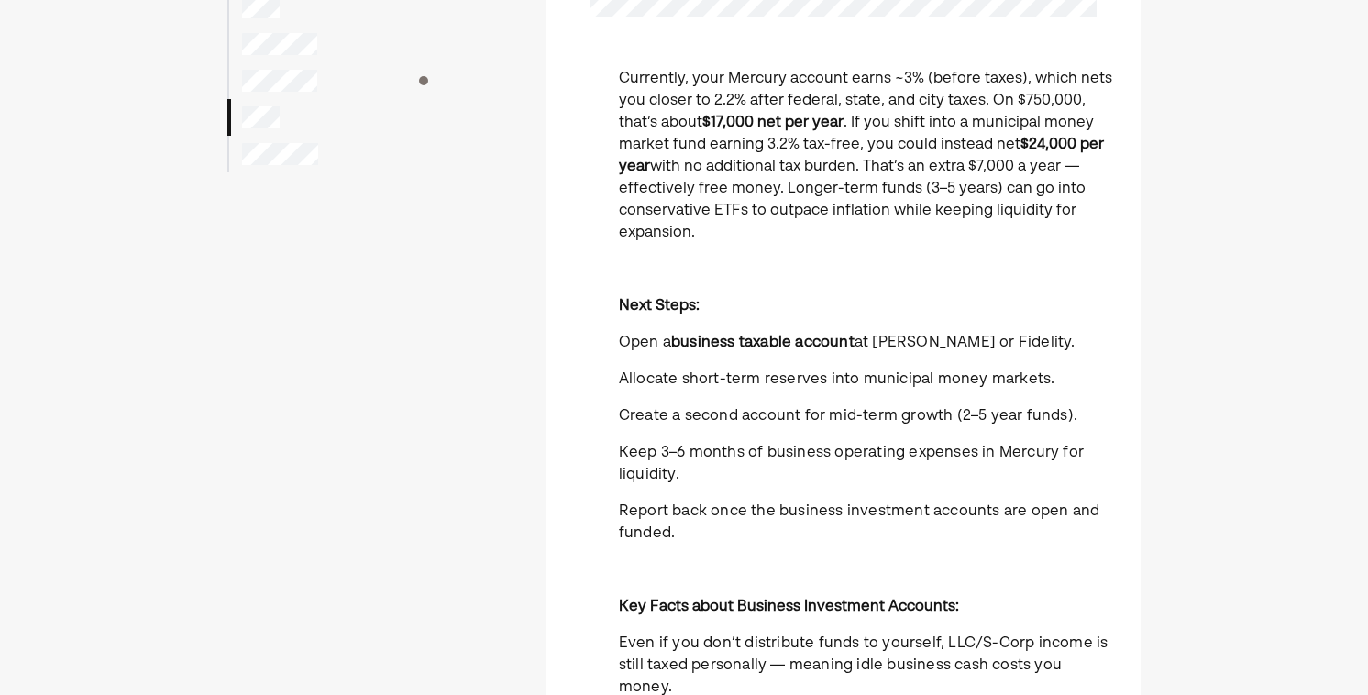
drag, startPoint x: 869, startPoint y: 192, endPoint x: 869, endPoint y: 225, distance: 33.0
click at [869, 225] on p "Currently, your Mercury account earns ~3% (before taxes), which nets you closer…" at bounding box center [869, 156] width 500 height 176
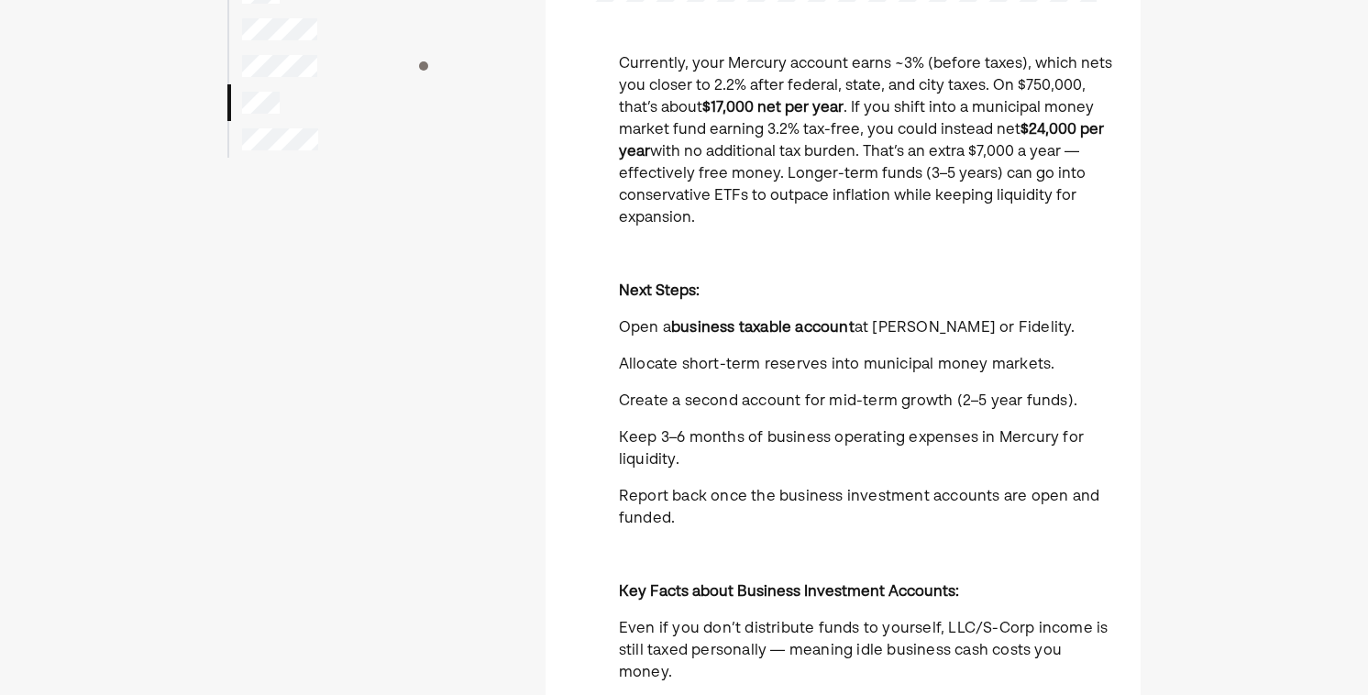
scroll to position [212, 0]
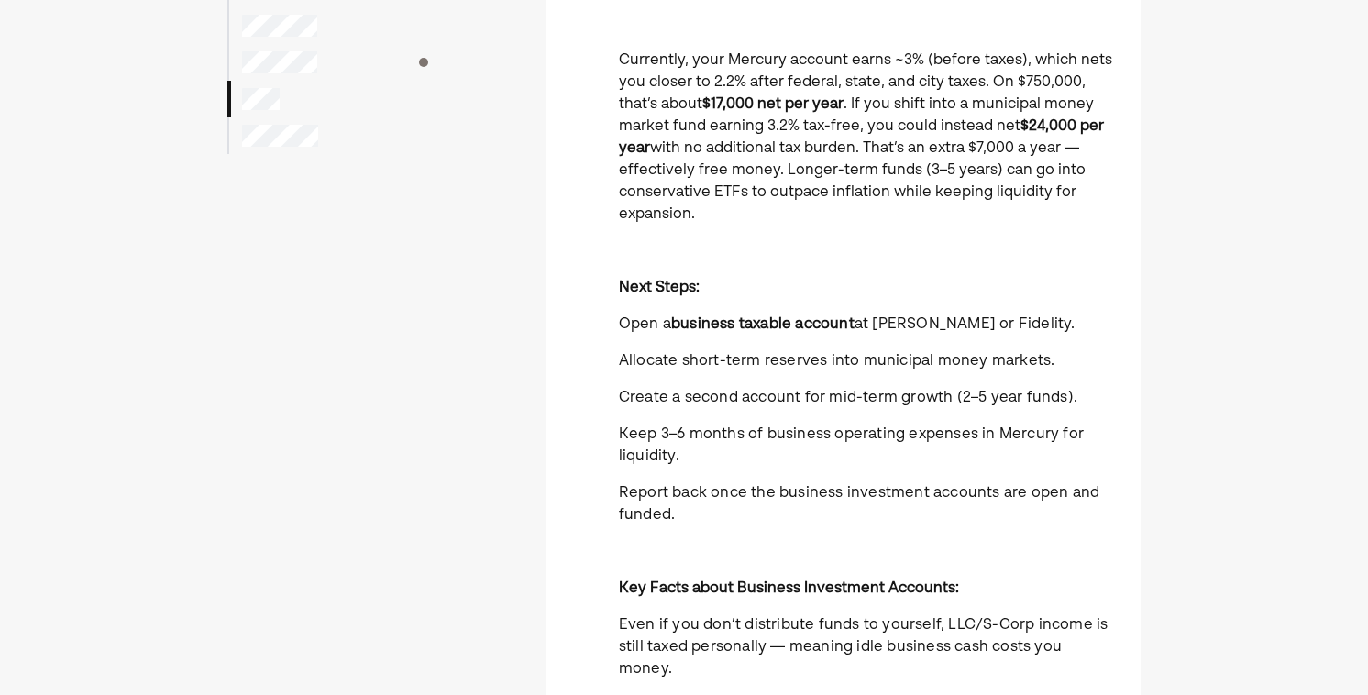
drag, startPoint x: 853, startPoint y: 166, endPoint x: 853, endPoint y: 208, distance: 42.2
click at [853, 208] on p "Currently, your Mercury account earns ~3% (before taxes), which nets you closer…" at bounding box center [869, 138] width 500 height 176
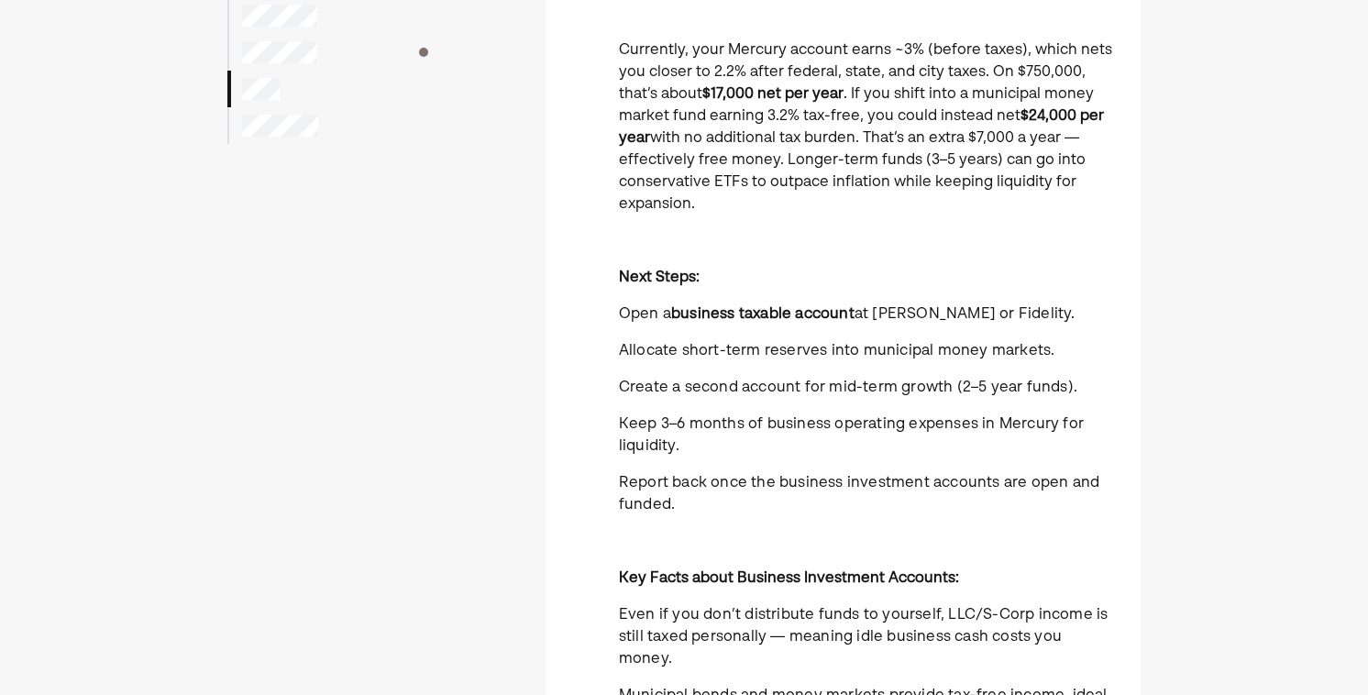
scroll to position [223, 0]
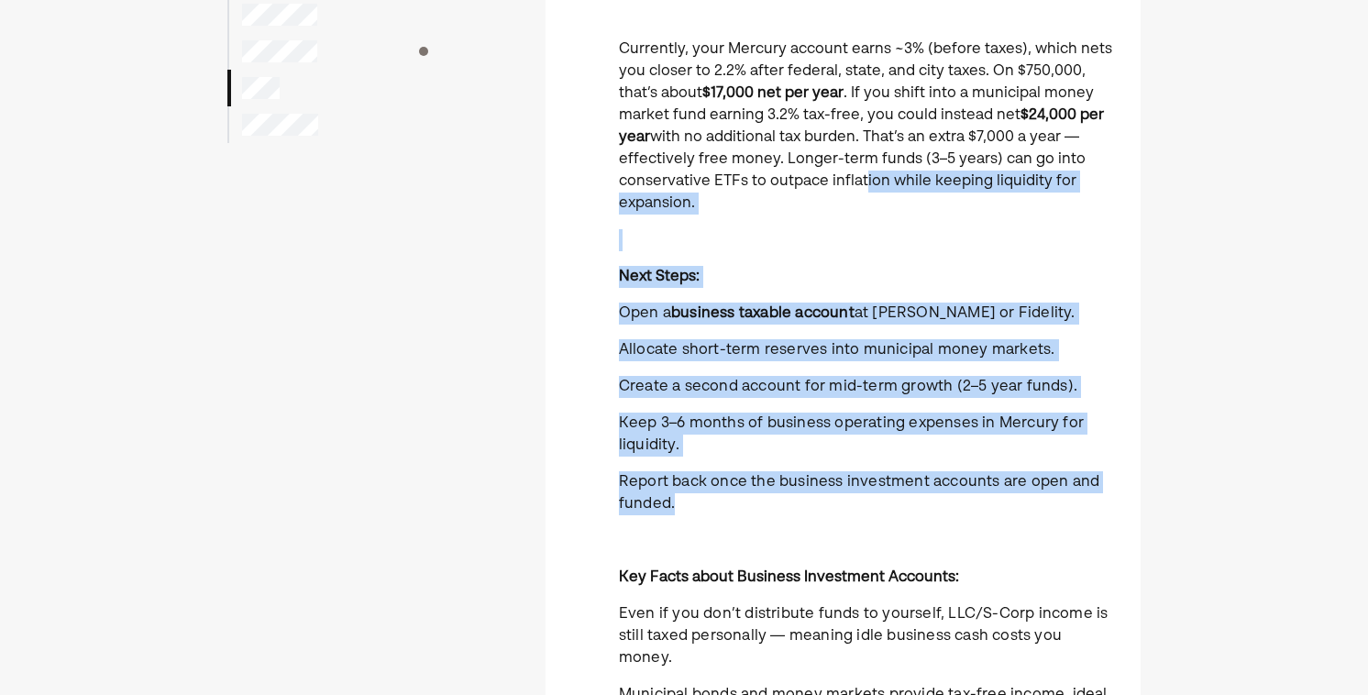
drag, startPoint x: 855, startPoint y: 182, endPoint x: 930, endPoint y: 510, distance: 335.8
click at [930, 510] on div "Currently, your Mercury account earns ~3% (before taxes), which nets you closer…" at bounding box center [869, 479] width 500 height 880
click at [930, 510] on p "Report back once the business investment accounts are open and funded." at bounding box center [869, 493] width 500 height 44
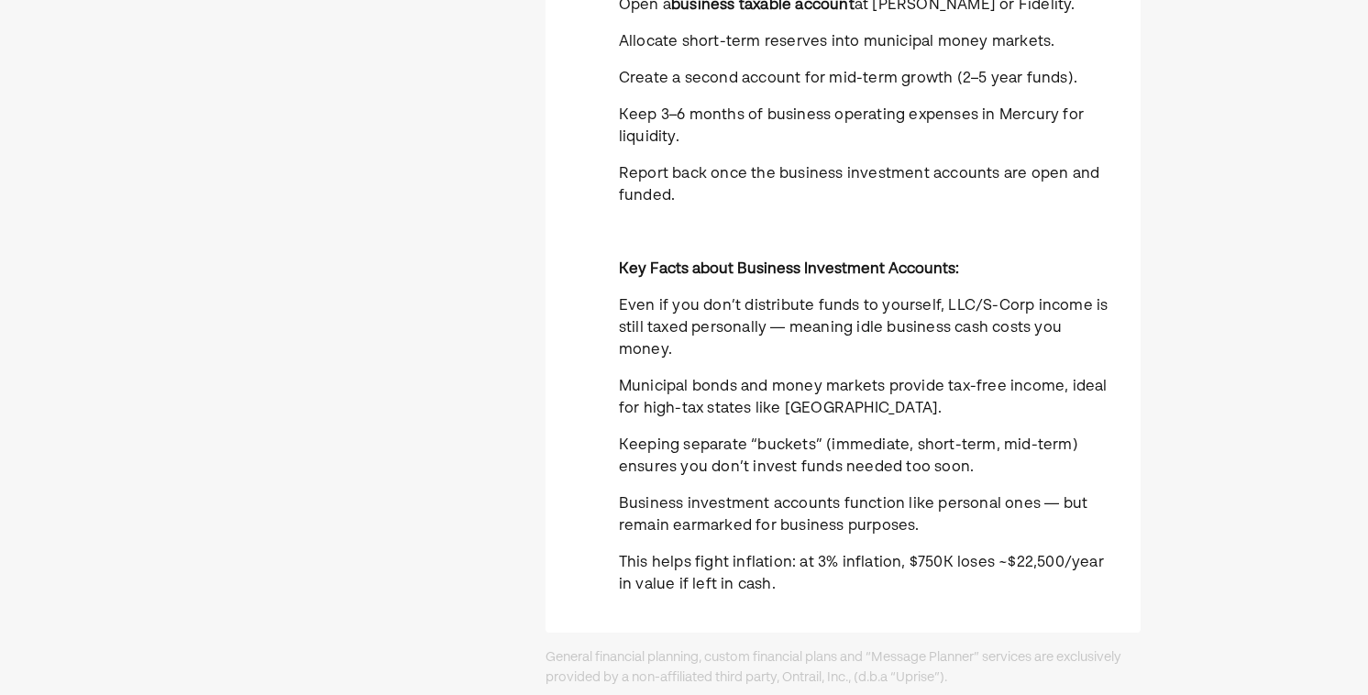
scroll to position [534, 0]
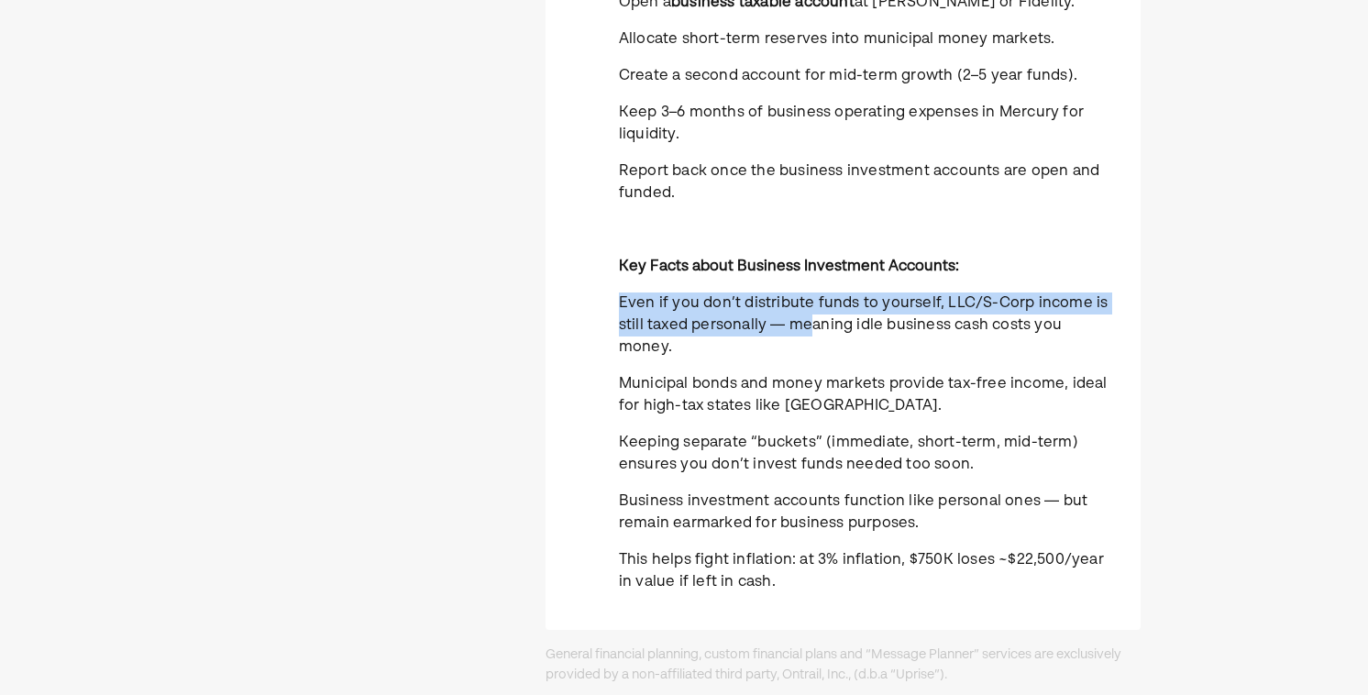
drag, startPoint x: 798, startPoint y: 290, endPoint x: 809, endPoint y: 329, distance: 40.9
click at [809, 329] on div "Currently, your Mercury account earns ~3% (before taxes), which nets you closer…" at bounding box center [869, 168] width 500 height 880
click at [809, 329] on span "Even if you don’t distribute funds to yourself, LLC/S-Corp income is still taxe…" at bounding box center [864, 325] width 490 height 59
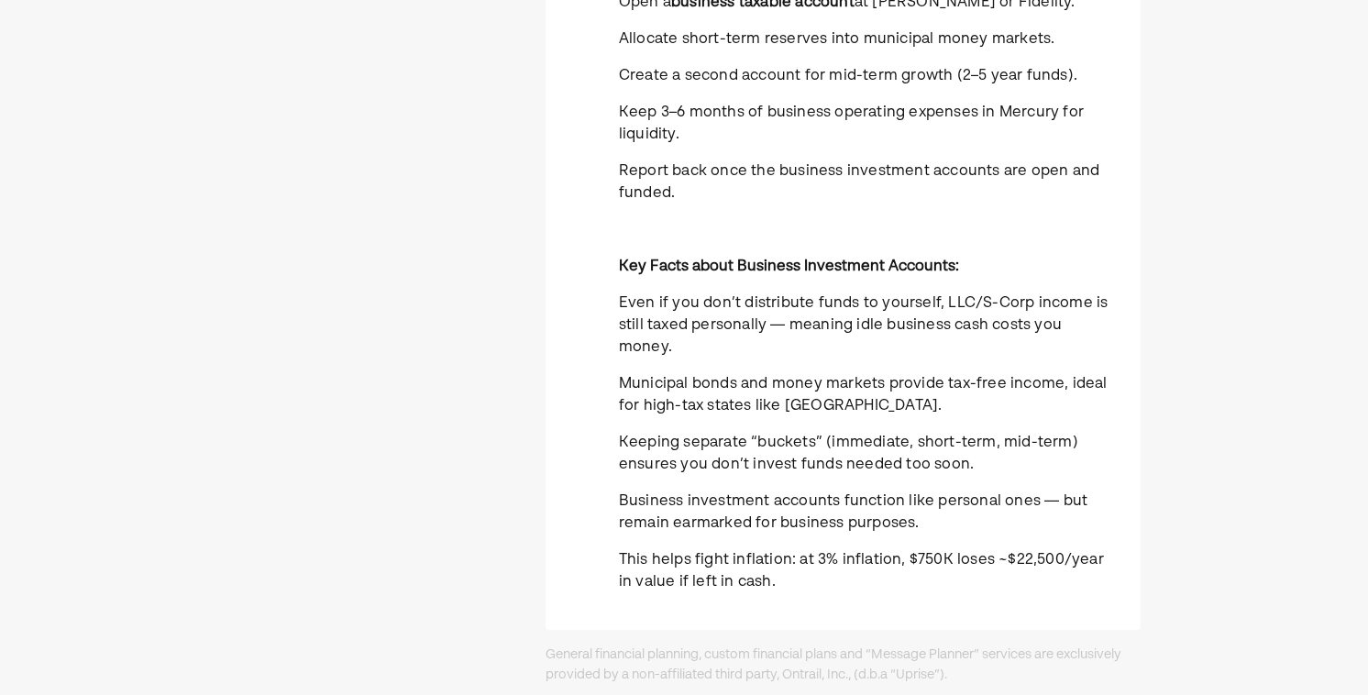
drag, startPoint x: 816, startPoint y: 315, endPoint x: 817, endPoint y: 335, distance: 19.3
click at [817, 335] on span "Even if you don’t distribute funds to yourself, LLC/S-Corp income is still taxe…" at bounding box center [864, 325] width 490 height 59
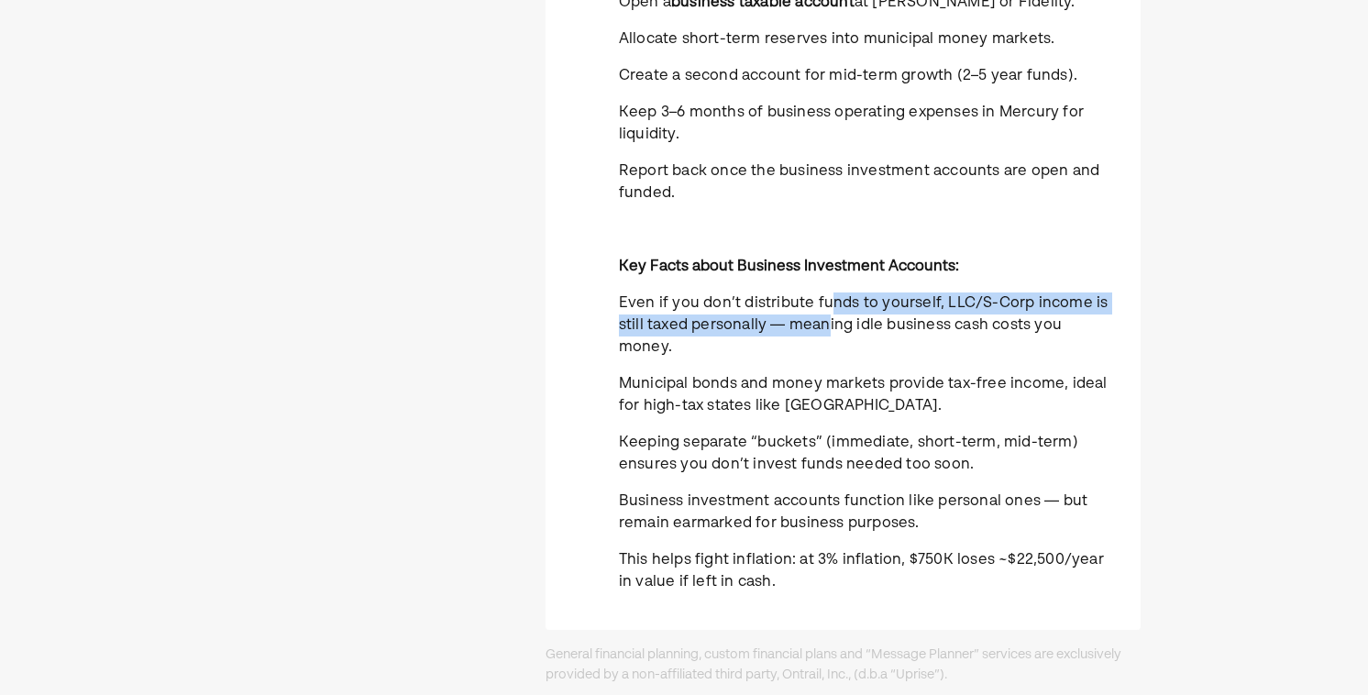
drag, startPoint x: 826, startPoint y: 311, endPoint x: 826, endPoint y: 326, distance: 15.6
click at [826, 326] on span "Even if you don’t distribute funds to yourself, LLC/S-Corp income is still taxe…" at bounding box center [864, 325] width 490 height 59
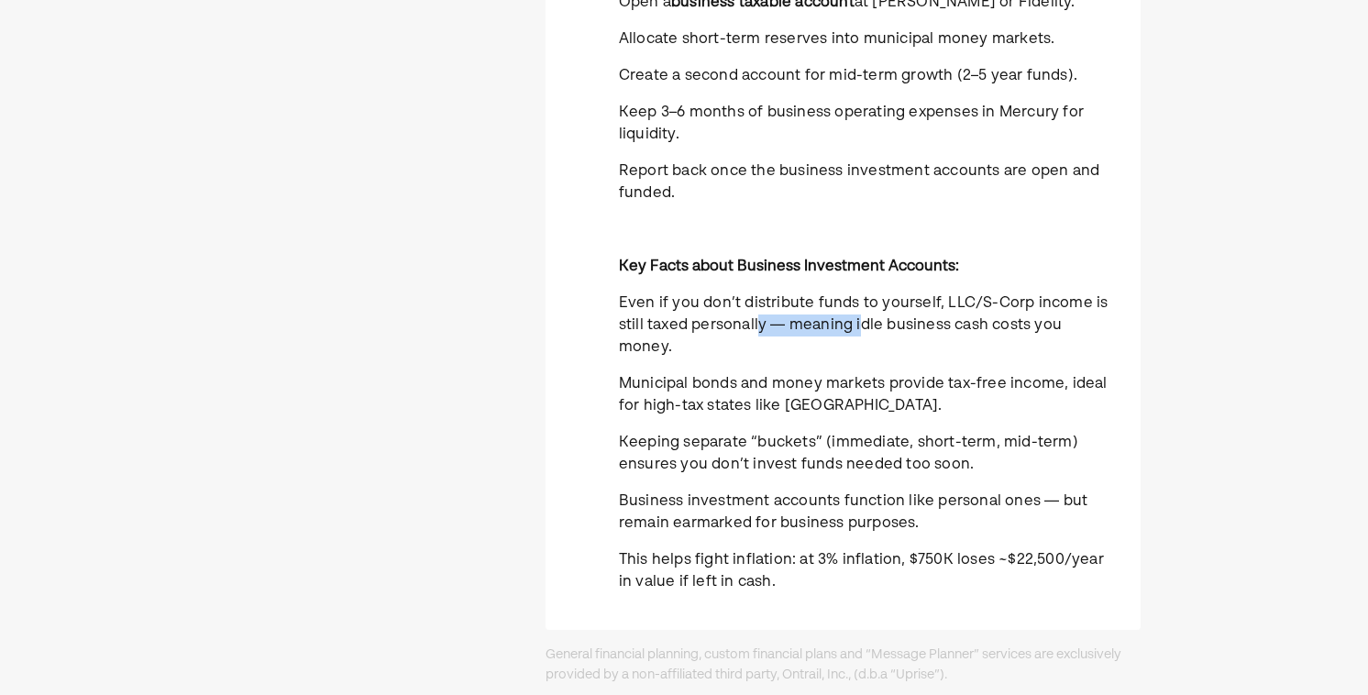
drag, startPoint x: 755, startPoint y: 322, endPoint x: 858, endPoint y: 327, distance: 102.8
click at [858, 327] on span "Even if you don’t distribute funds to yourself, LLC/S-Corp income is still taxe…" at bounding box center [864, 325] width 490 height 59
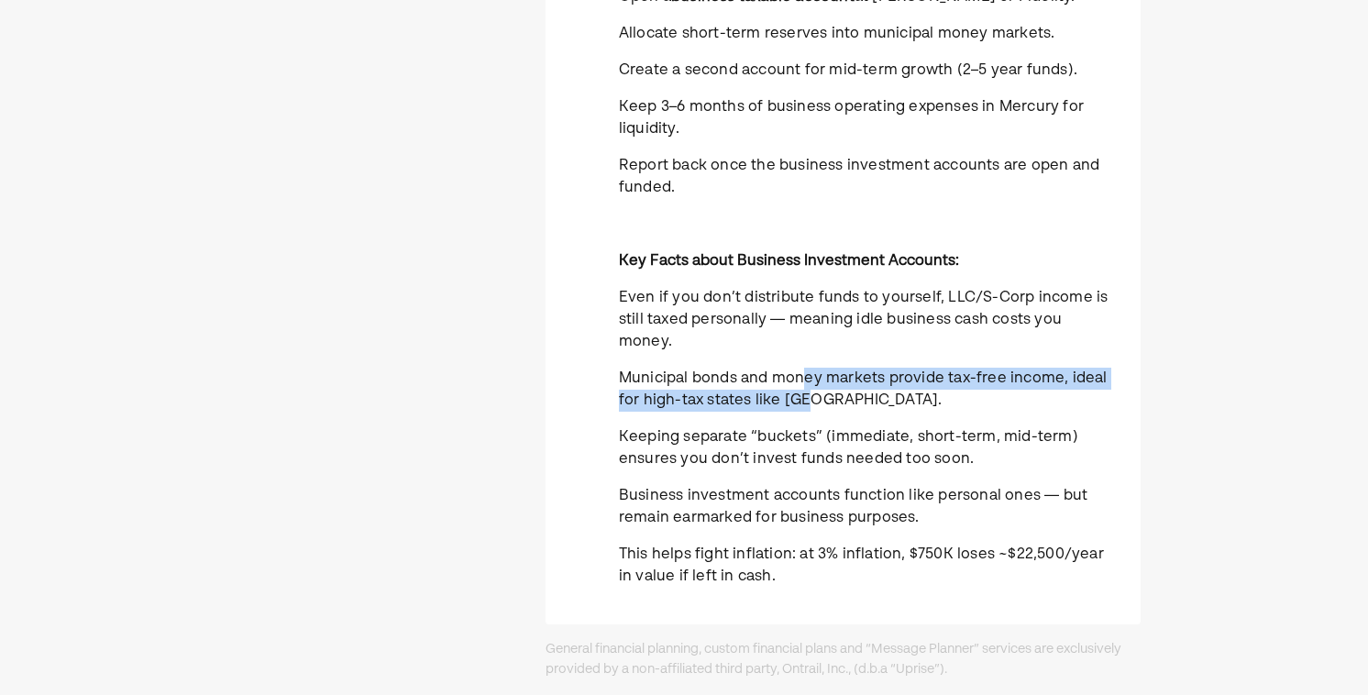
drag, startPoint x: 806, startPoint y: 359, endPoint x: 823, endPoint y: 389, distance: 34.1
click at [823, 388] on p "Municipal bonds and money markets provide tax-free income, ideal for high-tax s…" at bounding box center [869, 390] width 500 height 44
click at [823, 389] on p "Municipal bonds and money markets provide tax-free income, ideal for high-tax s…" at bounding box center [869, 390] width 500 height 44
drag, startPoint x: 840, startPoint y: 380, endPoint x: 788, endPoint y: 361, distance: 54.8
click at [788, 368] on p "Municipal bonds and money markets provide tax-free income, ideal for high-tax s…" at bounding box center [869, 390] width 500 height 44
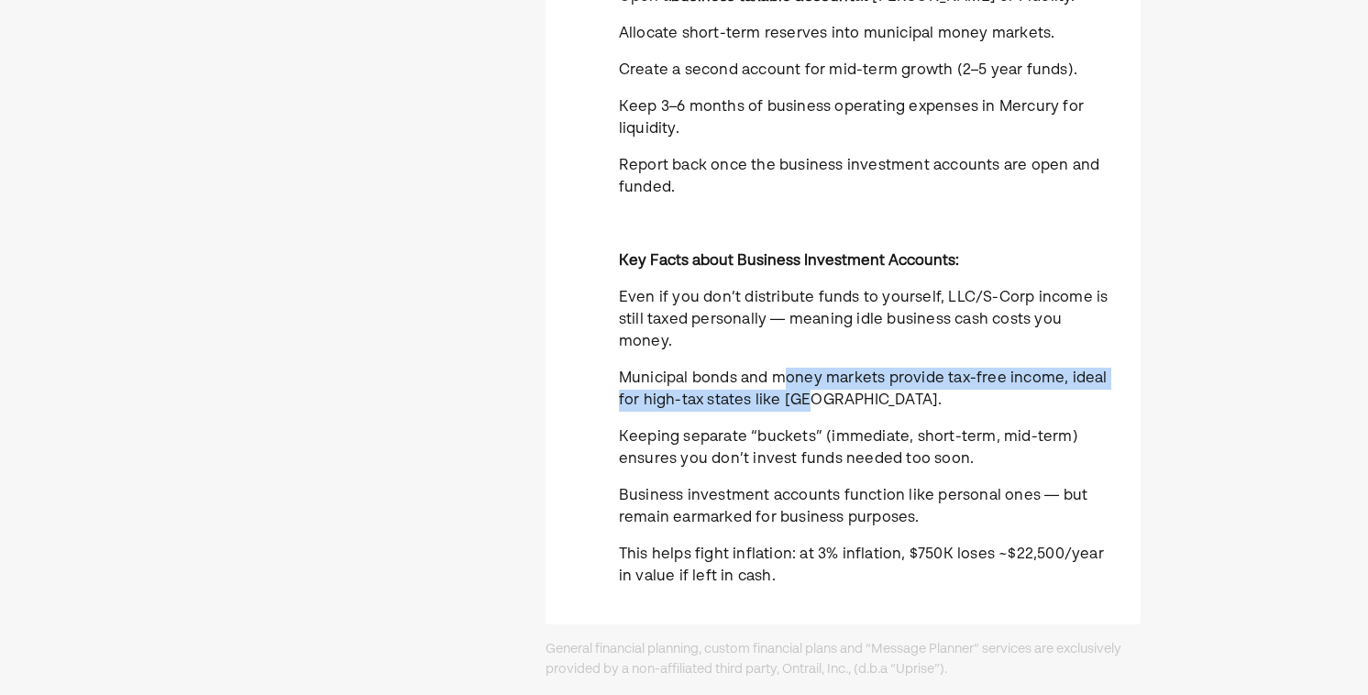
click at [788, 371] on span "Municipal bonds and money markets provide tax-free income, ideal for high-tax s…" at bounding box center [863, 389] width 489 height 37
drag, startPoint x: 816, startPoint y: 357, endPoint x: 831, endPoint y: 380, distance: 27.2
click at [831, 380] on p "Municipal bonds and money markets provide tax-free income, ideal for high-tax s…" at bounding box center [869, 390] width 500 height 44
drag, startPoint x: 857, startPoint y: 379, endPoint x: 862, endPoint y: 351, distance: 27.9
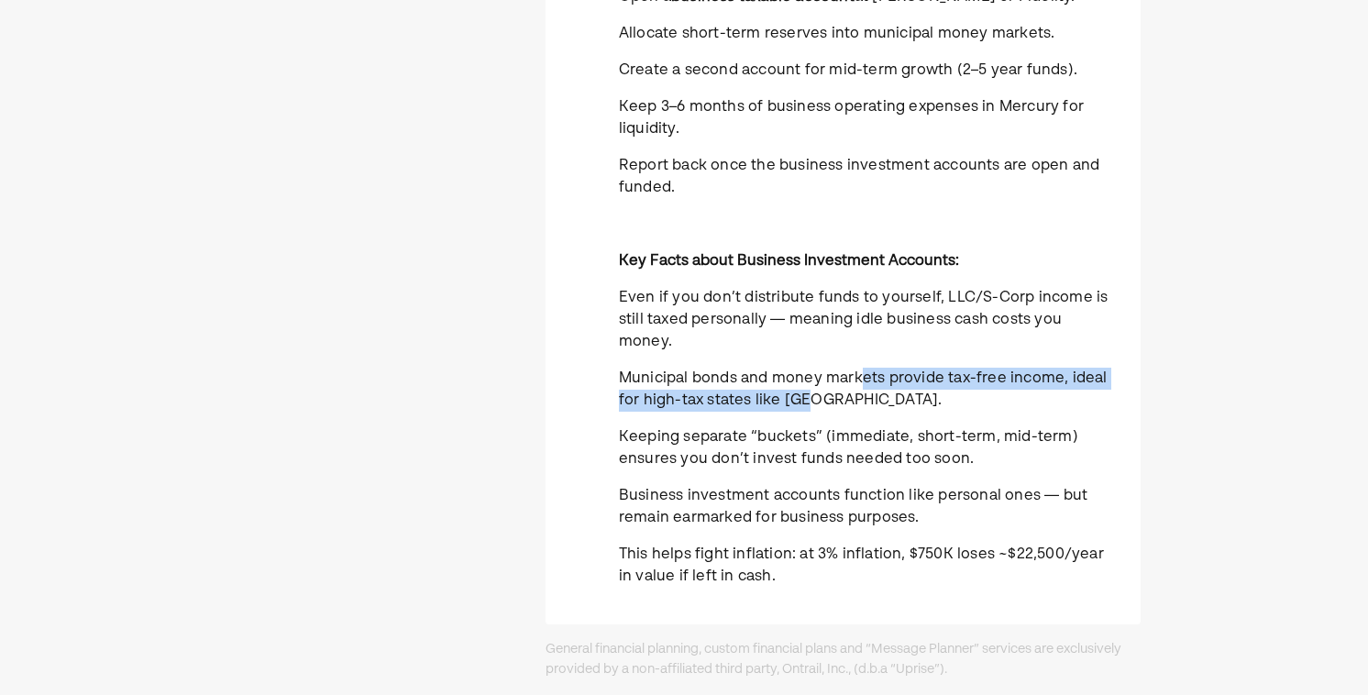
click at [862, 368] on p "Municipal bonds and money markets provide tax-free income, ideal for high-tax s…" at bounding box center [869, 390] width 500 height 44
click at [862, 371] on span "Municipal bonds and money markets provide tax-free income, ideal for high-tax s…" at bounding box center [863, 389] width 489 height 37
drag, startPoint x: 799, startPoint y: 362, endPoint x: 820, endPoint y: 373, distance: 23.0
click at [820, 373] on p "Municipal bonds and money markets provide tax-free income, ideal for high-tax s…" at bounding box center [869, 390] width 500 height 44
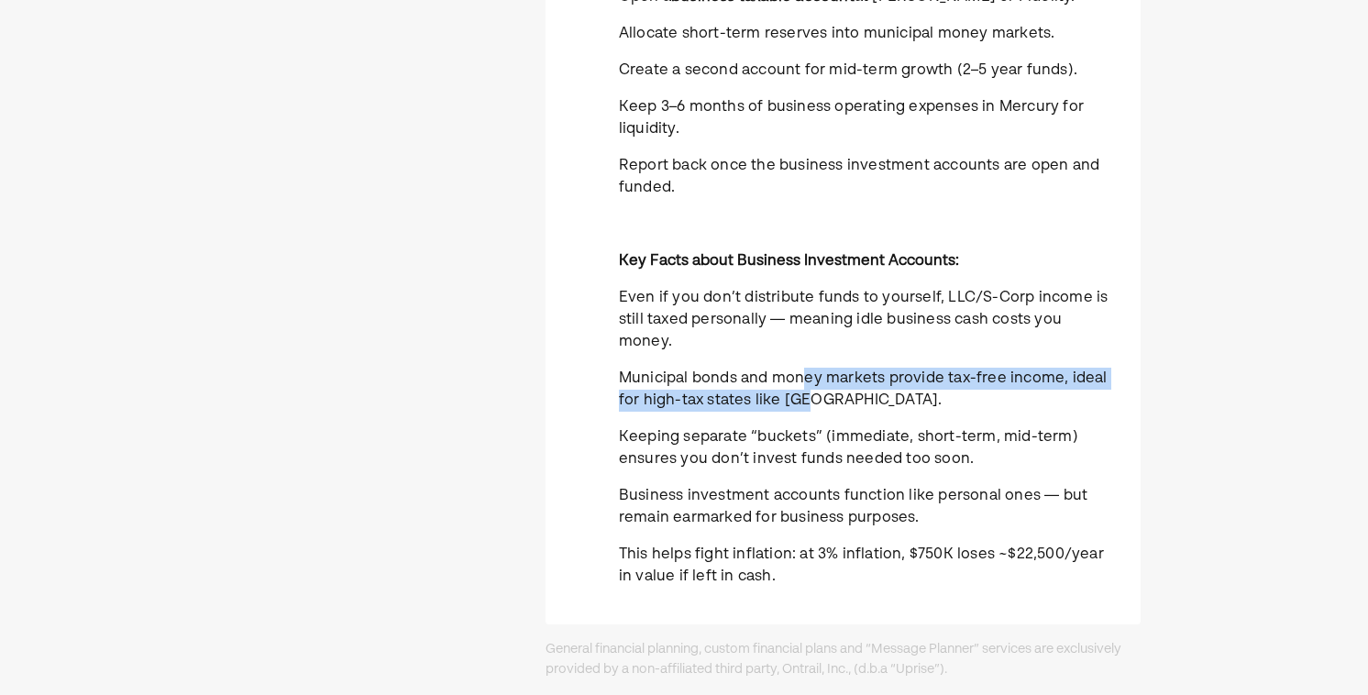
drag, startPoint x: 799, startPoint y: 362, endPoint x: 811, endPoint y: 382, distance: 23.4
click at [811, 382] on p "Municipal bonds and money markets provide tax-free income, ideal for high-tax s…" at bounding box center [869, 390] width 500 height 44
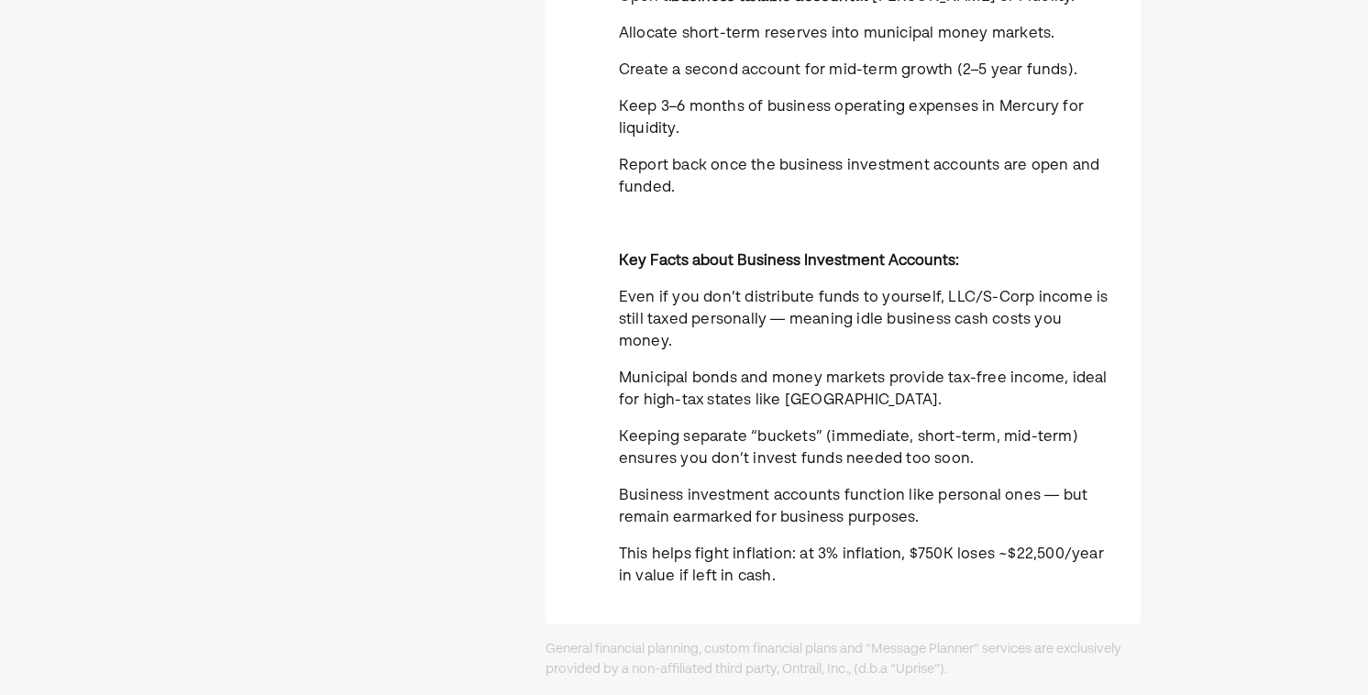
click at [812, 382] on p "Municipal bonds and money markets provide tax-free income, ideal for high-tax s…" at bounding box center [869, 390] width 500 height 44
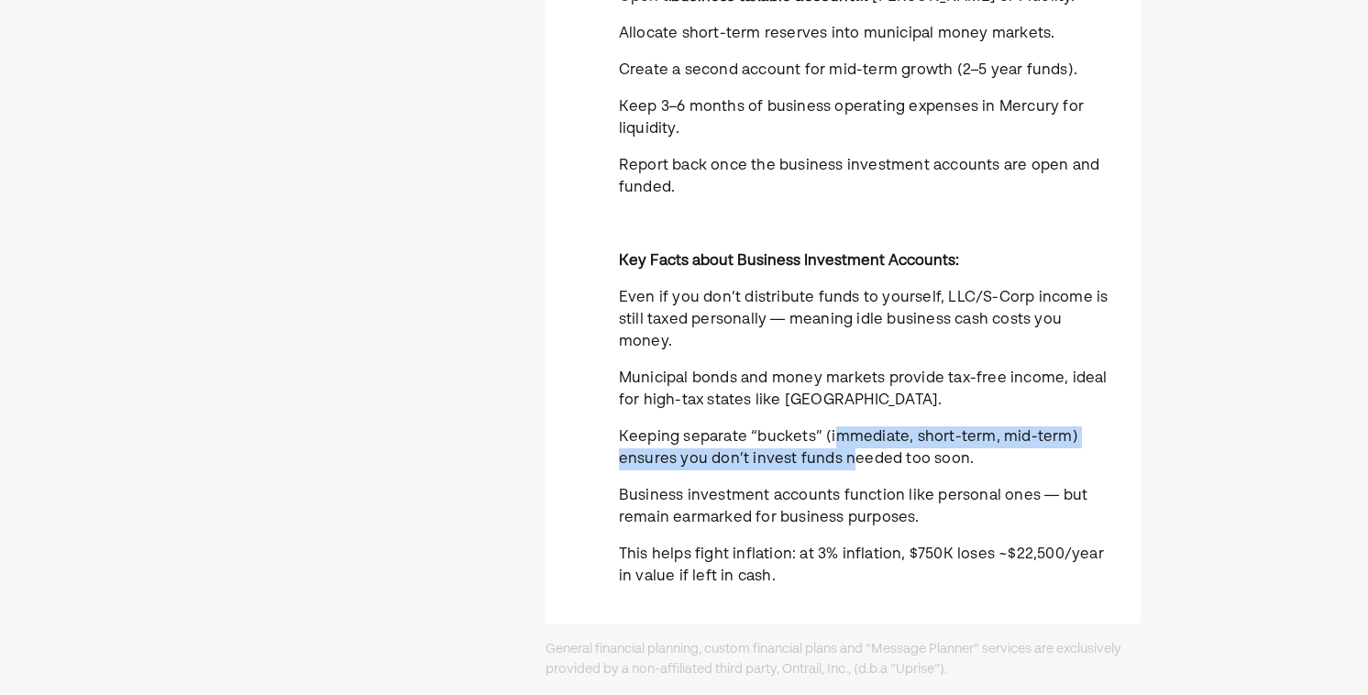
drag, startPoint x: 838, startPoint y: 413, endPoint x: 846, endPoint y: 446, distance: 34.0
click at [846, 446] on span "Keeping separate “buckets” (immediate, short-term, mid-term) ensures you don’t …" at bounding box center [848, 448] width 459 height 37
drag, startPoint x: 864, startPoint y: 442, endPoint x: 865, endPoint y: 421, distance: 21.1
click at [865, 430] on span "Keeping separate “buckets” (immediate, short-term, mid-term) ensures you don’t …" at bounding box center [848, 448] width 459 height 37
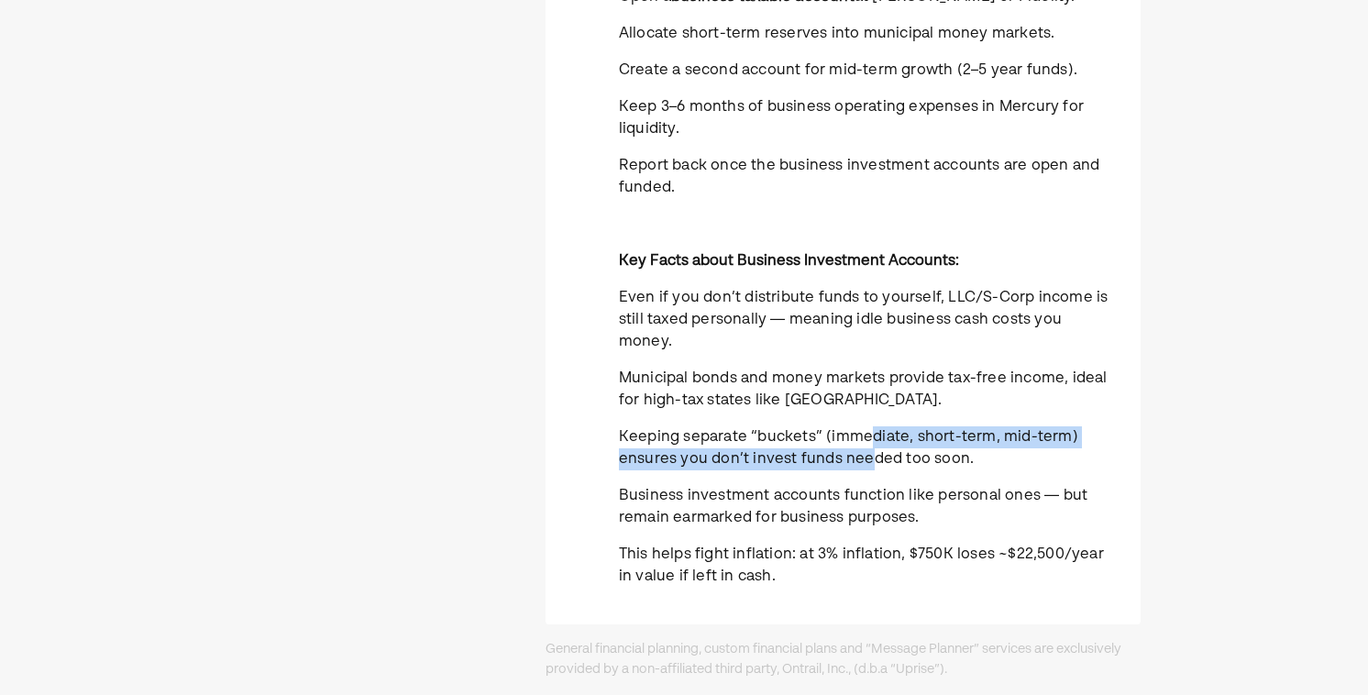
click at [865, 430] on span "Keeping separate “buckets” (immediate, short-term, mid-term) ensures you don’t …" at bounding box center [848, 448] width 459 height 37
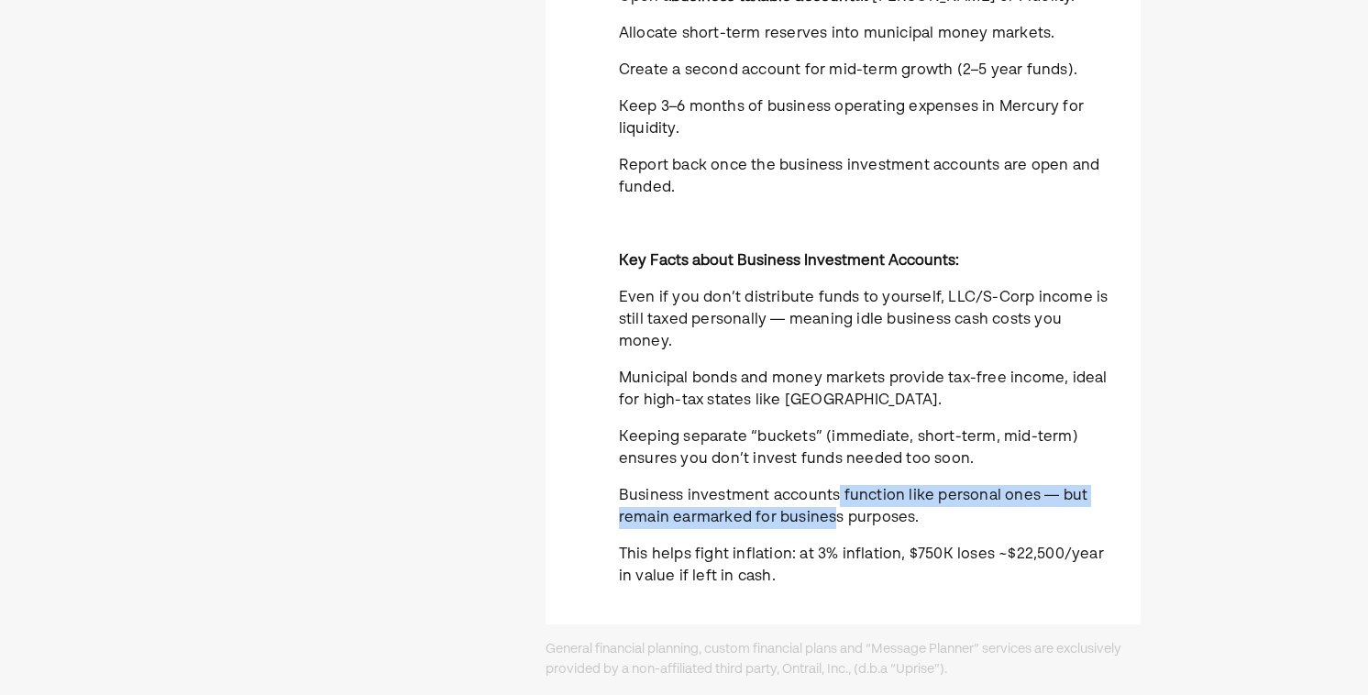
drag, startPoint x: 837, startPoint y: 475, endPoint x: 832, endPoint y: 491, distance: 17.1
click at [832, 491] on span "Business investment accounts function like personal ones — but remain earmarked…" at bounding box center [853, 507] width 468 height 37
click at [831, 491] on span "Business investment accounts function like personal ones — but remain earmarked…" at bounding box center [853, 507] width 468 height 37
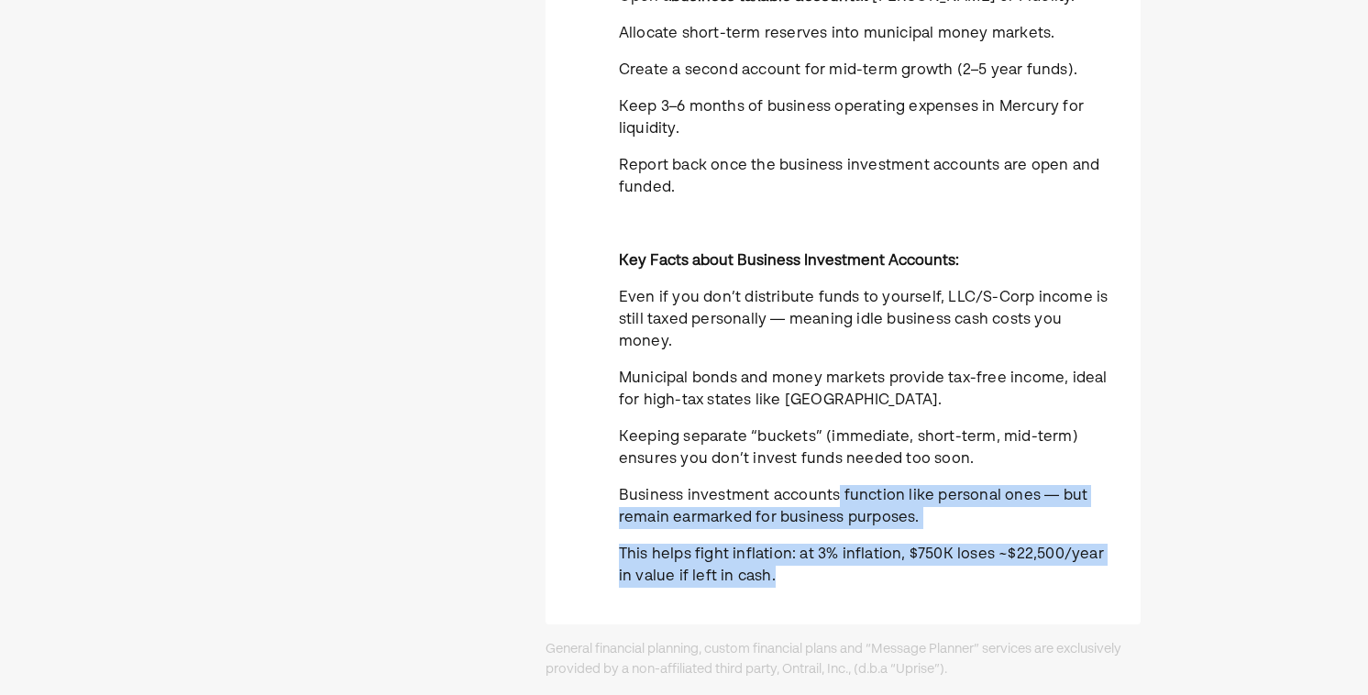
drag, startPoint x: 835, startPoint y: 473, endPoint x: 812, endPoint y: 551, distance: 81.2
click at [812, 551] on div "Currently, your Mercury account earns ~3% (before taxes), which nets you closer…" at bounding box center [869, 162] width 500 height 880
click at [812, 551] on p "This helps fight inflation: at 3% inflation, $750K loses ~$22,500/year in value…" at bounding box center [869, 566] width 500 height 44
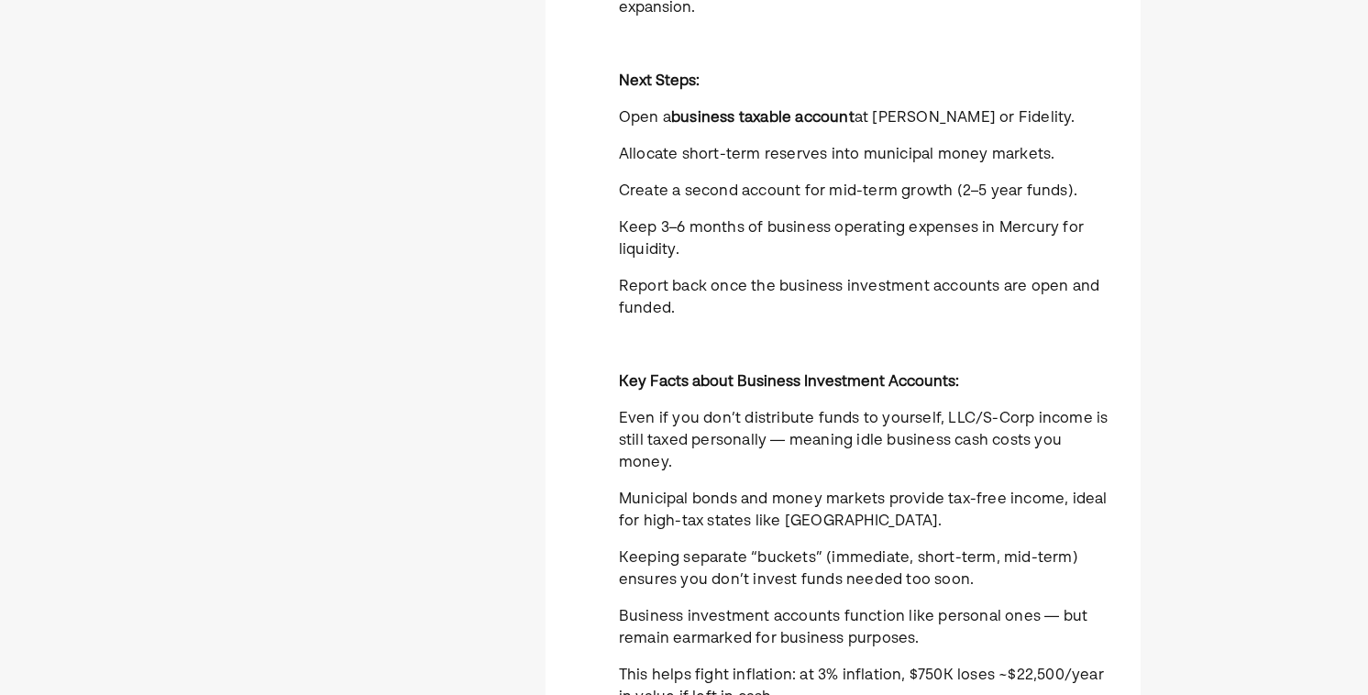
scroll to position [412, 0]
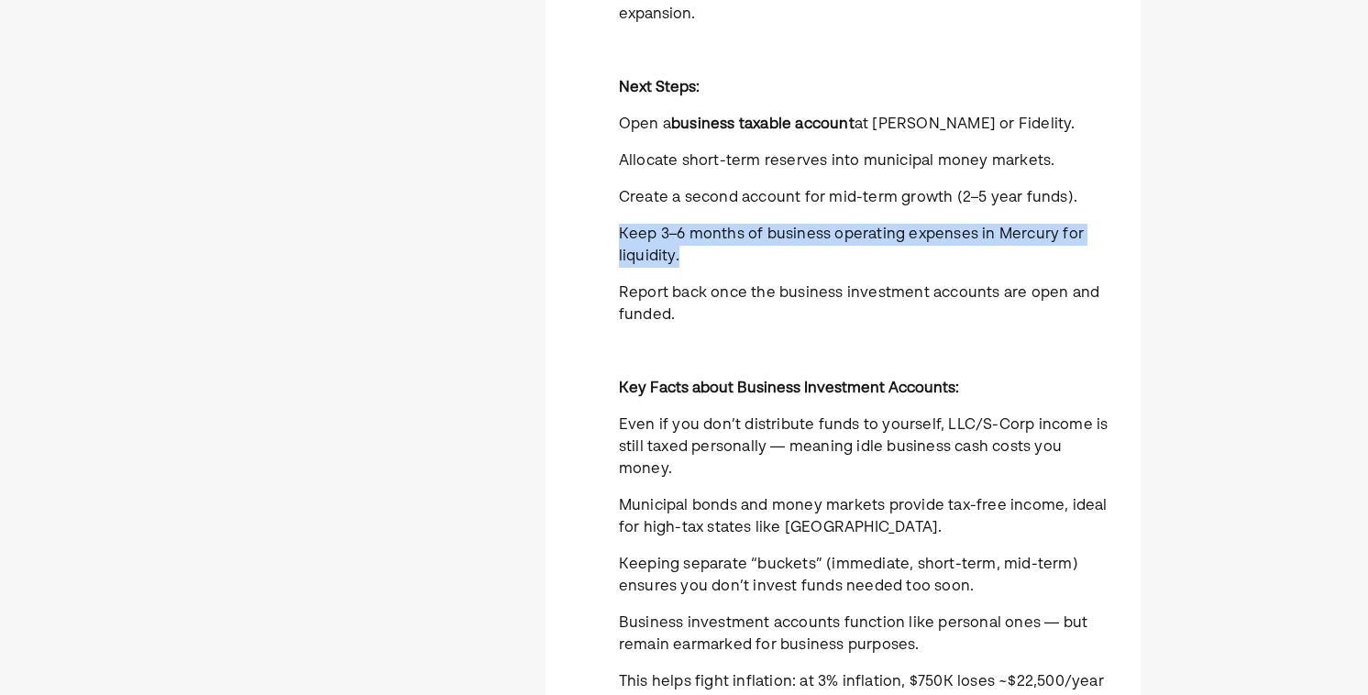
drag, startPoint x: 608, startPoint y: 232, endPoint x: 765, endPoint y: 280, distance: 164.7
click at [765, 280] on div "Currently, your Mercury account earns ~3% (before taxes), which nets you closer…" at bounding box center [842, 290] width 595 height 880
click at [669, 231] on span "Keep 3–6 months of business operating expenses in Mercury for liquidity." at bounding box center [851, 245] width 465 height 37
drag, startPoint x: 621, startPoint y: 229, endPoint x: 720, endPoint y: 258, distance: 103.0
click at [720, 258] on p "Keep 3–6 months of business operating expenses in Mercury for liquidity." at bounding box center [869, 246] width 500 height 44
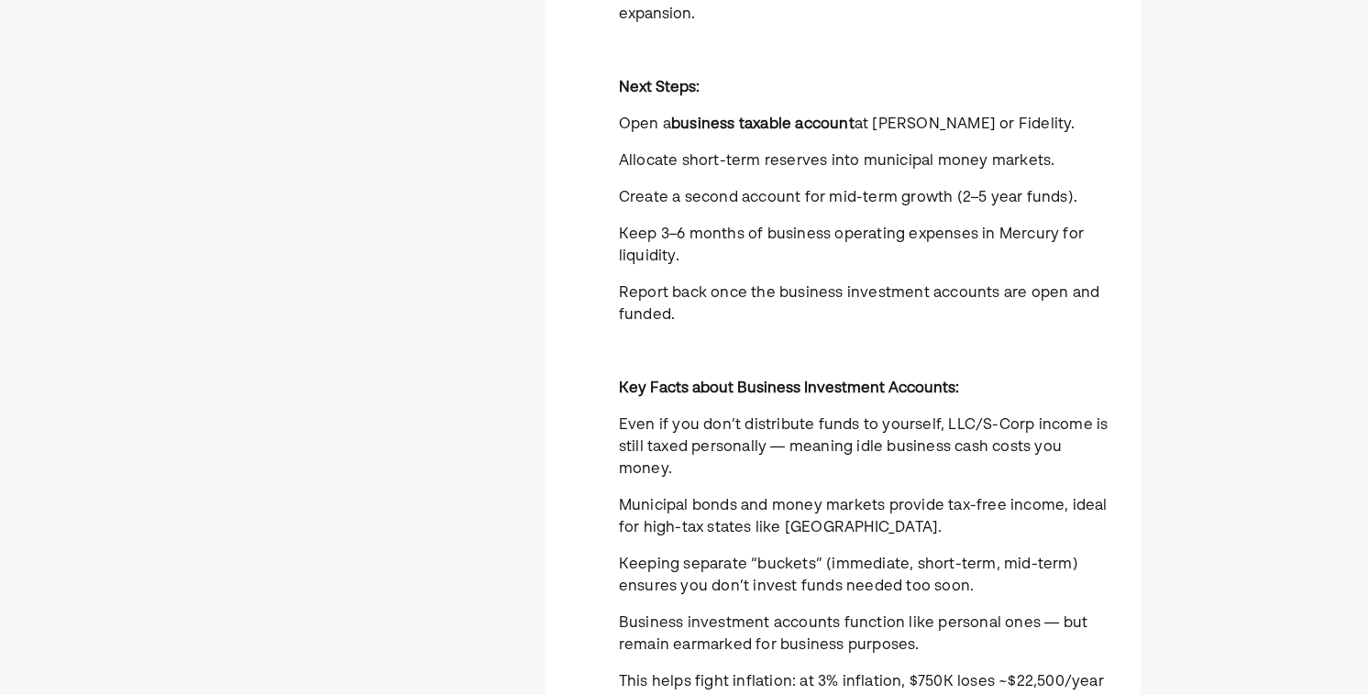
click at [601, 199] on div "Currently, your Mercury account earns ~3% (before taxes), which nets you closer…" at bounding box center [842, 290] width 595 height 880
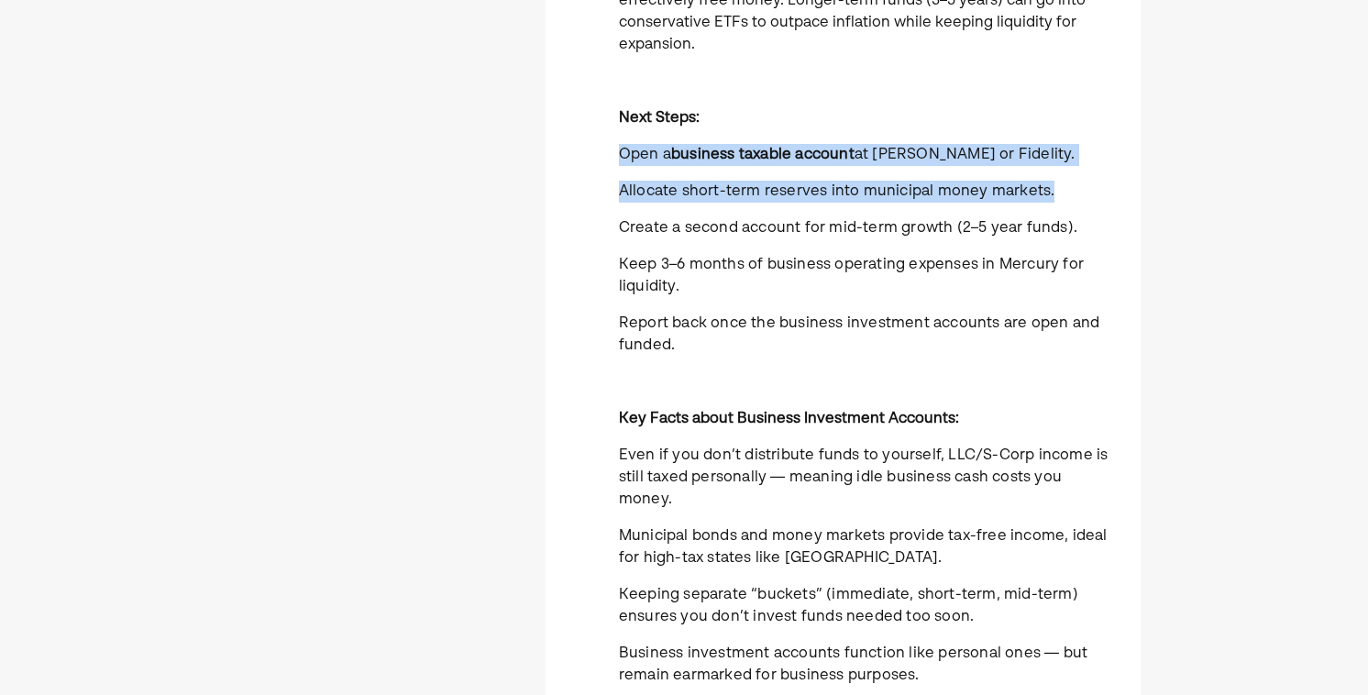
drag, startPoint x: 618, startPoint y: 148, endPoint x: 831, endPoint y: 211, distance: 221.9
click at [831, 211] on div "Currently, your Mercury account earns ~3% (before taxes), which nets you closer…" at bounding box center [869, 320] width 500 height 880
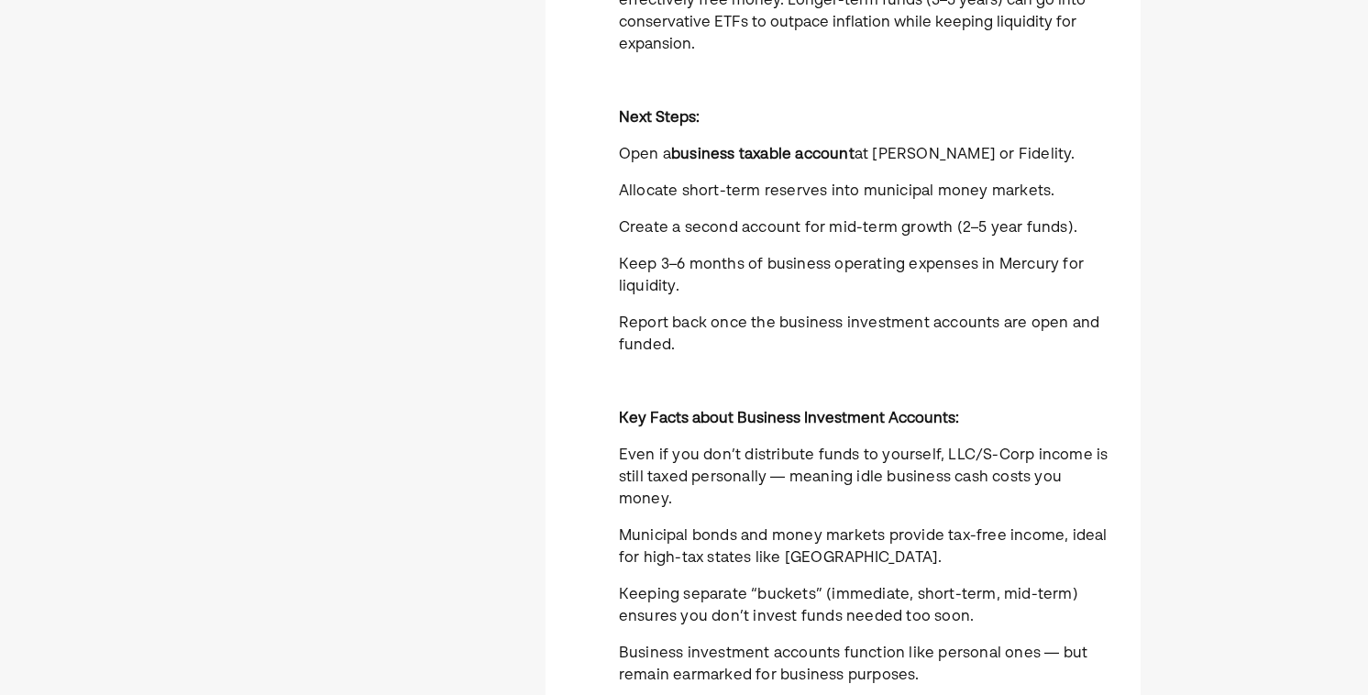
click at [765, 241] on div "Currently, your Mercury account earns ~3% (before taxes), which nets you closer…" at bounding box center [869, 320] width 500 height 880
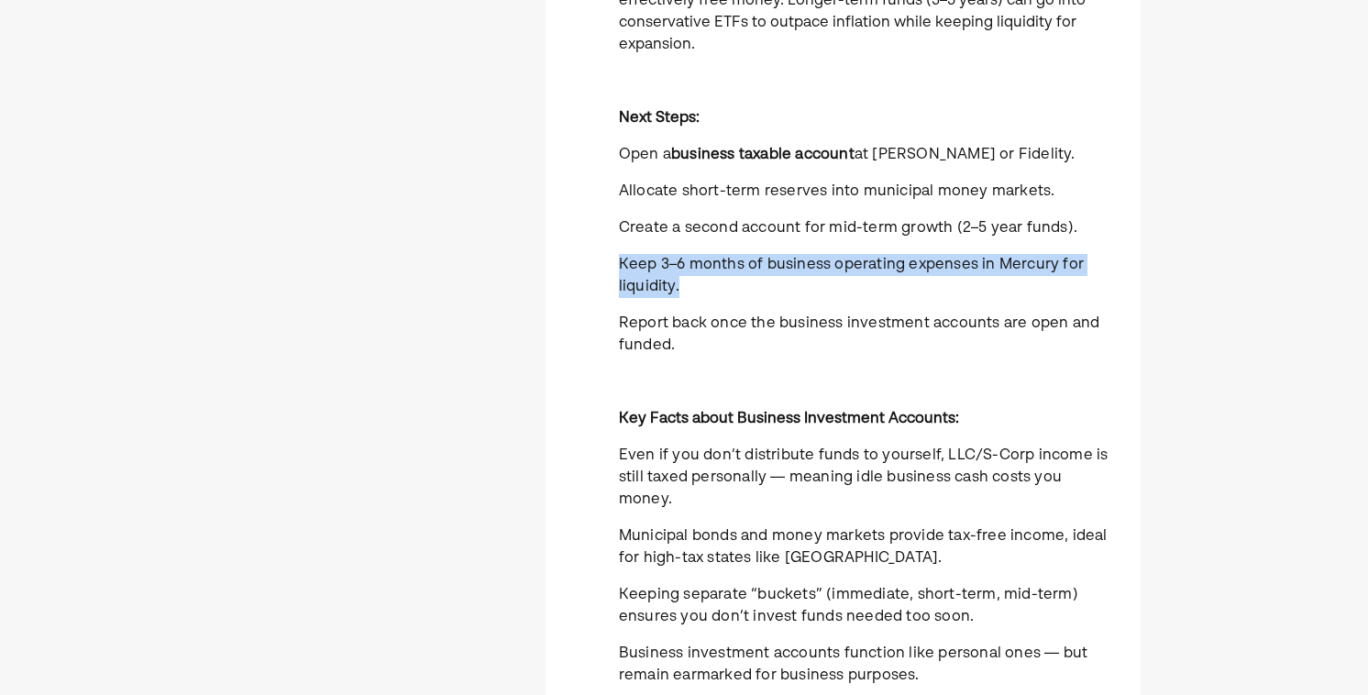
click at [765, 241] on div "Currently, your Mercury account earns ~3% (before taxes), which nets you closer…" at bounding box center [869, 320] width 500 height 880
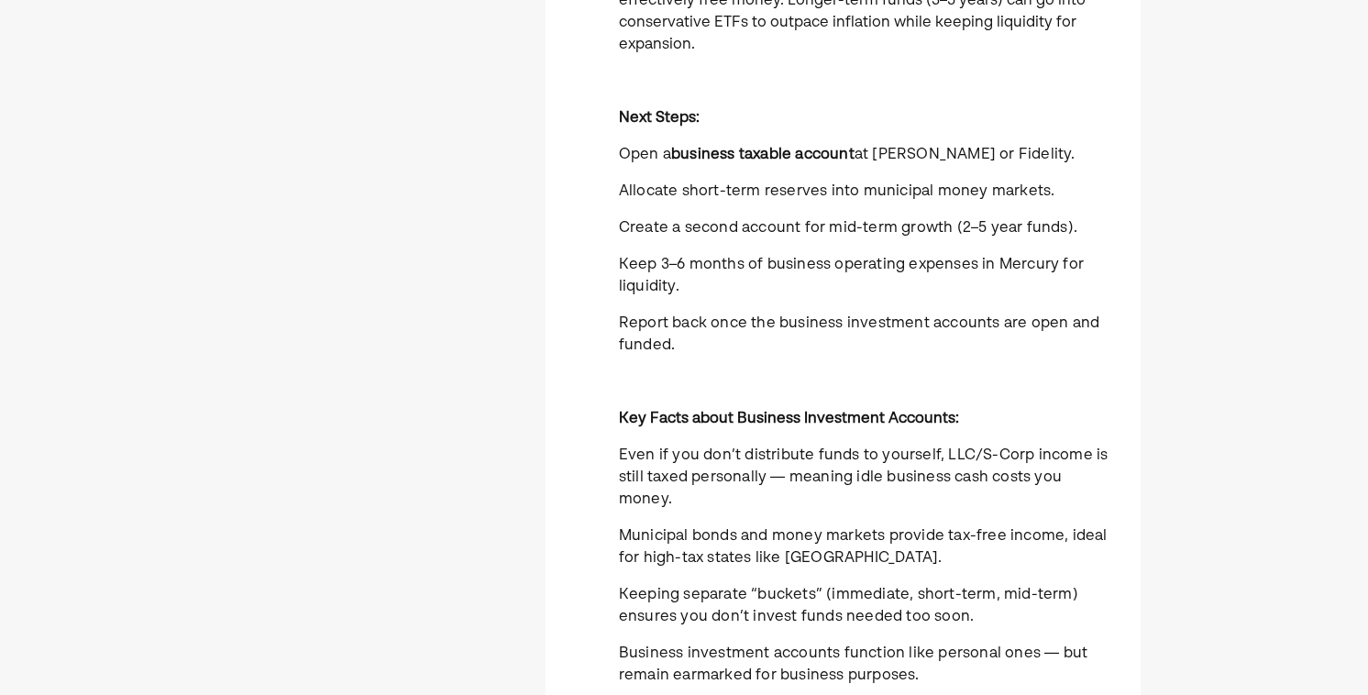
click at [754, 223] on span "Create a second account for mid-term growth (2–5 year funds)." at bounding box center [848, 228] width 458 height 15
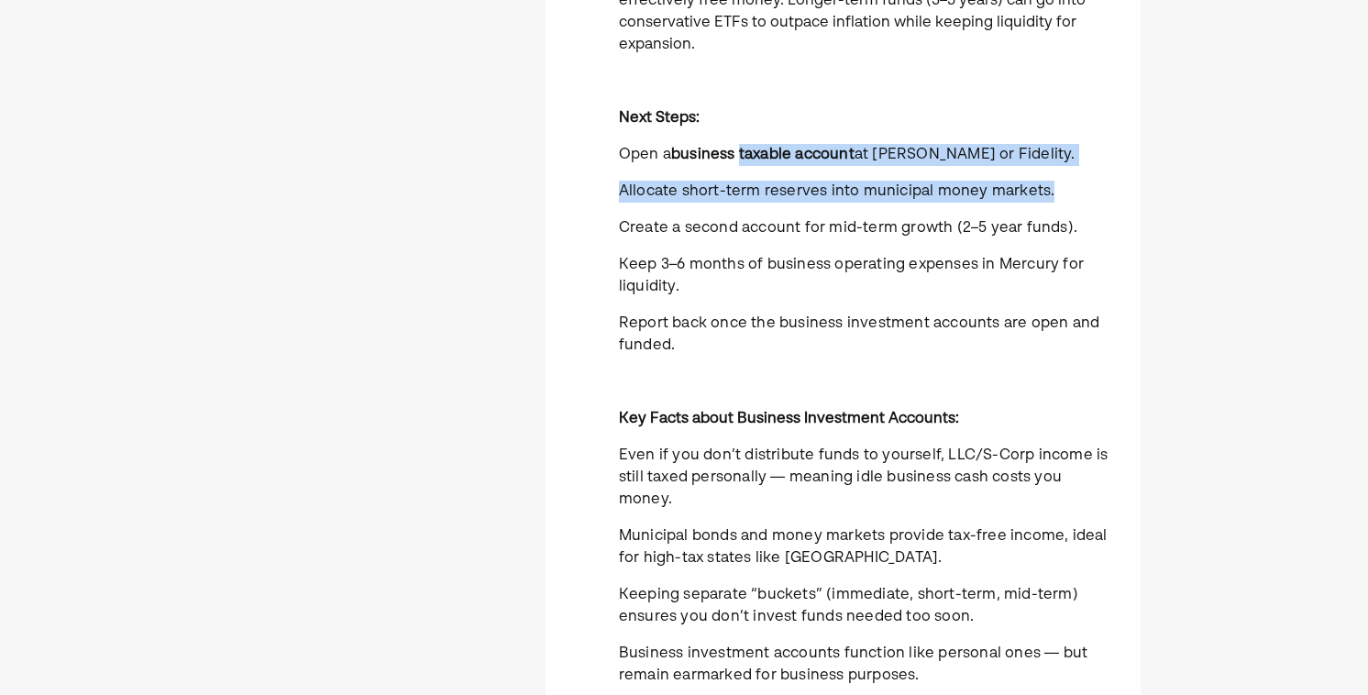
drag, startPoint x: 739, startPoint y: 157, endPoint x: 737, endPoint y: 204, distance: 46.8
click at [737, 204] on div "Currently, your Mercury account earns ~3% (before taxes), which nets you closer…" at bounding box center [869, 320] width 500 height 880
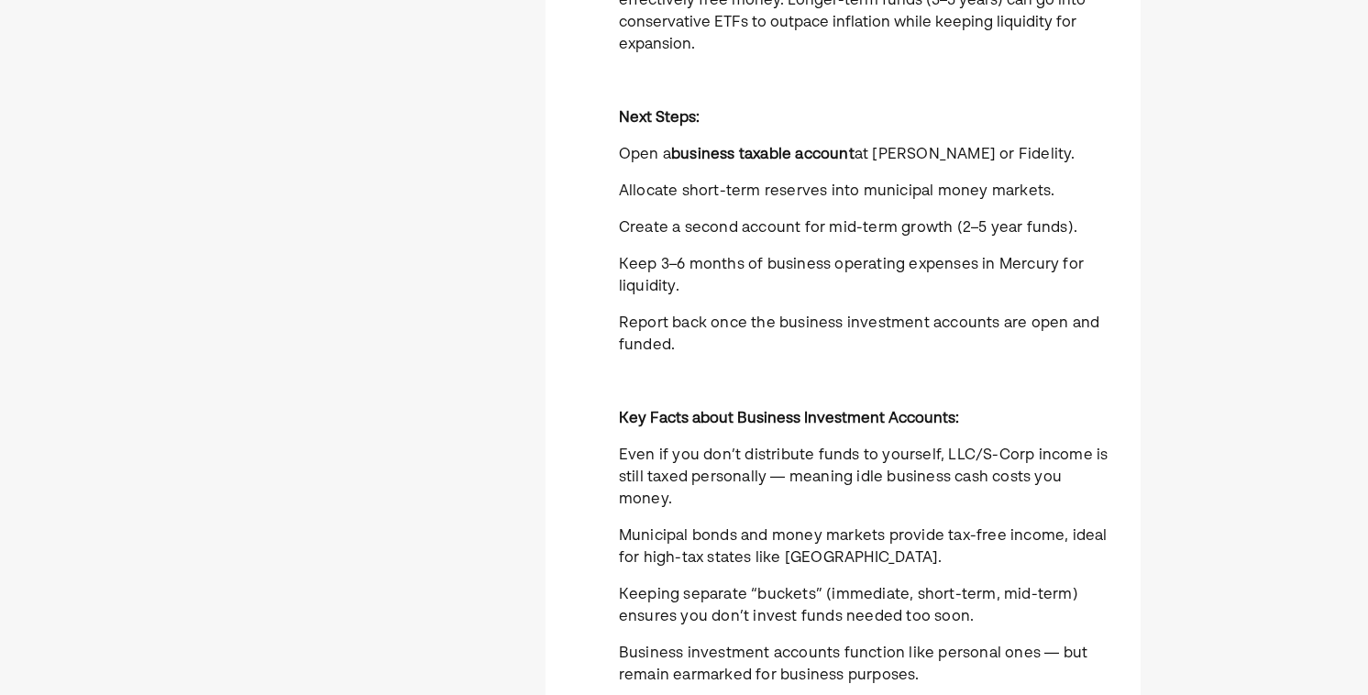
click at [712, 148] on strong "business taxable account" at bounding box center [762, 155] width 183 height 15
drag, startPoint x: 862, startPoint y: 195, endPoint x: 1043, endPoint y: 194, distance: 181.5
click at [1043, 194] on span "Allocate short-term reserves into municipal money markets." at bounding box center [837, 191] width 436 height 15
click at [729, 275] on p "Keep 3–6 months of business operating expenses in Mercury for liquidity." at bounding box center [869, 276] width 500 height 44
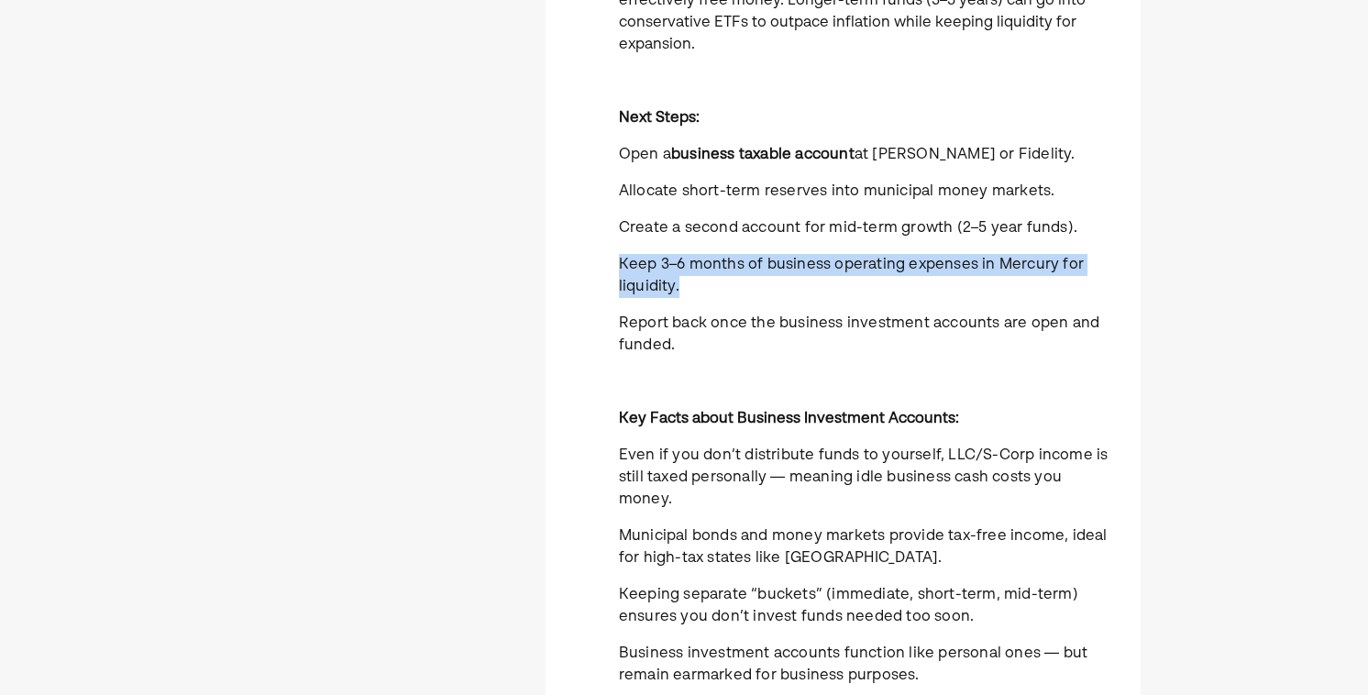
click at [729, 275] on p "Keep 3–6 months of business operating expenses in Mercury for liquidity." at bounding box center [869, 276] width 500 height 44
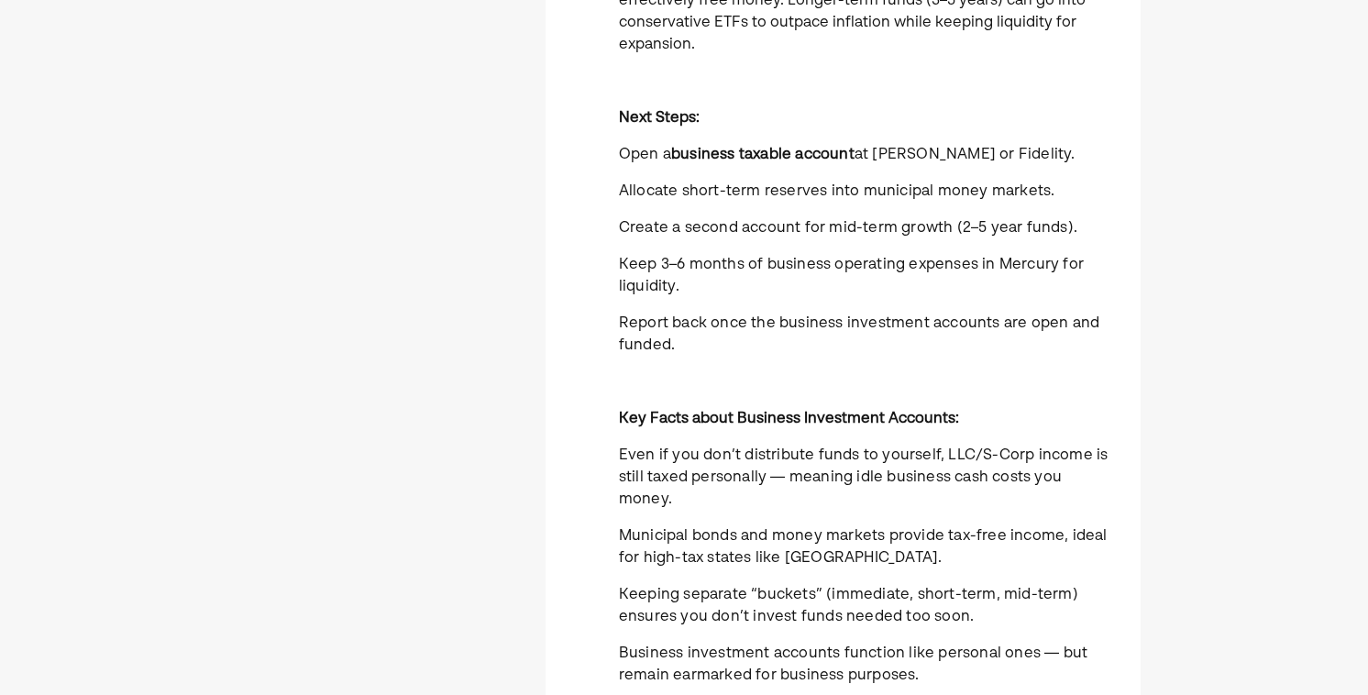
click at [727, 228] on span "Create a second account for mid-term growth (2–5 year funds)." at bounding box center [848, 228] width 458 height 15
click at [708, 217] on p "Create a second account for mid-term growth (2–5 year funds)." at bounding box center [869, 228] width 500 height 22
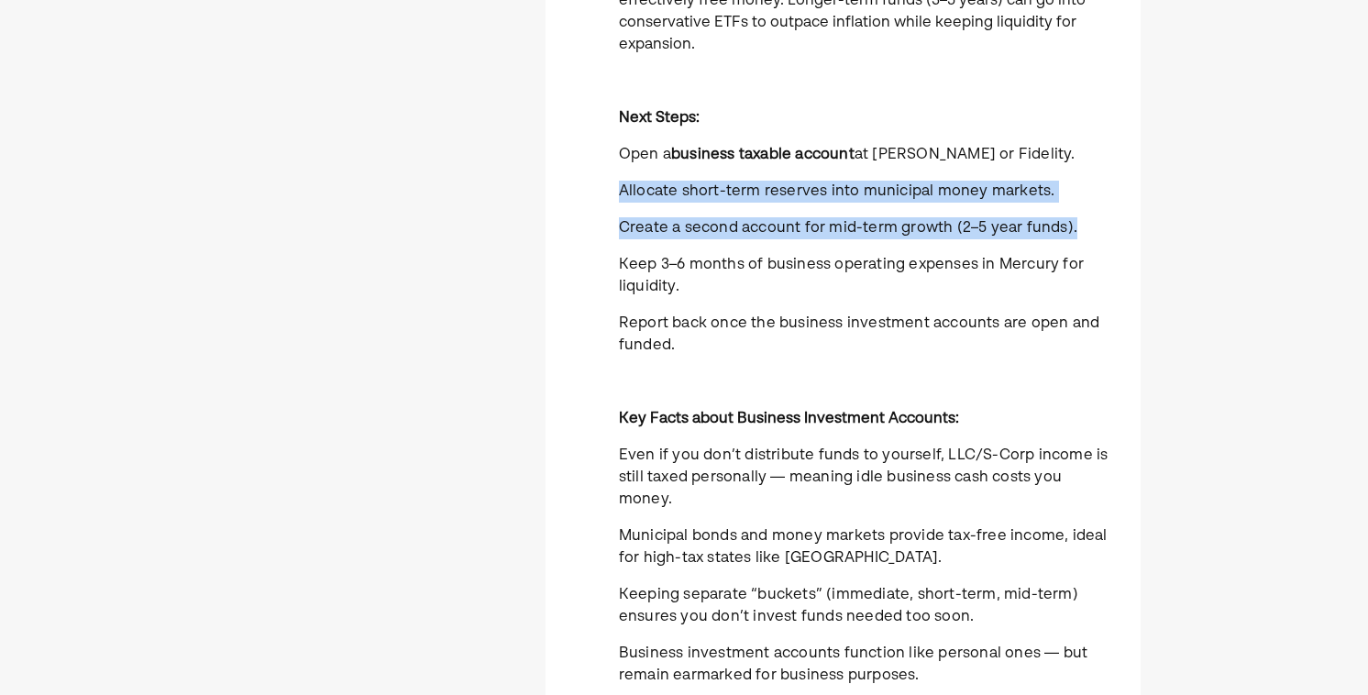
drag, startPoint x: 611, startPoint y: 188, endPoint x: 1090, endPoint y: 231, distance: 481.4
click at [1090, 231] on div "Currently, your Mercury account earns ~3% (before taxes), which nets you closer…" at bounding box center [842, 320] width 595 height 880
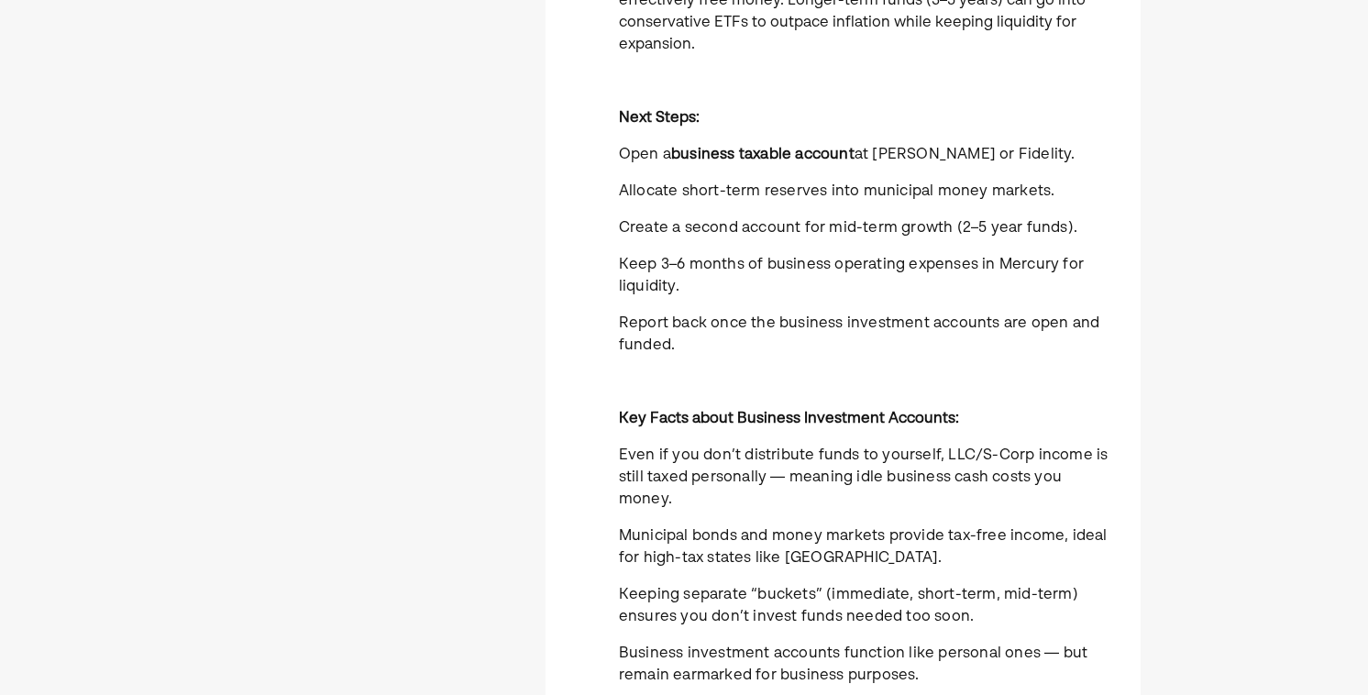
click at [875, 152] on span "at Schwab or Fidelity." at bounding box center [964, 155] width 221 height 15
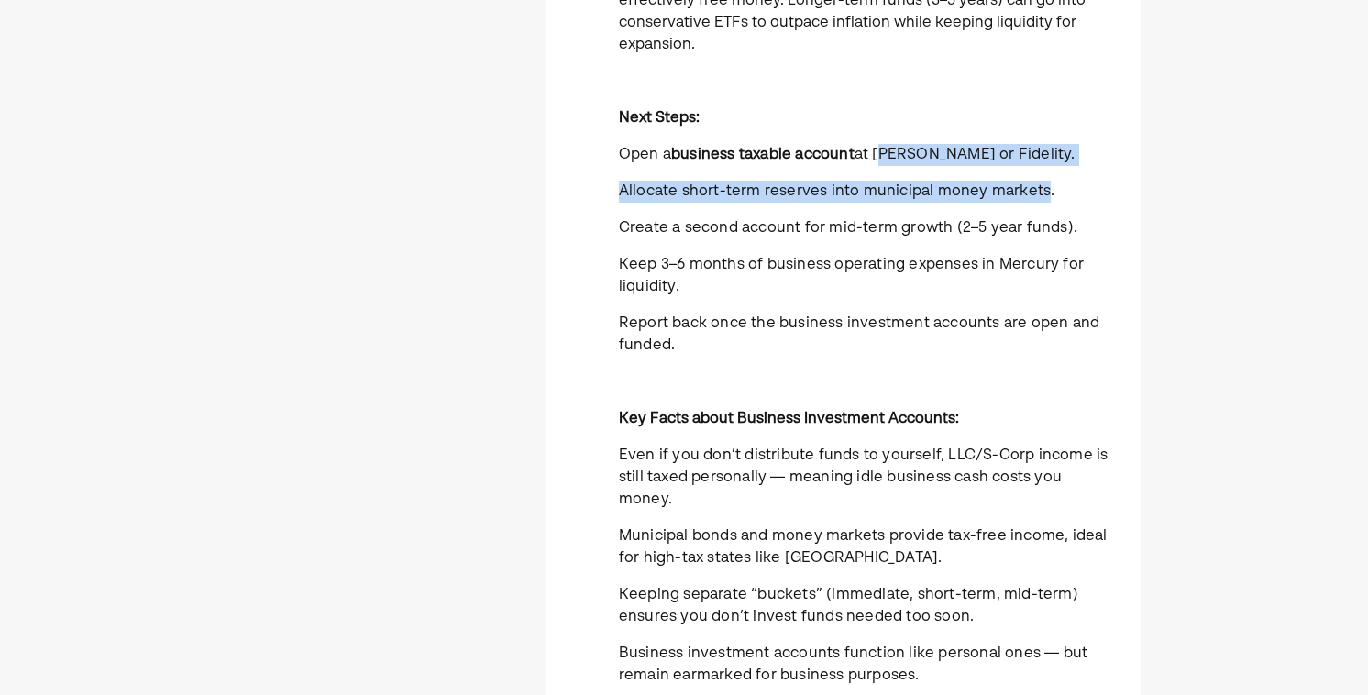
drag, startPoint x: 877, startPoint y: 155, endPoint x: 1042, endPoint y: 197, distance: 170.3
click at [1042, 197] on div "Currently, your Mercury account earns ~3% (before taxes), which nets you closer…" at bounding box center [869, 320] width 500 height 880
copy div "Schwab or Fidelity. Allocate short-term reserves into municipal money markets"
click at [849, 236] on span "Create a second account for mid-term growth (2–5 year funds)." at bounding box center [848, 228] width 458 height 15
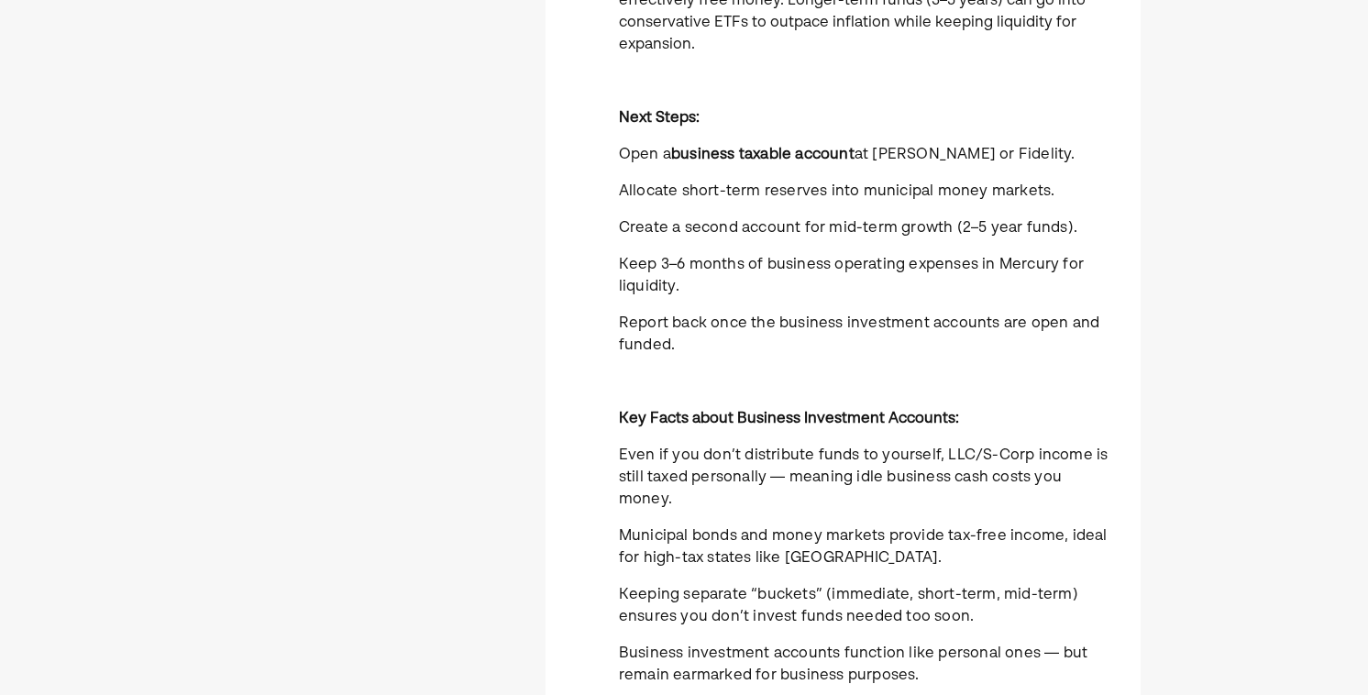
click at [849, 236] on span "Create a second account for mid-term growth (2–5 year funds)." at bounding box center [848, 228] width 458 height 15
click at [829, 233] on span "Create a second account for mid-term growth (2–5 year funds)." at bounding box center [848, 228] width 458 height 15
drag, startPoint x: 740, startPoint y: 186, endPoint x: 901, endPoint y: 187, distance: 161.3
click at [900, 187] on span "Allocate short-term reserves into municipal money markets." at bounding box center [837, 191] width 436 height 15
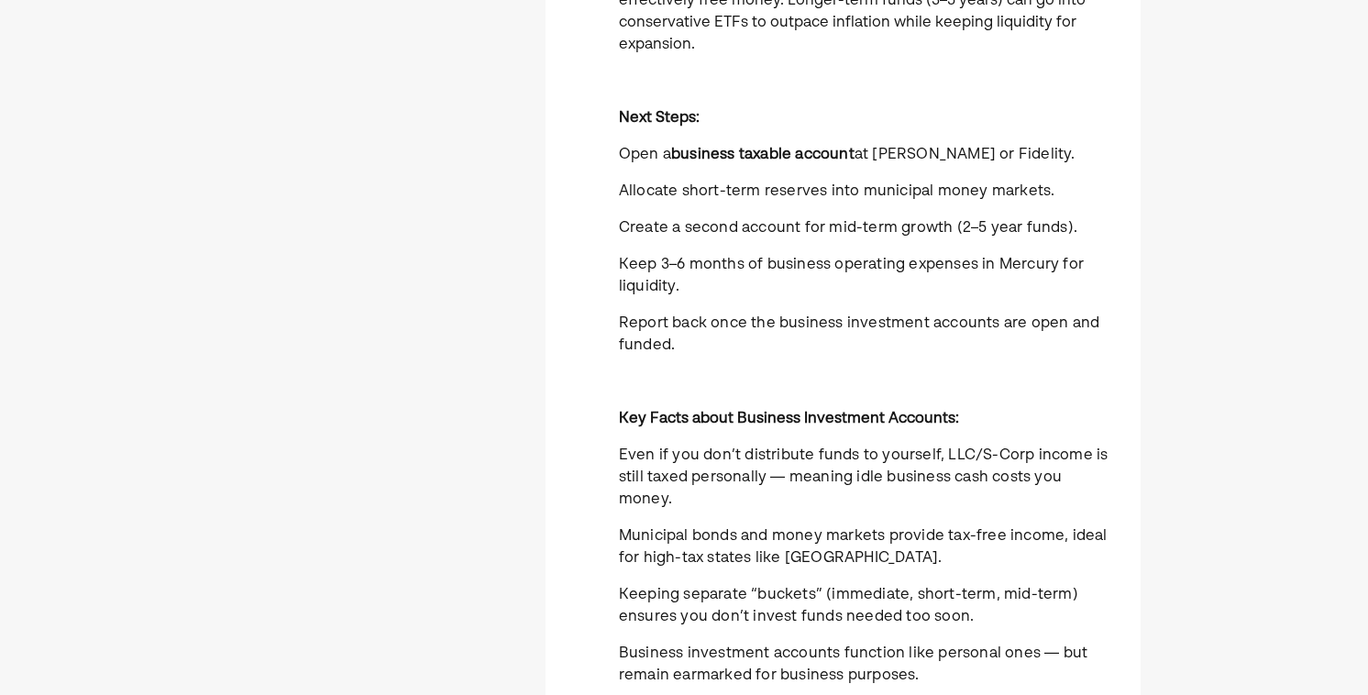
click at [817, 270] on span "Keep 3–6 months of business operating expenses in Mercury for liquidity." at bounding box center [851, 276] width 465 height 37
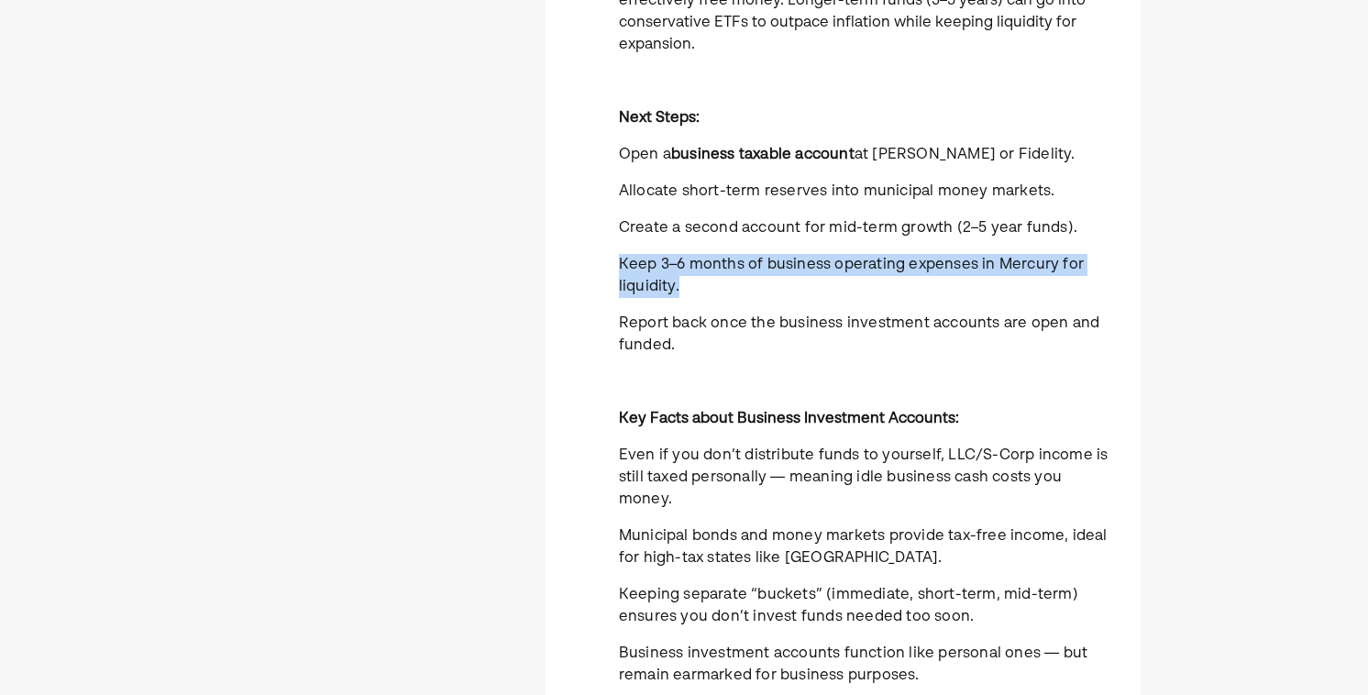
click at [817, 270] on span "Keep 3–6 months of business operating expenses in Mercury for liquidity." at bounding box center [851, 276] width 465 height 37
click at [802, 195] on span "Allocate short-term reserves into municipal money markets." at bounding box center [837, 191] width 436 height 15
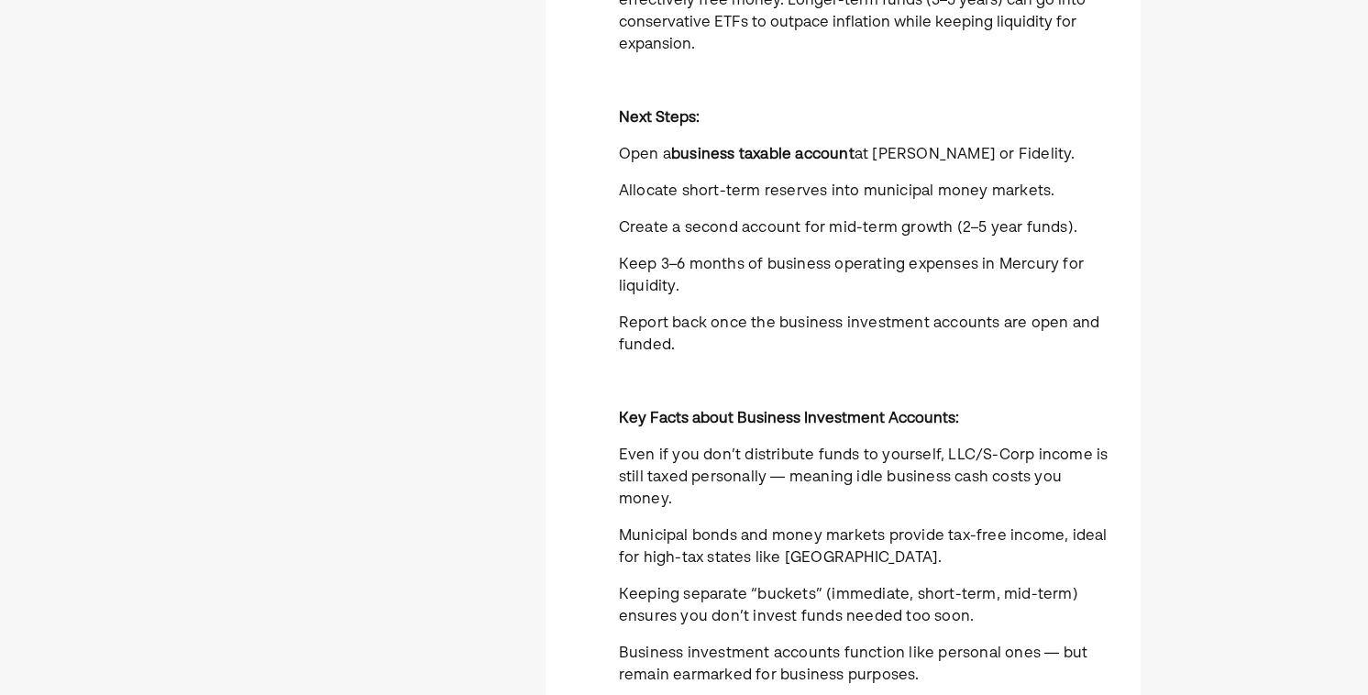
click at [802, 195] on span "Allocate short-term reserves into municipal money markets." at bounding box center [837, 191] width 436 height 15
click at [821, 192] on span "Allocate short-term reserves into municipal money markets." at bounding box center [837, 191] width 436 height 15
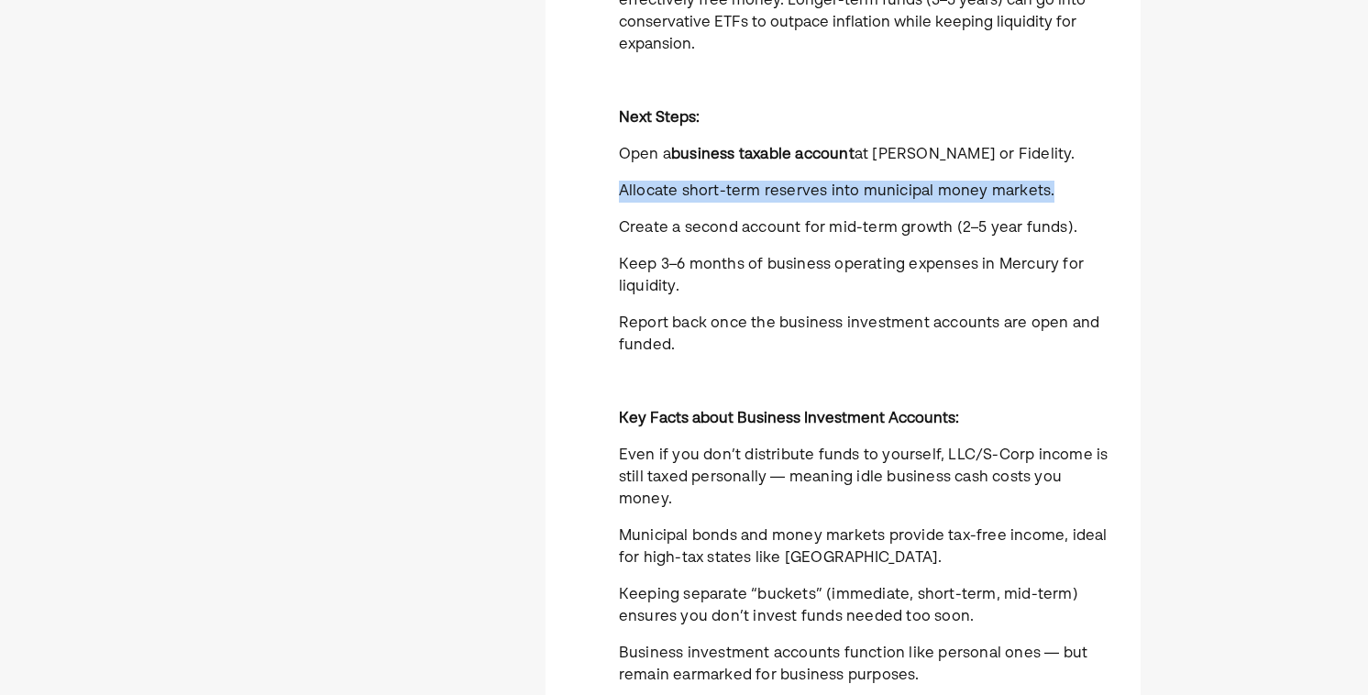
click at [821, 192] on span "Allocate short-term reserves into municipal money markets." at bounding box center [837, 191] width 436 height 15
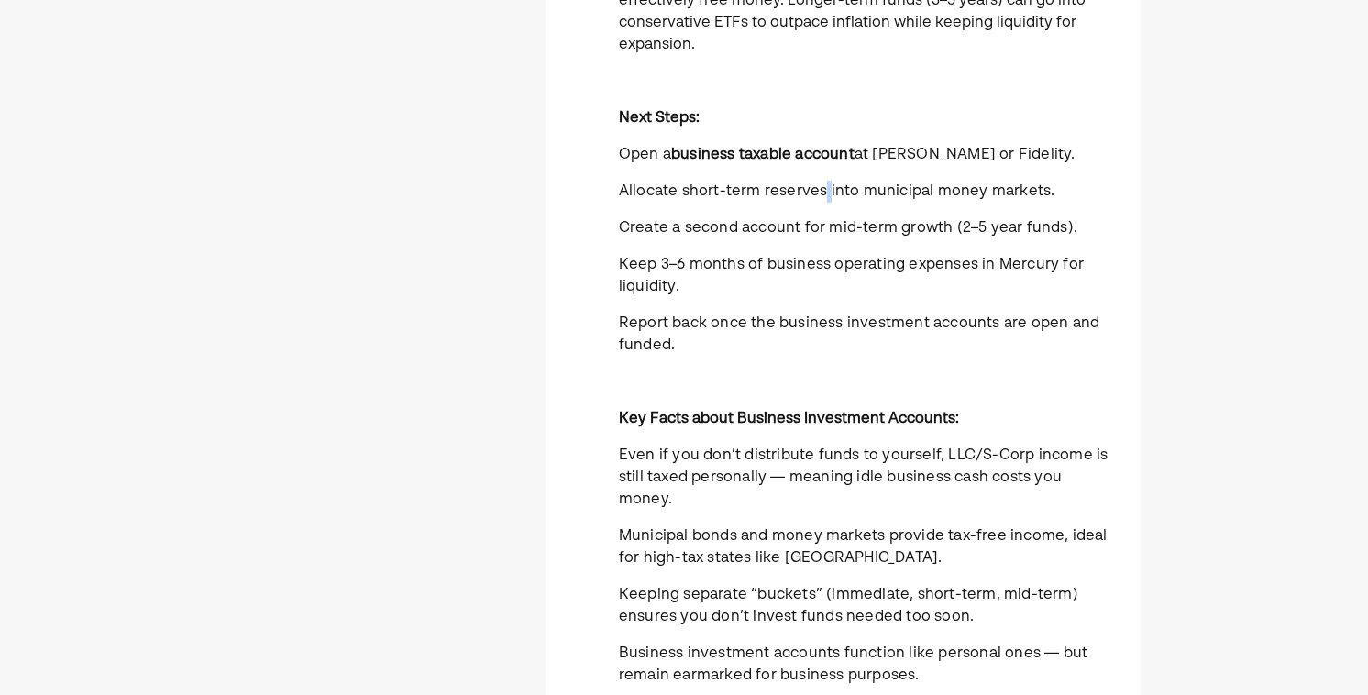
click at [821, 192] on span "Allocate short-term reserves into municipal money markets." at bounding box center [837, 191] width 436 height 15
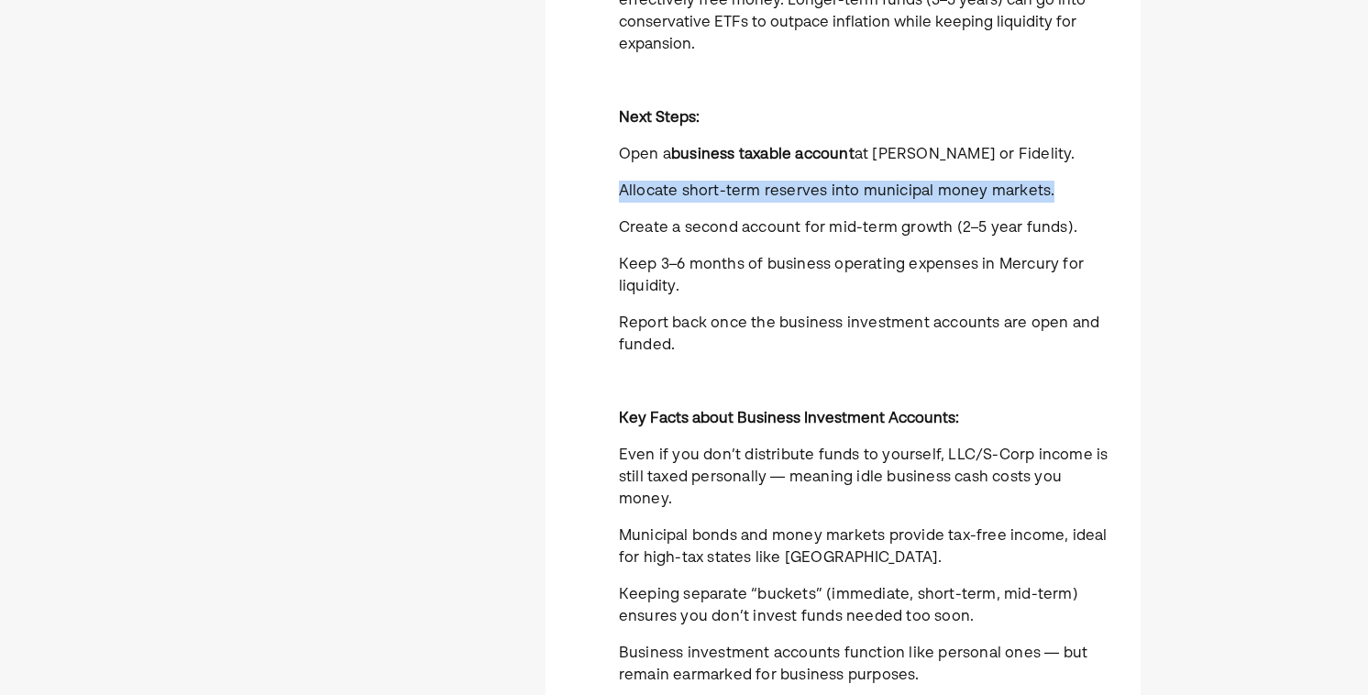
click at [821, 192] on span "Allocate short-term reserves into municipal money markets." at bounding box center [837, 191] width 436 height 15
click at [835, 199] on span "Allocate short-term reserves into municipal money markets." at bounding box center [837, 191] width 436 height 15
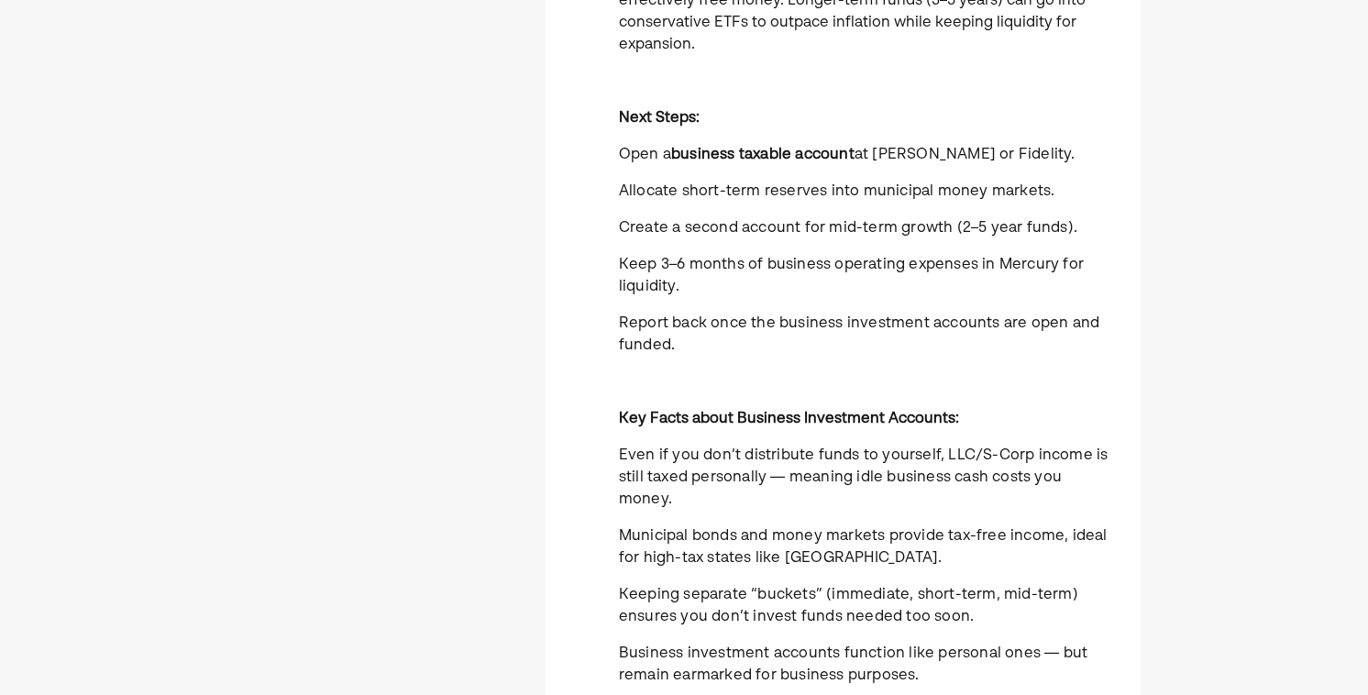
click at [835, 199] on span "Allocate short-term reserves into municipal money markets." at bounding box center [837, 191] width 436 height 15
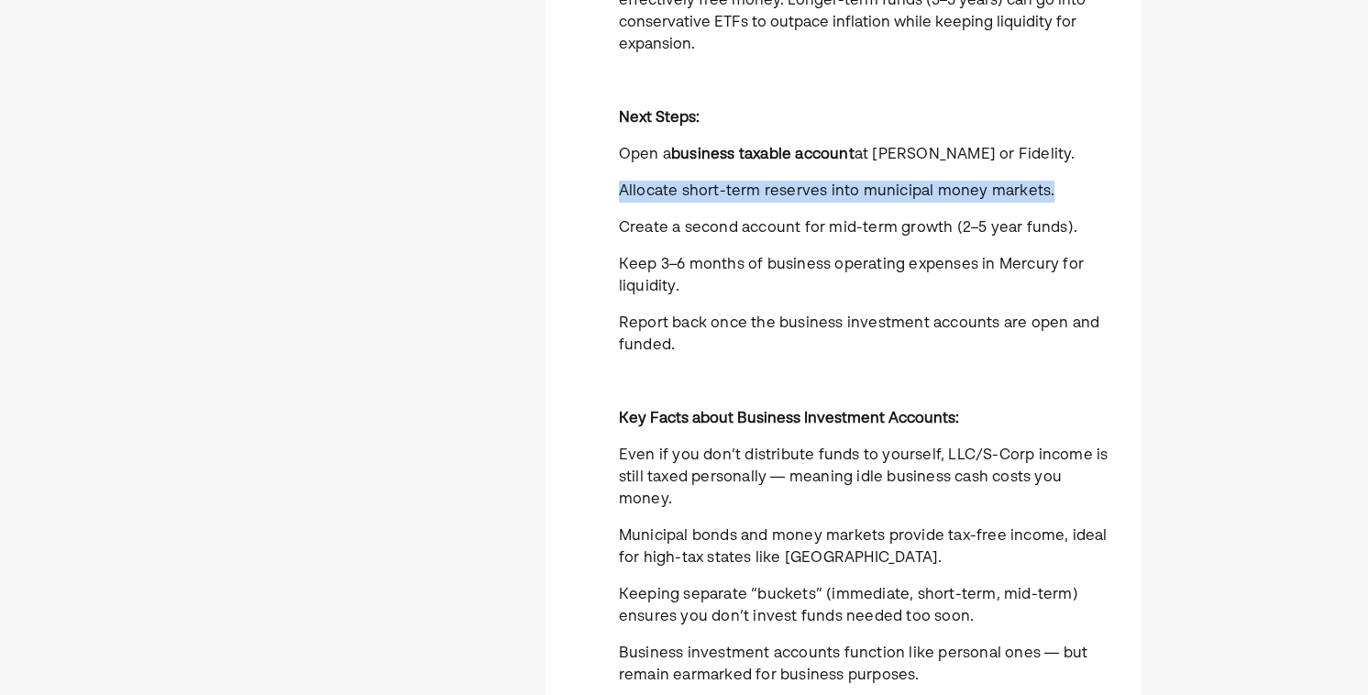
click at [835, 199] on span "Allocate short-term reserves into municipal money markets." at bounding box center [837, 191] width 436 height 15
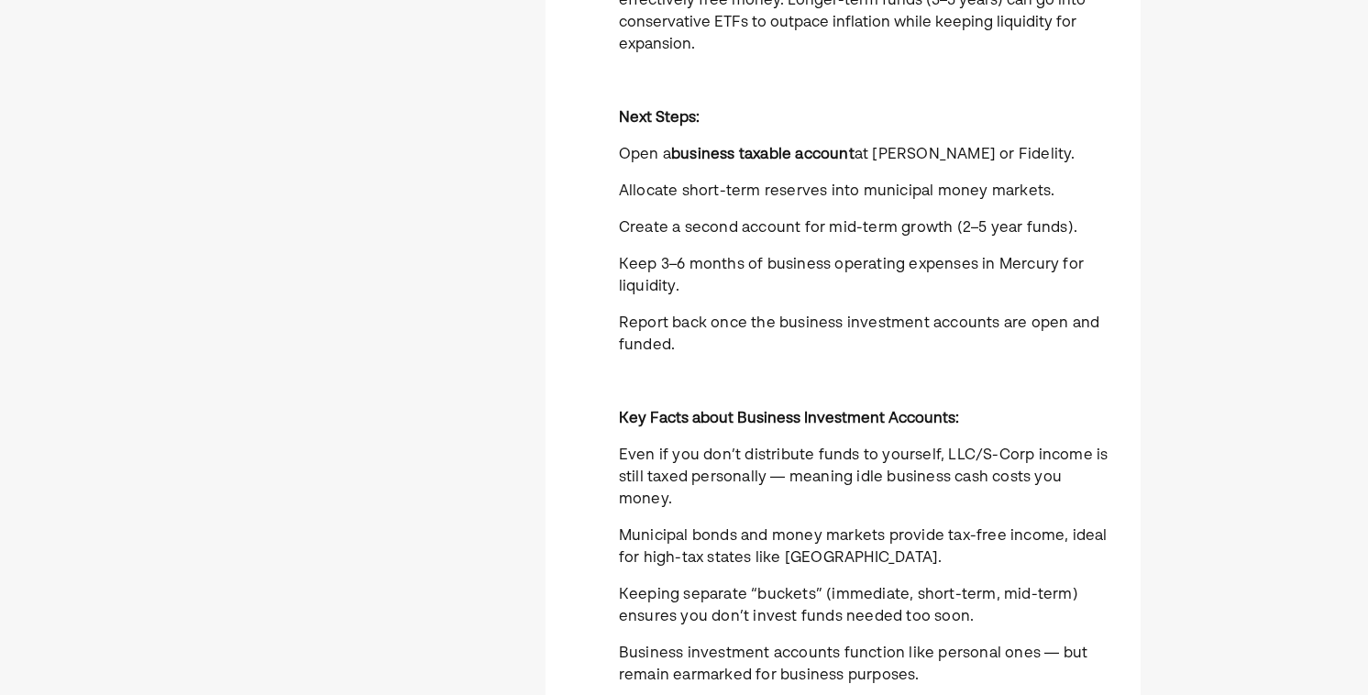
click at [831, 266] on span "Keep 3–6 months of business operating expenses in Mercury for liquidity." at bounding box center [851, 276] width 465 height 37
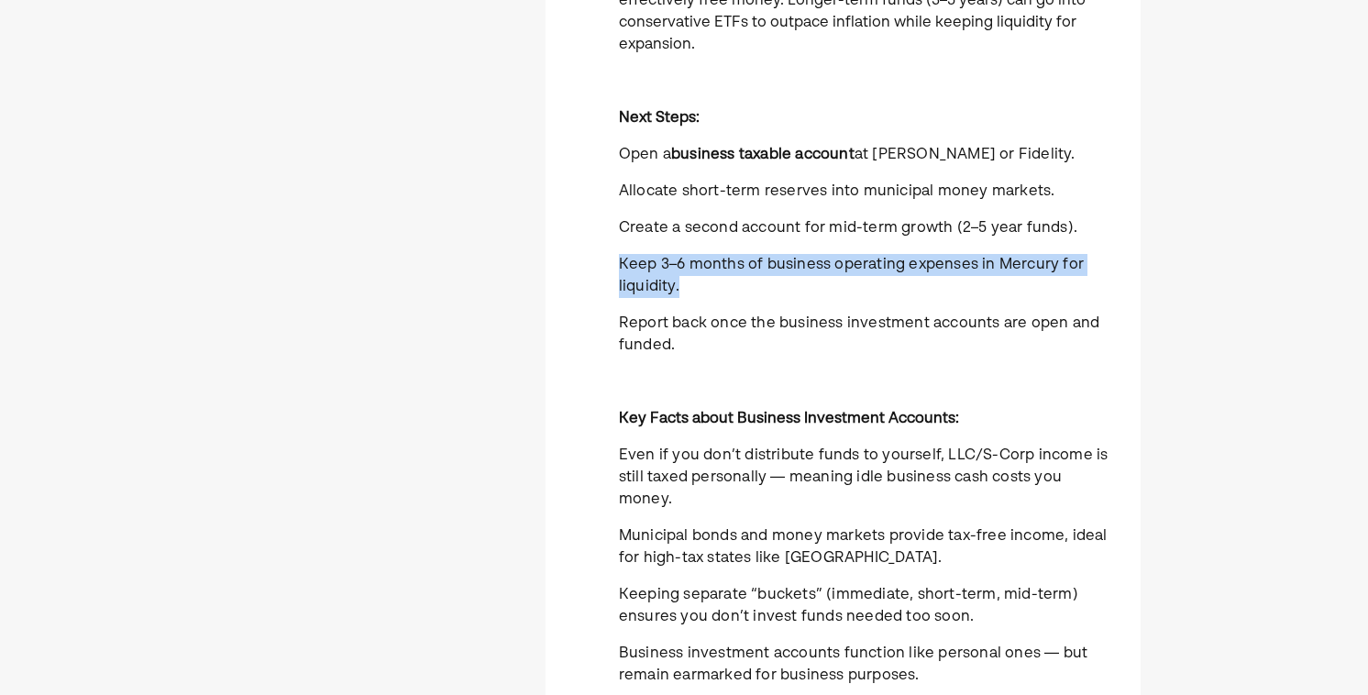
click at [831, 266] on span "Keep 3–6 months of business operating expenses in Mercury for liquidity." at bounding box center [851, 276] width 465 height 37
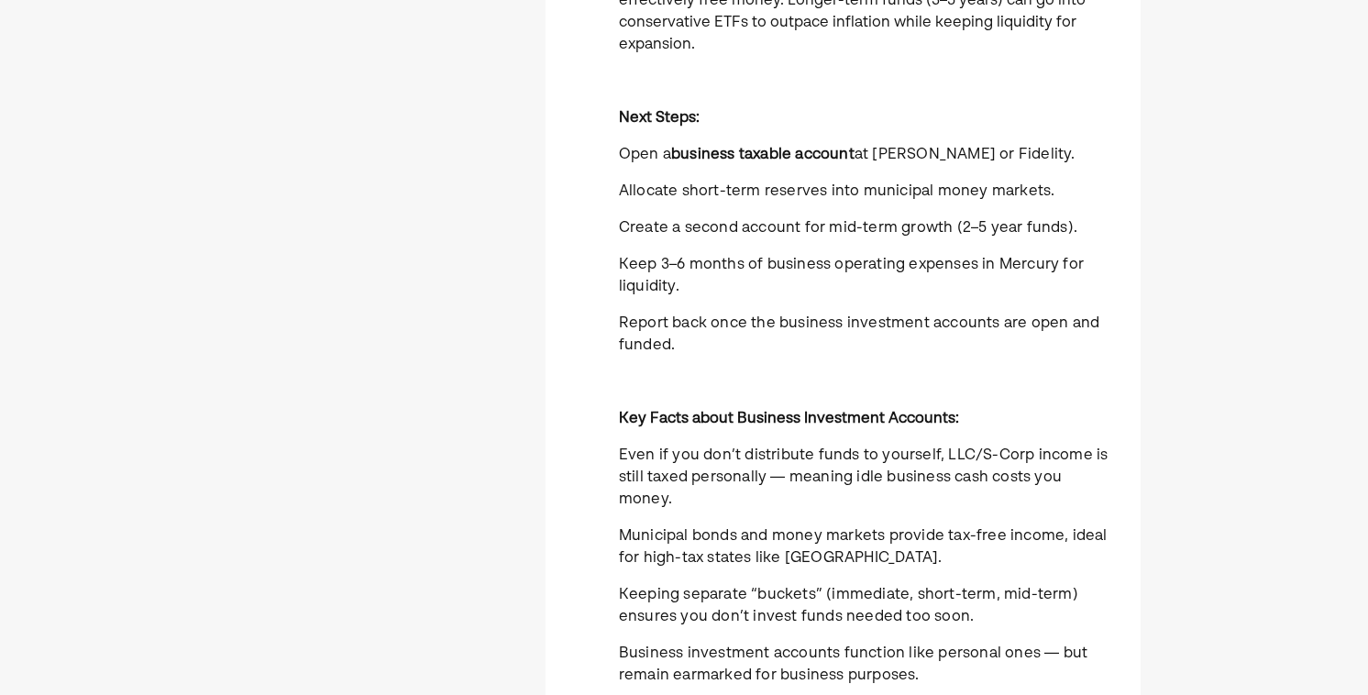
click at [880, 193] on span "Allocate short-term reserves into municipal money markets." at bounding box center [837, 191] width 436 height 15
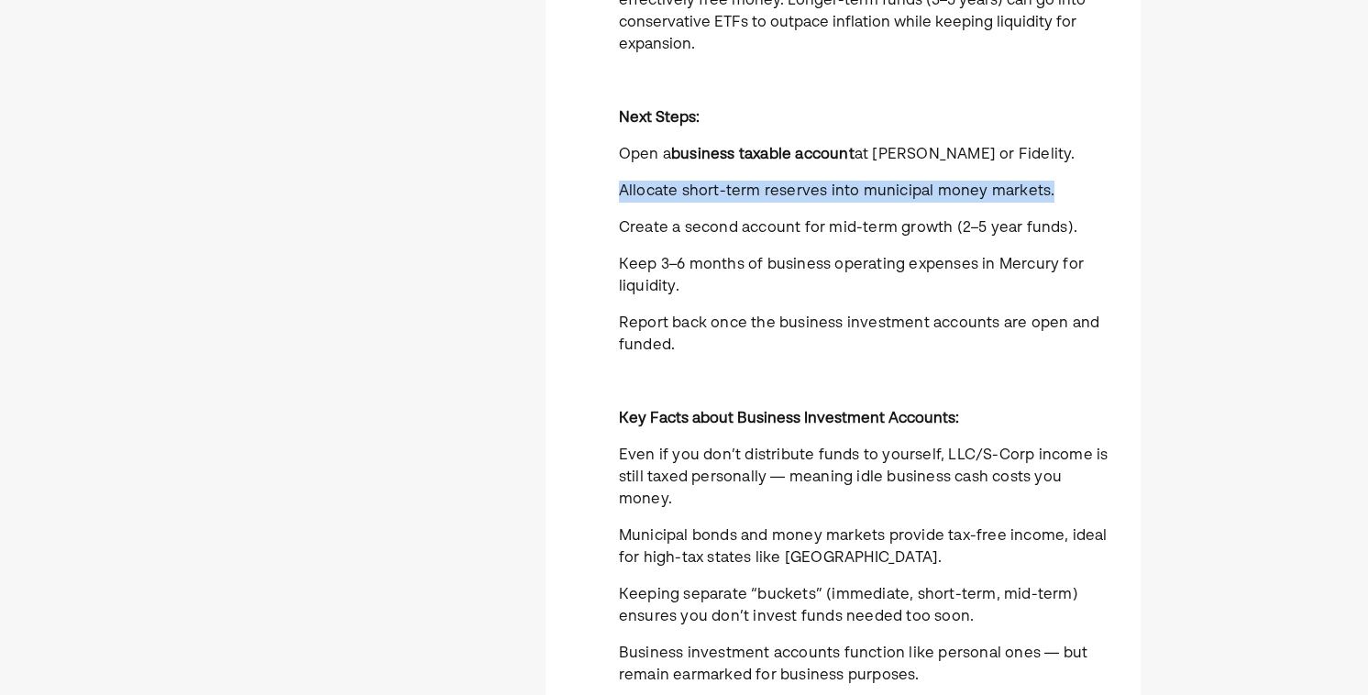
click at [880, 193] on span "Allocate short-term reserves into municipal money markets." at bounding box center [837, 191] width 436 height 15
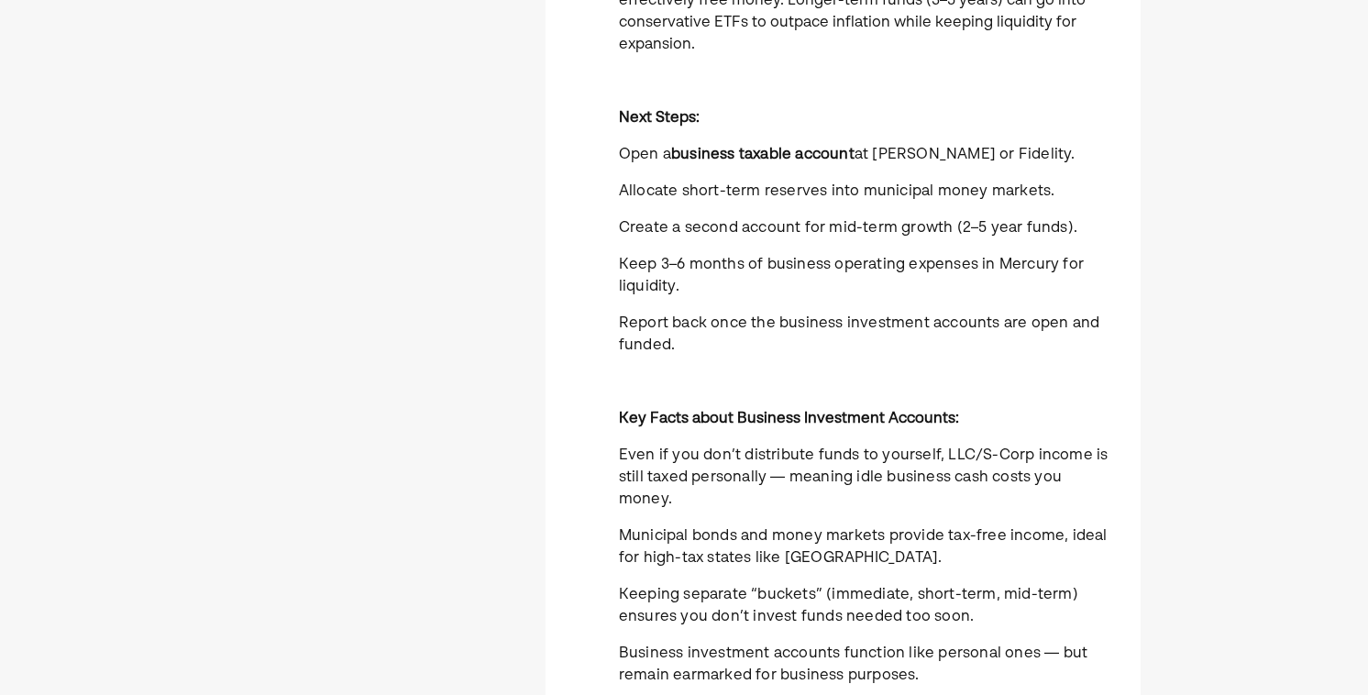
click at [858, 194] on span "Allocate short-term reserves into municipal money markets." at bounding box center [837, 191] width 436 height 15
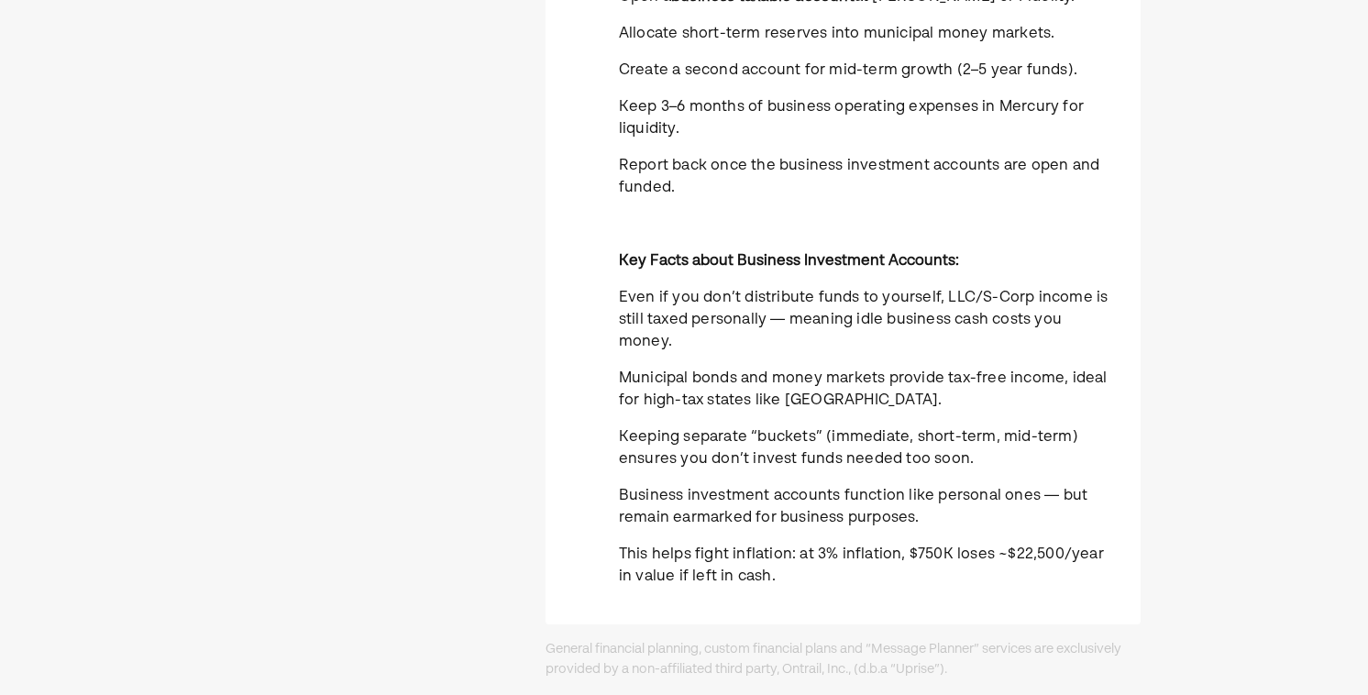
scroll to position [0, 0]
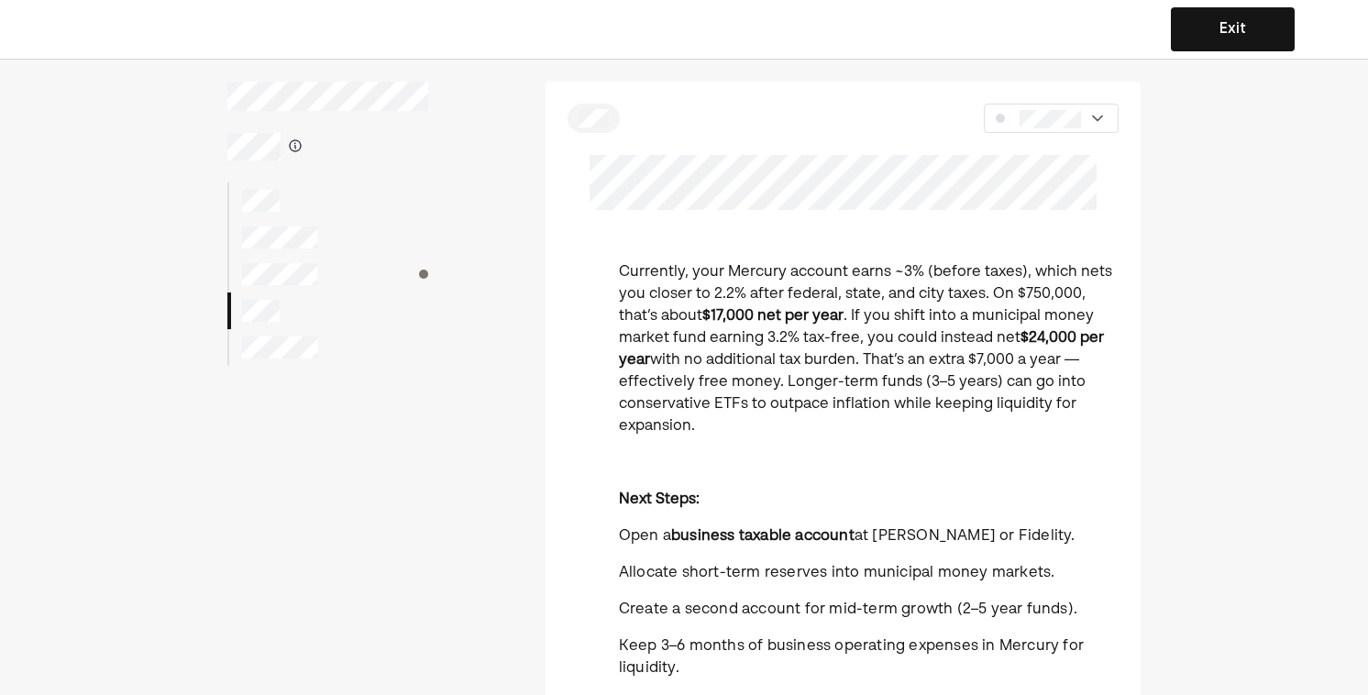
click at [1180, 33] on button "Exit" at bounding box center [1233, 29] width 124 height 44
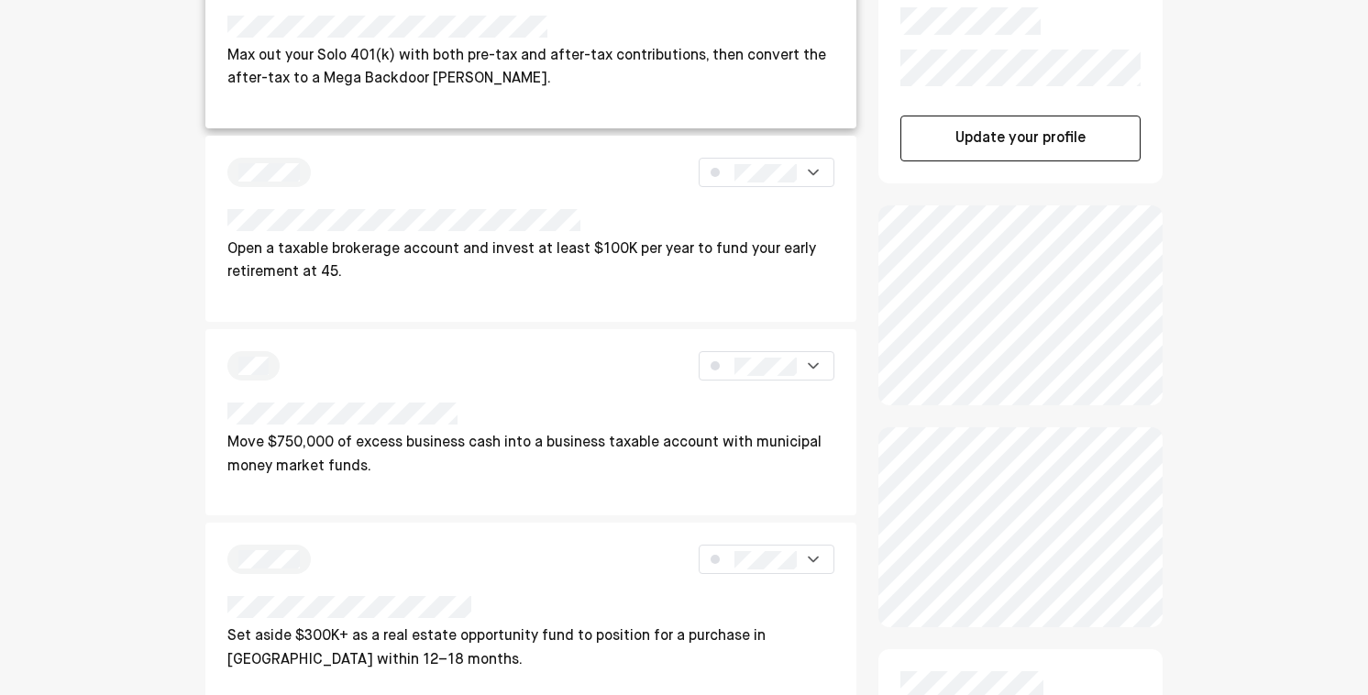
scroll to position [317, 0]
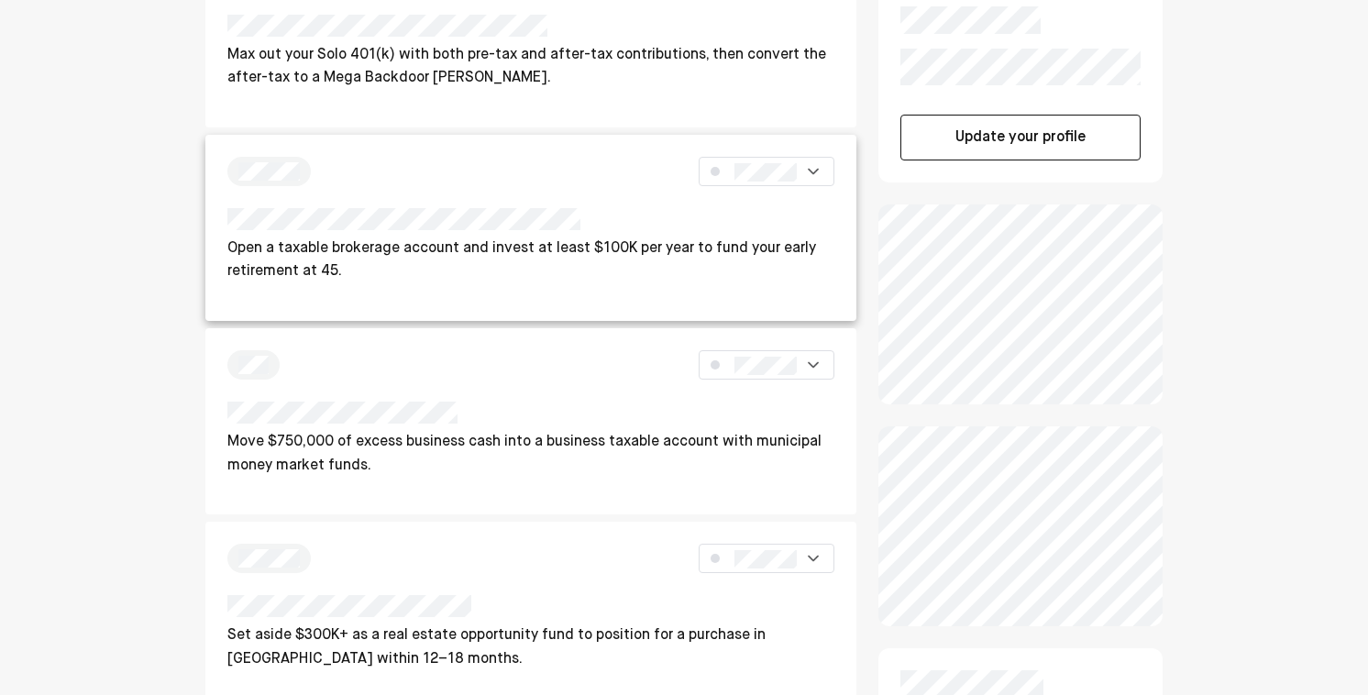
click at [537, 203] on div "Open a taxable brokerage account and invest at least $100K per year to fund you…" at bounding box center [530, 228] width 651 height 186
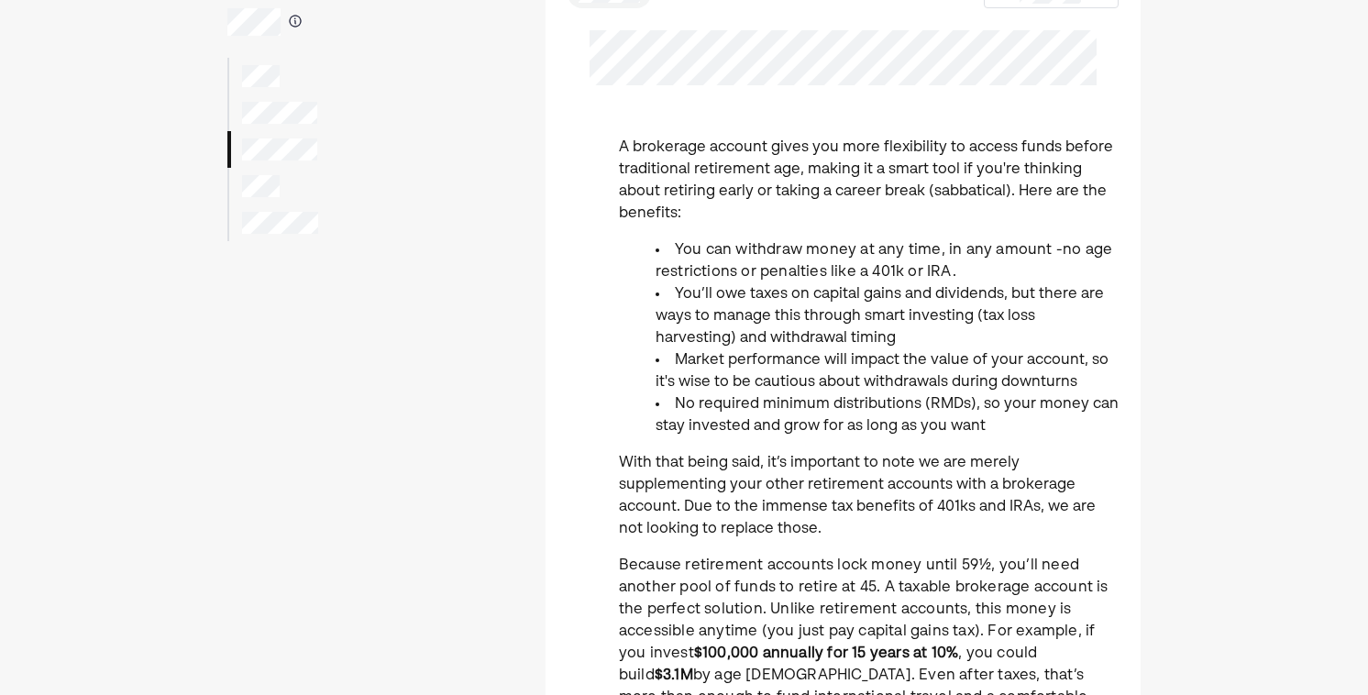
scroll to position [127, 0]
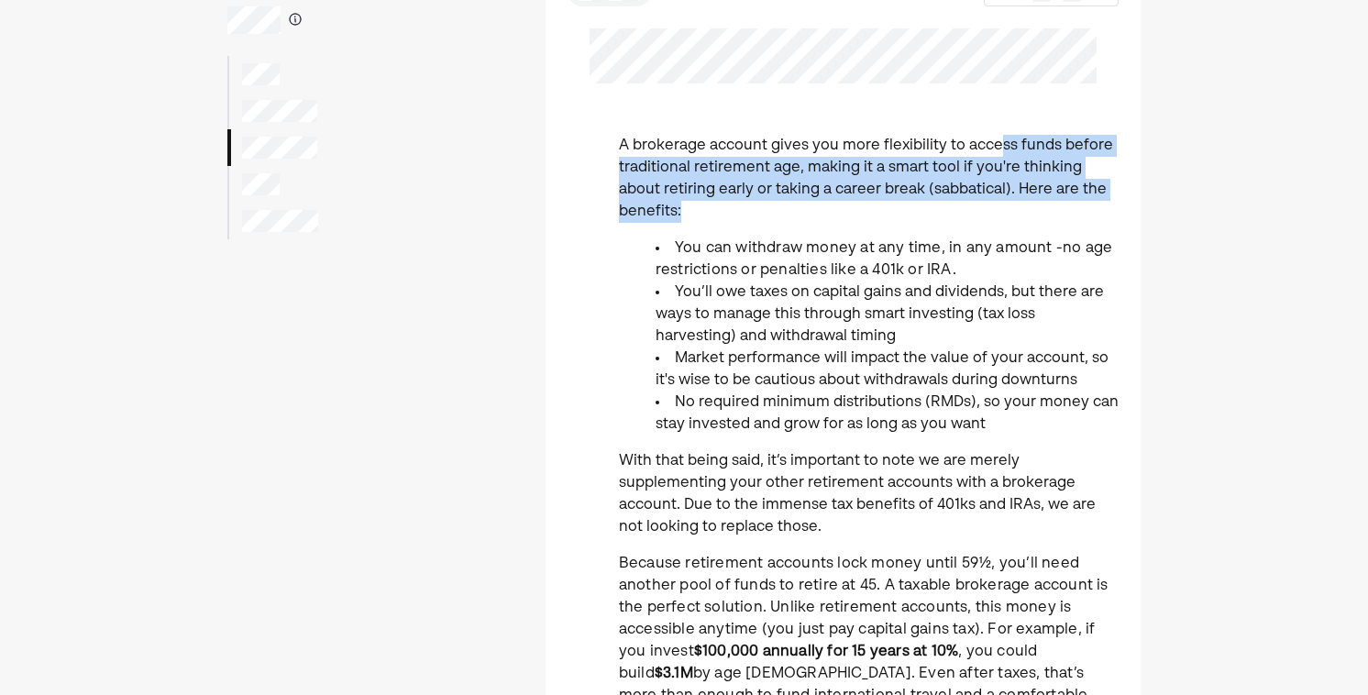
drag, startPoint x: 992, startPoint y: 149, endPoint x: 996, endPoint y: 201, distance: 51.5
click at [996, 201] on p "A brokerage account gives you more flexibility to access funds before tradition…" at bounding box center [869, 179] width 500 height 88
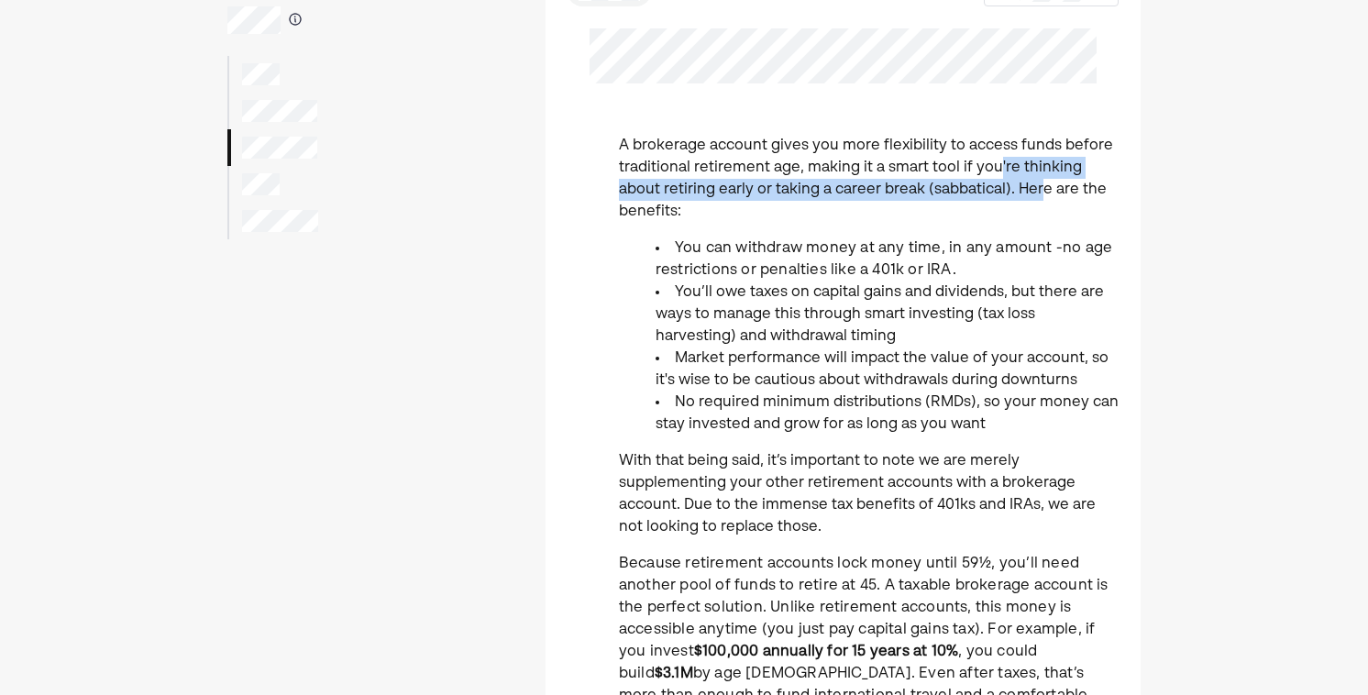
drag, startPoint x: 993, startPoint y: 170, endPoint x: 994, endPoint y: 200, distance: 30.3
click at [994, 200] on p "A brokerage account gives you more flexibility to access funds before tradition…" at bounding box center [869, 179] width 500 height 88
click at [993, 200] on p "A brokerage account gives you more flexibility to access funds before tradition…" at bounding box center [869, 179] width 500 height 88
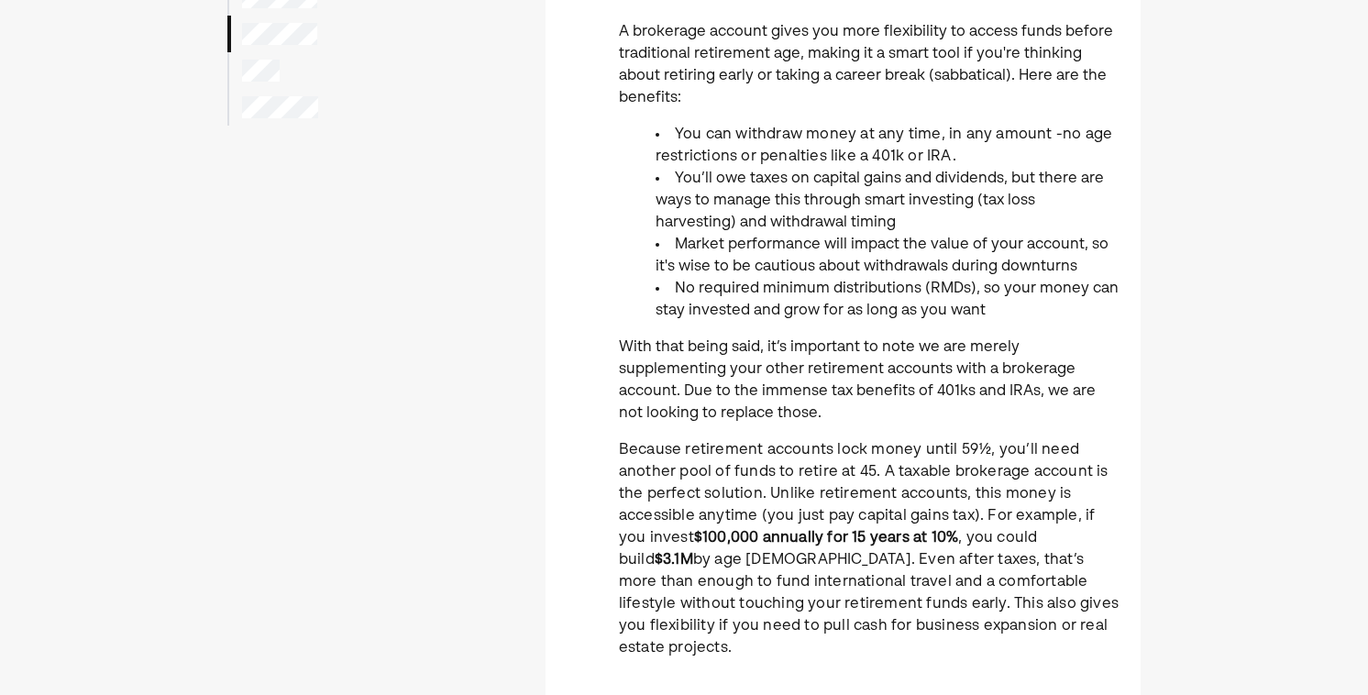
scroll to position [242, 0]
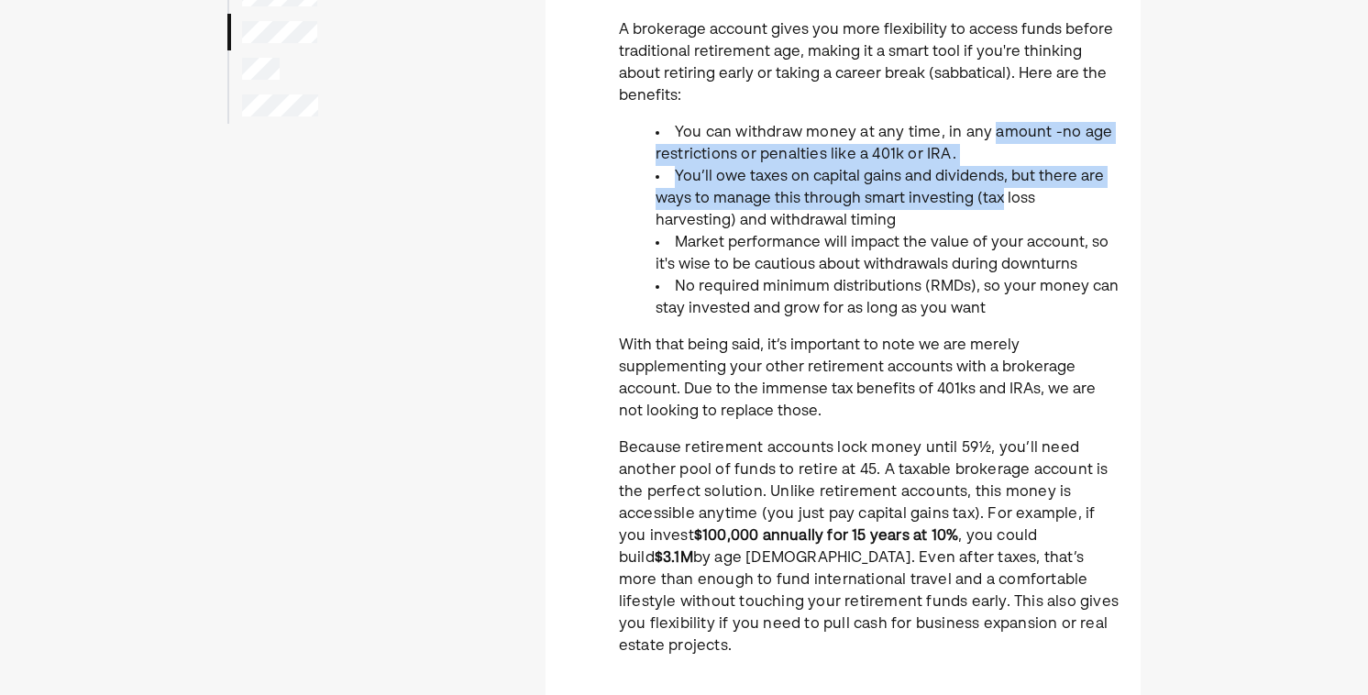
drag, startPoint x: 993, startPoint y: 126, endPoint x: 996, endPoint y: 193, distance: 67.9
click at [996, 193] on ul "You can withdraw money at any time, in any amount -no age restrictions or penal…" at bounding box center [869, 221] width 500 height 198
click at [996, 193] on li "You’ll owe taxes on capital gains and dividends, but there are ways to manage t…" at bounding box center [886, 199] width 463 height 66
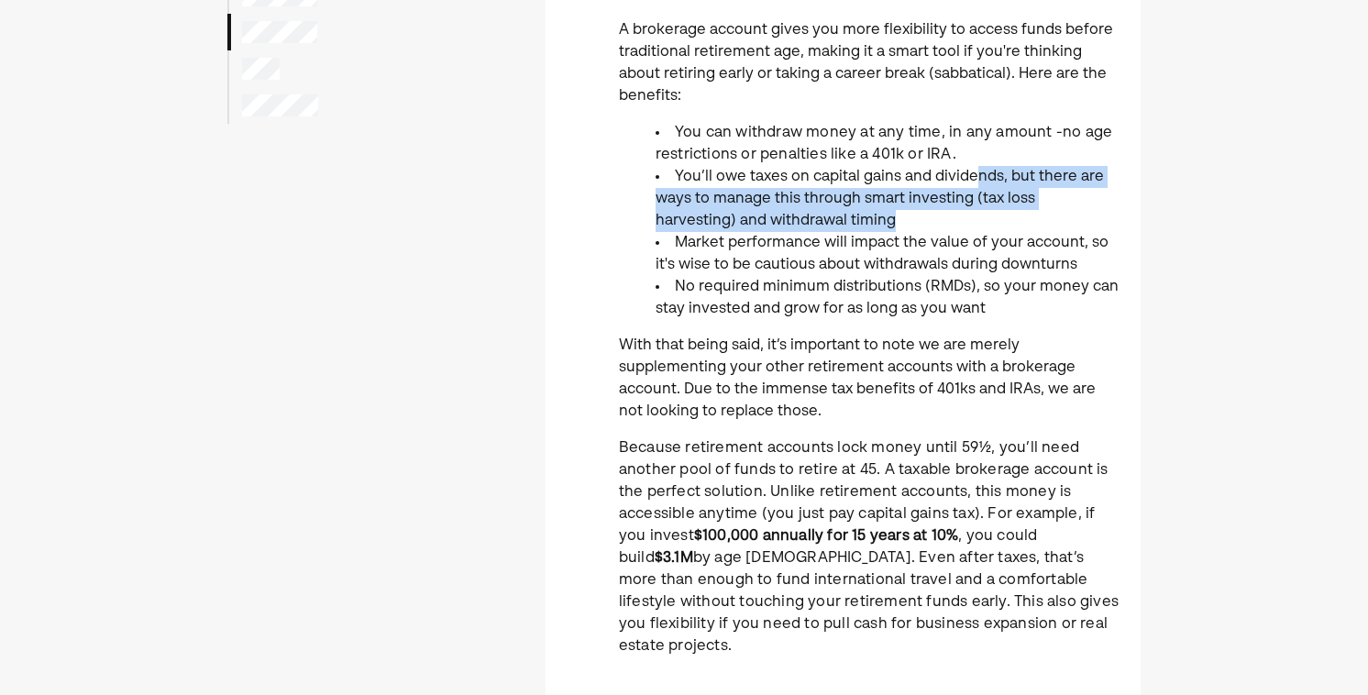
drag, startPoint x: 975, startPoint y: 173, endPoint x: 970, endPoint y: 224, distance: 50.7
click at [971, 224] on li "You’ll owe taxes on capital gains and dividends, but there are ways to manage t…" at bounding box center [886, 199] width 463 height 66
click at [970, 224] on li "You’ll owe taxes on capital gains and dividends, but there are ways to manage t…" at bounding box center [886, 199] width 463 height 66
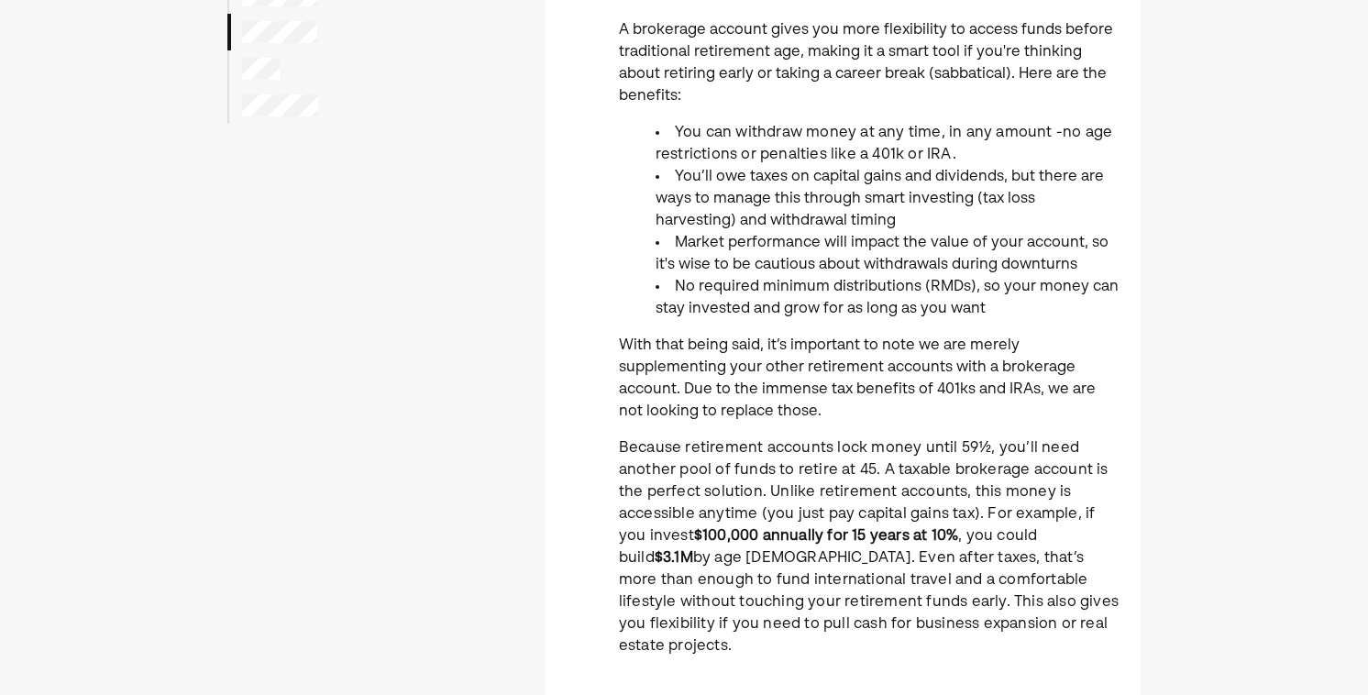
click at [970, 224] on li "You’ll owe taxes on capital gains and dividends, but there are ways to manage t…" at bounding box center [886, 199] width 463 height 66
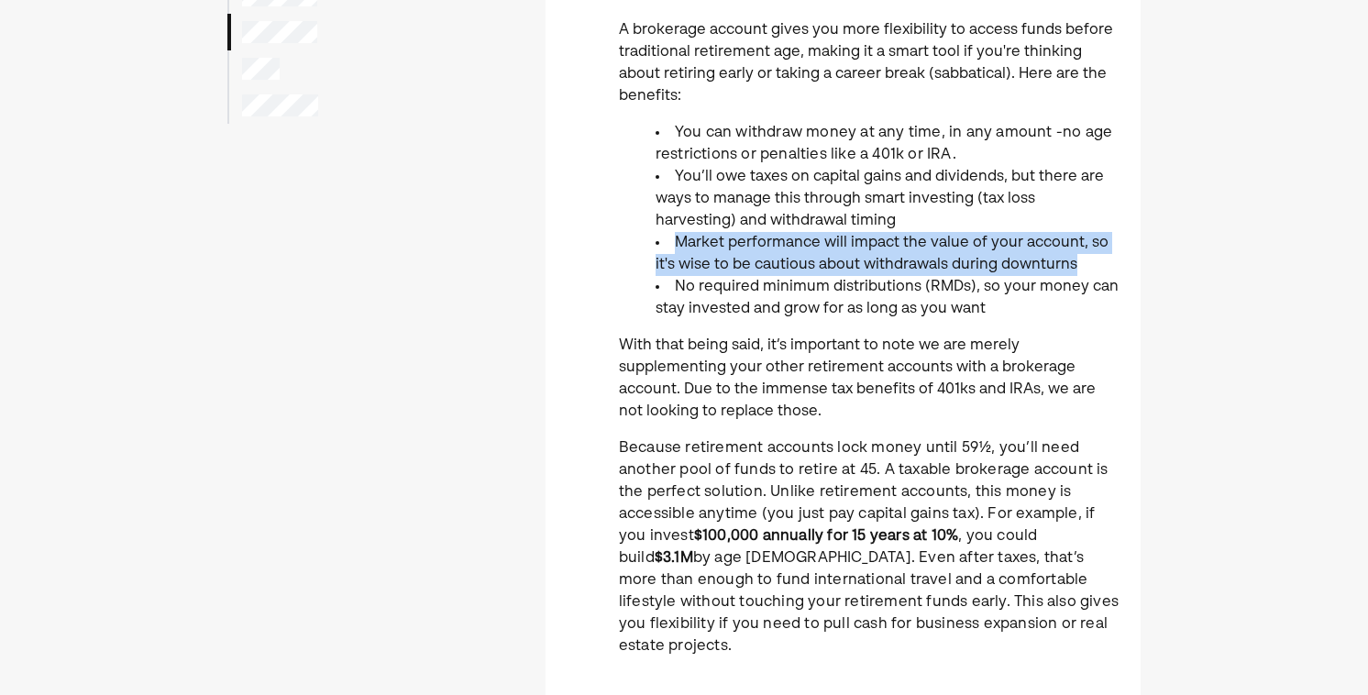
drag, startPoint x: 970, startPoint y: 224, endPoint x: 1081, endPoint y: 258, distance: 116.0
click at [1081, 258] on ul "You can withdraw money at any time, in any amount -no age restrictions or penal…" at bounding box center [869, 221] width 500 height 198
click at [1081, 258] on li "Market performance will impact the value of your account, so it's wise to be ca…" at bounding box center [886, 254] width 463 height 44
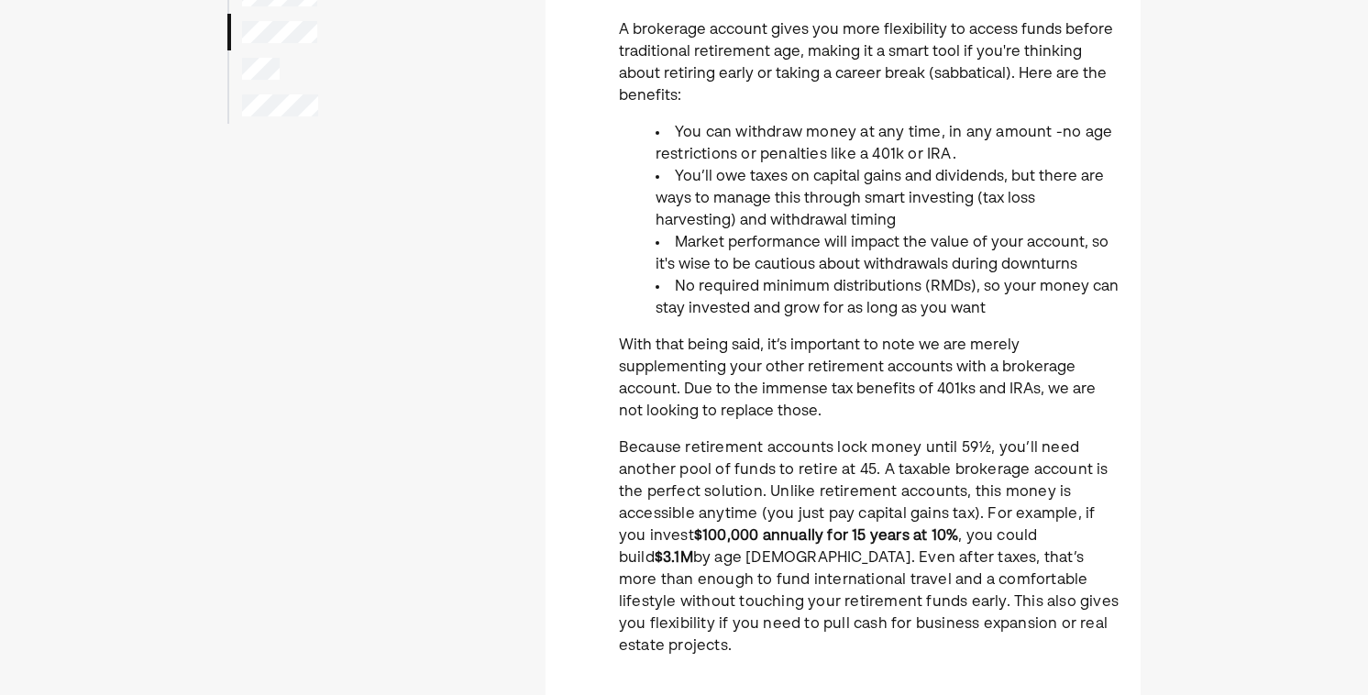
scroll to position [248, 0]
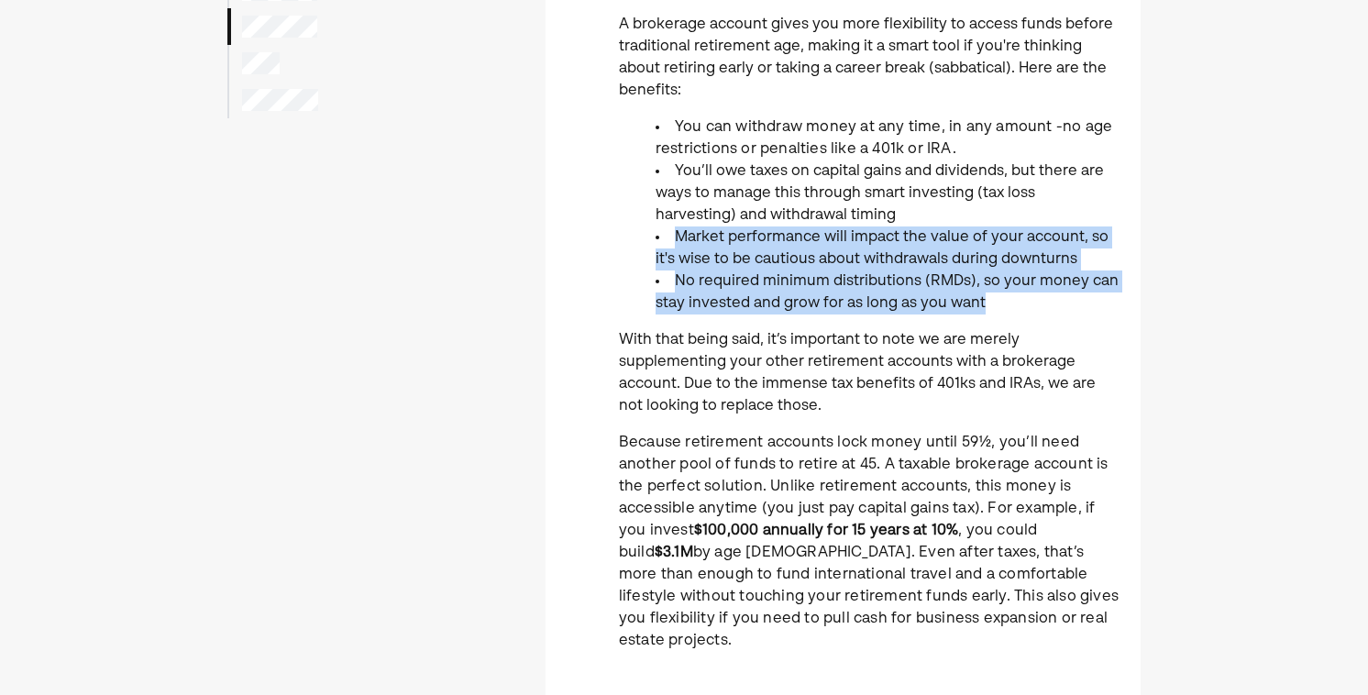
drag, startPoint x: 1076, startPoint y: 295, endPoint x: 1085, endPoint y: 211, distance: 84.8
click at [1085, 212] on ul "You can withdraw money at any time, in any amount -no age restrictions or penal…" at bounding box center [869, 215] width 500 height 198
click at [1085, 211] on li "You’ll owe taxes on capital gains and dividends, but there are ways to manage t…" at bounding box center [886, 193] width 463 height 66
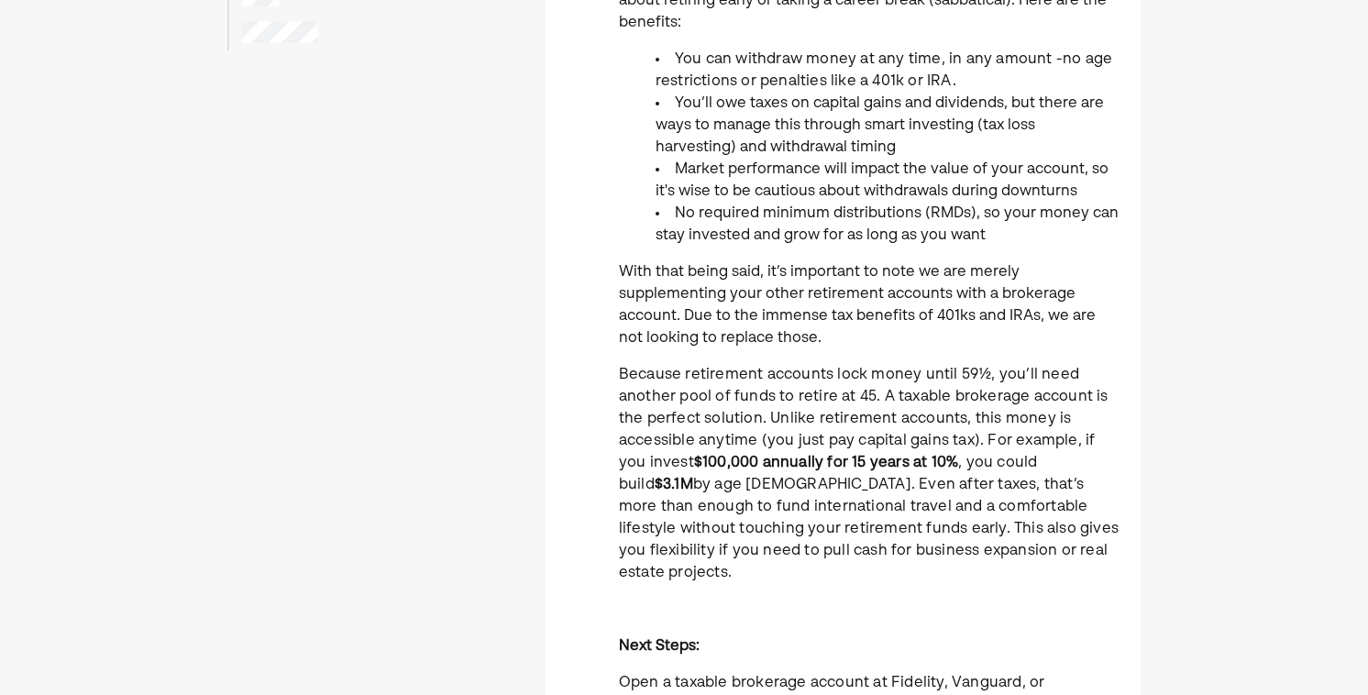
scroll to position [316, 0]
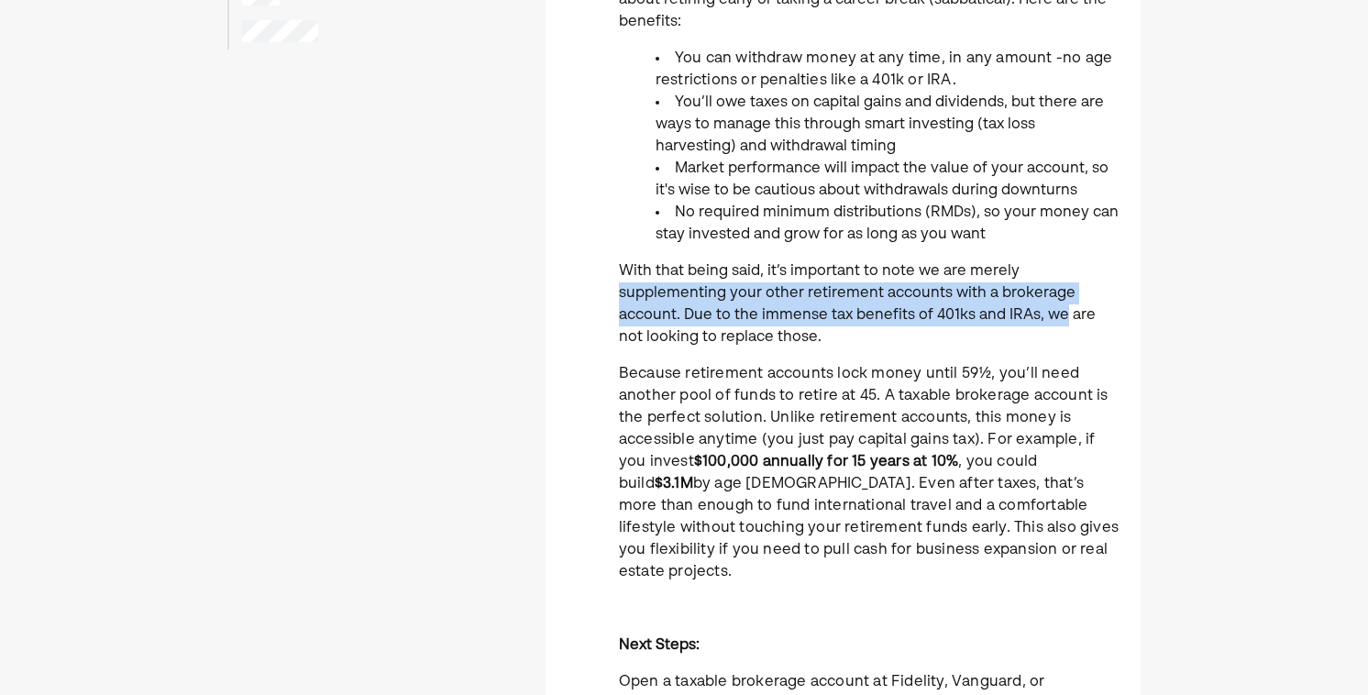
drag, startPoint x: 1040, startPoint y: 268, endPoint x: 1058, endPoint y: 317, distance: 52.5
click at [1058, 317] on p "With that being said, it’s important to note we are merely supplementing your o…" at bounding box center [869, 304] width 500 height 88
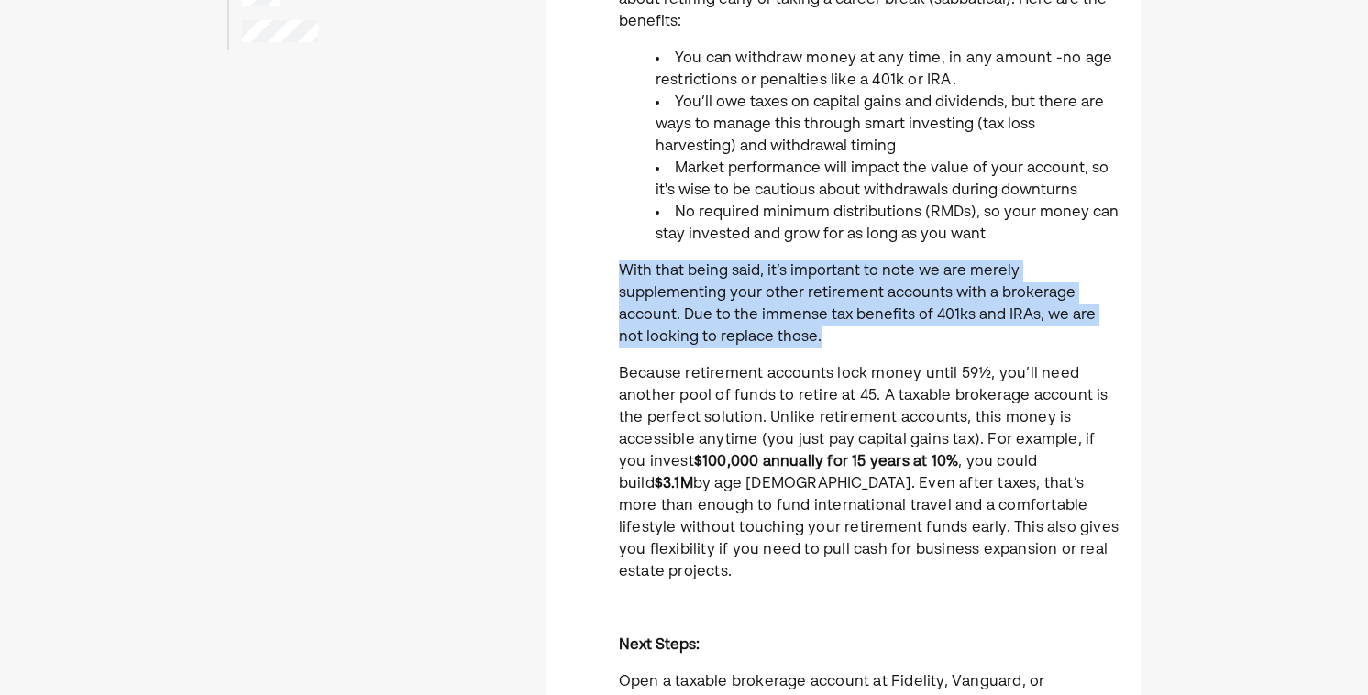
drag, startPoint x: 1055, startPoint y: 336, endPoint x: 1064, endPoint y: 248, distance: 87.6
click at [1064, 249] on div "A brokerage account gives you more flexibility to access funds before tradition…" at bounding box center [869, 597] width 500 height 1305
click at [1064, 248] on div "A brokerage account gives you more flexibility to access funds before tradition…" at bounding box center [869, 597] width 500 height 1305
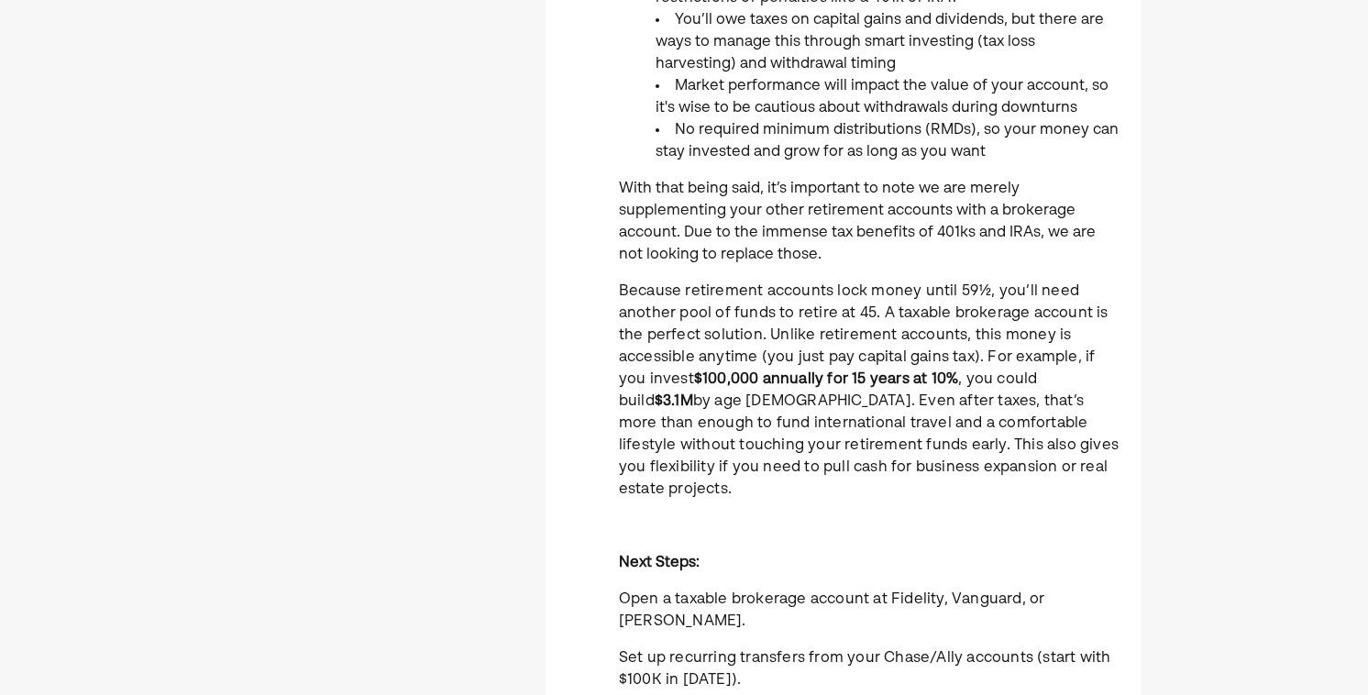
scroll to position [439, 0]
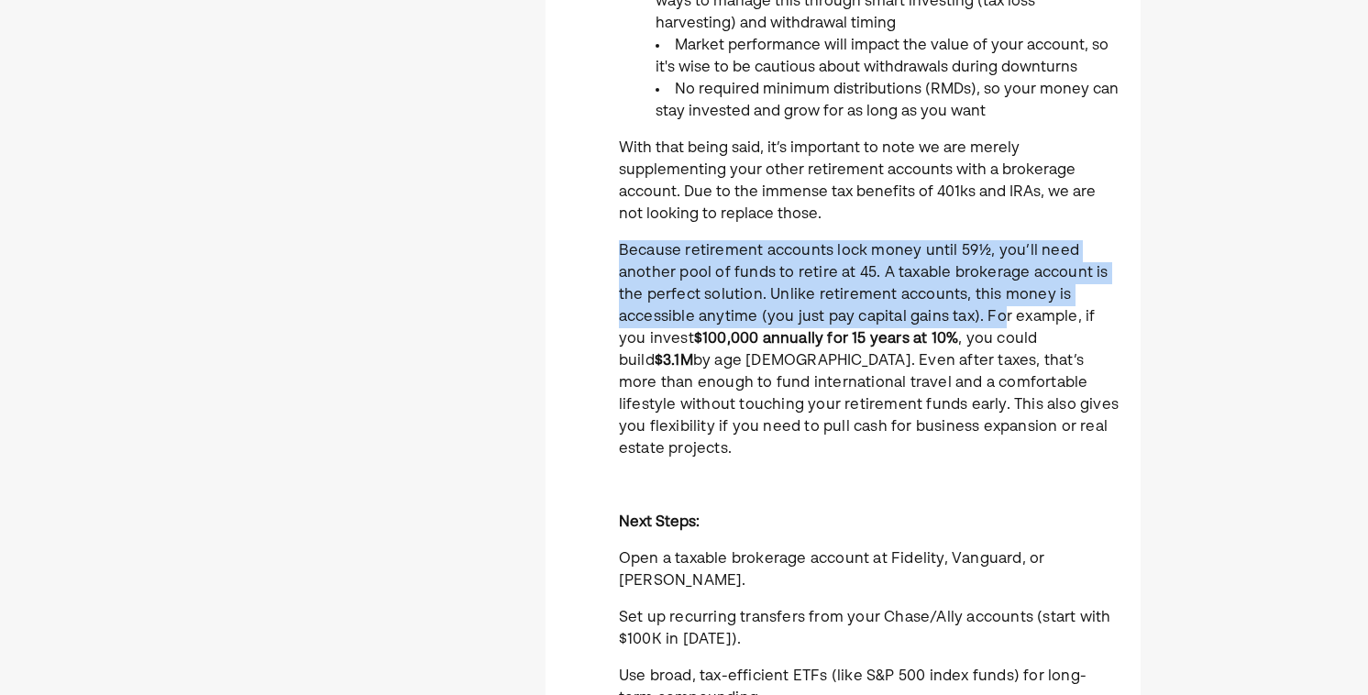
drag, startPoint x: 976, startPoint y: 237, endPoint x: 998, endPoint y: 320, distance: 86.3
click at [998, 320] on div "A brokerage account gives you more flexibility to access funds before tradition…" at bounding box center [869, 474] width 500 height 1305
click at [974, 279] on span "Because retirement accounts lock money until 59½, you’ll need another pool of f…" at bounding box center [864, 295] width 490 height 103
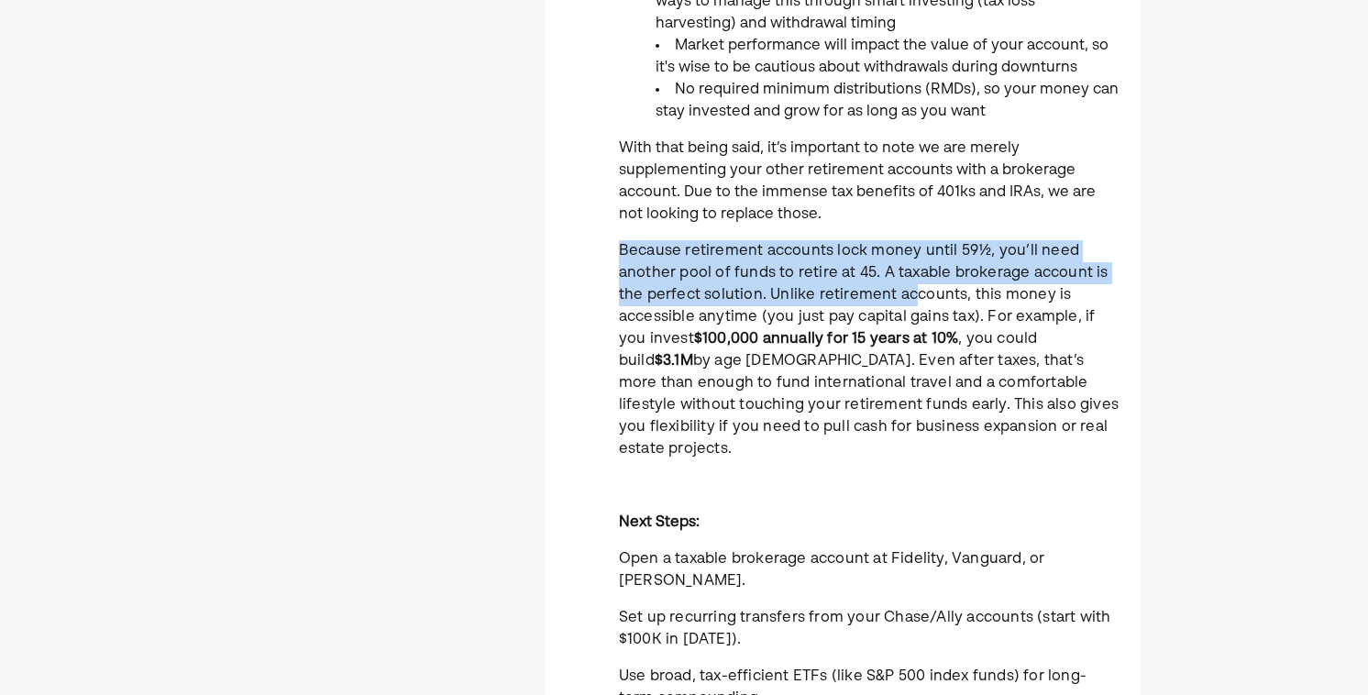
drag, startPoint x: 915, startPoint y: 237, endPoint x: 915, endPoint y: 290, distance: 53.2
click at [915, 290] on div "A brokerage account gives you more flexibility to access funds before tradition…" at bounding box center [869, 474] width 500 height 1305
click at [915, 290] on span "Because retirement accounts lock money until 59½, you’ll need another pool of f…" at bounding box center [864, 295] width 490 height 103
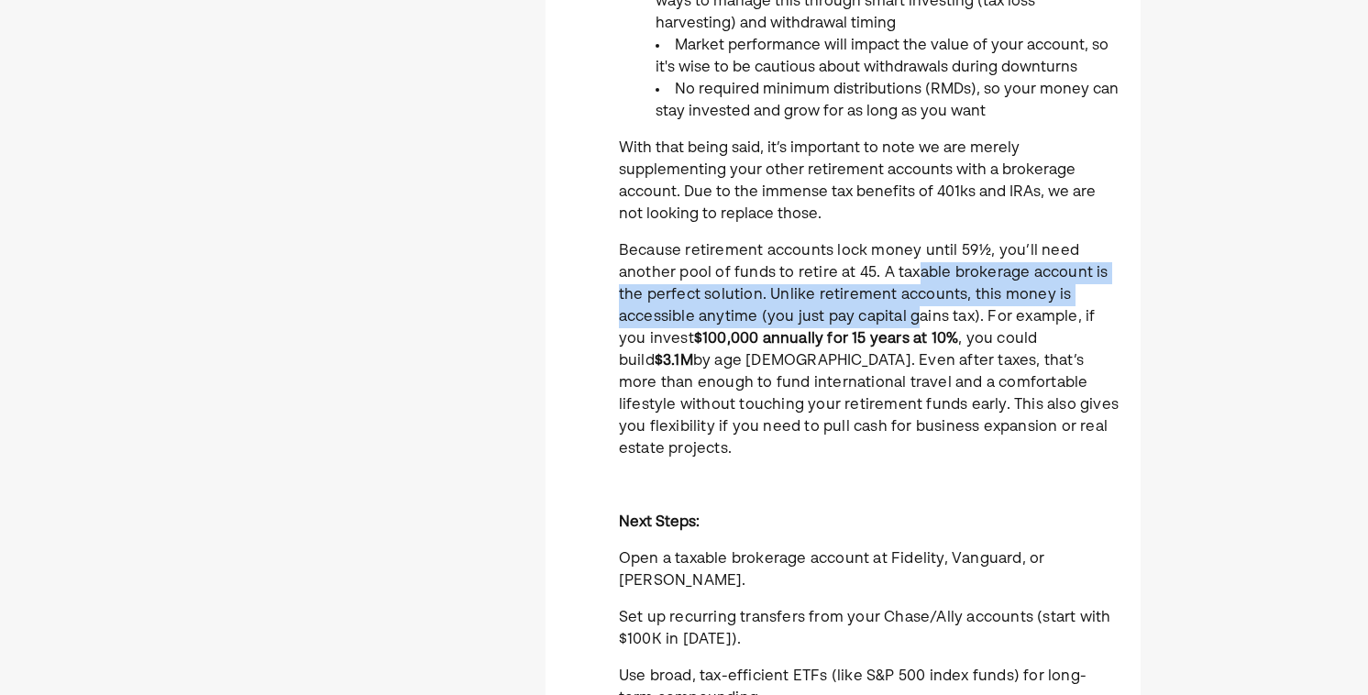
drag, startPoint x: 913, startPoint y: 269, endPoint x: 918, endPoint y: 311, distance: 42.4
click at [918, 311] on span "Because retirement accounts lock money until 59½, you’ll need another pool of f…" at bounding box center [864, 295] width 490 height 103
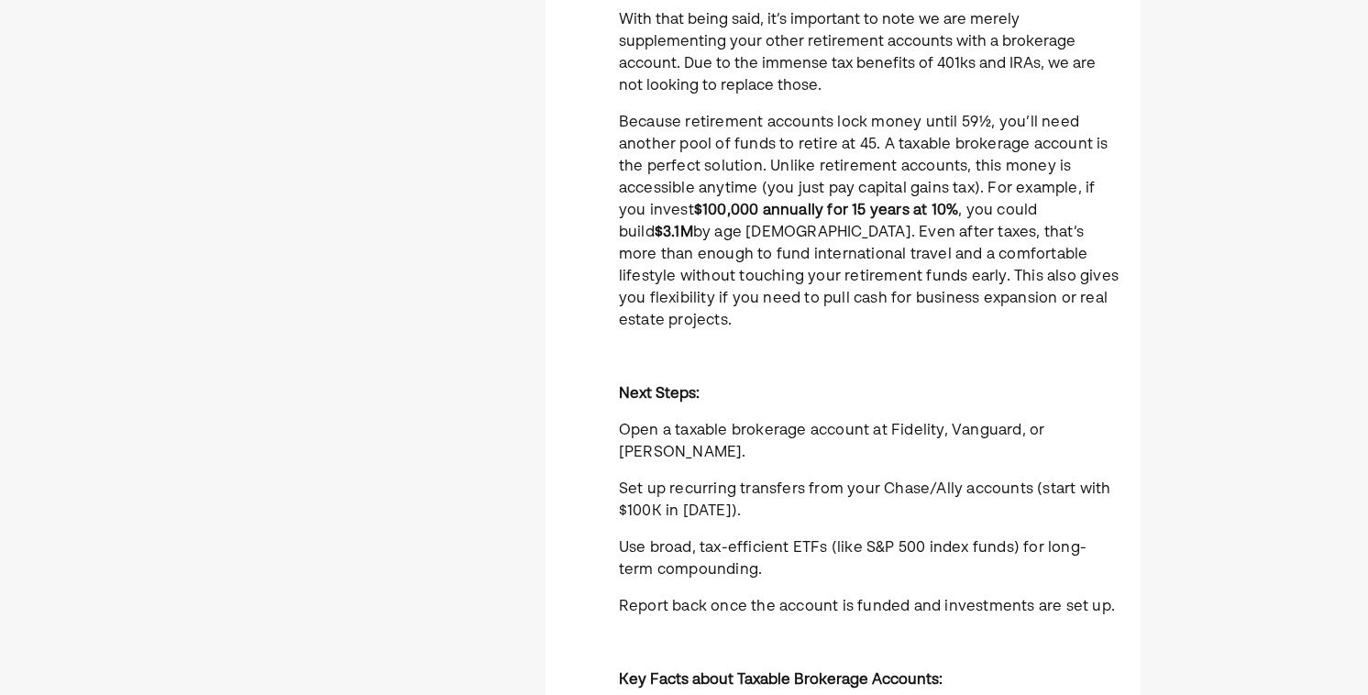
scroll to position [569, 0]
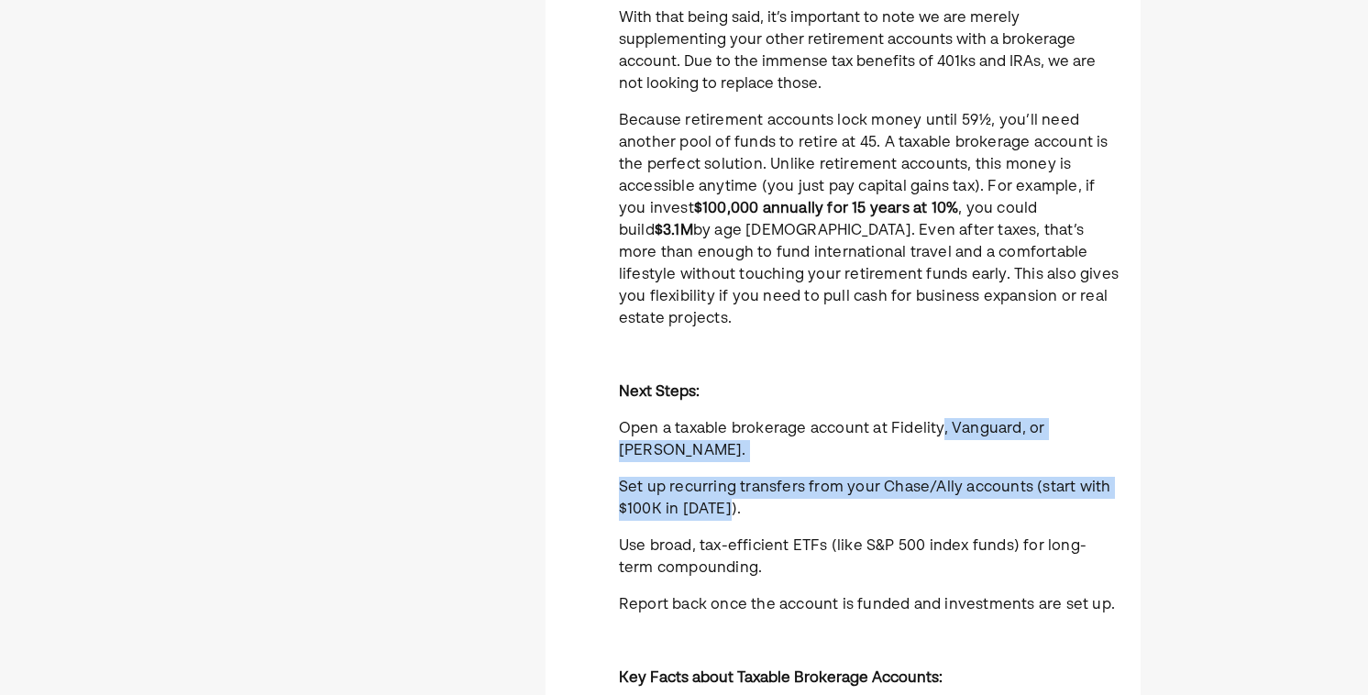
drag, startPoint x: 941, startPoint y: 407, endPoint x: 940, endPoint y: 467, distance: 59.6
click at [941, 467] on div "A brokerage account gives you more flexibility to access funds before tradition…" at bounding box center [869, 344] width 500 height 1305
click at [940, 477] on p "Set up recurring transfers from your Chase/Ally accounts (start with $100K in 2…" at bounding box center [869, 499] width 500 height 44
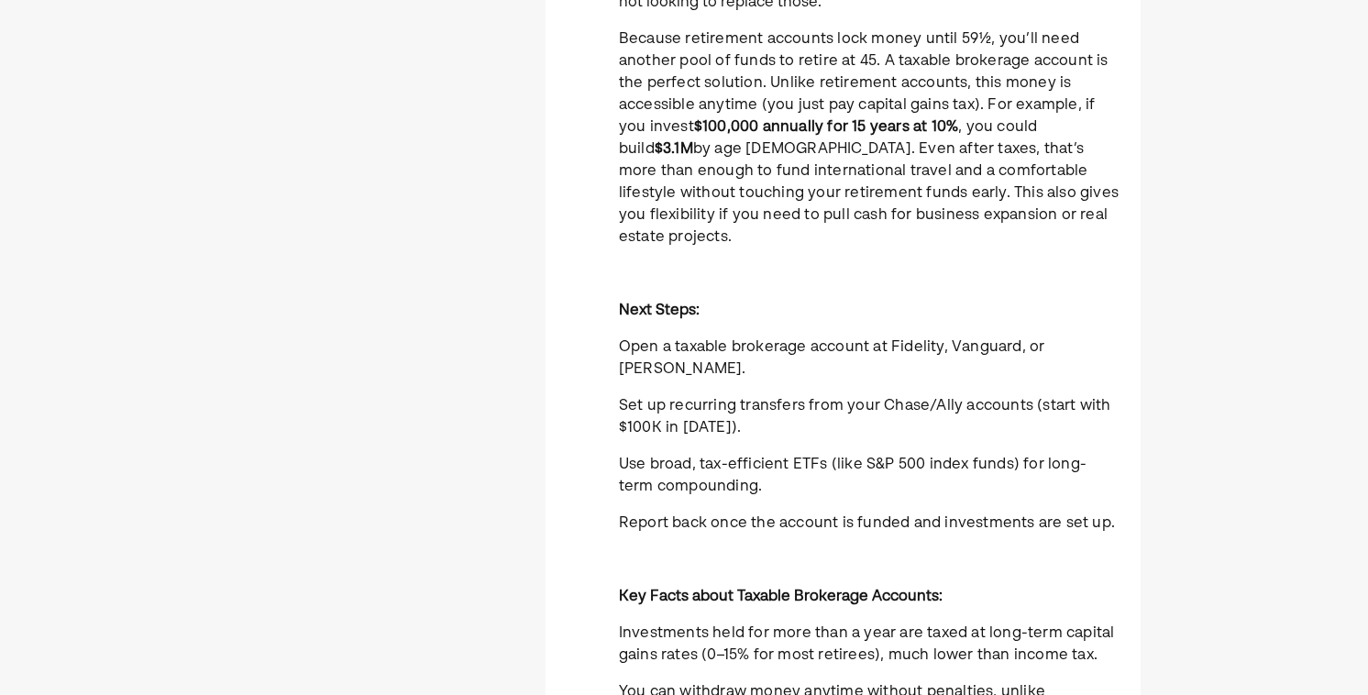
scroll to position [654, 0]
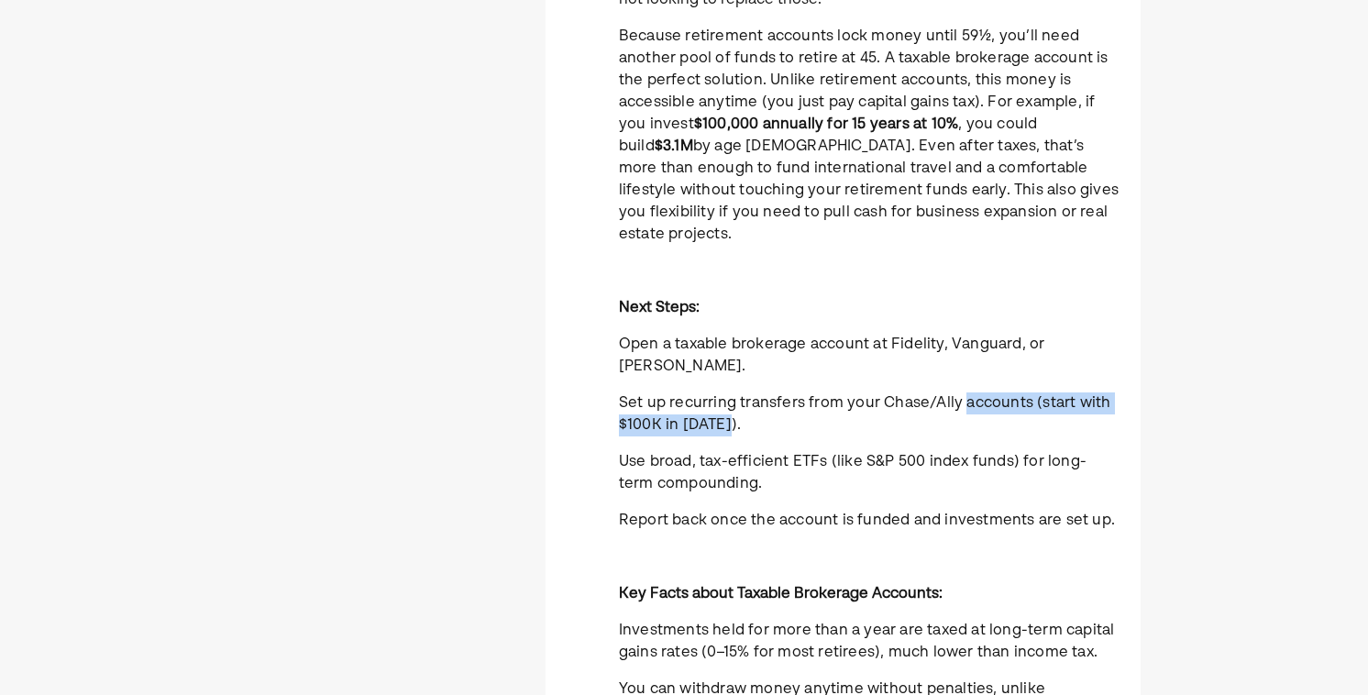
drag, startPoint x: 963, startPoint y: 360, endPoint x: 963, endPoint y: 388, distance: 27.5
click at [963, 392] on p "Set up recurring transfers from your Chase/Ally accounts (start with $100K in 2…" at bounding box center [869, 414] width 500 height 44
drag, startPoint x: 854, startPoint y: 355, endPoint x: 853, endPoint y: 378, distance: 22.9
click at [853, 392] on p "Set up recurring transfers from your Chase/Ally accounts (start with $100K in 2…" at bounding box center [869, 414] width 500 height 44
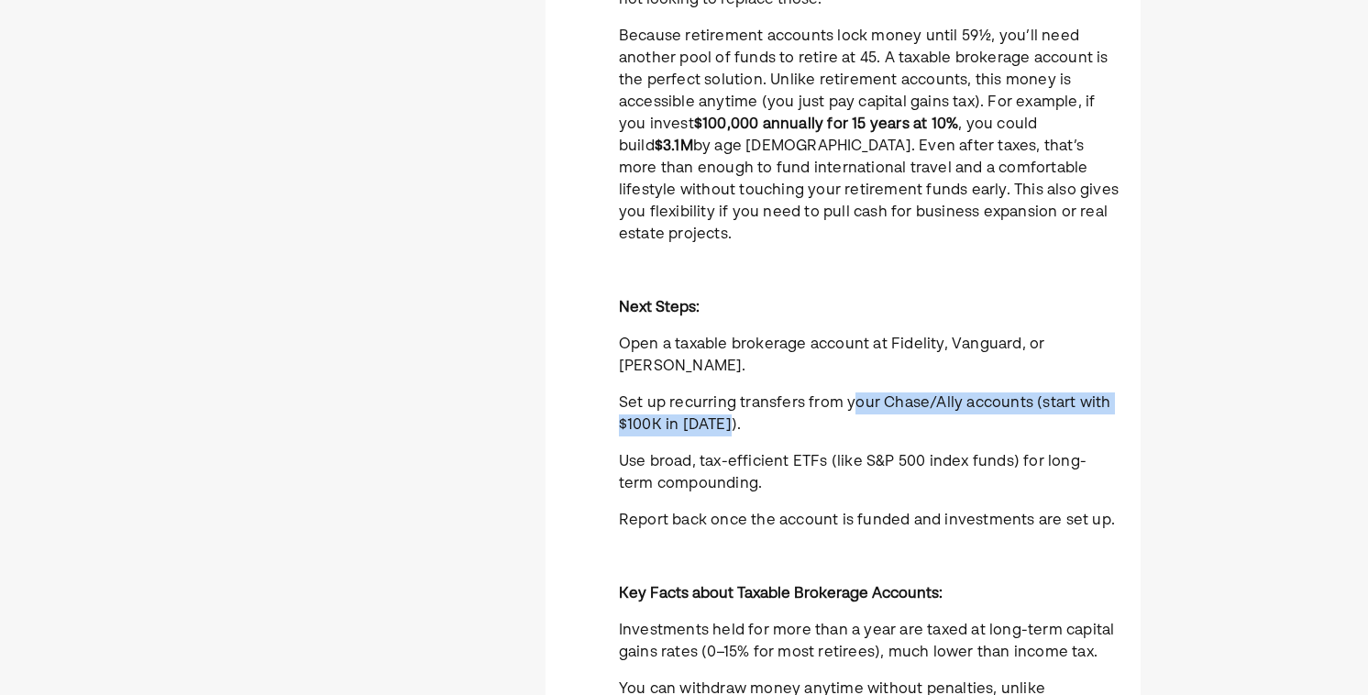
click at [853, 392] on p "Set up recurring transfers from your Chase/Ally accounts (start with $100K in 2…" at bounding box center [869, 414] width 500 height 44
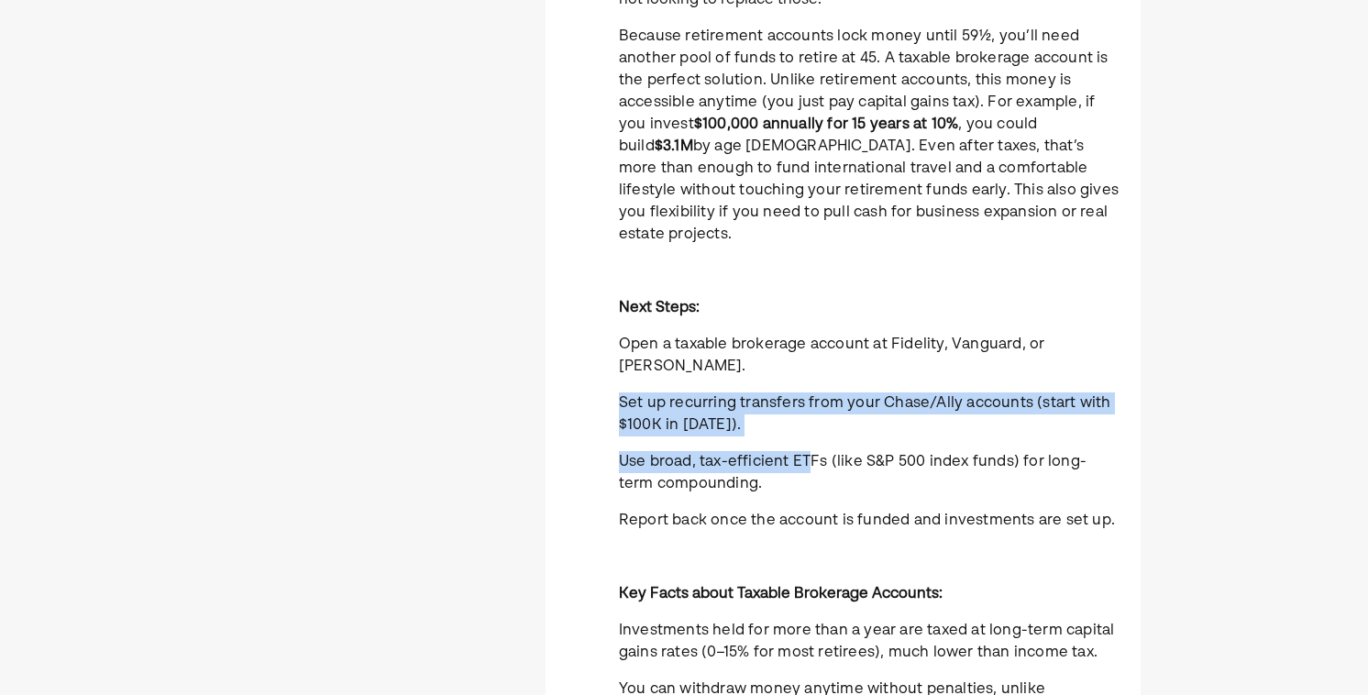
drag, startPoint x: 802, startPoint y: 347, endPoint x: 808, endPoint y: 408, distance: 60.8
click at [808, 408] on div "A brokerage account gives you more flexibility to access funds before tradition…" at bounding box center [869, 260] width 500 height 1305
click at [808, 455] on span "Use broad, tax-efficient ETFs (like S&P 500 index funds) for long-term compound…" at bounding box center [853, 473] width 468 height 37
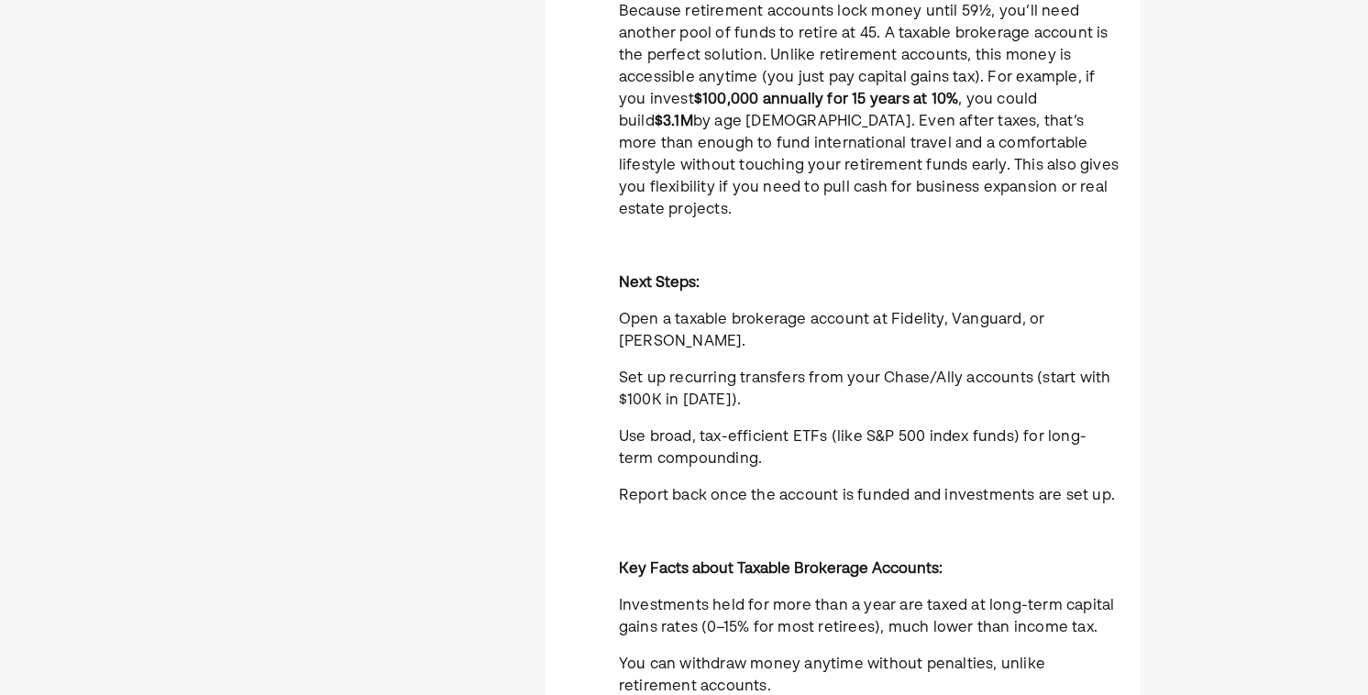
scroll to position [680, 0]
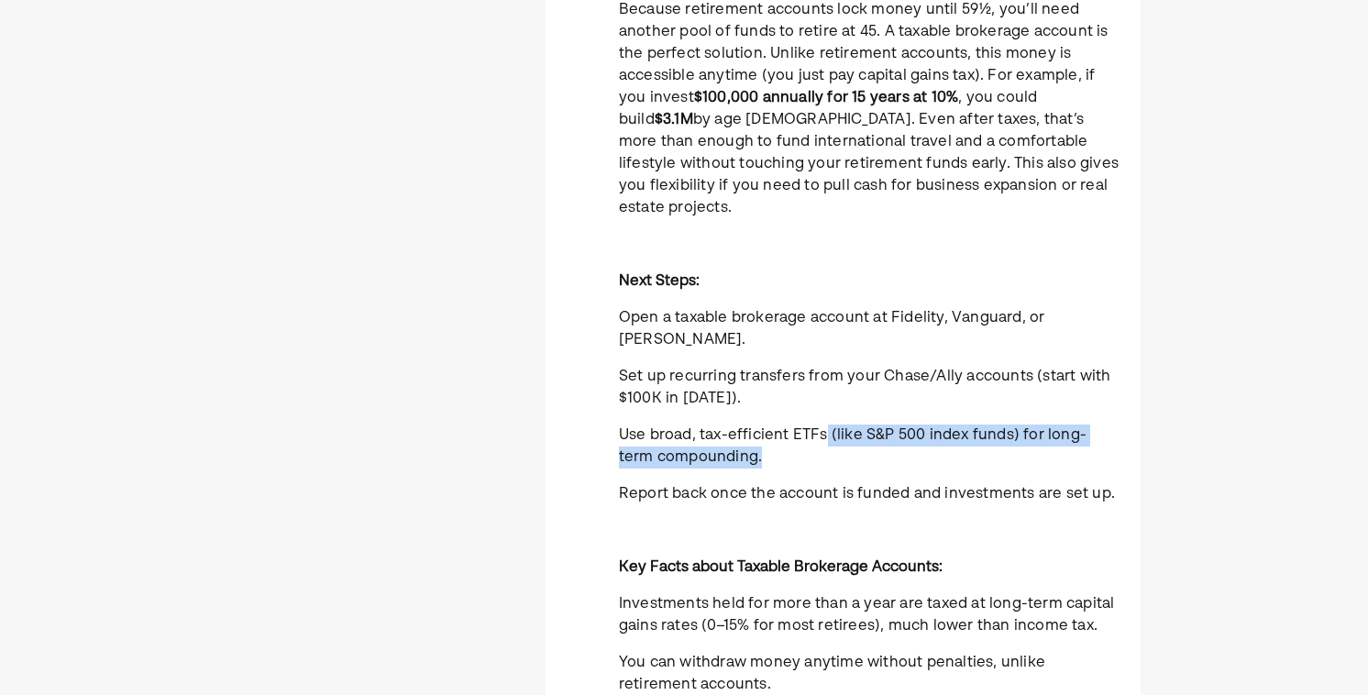
drag, startPoint x: 808, startPoint y: 411, endPoint x: 823, endPoint y: 391, distance: 24.8
click at [823, 424] on p "Use broad, tax-efficient ETFs (like S&P 500 index funds) for long-term compound…" at bounding box center [869, 446] width 500 height 44
click at [823, 428] on span "Use broad, tax-efficient ETFs (like S&P 500 index funds) for long-term compound…" at bounding box center [853, 446] width 468 height 37
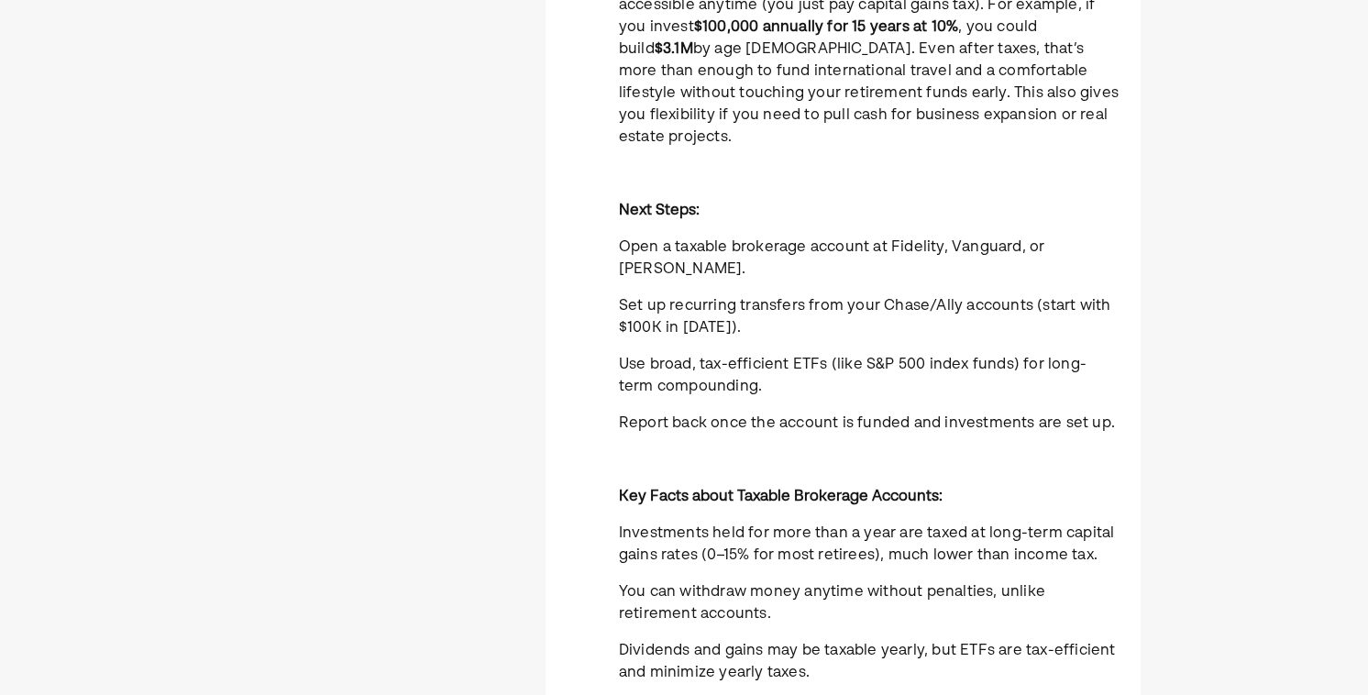
scroll to position [757, 0]
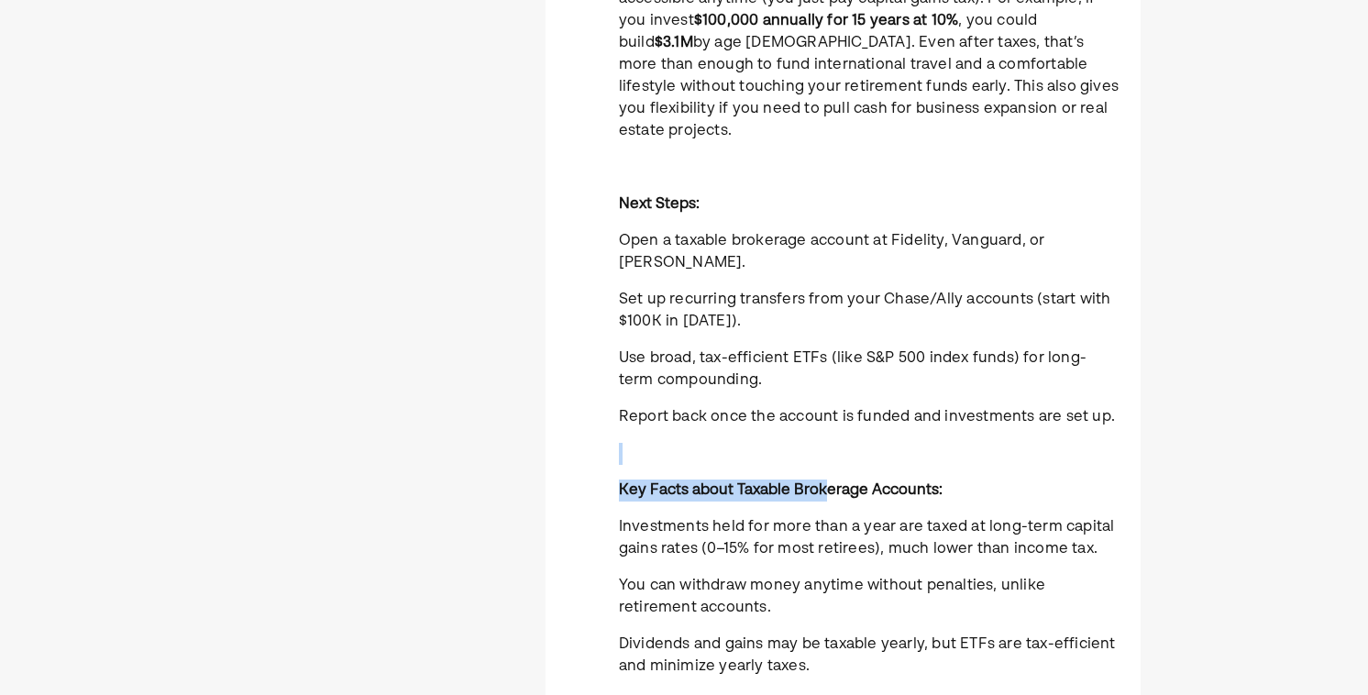
drag, startPoint x: 823, startPoint y: 404, endPoint x: 824, endPoint y: 439, distance: 34.8
click at [824, 439] on div "A brokerage account gives you more flexibility to access funds before tradition…" at bounding box center [869, 156] width 500 height 1305
click at [824, 483] on strong "Key Facts about Taxable Brokerage Accounts:" at bounding box center [781, 490] width 324 height 15
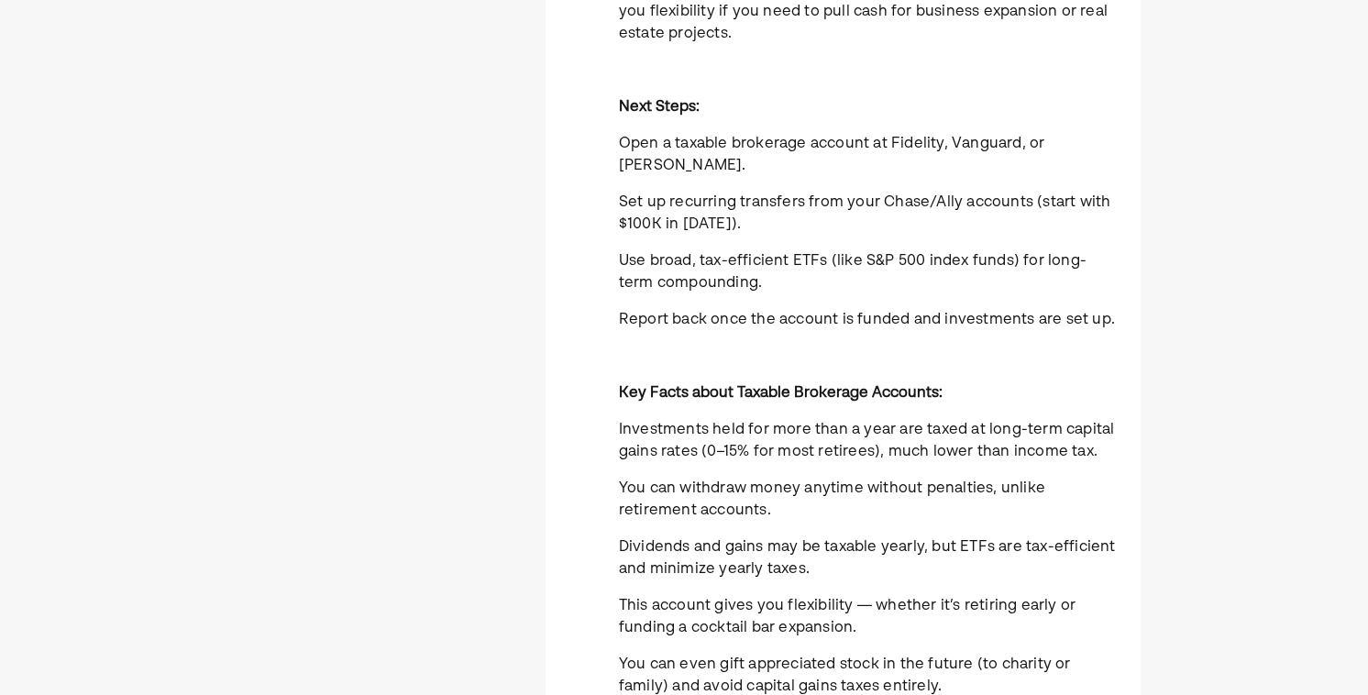
scroll to position [860, 0]
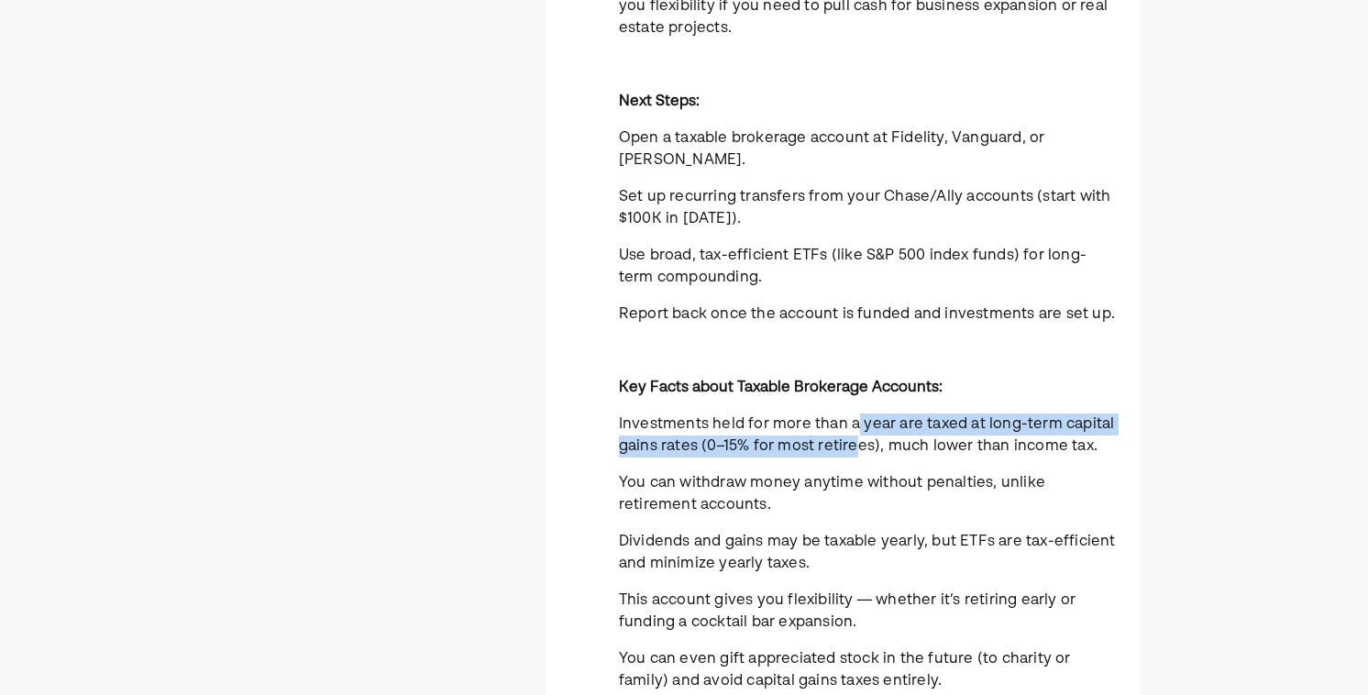
drag, startPoint x: 855, startPoint y: 391, endPoint x: 856, endPoint y: 412, distance: 21.1
click at [856, 413] on p "Investments held for more than a year are taxed at long-term capital gains rate…" at bounding box center [869, 435] width 500 height 44
click at [856, 417] on span "Investments held for more than a year are taxed at long-term capital gains rate…" at bounding box center [867, 435] width 496 height 37
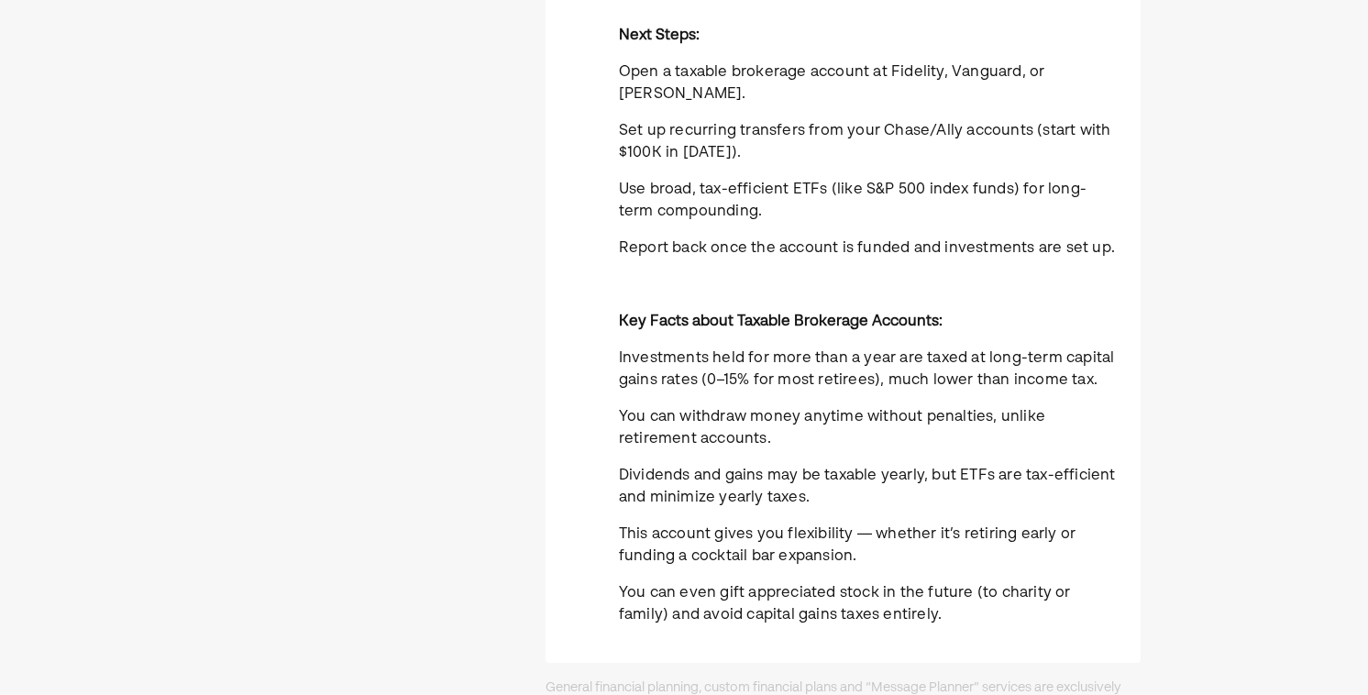
scroll to position [942, 0]
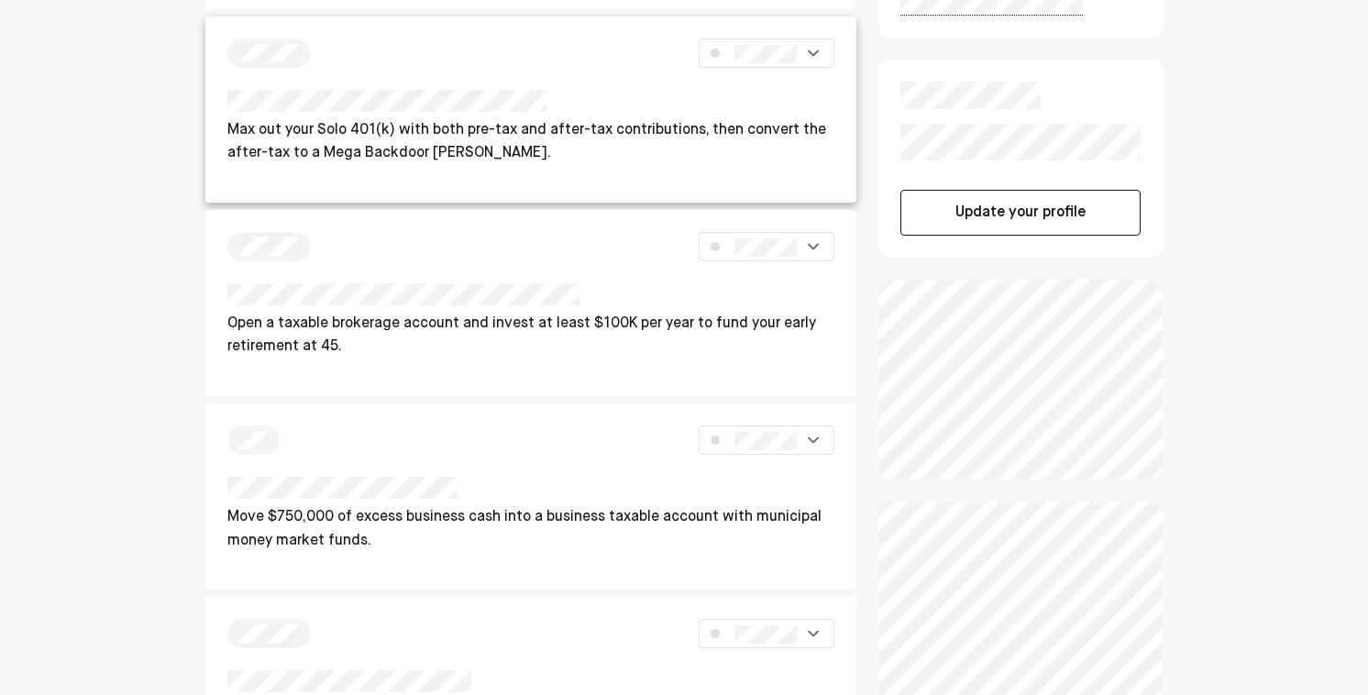
scroll to position [244, 0]
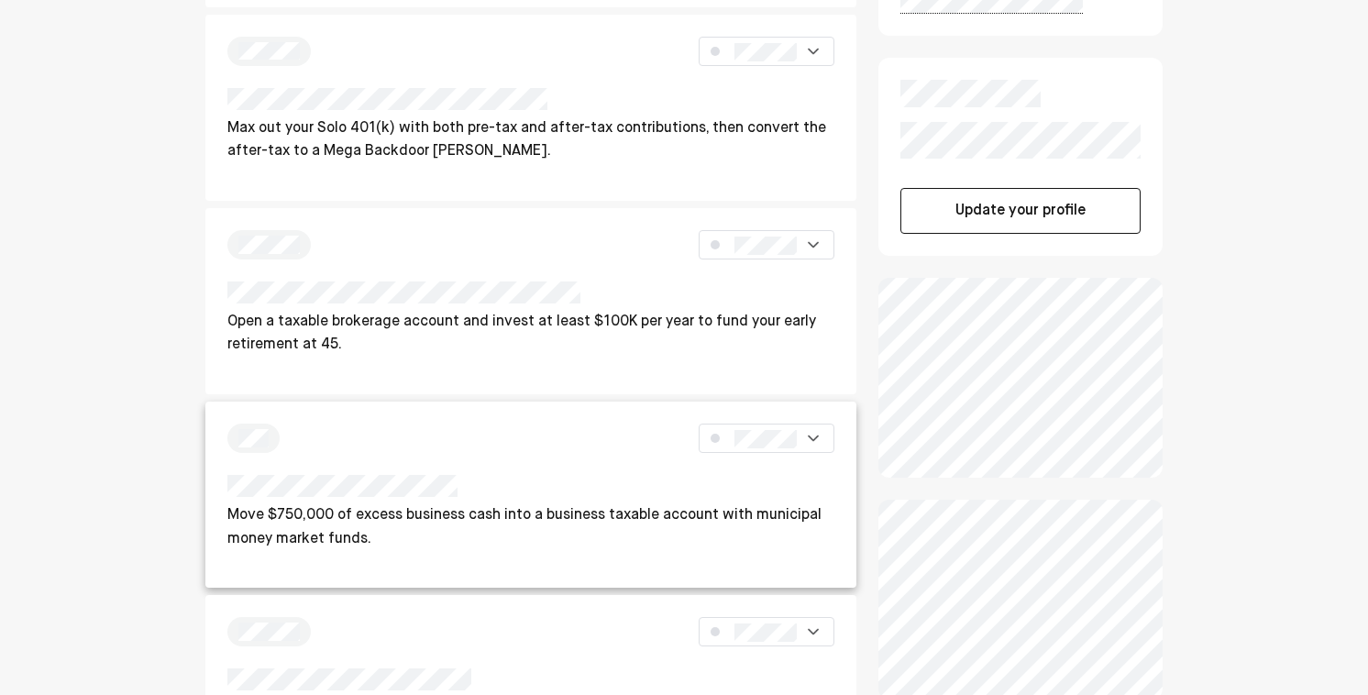
click at [538, 536] on p "Move $750,000 of excess business cash into a business taxable account with muni…" at bounding box center [530, 527] width 607 height 47
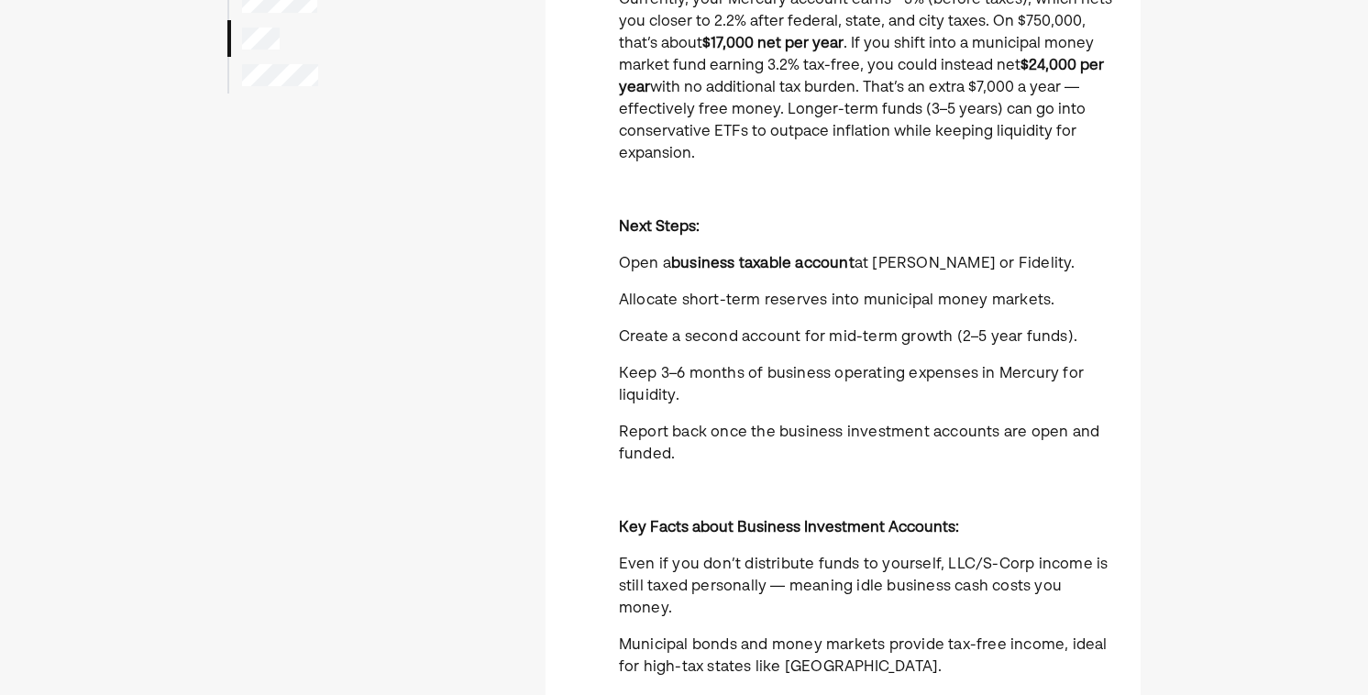
scroll to position [274, 0]
click at [652, 267] on span "Open a" at bounding box center [645, 262] width 52 height 15
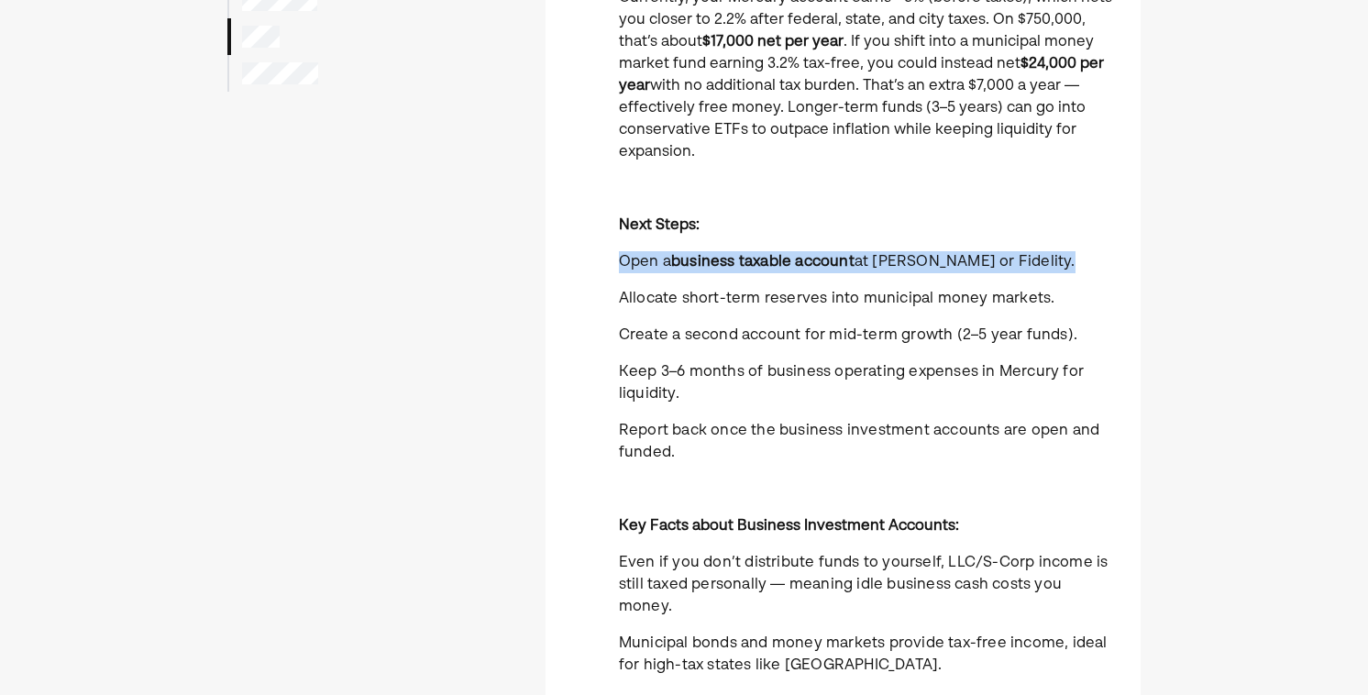
click at [652, 267] on span "Open a" at bounding box center [645, 262] width 52 height 15
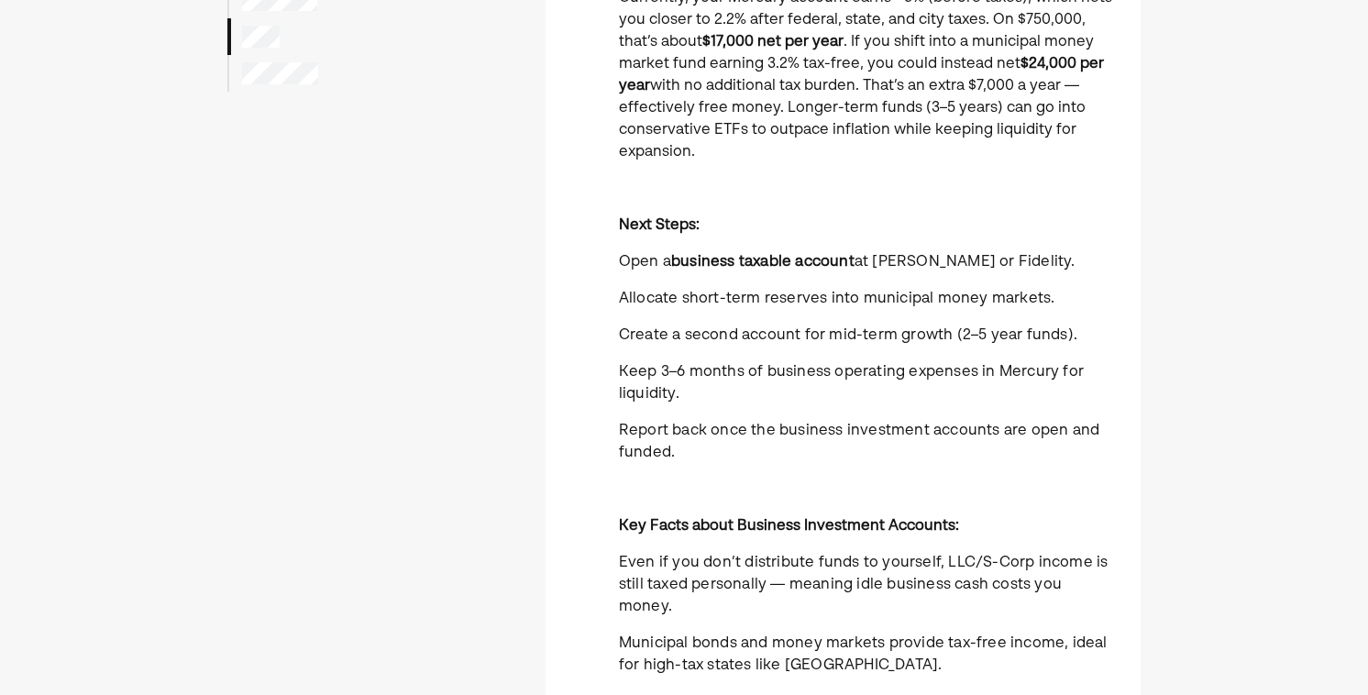
click at [650, 298] on span "Allocate short-term reserves into municipal money markets." at bounding box center [837, 299] width 436 height 15
click at [644, 337] on span "Create a second account for mid-term growth (2–5 year funds)." at bounding box center [848, 335] width 458 height 15
click at [776, 288] on p "Allocate short-term reserves into municipal money markets." at bounding box center [869, 299] width 500 height 22
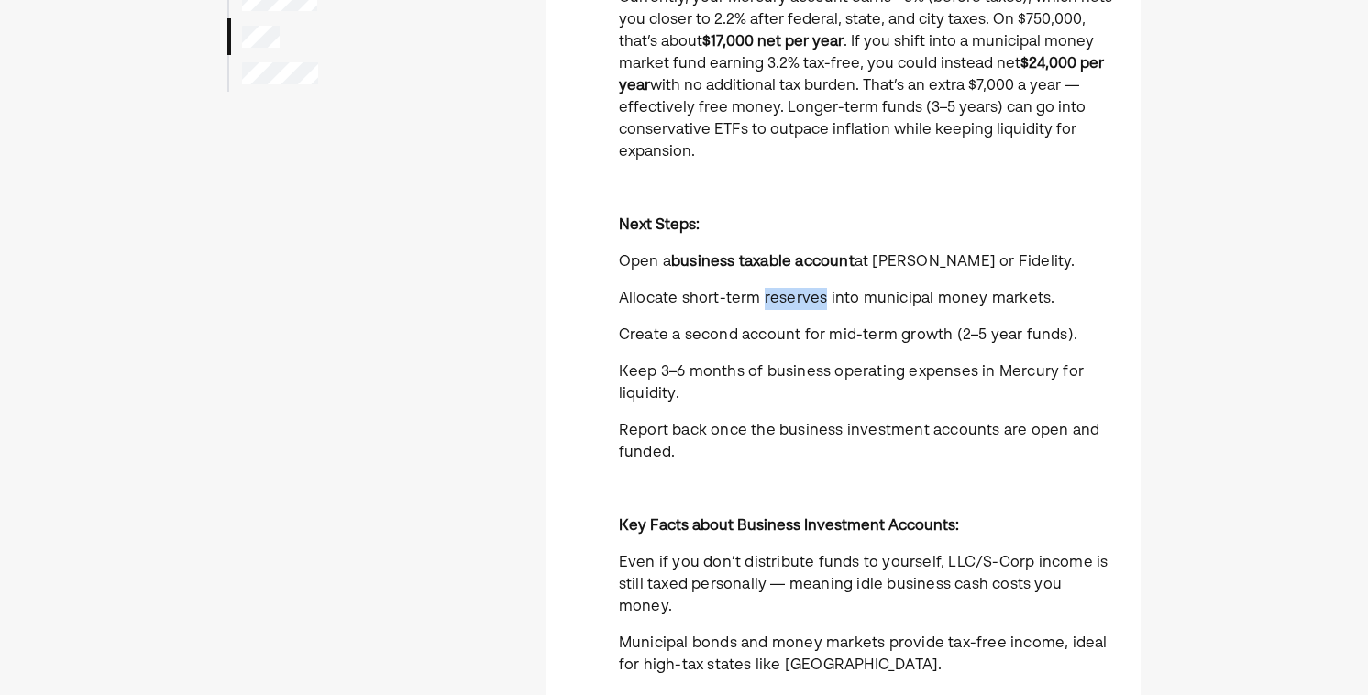
click at [776, 288] on p "Allocate short-term reserves into municipal money markets." at bounding box center [869, 299] width 500 height 22
click at [749, 336] on span "Create a second account for mid-term growth (2–5 year funds)." at bounding box center [848, 335] width 458 height 15
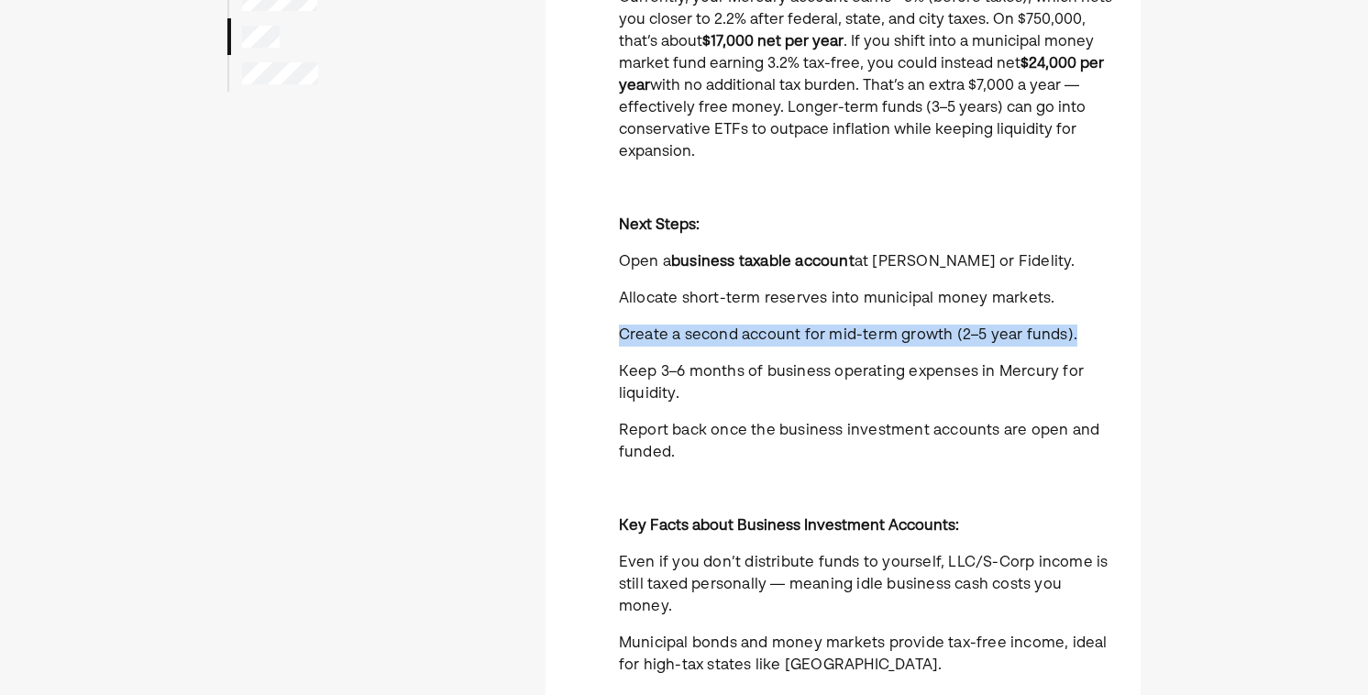
click at [749, 336] on span "Create a second account for mid-term growth (2–5 year funds)." at bounding box center [848, 335] width 458 height 15
click at [743, 345] on p "Create a second account for mid-term growth (2–5 year funds)." at bounding box center [869, 336] width 500 height 22
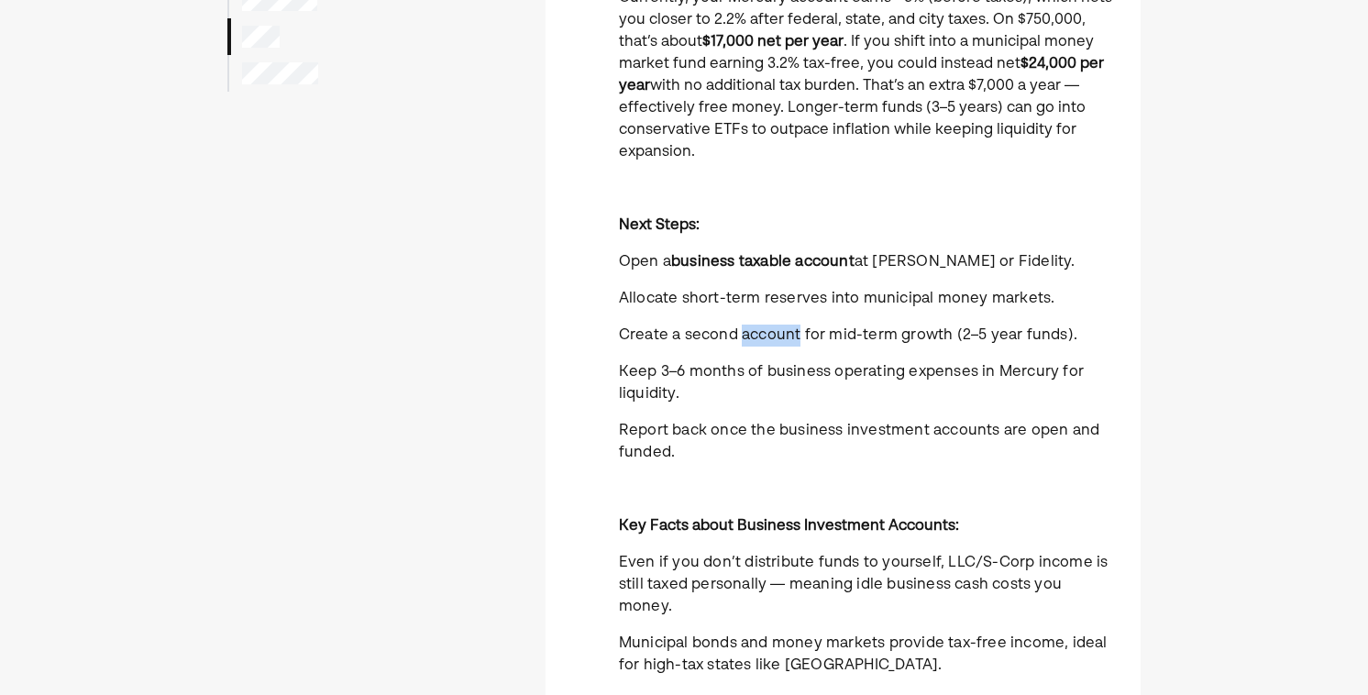
click at [743, 345] on p "Create a second account for mid-term growth (2–5 year funds)." at bounding box center [869, 336] width 500 height 22
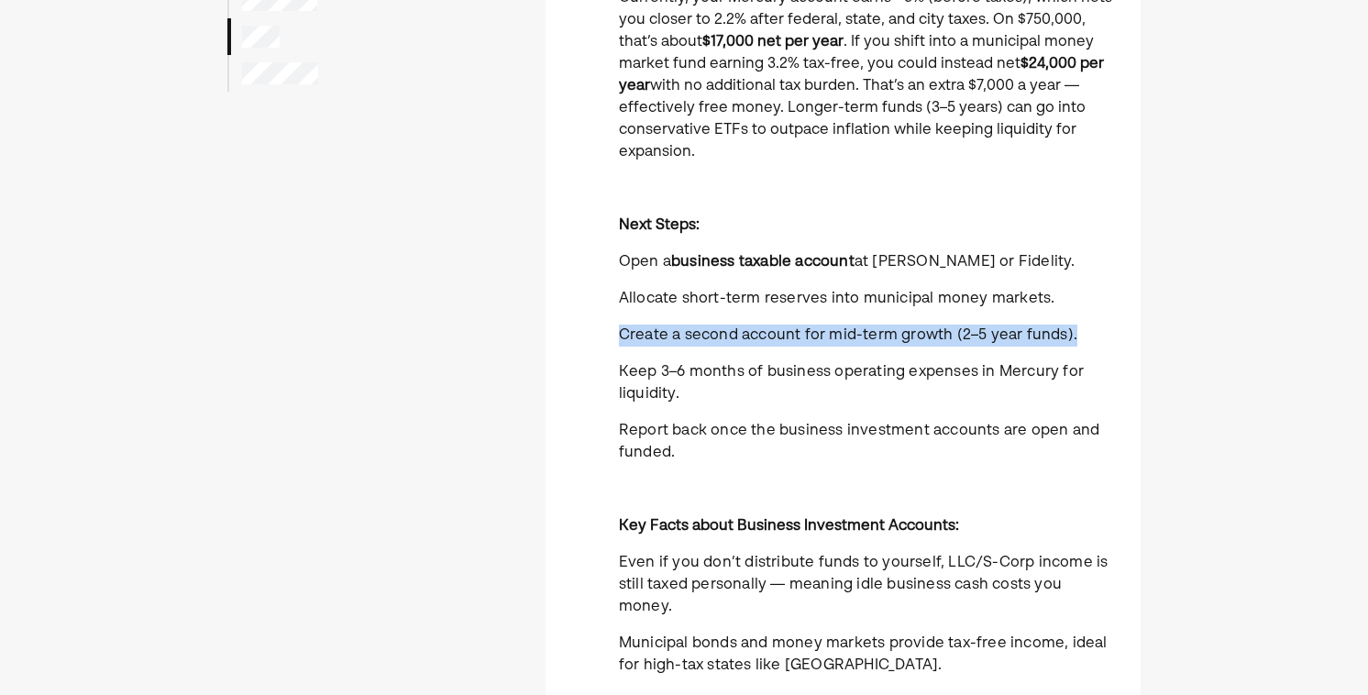
click at [743, 345] on p "Create a second account for mid-term growth (2–5 year funds)." at bounding box center [869, 336] width 500 height 22
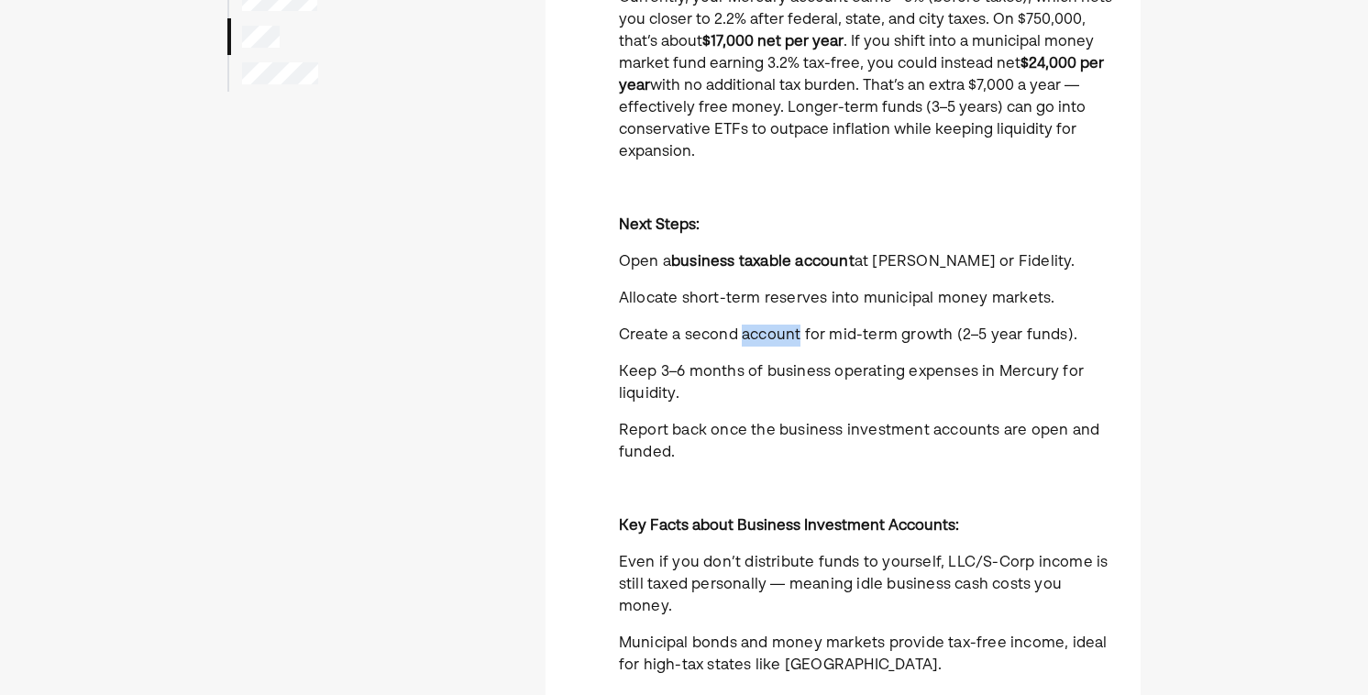
click at [743, 345] on p "Create a second account for mid-term growth (2–5 year funds)." at bounding box center [869, 336] width 500 height 22
click at [745, 346] on p "Create a second account for mid-term growth (2–5 year funds)." at bounding box center [869, 336] width 500 height 22
click at [743, 384] on p "Keep 3–6 months of business operating expenses in Mercury for liquidity." at bounding box center [869, 383] width 500 height 44
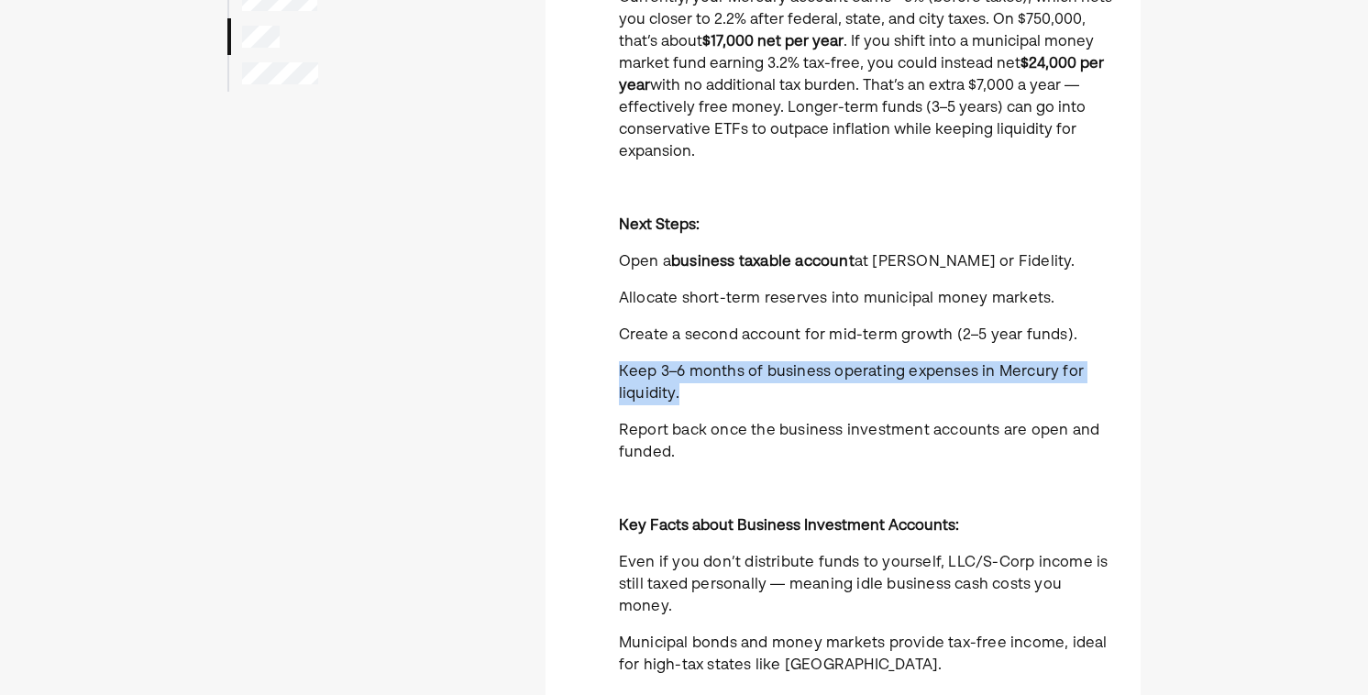
click at [743, 384] on p "Keep 3–6 months of business operating expenses in Mercury for liquidity." at bounding box center [869, 383] width 500 height 44
click at [742, 416] on div "Currently, your Mercury account earns ~3% (before taxes), which nets you closer…" at bounding box center [869, 427] width 500 height 880
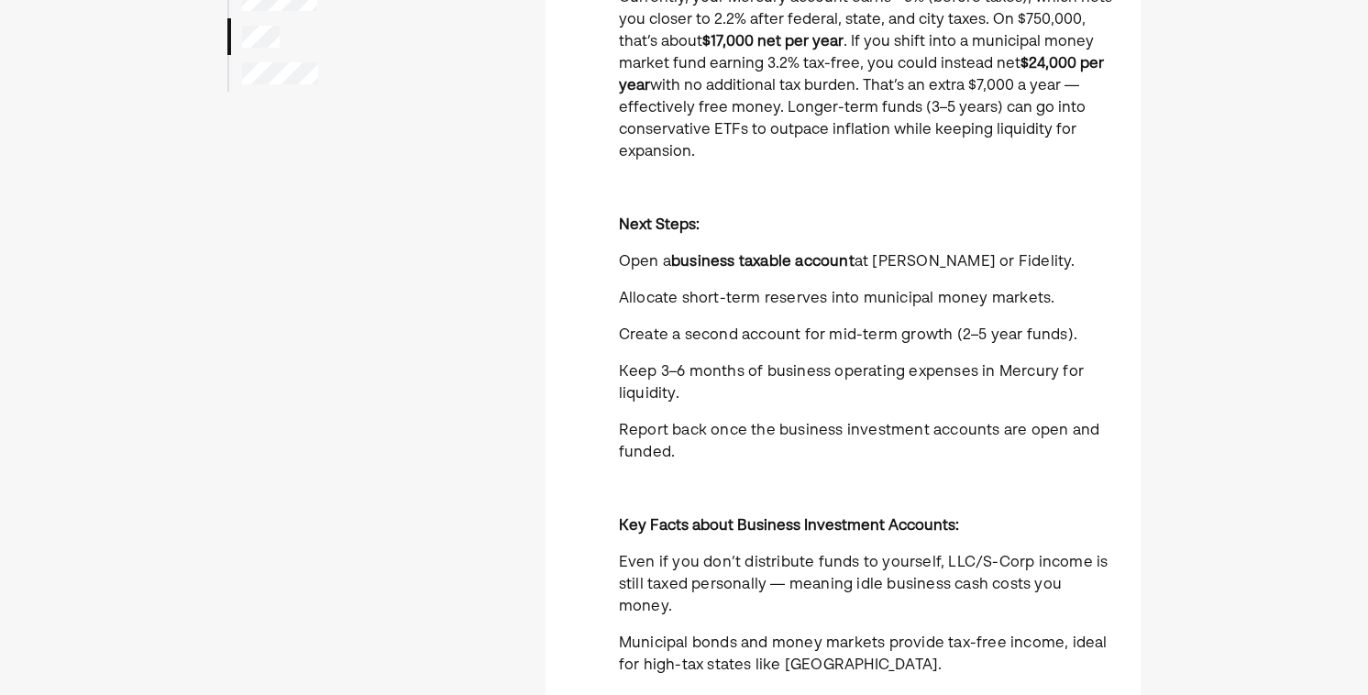
click at [736, 343] on span "Create a second account for mid-term growth (2–5 year funds)." at bounding box center [848, 335] width 458 height 15
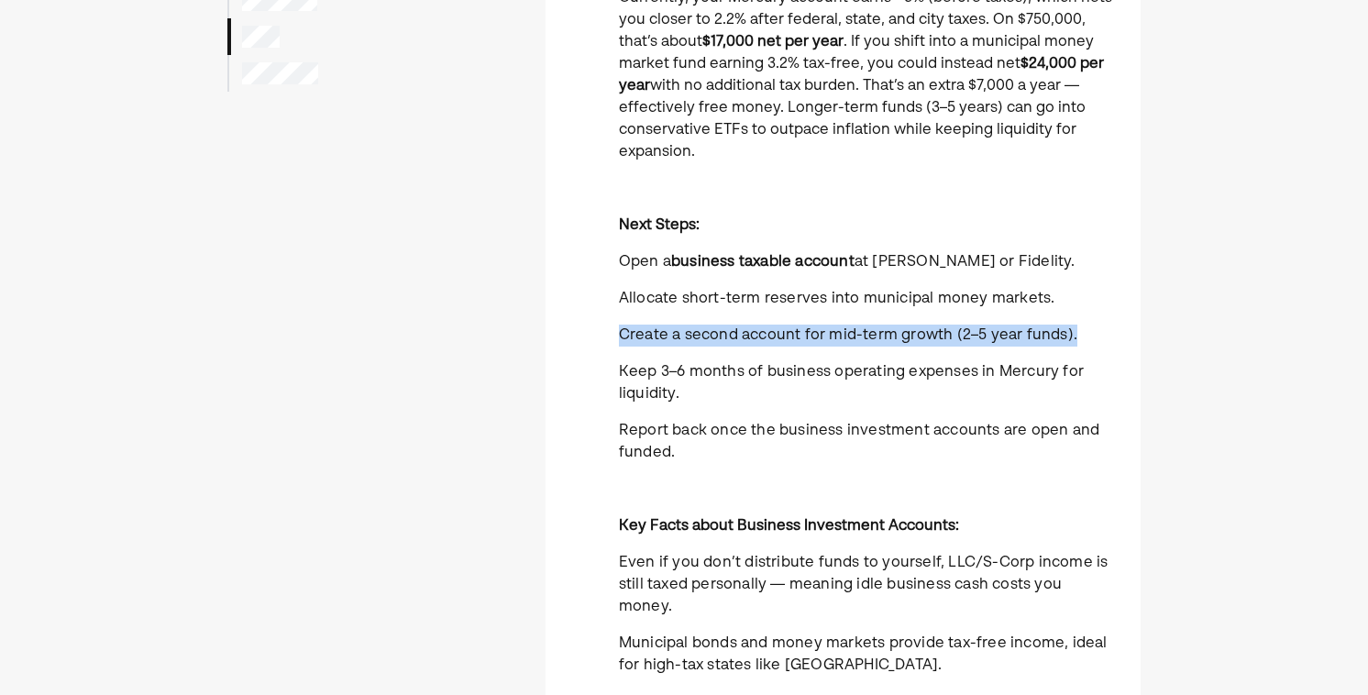
click at [736, 343] on span "Create a second account for mid-term growth (2–5 year funds)." at bounding box center [848, 335] width 458 height 15
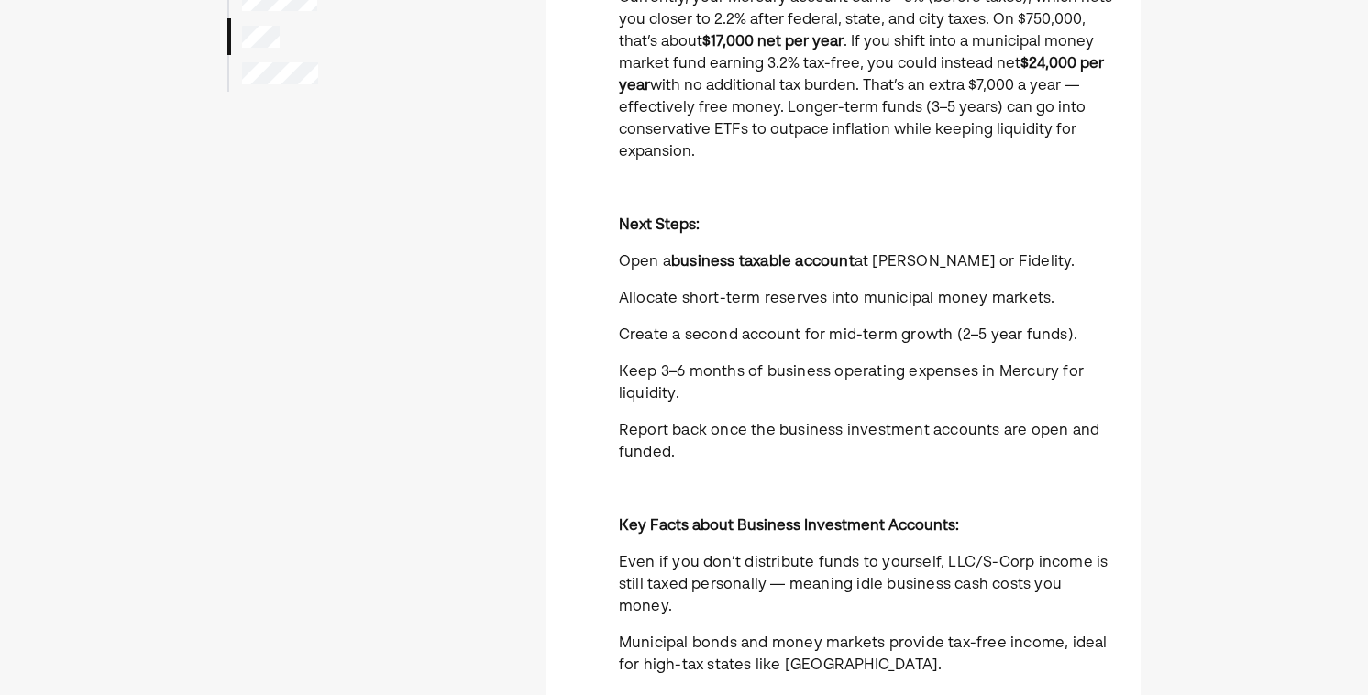
click at [742, 295] on span "Allocate short-term reserves into municipal money markets." at bounding box center [837, 299] width 436 height 15
click at [747, 339] on span "Create a second account for mid-term growth (2–5 year funds)." at bounding box center [848, 335] width 458 height 15
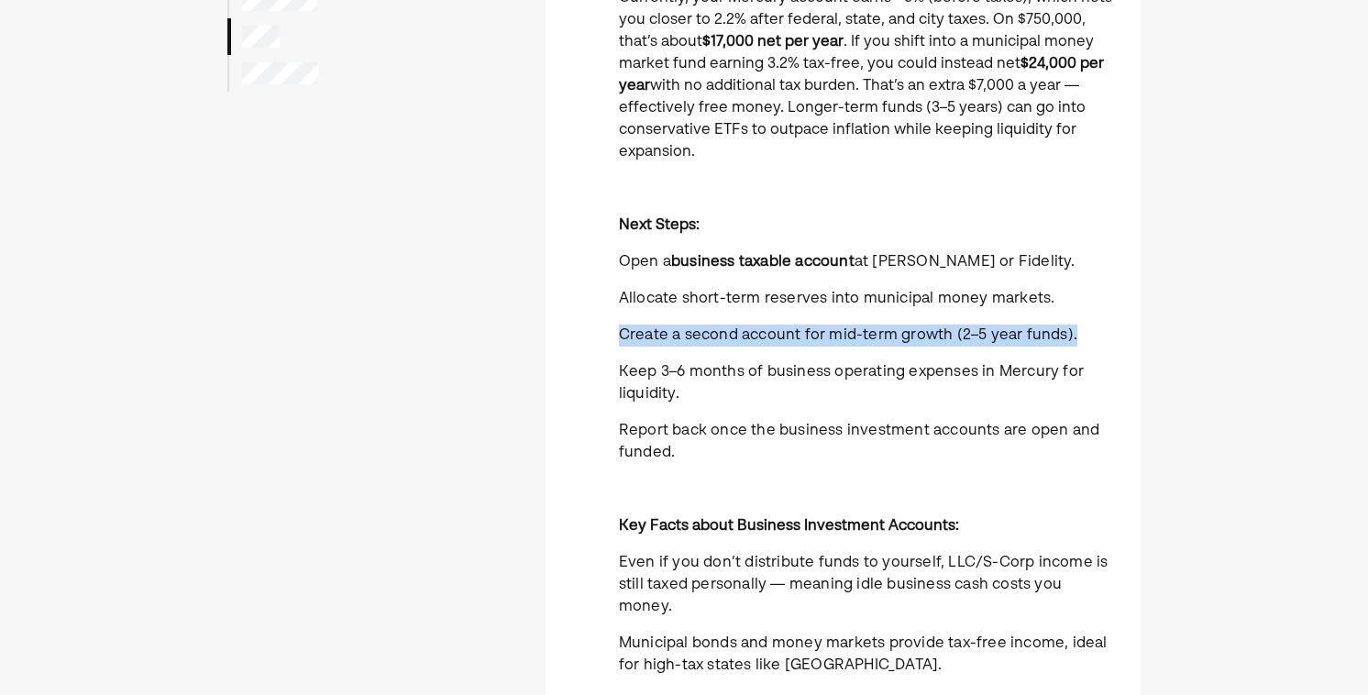
click at [747, 339] on span "Create a second account for mid-term growth (2–5 year funds)." at bounding box center [848, 335] width 458 height 15
